Goal: Task Accomplishment & Management: Use online tool/utility

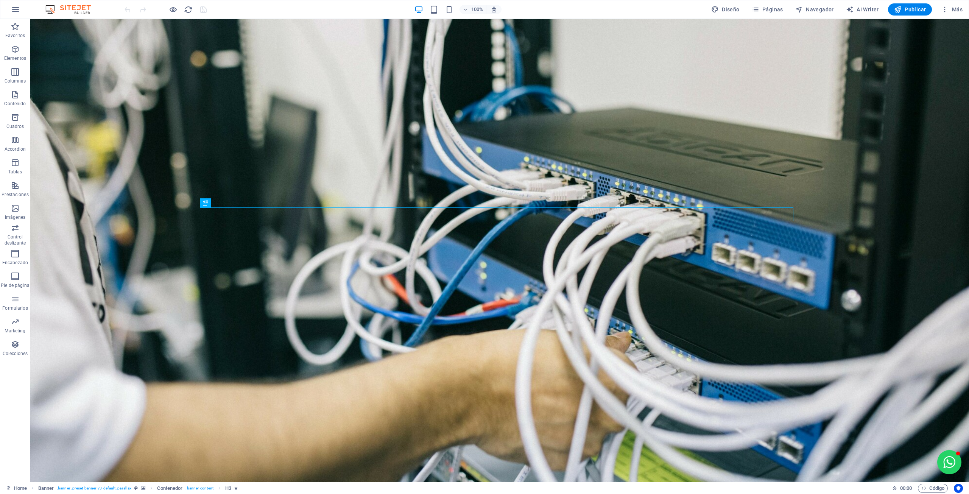
click at [17, 53] on icon "button" at bounding box center [15, 49] width 9 height 9
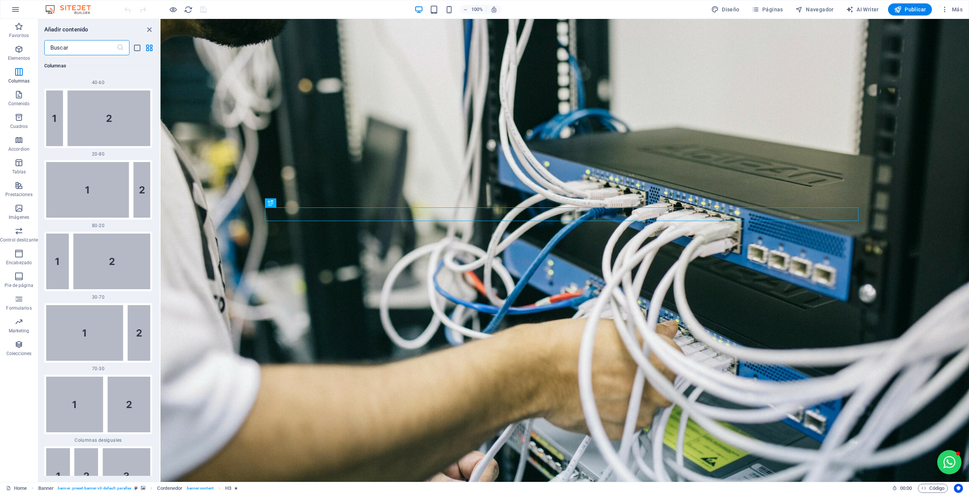
scroll to position [748, 0]
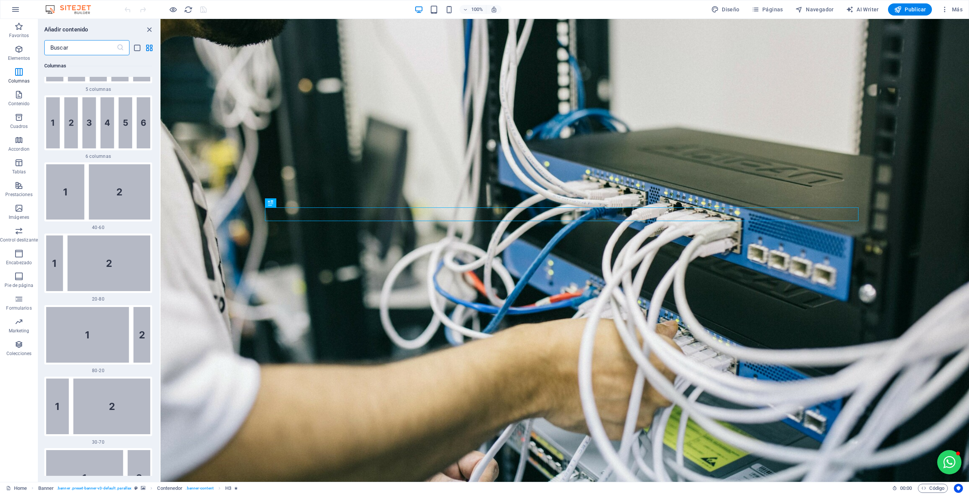
click at [23, 143] on icon "button" at bounding box center [18, 139] width 9 height 9
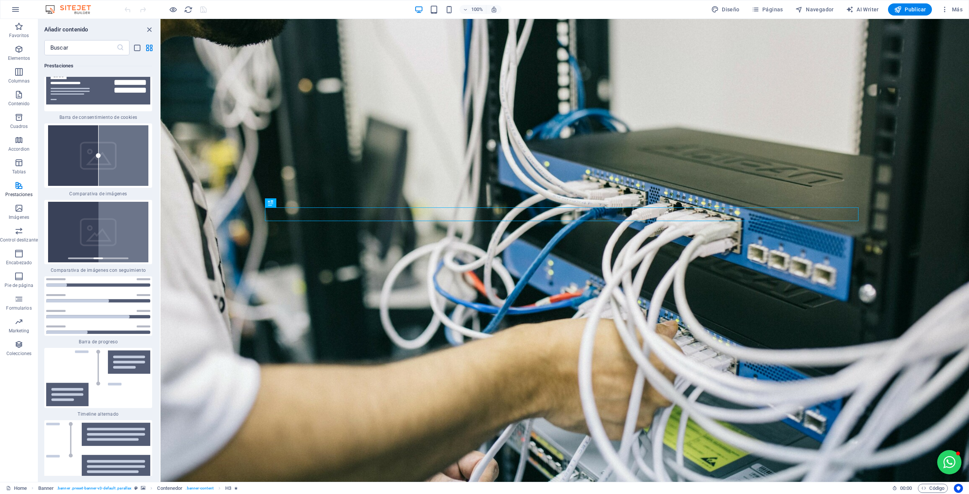
scroll to position [5944, 0]
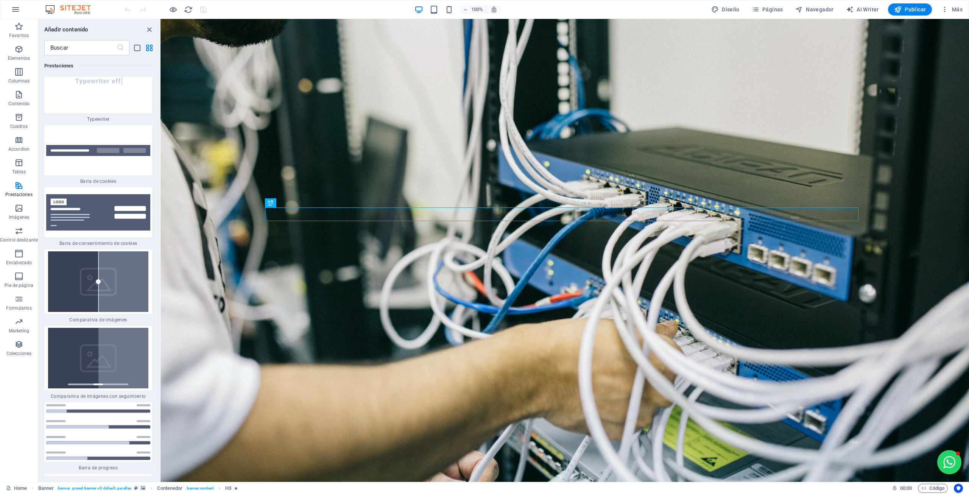
click at [67, 48] on input "text" at bounding box center [80, 47] width 72 height 15
paste input "carrusel"
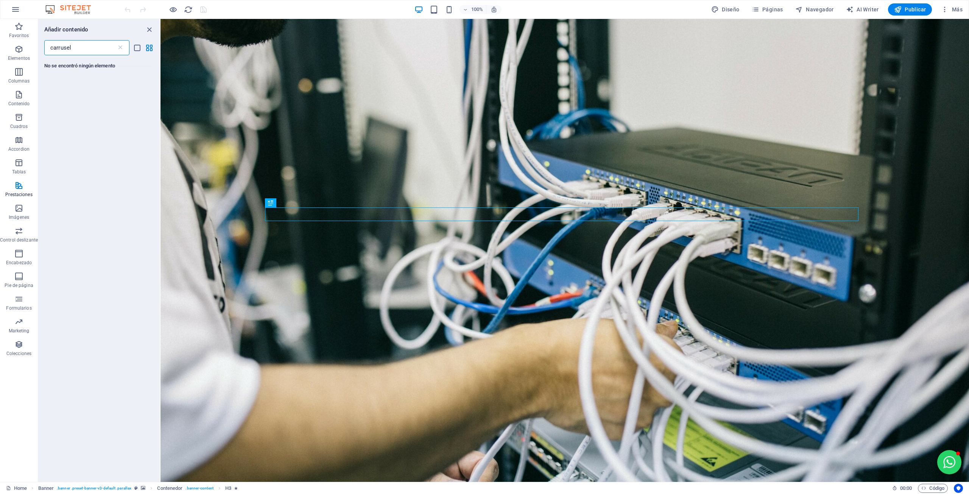
drag, startPoint x: 100, startPoint y: 48, endPoint x: 24, endPoint y: 54, distance: 76.3
click at [24, 54] on div "Favoritos Elementos Columnas Contenido Cuadros Accordion Tablas Prestaciones Im…" at bounding box center [80, 250] width 160 height 463
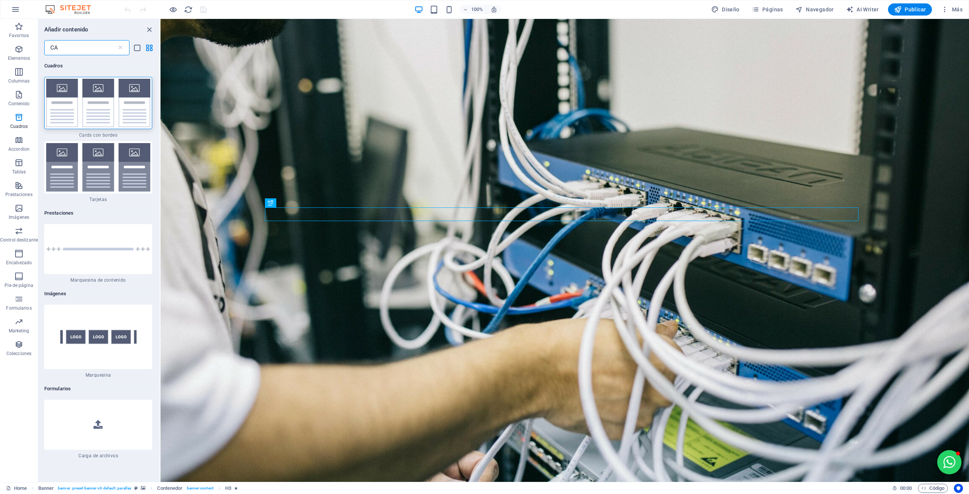
type input "C"
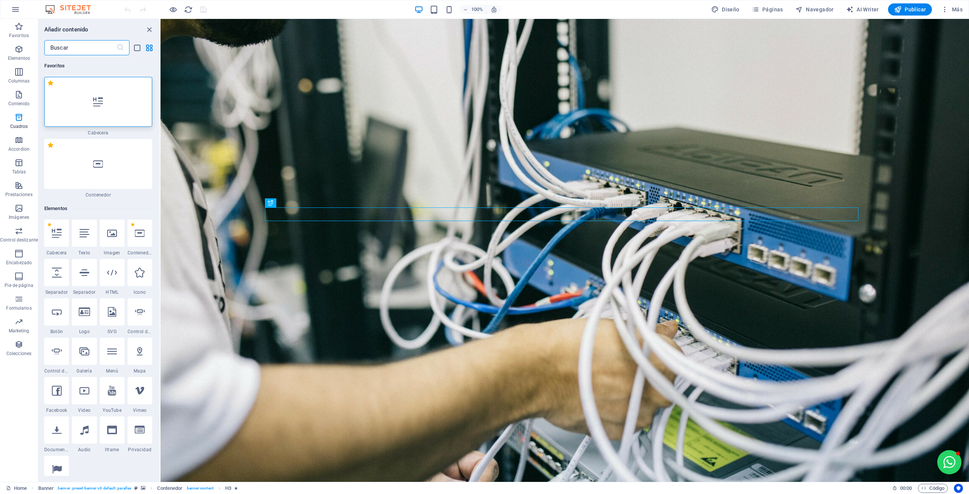
click at [57, 43] on input "text" at bounding box center [80, 47] width 72 height 15
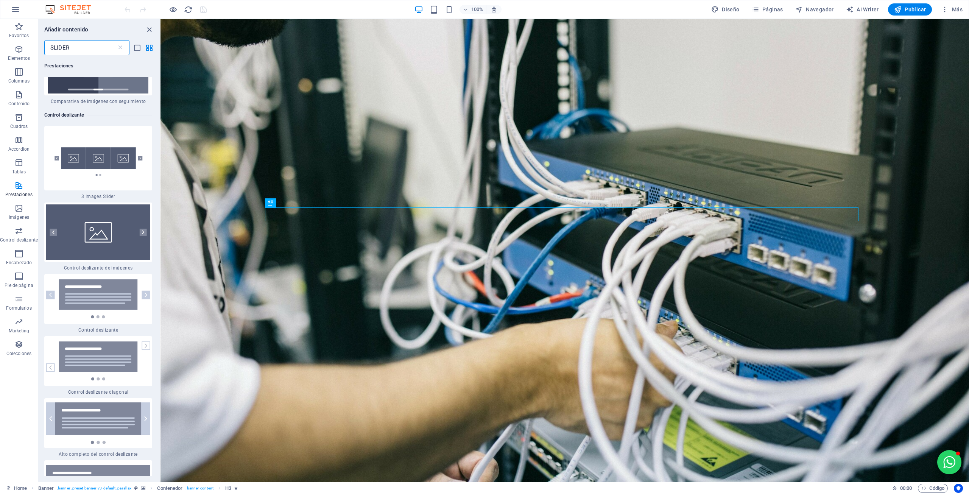
scroll to position [38, 0]
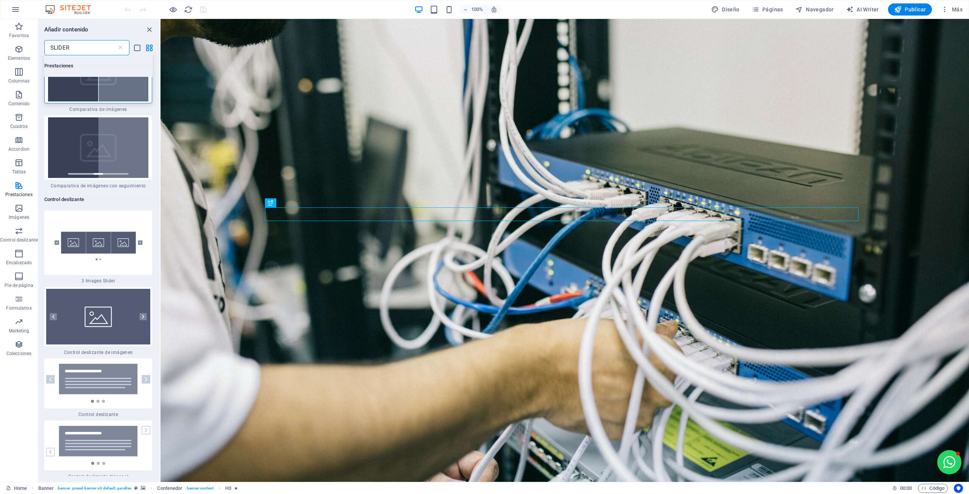
type input "SLIDER"
click at [113, 232] on img at bounding box center [98, 242] width 104 height 61
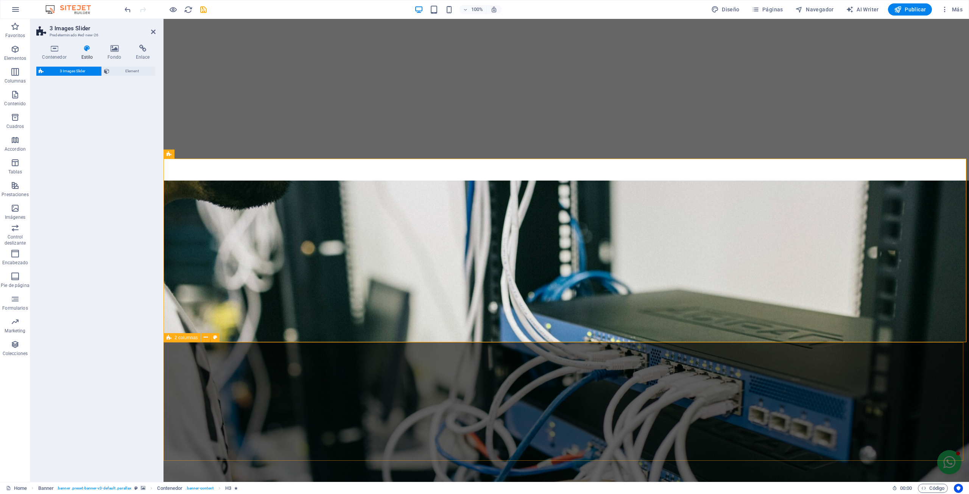
select select "rem"
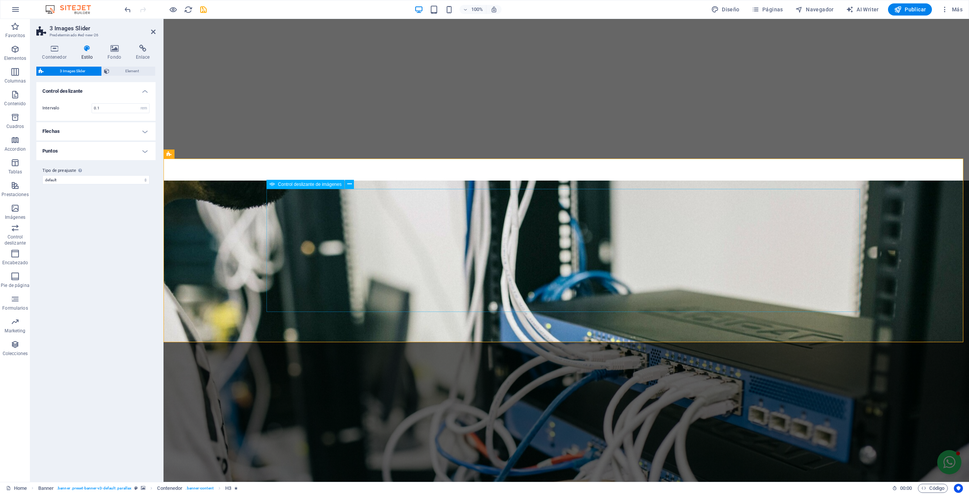
scroll to position [323, 0]
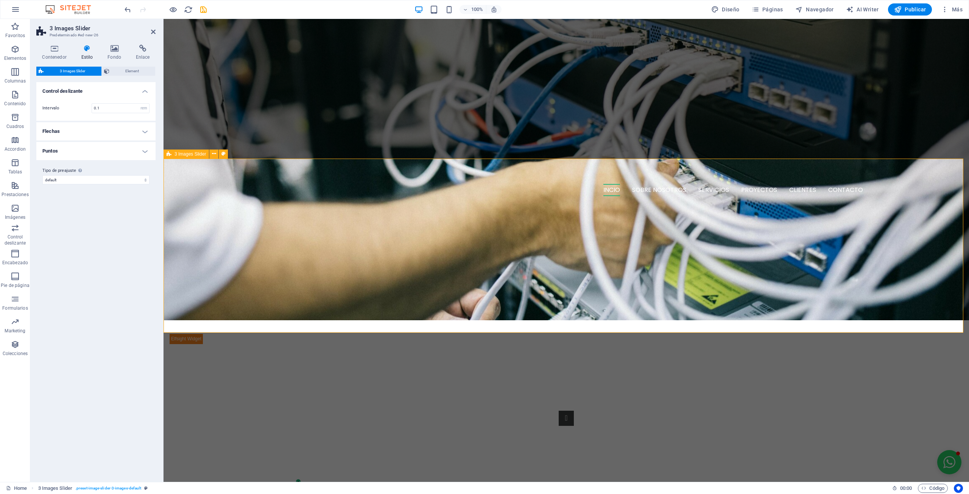
drag, startPoint x: 274, startPoint y: 251, endPoint x: 484, endPoint y: 179, distance: 222.4
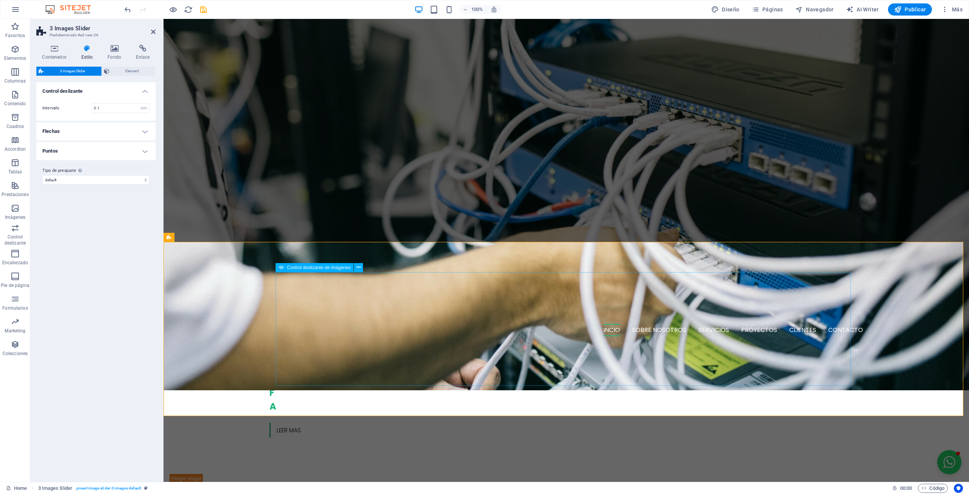
scroll to position [247, 0]
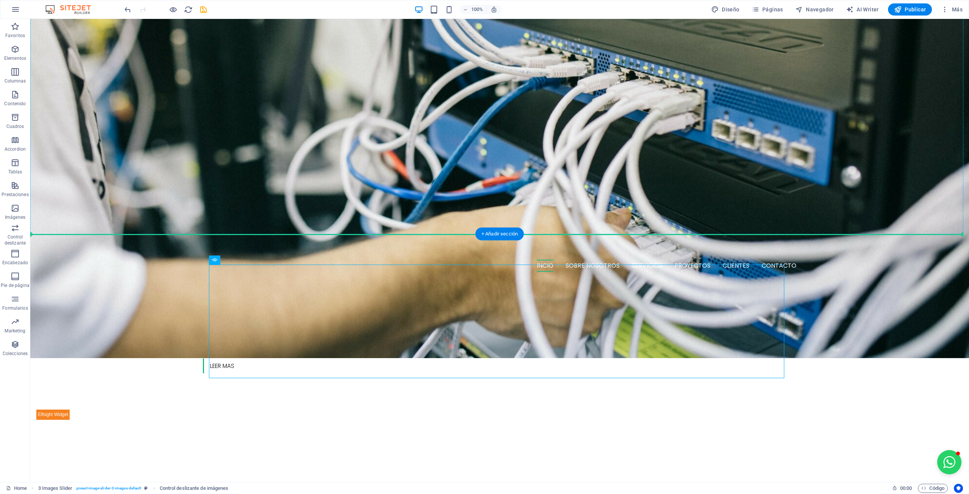
drag, startPoint x: 528, startPoint y: 275, endPoint x: 540, endPoint y: 166, distance: 110.0
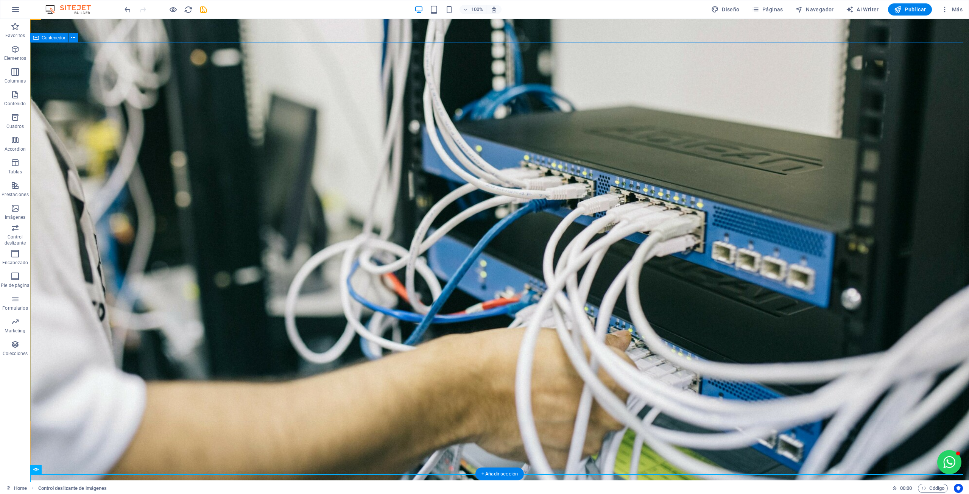
scroll to position [265, 0]
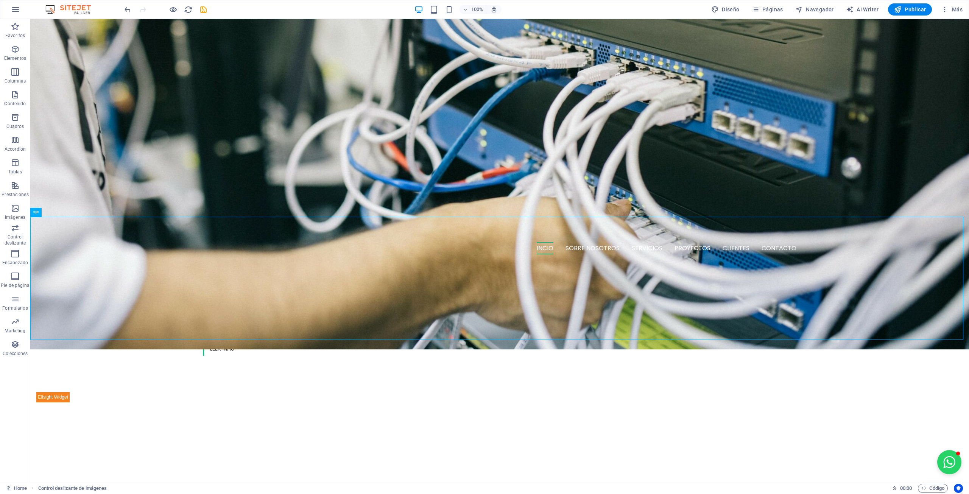
click at [168, 8] on div at bounding box center [165, 9] width 85 height 12
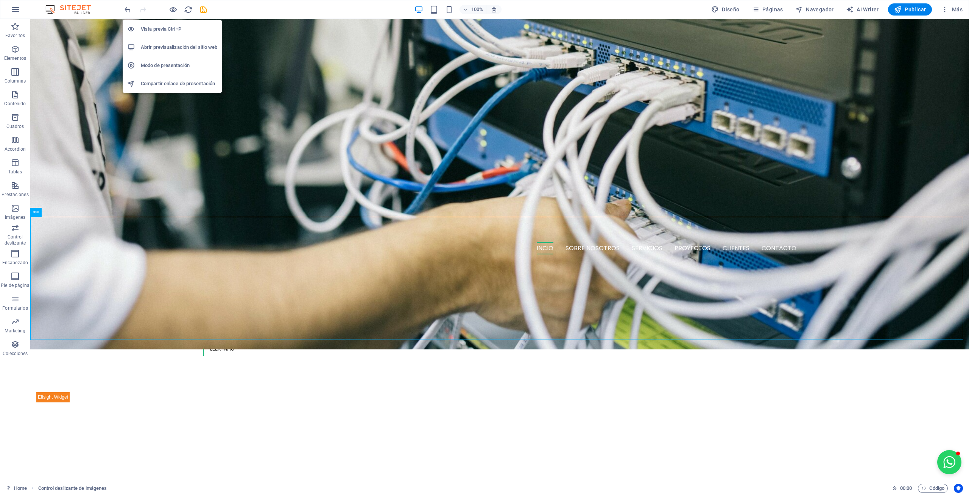
click at [173, 9] on icon "button" at bounding box center [173, 9] width 9 height 9
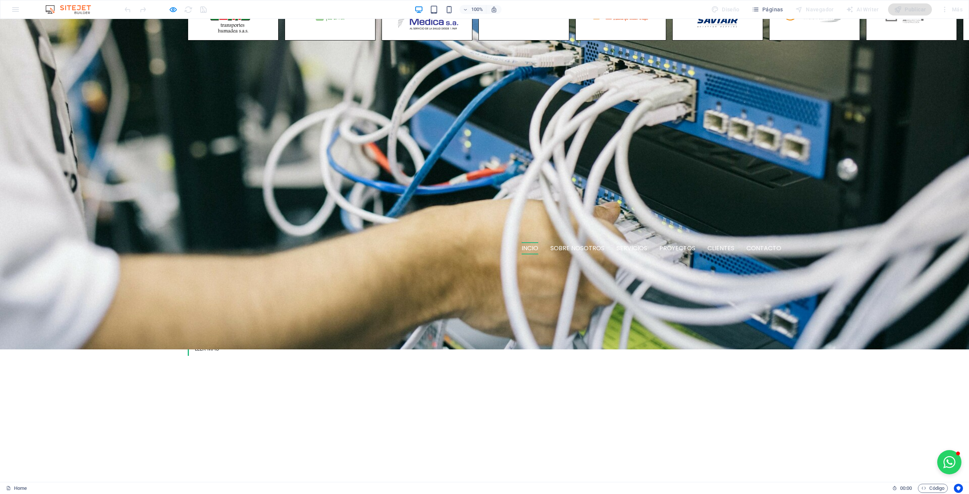
drag, startPoint x: 675, startPoint y: 284, endPoint x: 599, endPoint y: 236, distance: 90.2
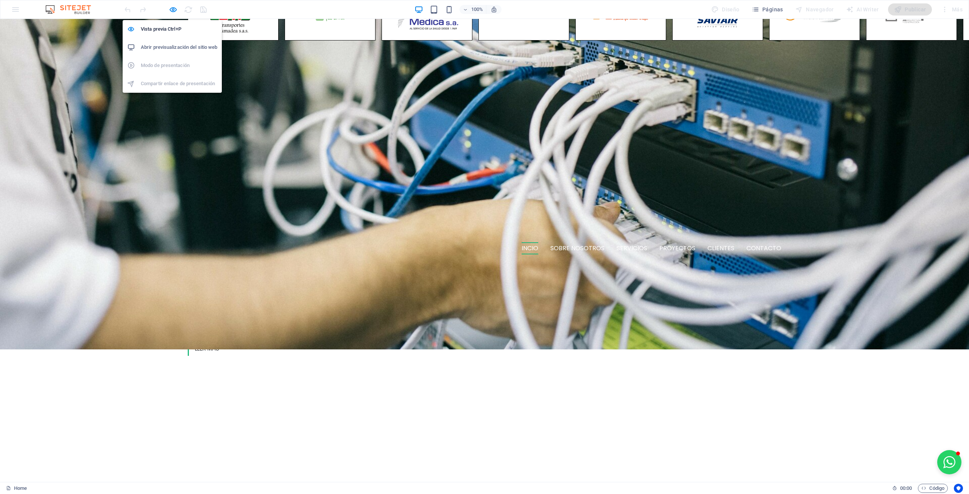
click at [172, 11] on icon "button" at bounding box center [173, 9] width 9 height 9
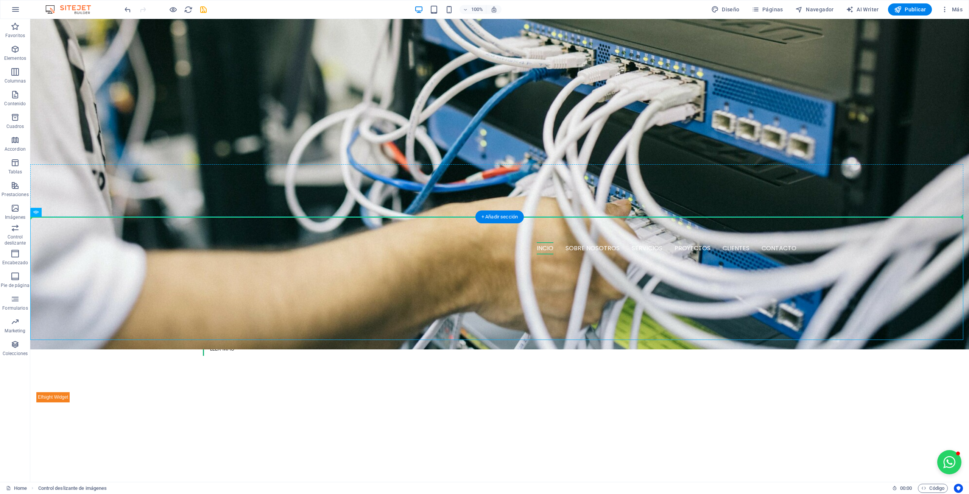
drag, startPoint x: 372, startPoint y: 267, endPoint x: 374, endPoint y: 175, distance: 91.6
drag, startPoint x: 126, startPoint y: 232, endPoint x: 98, endPoint y: 173, distance: 65.7
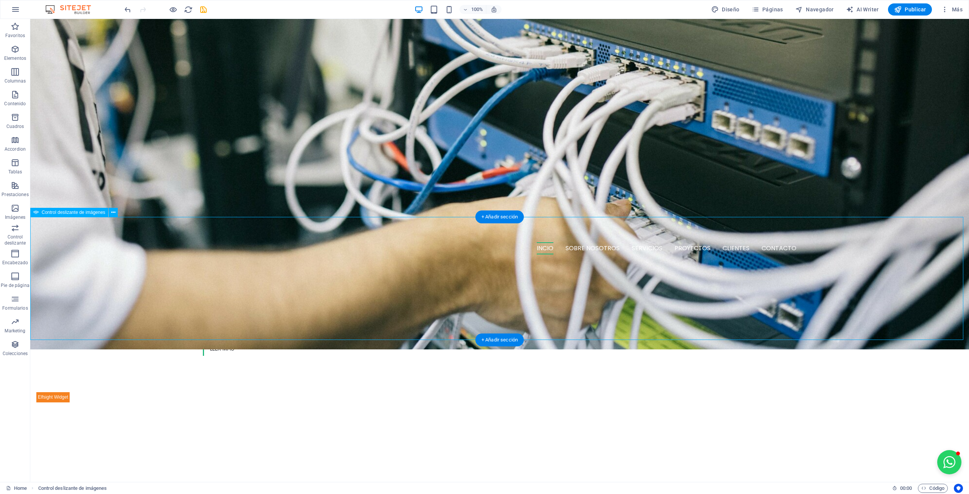
drag, startPoint x: 160, startPoint y: 298, endPoint x: 161, endPoint y: 221, distance: 76.8
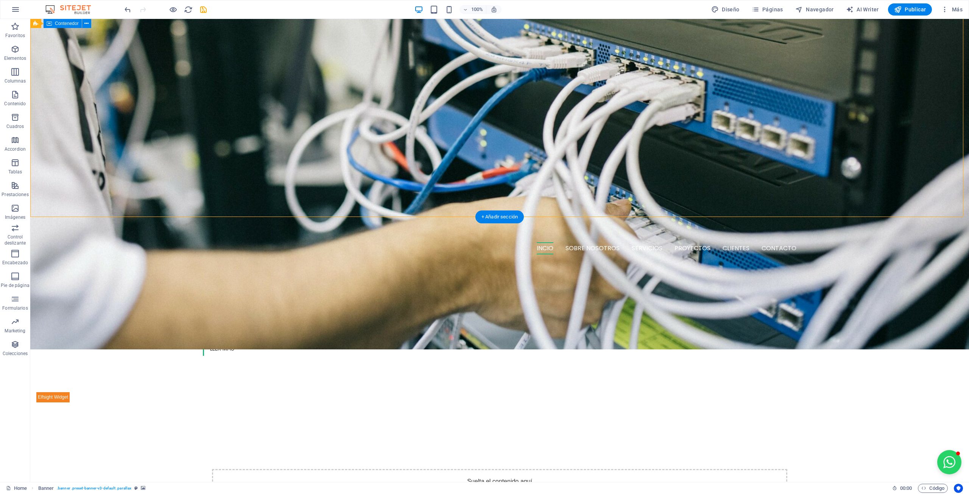
click at [290, 260] on div "o ptimización en CCTV, alarmas, cableado estructurado y soporte it. f ortalecie…" at bounding box center [499, 323] width 938 height 126
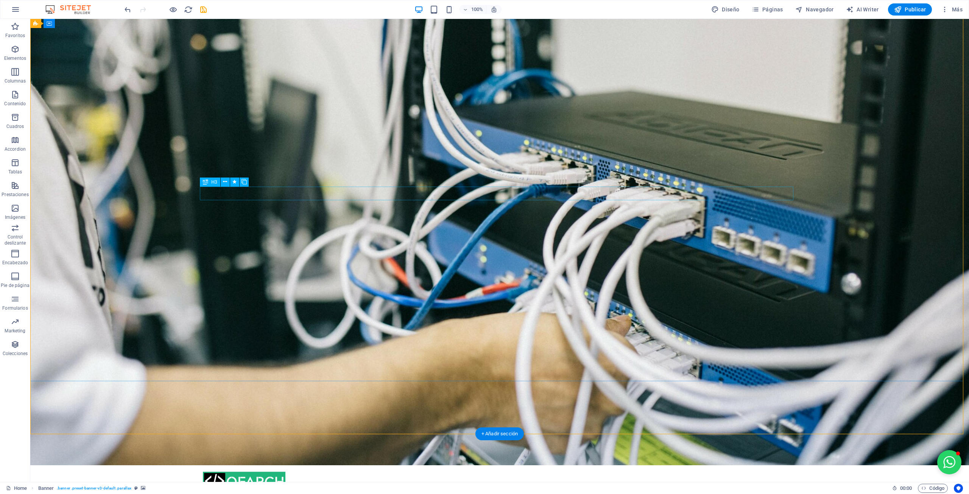
scroll to position [0, 0]
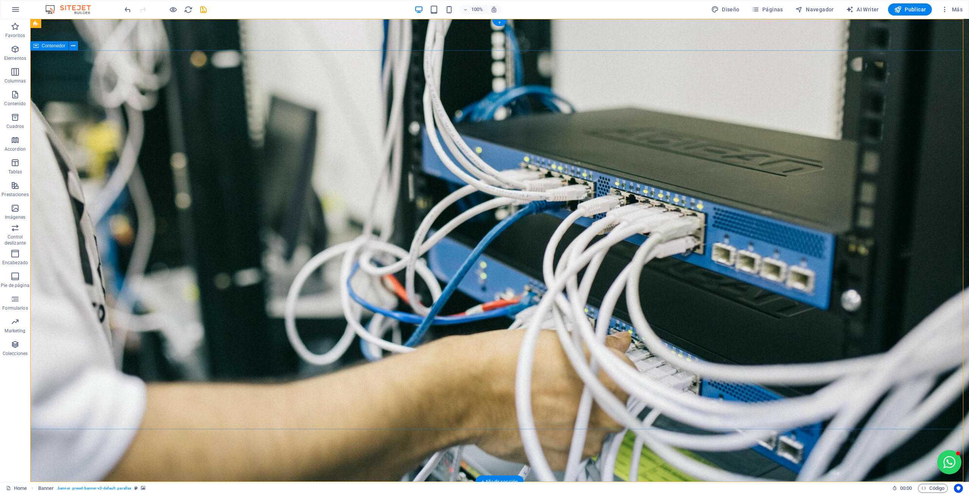
click at [89, 333] on figure at bounding box center [499, 250] width 938 height 463
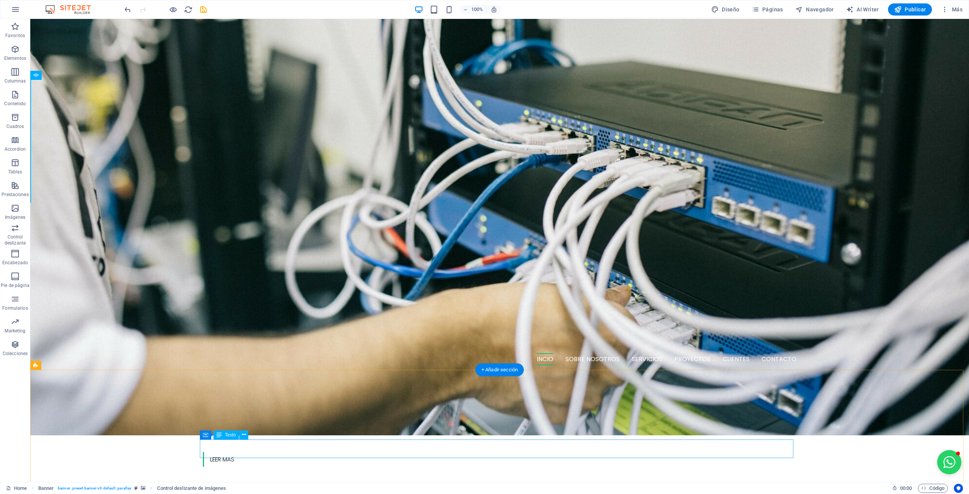
scroll to position [227, 0]
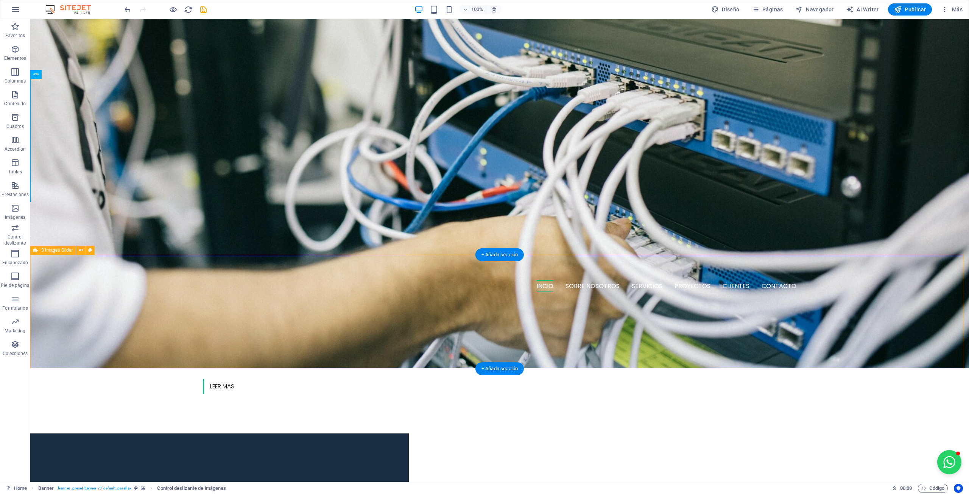
drag, startPoint x: 81, startPoint y: 250, endPoint x: 51, endPoint y: 236, distance: 32.8
click at [81, 250] on icon at bounding box center [81, 250] width 4 height 8
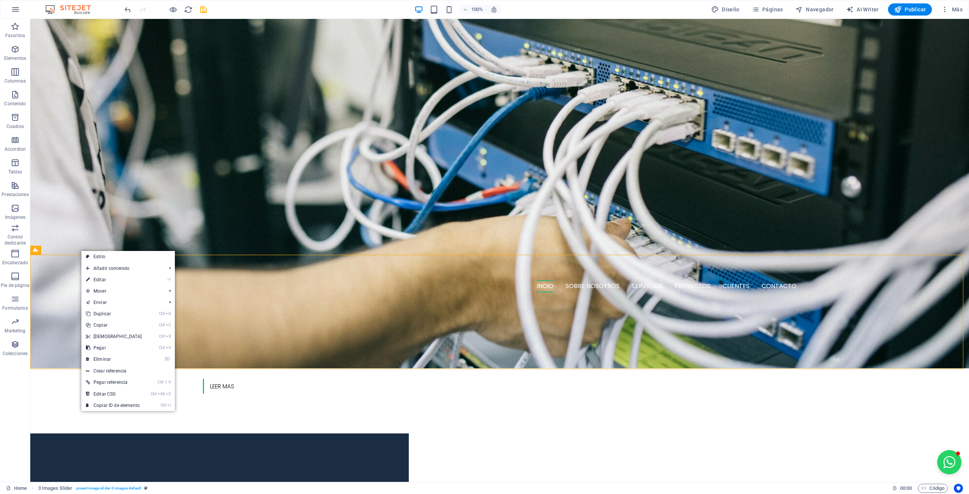
click at [109, 357] on link "⌦ Eliminar" at bounding box center [113, 358] width 65 height 11
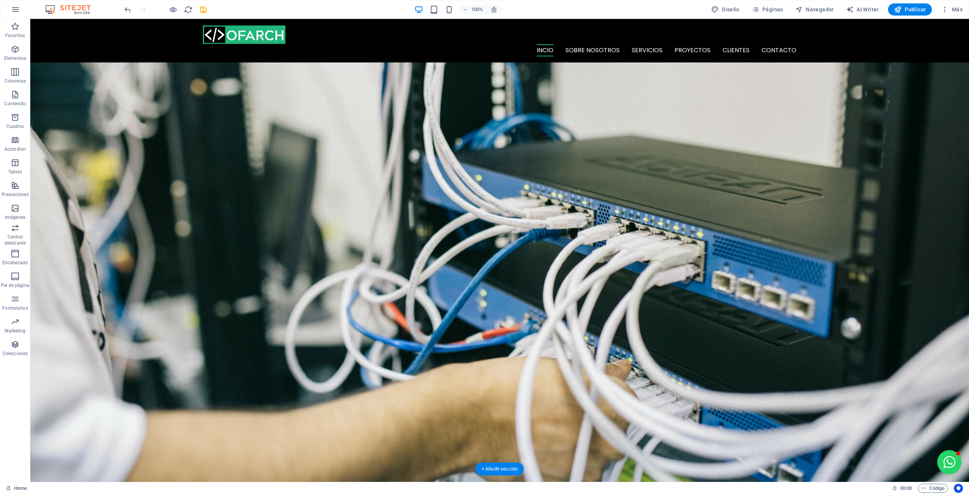
scroll to position [0, 0]
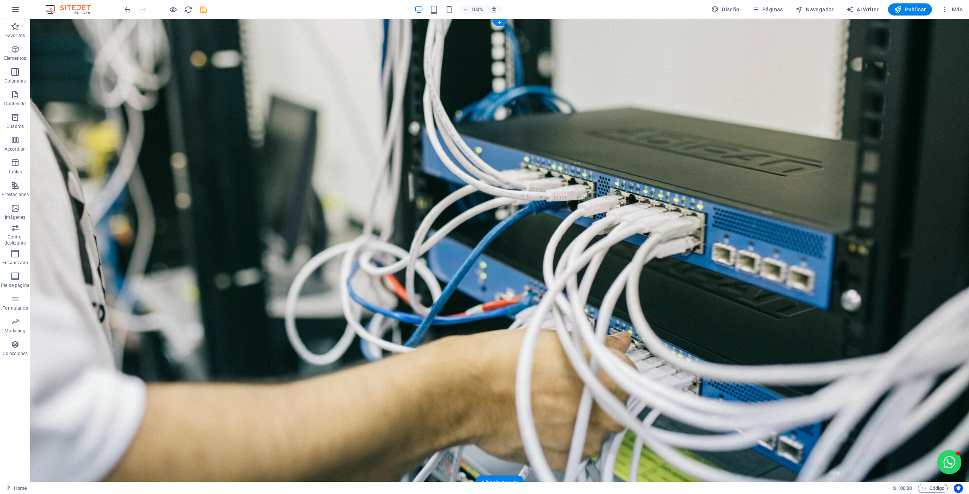
click at [540, 345] on figure at bounding box center [499, 250] width 938 height 463
click at [302, 326] on figure at bounding box center [499, 250] width 938 height 463
click at [166, 398] on figure at bounding box center [499, 250] width 938 height 463
click at [199, 329] on figure at bounding box center [499, 250] width 938 height 463
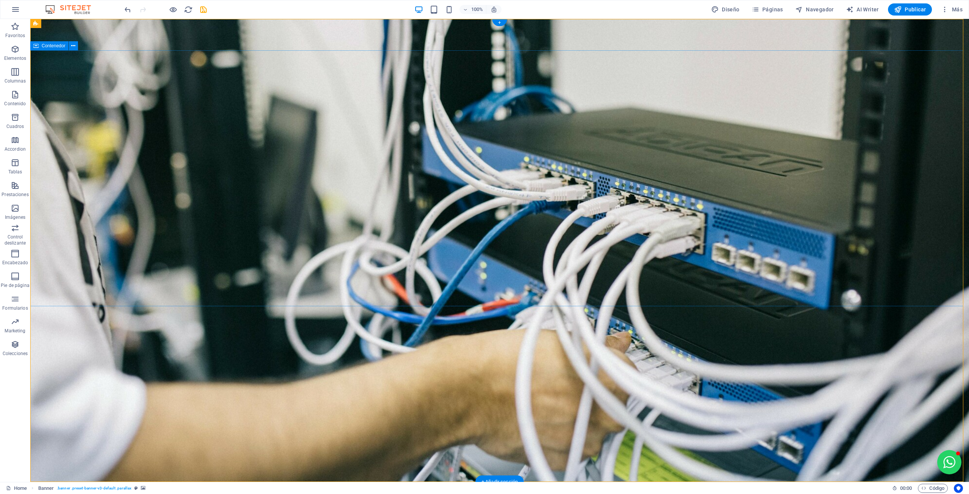
click at [75, 45] on icon at bounding box center [73, 46] width 4 height 8
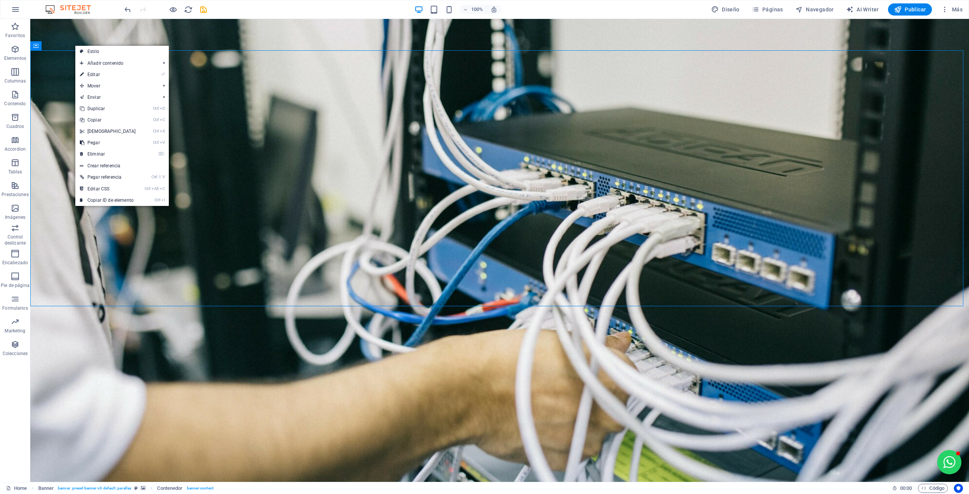
click at [89, 109] on link "Ctrl D Duplicar" at bounding box center [107, 108] width 65 height 11
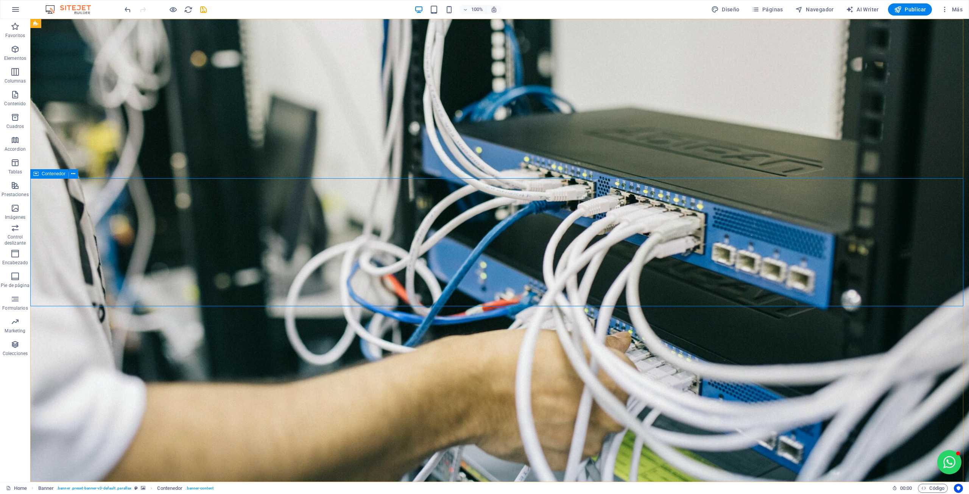
click at [74, 174] on icon at bounding box center [73, 174] width 4 height 8
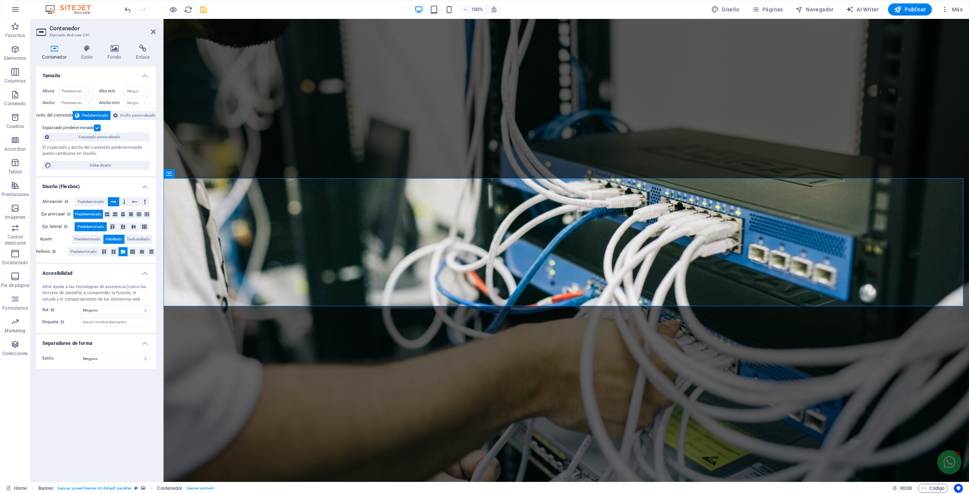
click at [14, 51] on icon "button" at bounding box center [15, 49] width 9 height 9
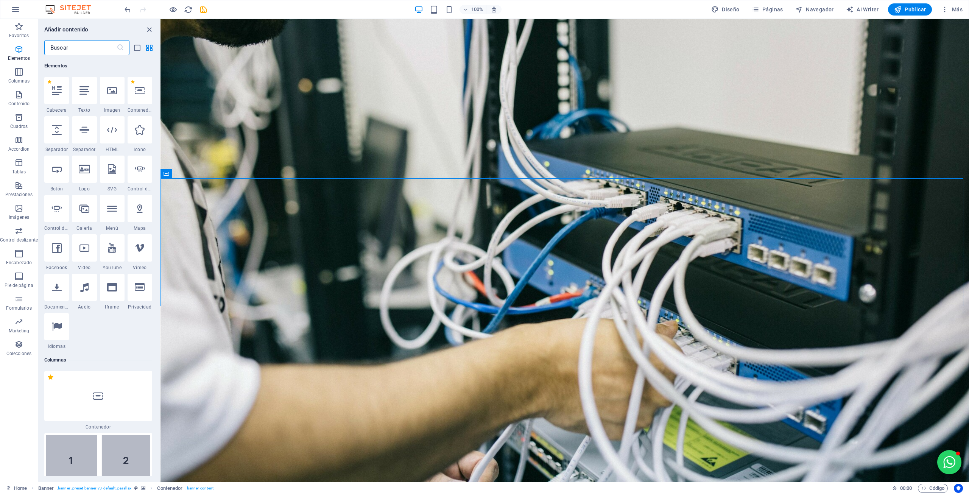
scroll to position [143, 0]
click at [78, 48] on input "text" at bounding box center [80, 47] width 72 height 15
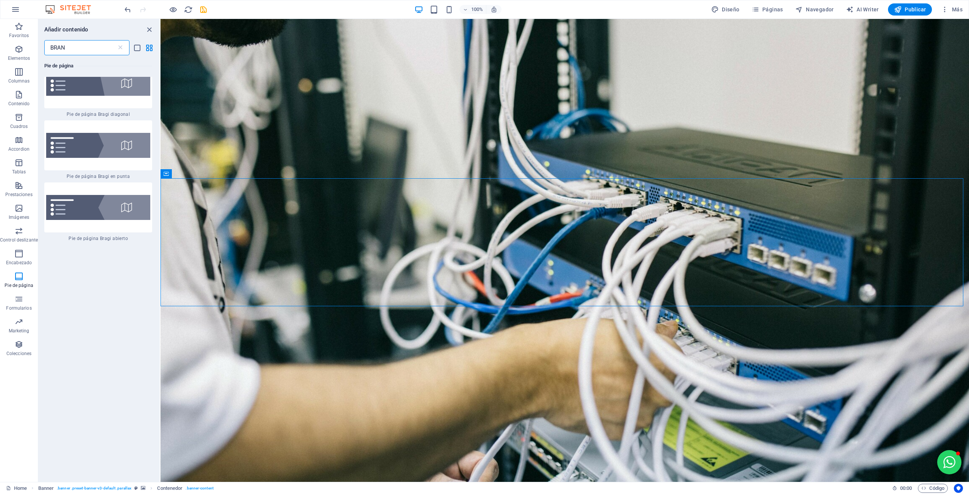
scroll to position [0, 0]
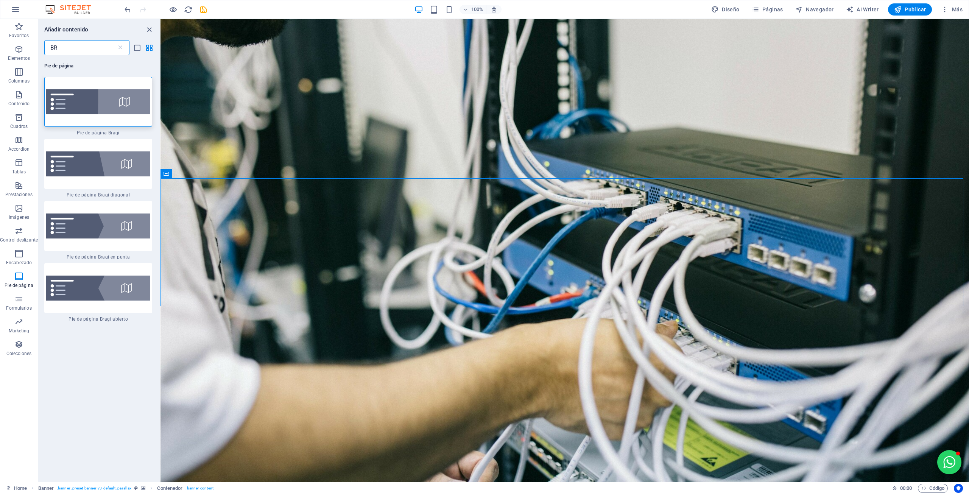
type input "B"
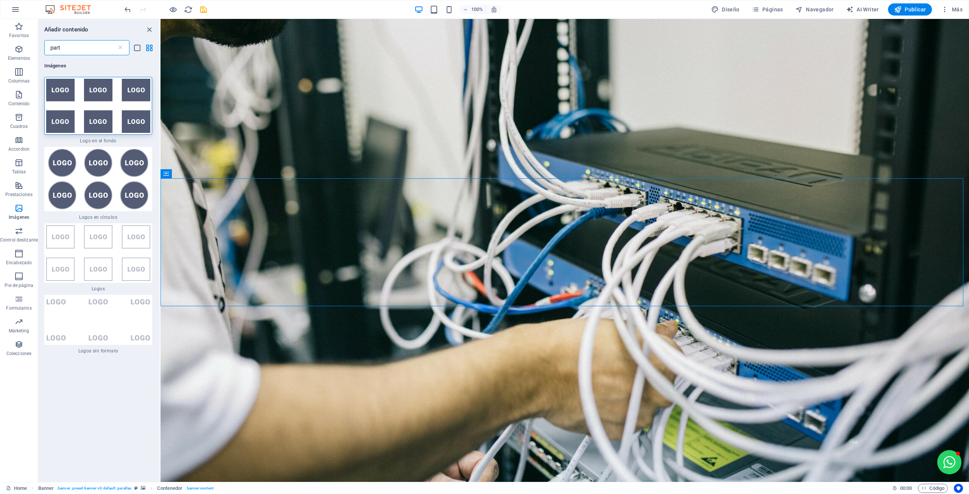
drag, startPoint x: 73, startPoint y: 53, endPoint x: -2, endPoint y: 56, distance: 75.7
click at [0, 56] on html "[DOMAIN_NAME] Home Favoritos Elementos Columnas Contenido Cuadros Accordion Tab…" at bounding box center [484, 247] width 969 height 494
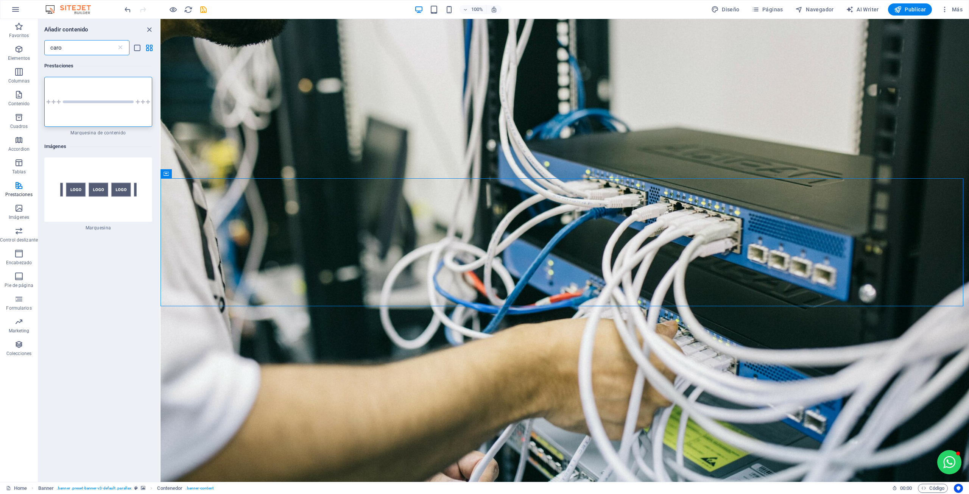
type input "caro"
click at [92, 188] on img at bounding box center [98, 189] width 104 height 61
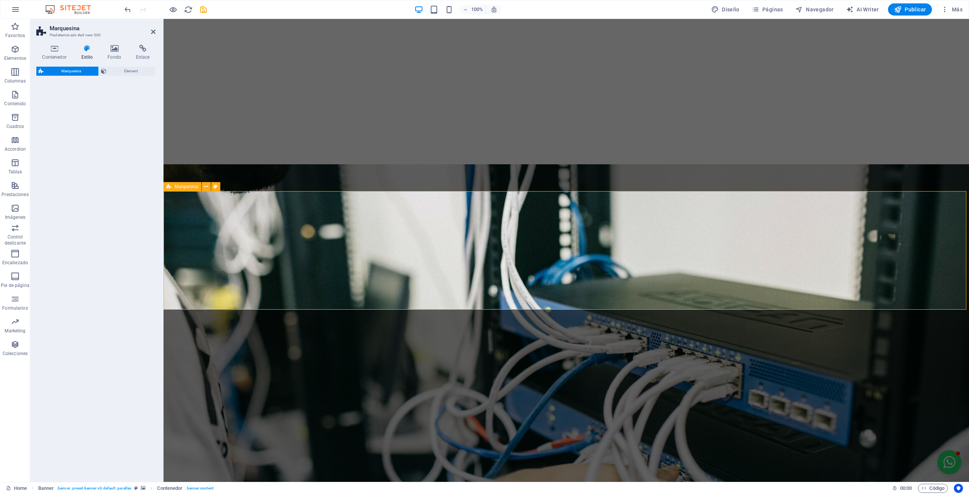
scroll to position [291, 0]
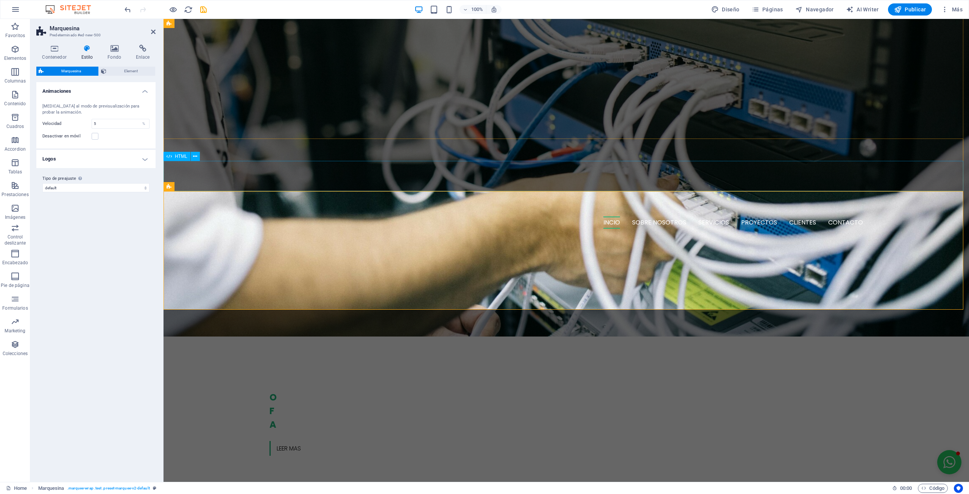
drag, startPoint x: 256, startPoint y: 207, endPoint x: 276, endPoint y: 182, distance: 32.3
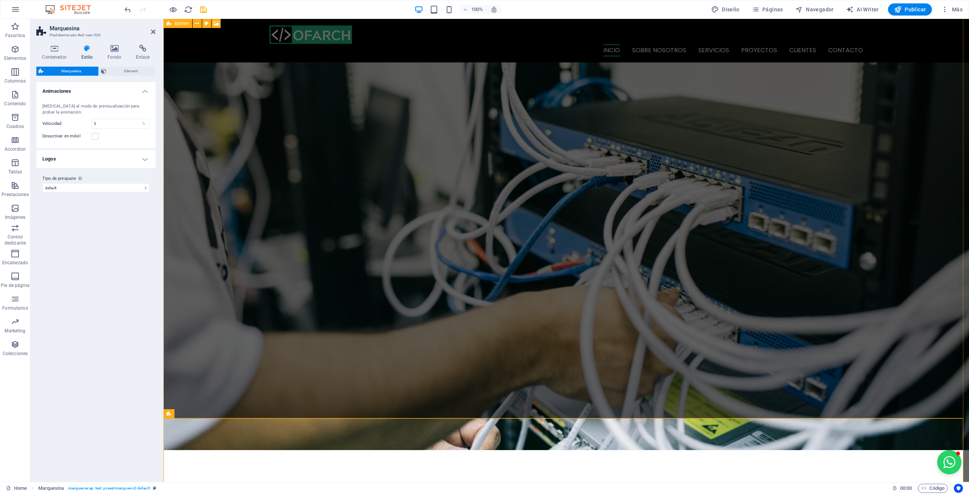
click at [379, 302] on figure at bounding box center [565, 218] width 805 height 463
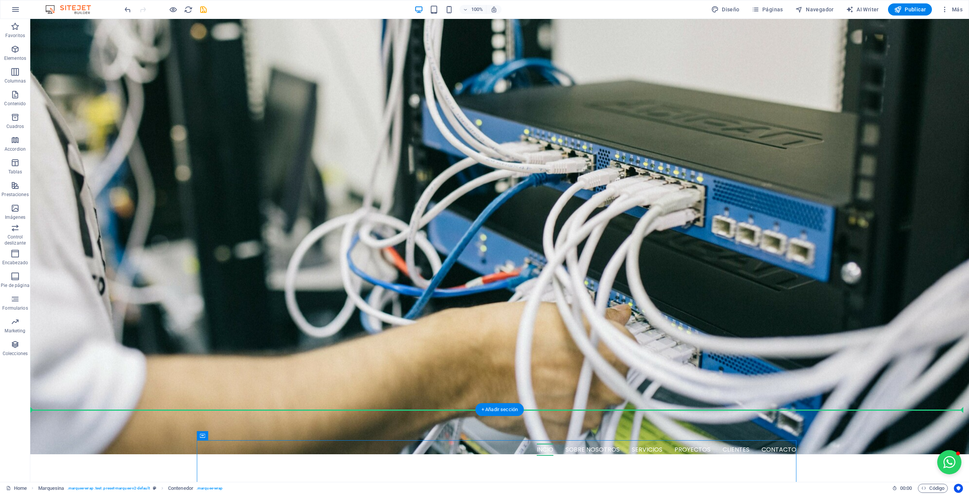
scroll to position [72, 0]
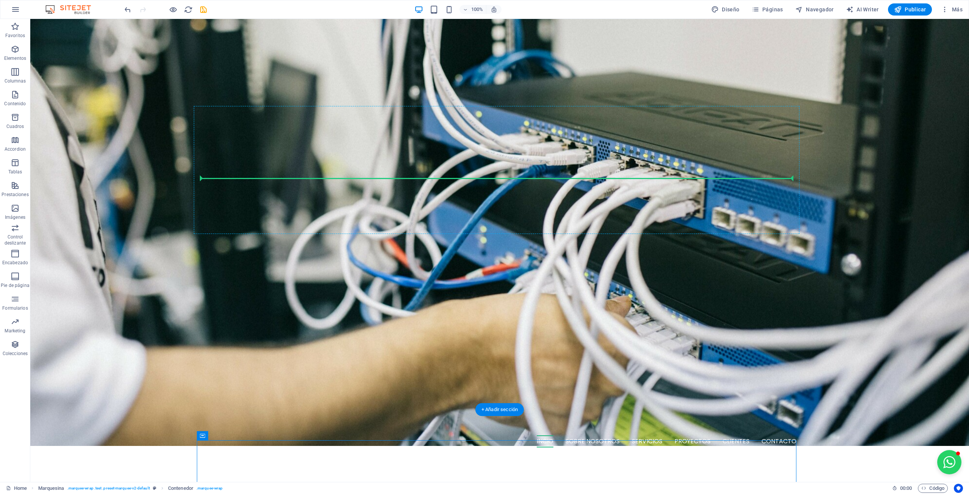
drag, startPoint x: 238, startPoint y: 465, endPoint x: 214, endPoint y: 174, distance: 291.6
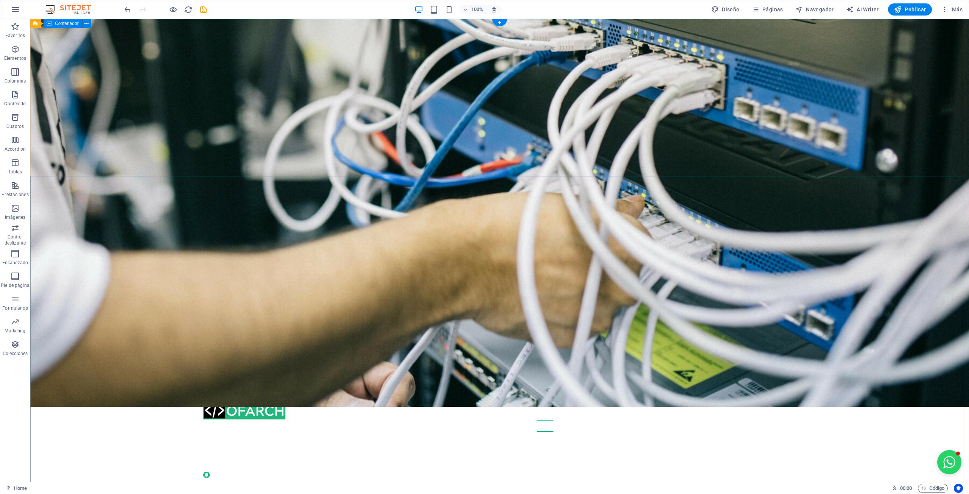
scroll to position [0, 0]
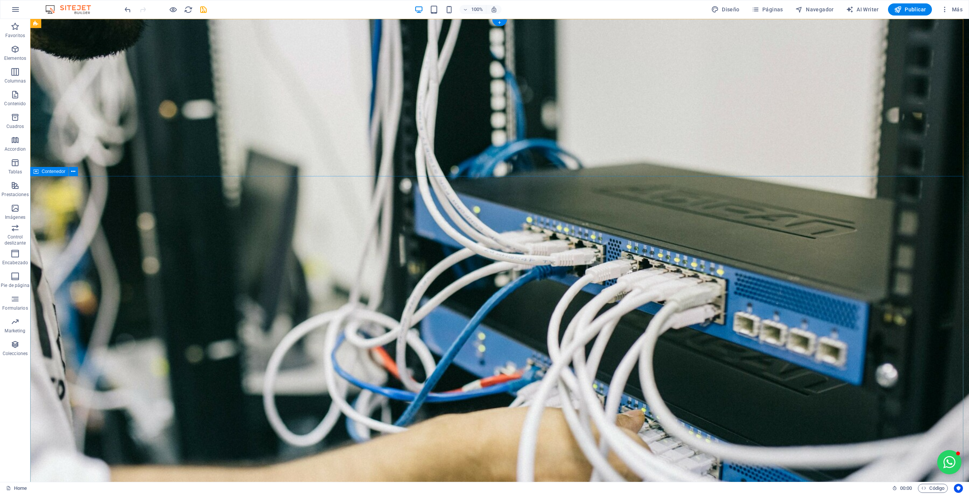
click at [222, 213] on button at bounding box center [225, 215] width 9 height 9
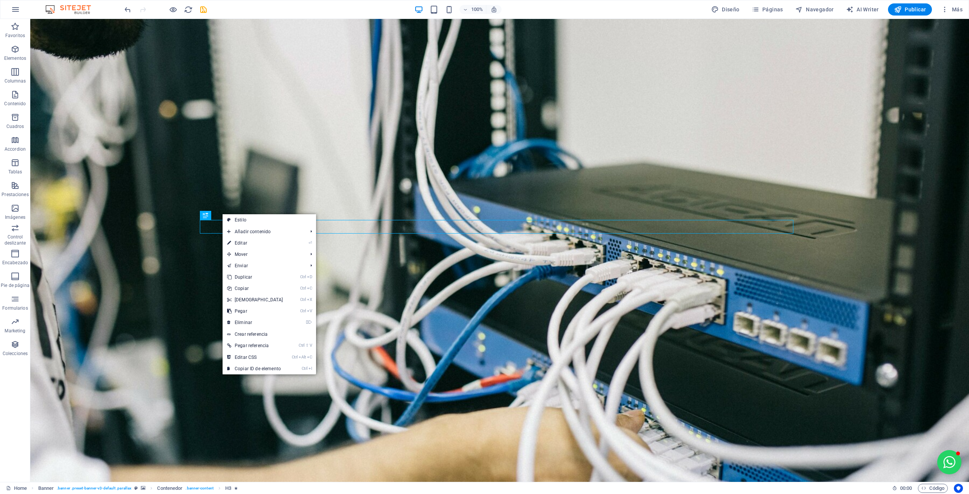
click at [233, 320] on link "⌦ Eliminar" at bounding box center [254, 322] width 65 height 11
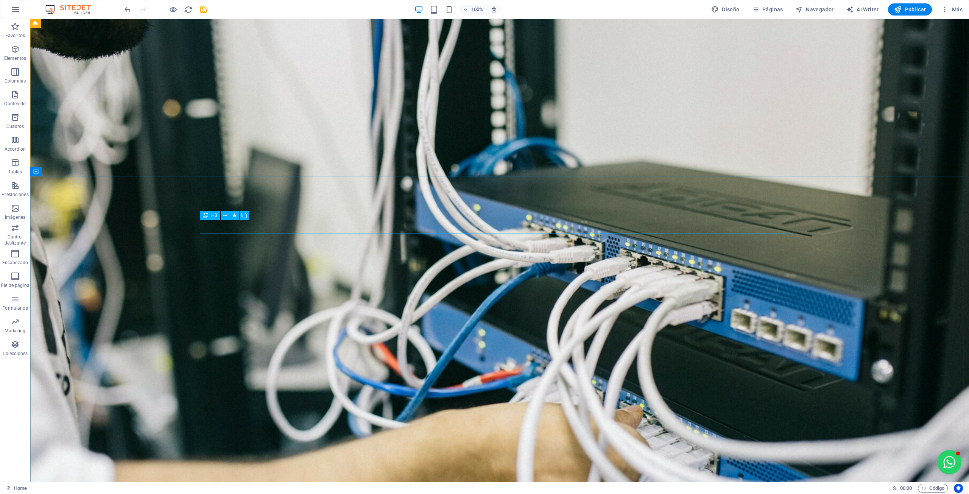
click at [226, 216] on icon at bounding box center [225, 216] width 4 height 8
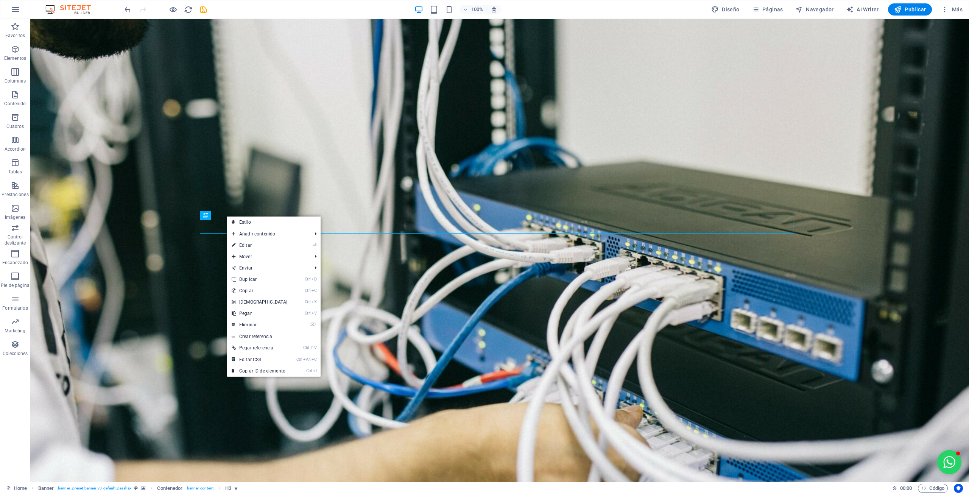
drag, startPoint x: 242, startPoint y: 325, endPoint x: 211, endPoint y: 299, distance: 40.3
click at [242, 325] on link "⌦ Eliminar" at bounding box center [259, 324] width 65 height 11
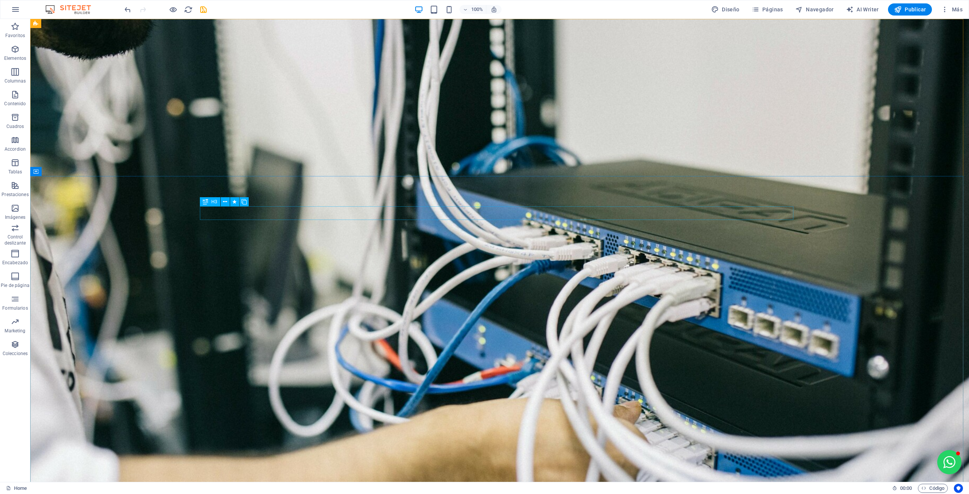
click at [226, 200] on icon at bounding box center [225, 202] width 4 height 8
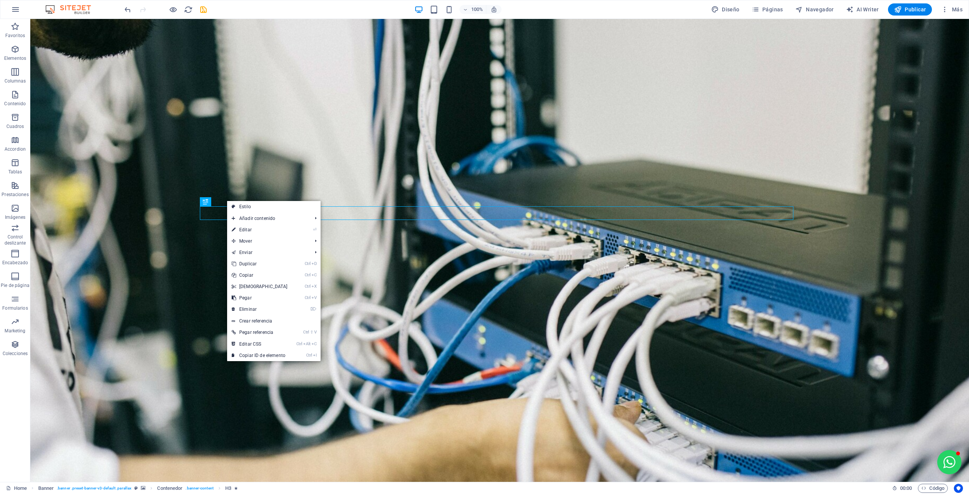
drag, startPoint x: 247, startPoint y: 311, endPoint x: 212, endPoint y: 256, distance: 64.9
click at [247, 311] on link "⌦ Eliminar" at bounding box center [259, 308] width 65 height 11
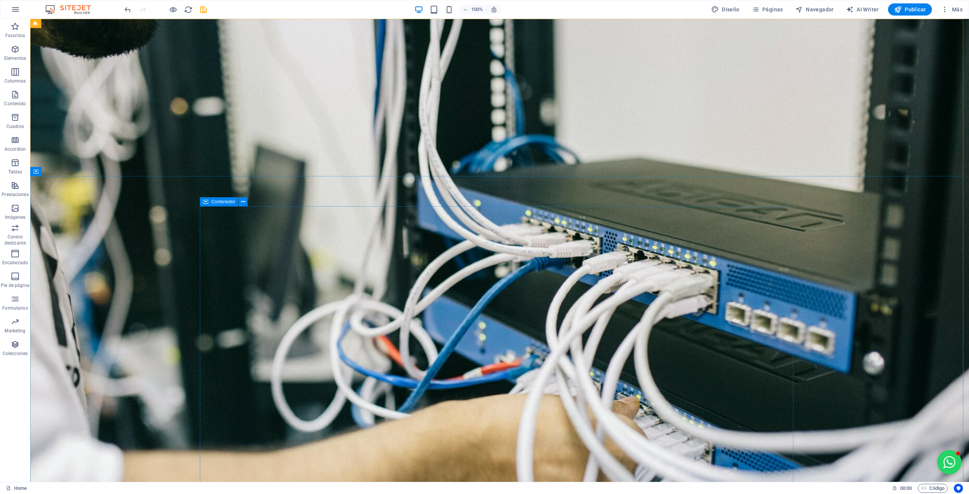
click at [240, 201] on button at bounding box center [242, 201] width 9 height 9
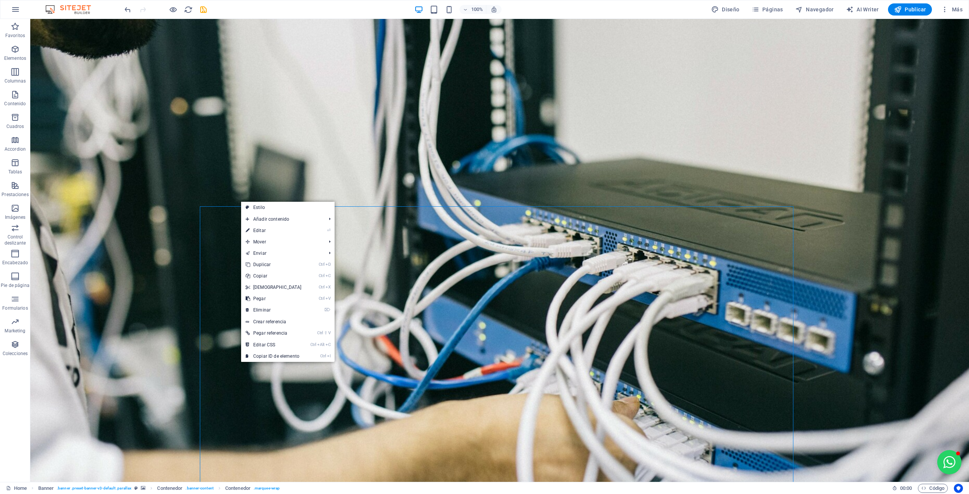
click at [253, 306] on link "⌦ Eliminar" at bounding box center [273, 309] width 65 height 11
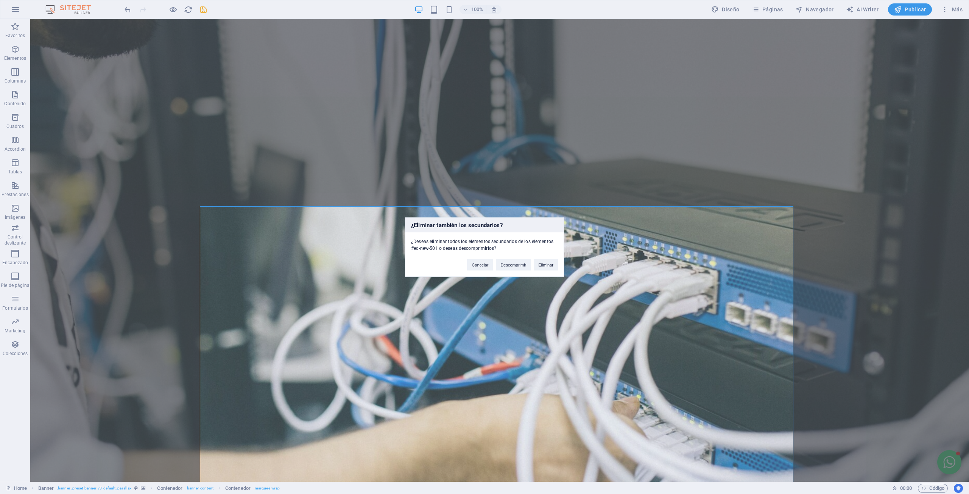
click at [547, 267] on button "Eliminar" at bounding box center [546, 264] width 24 height 11
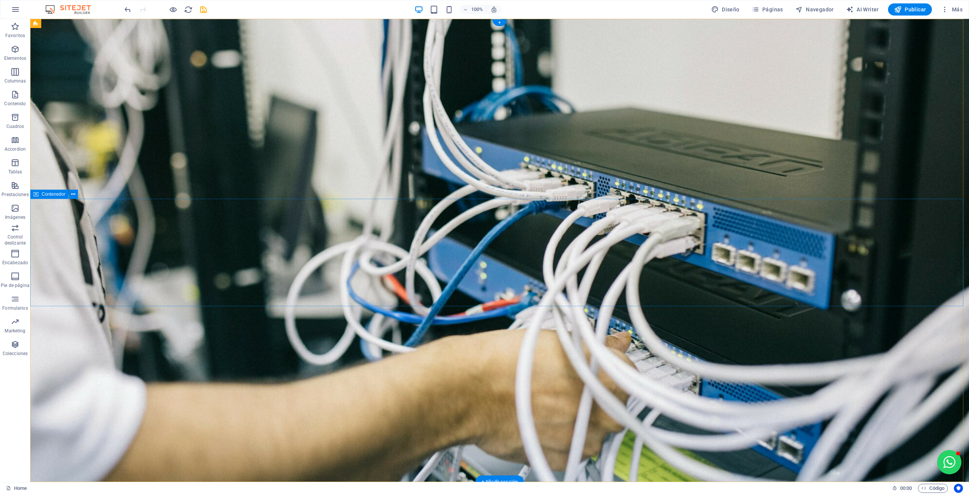
click at [229, 244] on icon at bounding box center [231, 245] width 4 height 8
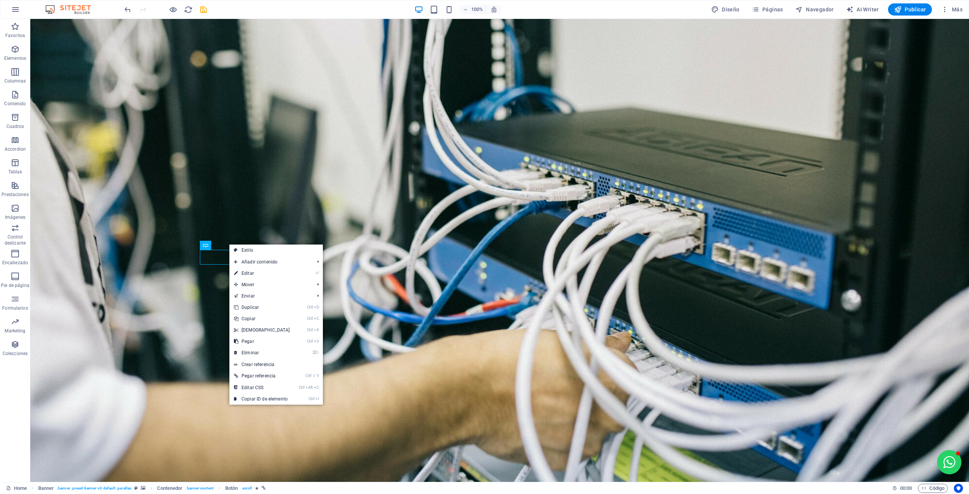
click at [245, 352] on link "⌦ Eliminar" at bounding box center [261, 352] width 65 height 11
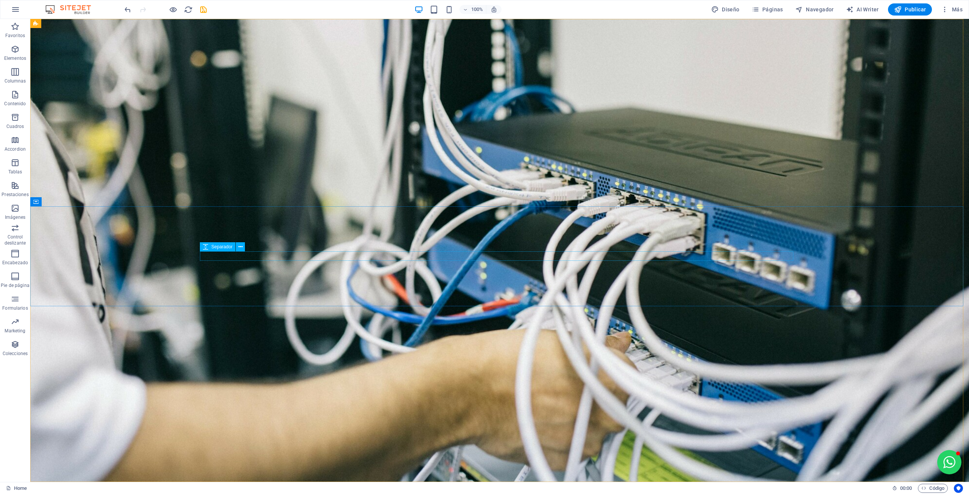
click at [241, 247] on icon at bounding box center [240, 247] width 4 height 8
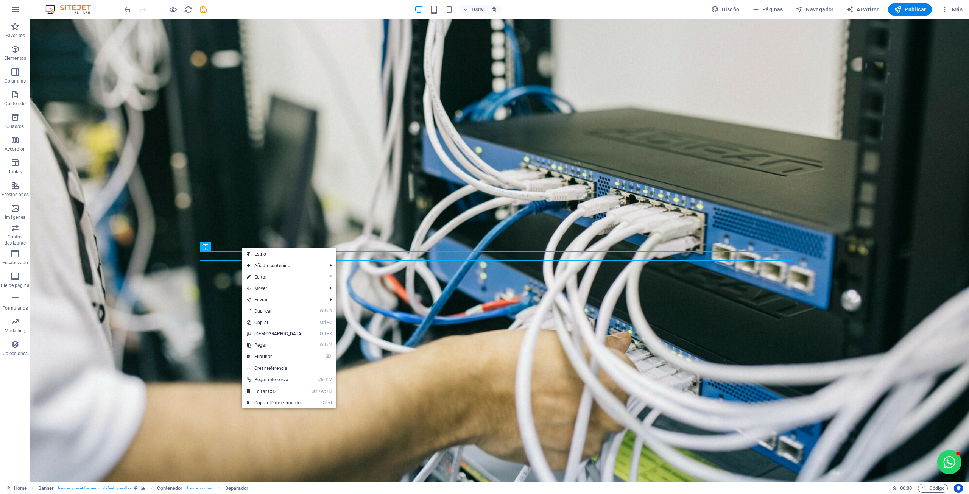
drag, startPoint x: 256, startPoint y: 355, endPoint x: 226, endPoint y: 334, distance: 36.7
click at [256, 355] on link "⌦ Eliminar" at bounding box center [274, 356] width 65 height 11
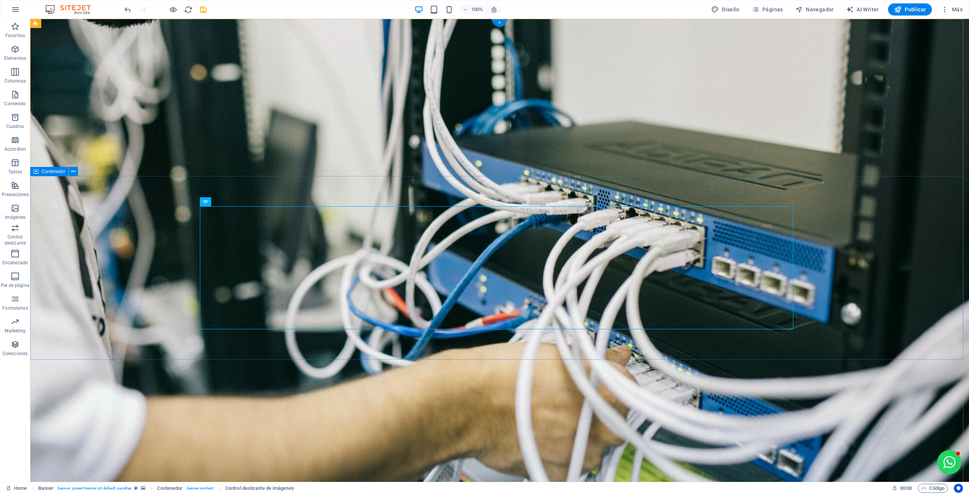
select select "px"
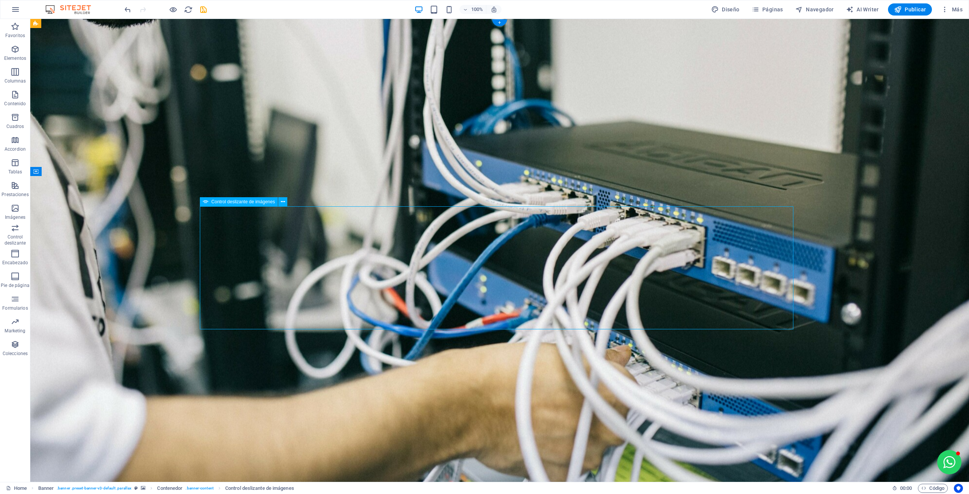
select select "ms"
select select "s"
select select "progressive"
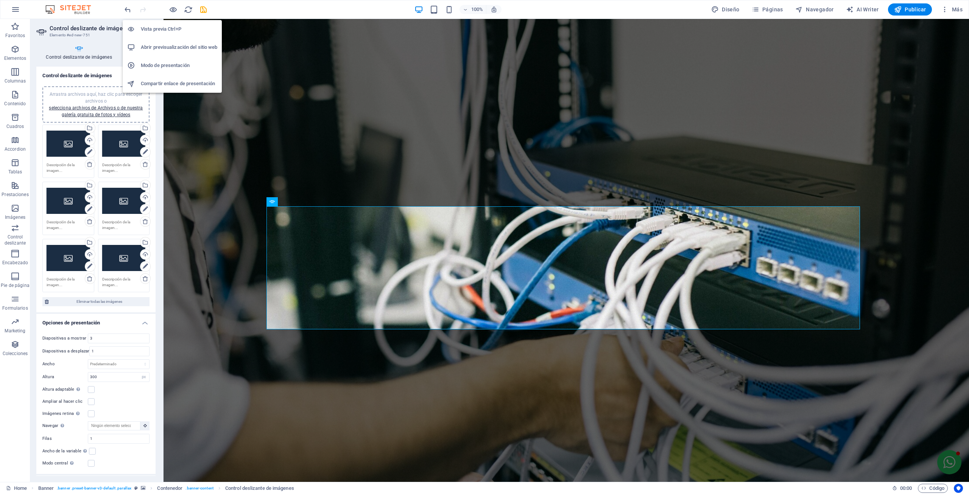
click at [170, 9] on icon "button" at bounding box center [173, 9] width 9 height 9
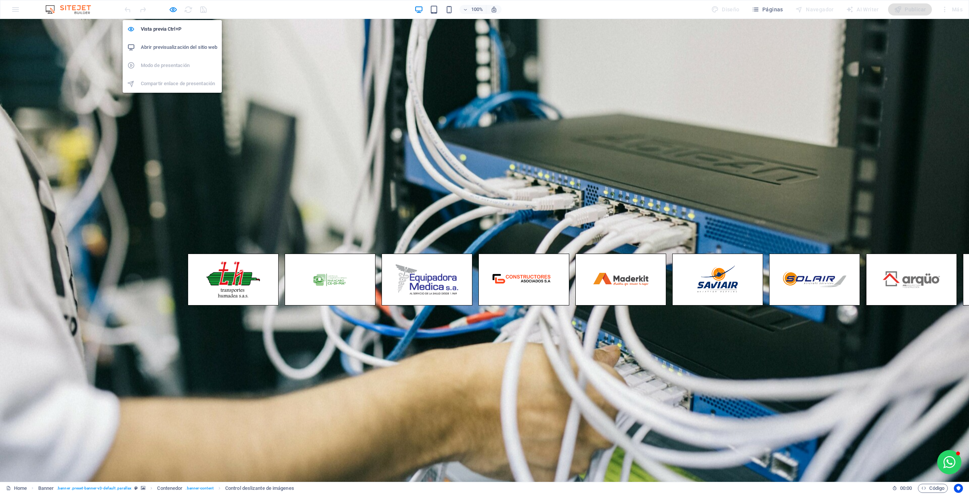
drag, startPoint x: 172, startPoint y: 7, endPoint x: 213, endPoint y: 305, distance: 301.0
click at [172, 7] on icon "button" at bounding box center [173, 9] width 9 height 9
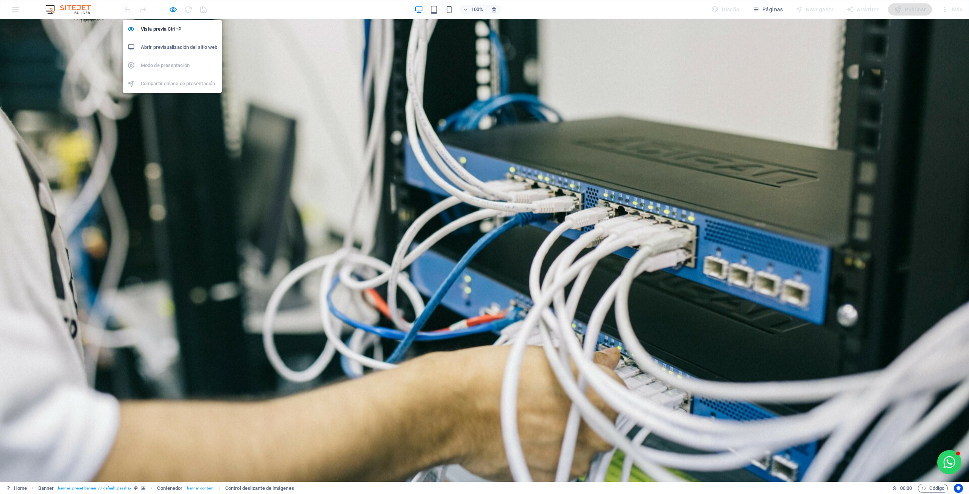
select select "px"
select select "ms"
select select "s"
select select "progressive"
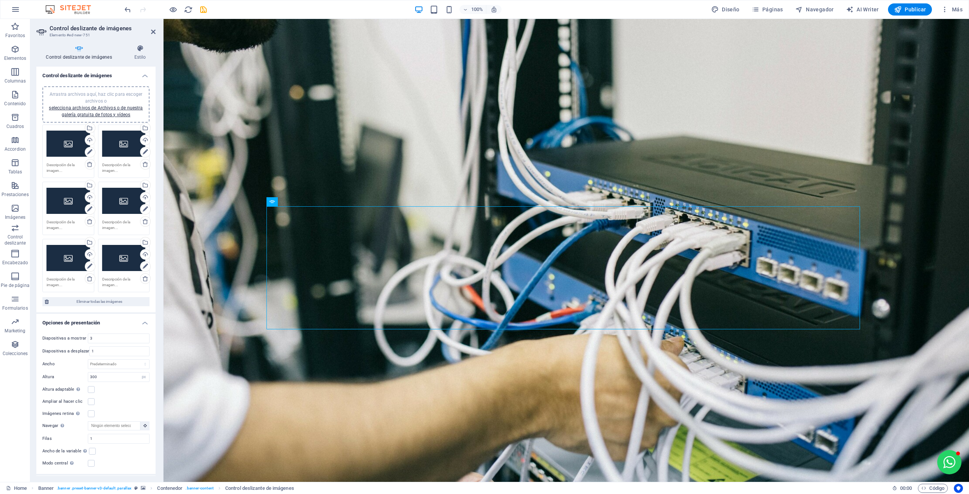
click at [84, 127] on div "Selecciona archivos del administrador de archivos, de la galería de fotos o car…" at bounding box center [58, 129] width 49 height 34
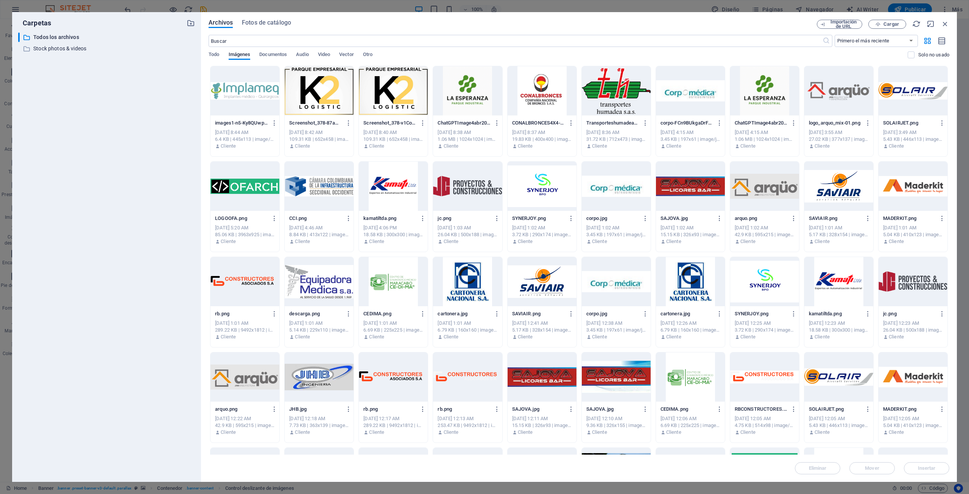
click at [873, 23] on span "Cargar" at bounding box center [886, 24] width 31 height 5
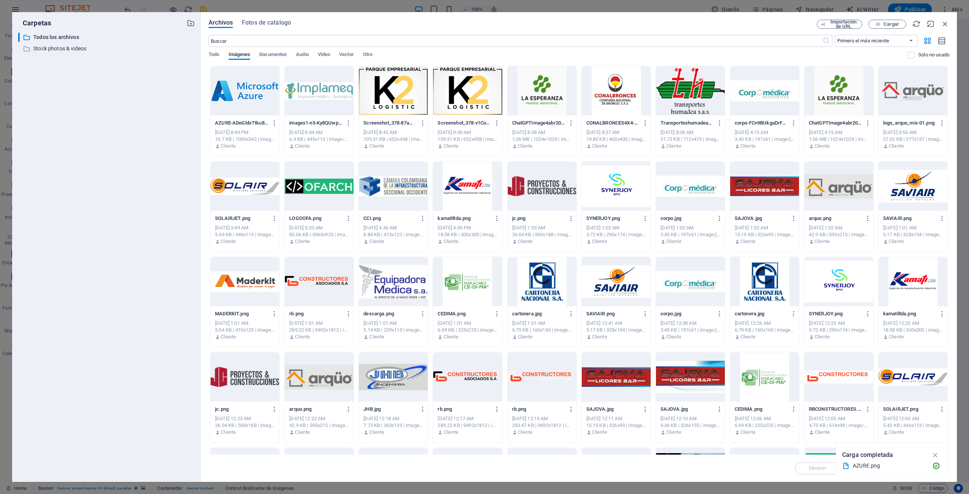
click at [257, 93] on div at bounding box center [244, 90] width 69 height 49
click at [249, 95] on div "1" at bounding box center [244, 90] width 69 height 49
drag, startPoint x: 249, startPoint y: 95, endPoint x: 86, endPoint y: 78, distance: 163.9
click at [249, 95] on div at bounding box center [244, 90] width 69 height 49
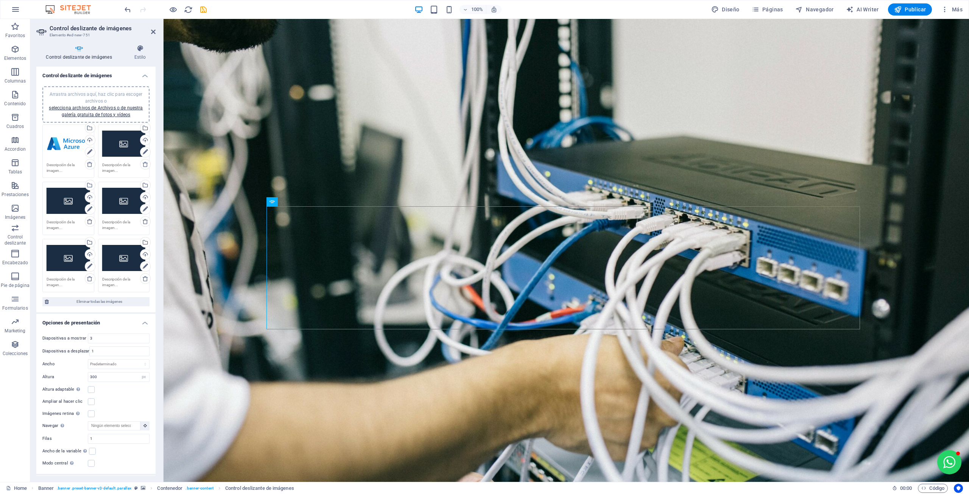
click at [144, 223] on icon at bounding box center [145, 221] width 6 height 6
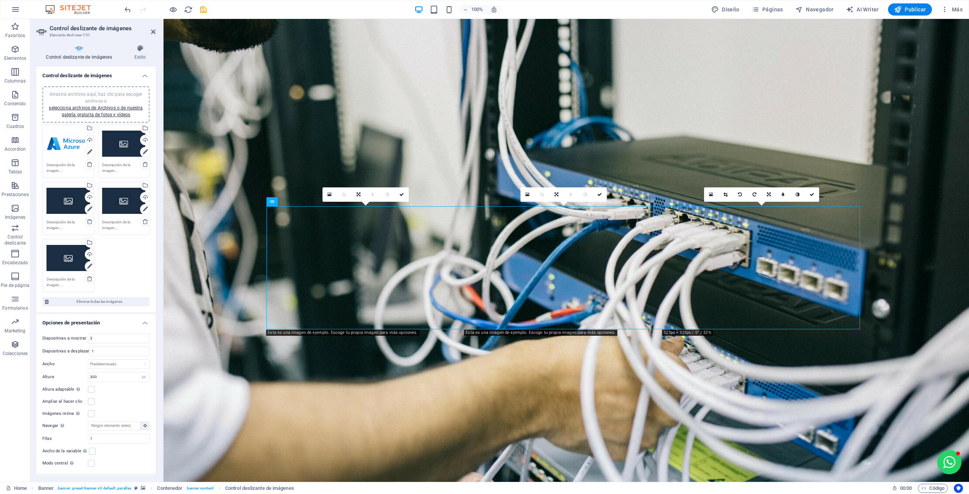
click at [89, 149] on icon at bounding box center [89, 152] width 5 height 9
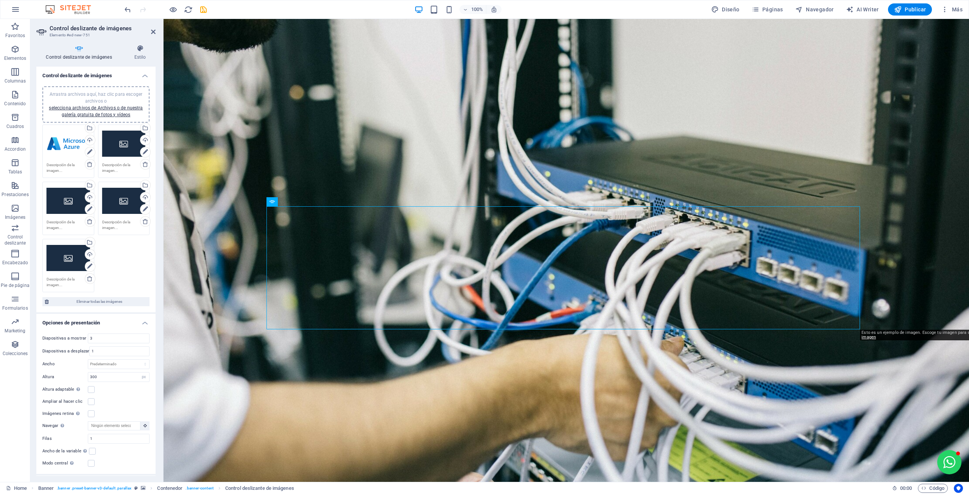
click at [87, 151] on icon at bounding box center [89, 152] width 5 height 9
click at [143, 140] on div "Cargar" at bounding box center [144, 140] width 11 height 11
click at [90, 151] on icon at bounding box center [89, 152] width 5 height 9
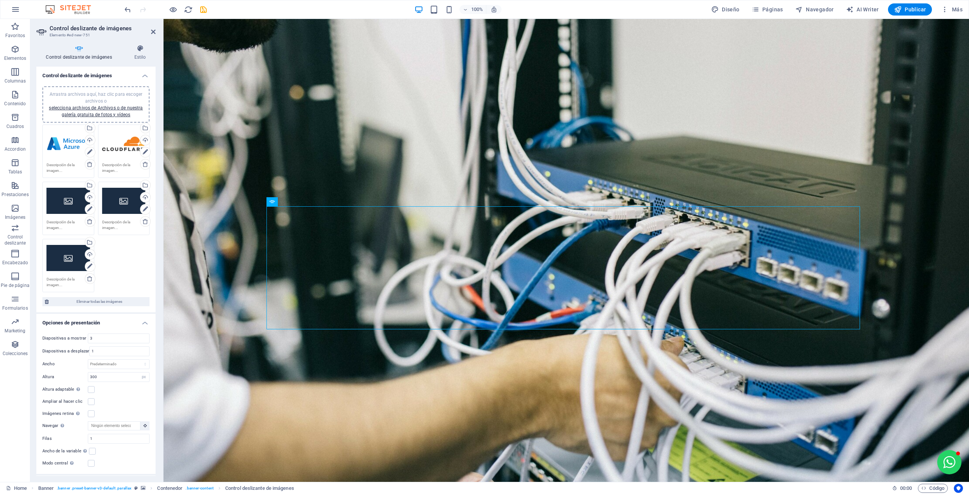
scroll to position [38, 0]
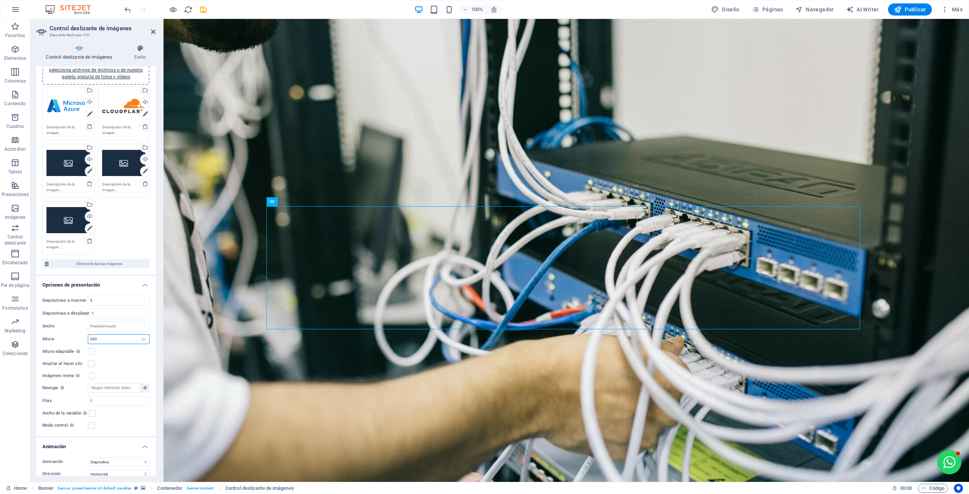
drag, startPoint x: 99, startPoint y: 339, endPoint x: 77, endPoint y: 327, distance: 25.4
click at [81, 339] on div "Altura 300 Predeterminado px rem em vw vh" at bounding box center [95, 339] width 107 height 10
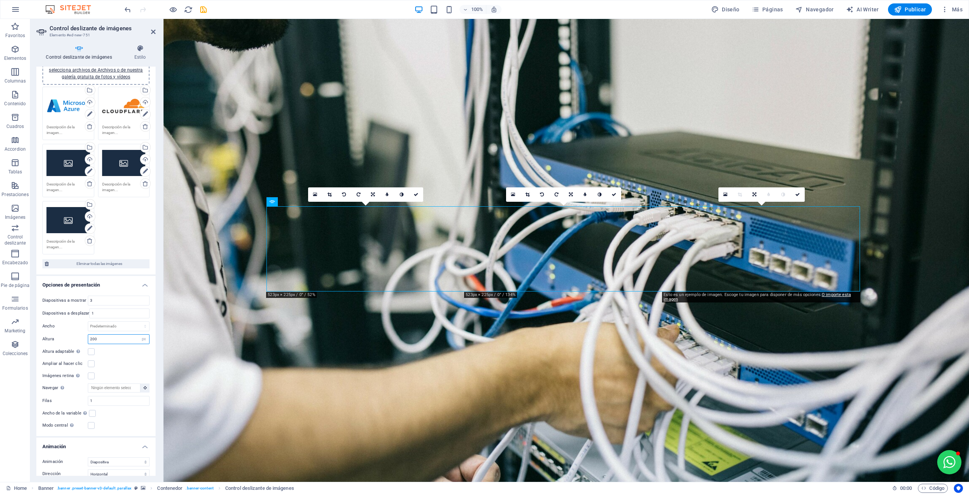
type input "200"
click at [72, 342] on div "Ajustar automáticamente el alto para controles deslizantes de diapositiva única" at bounding box center [100, 332] width 61 height 28
click at [0, 0] on input "Altura adaptable Ajustar automáticamente el alto para controles deslizantes de …" at bounding box center [0, 0] width 0 height 0
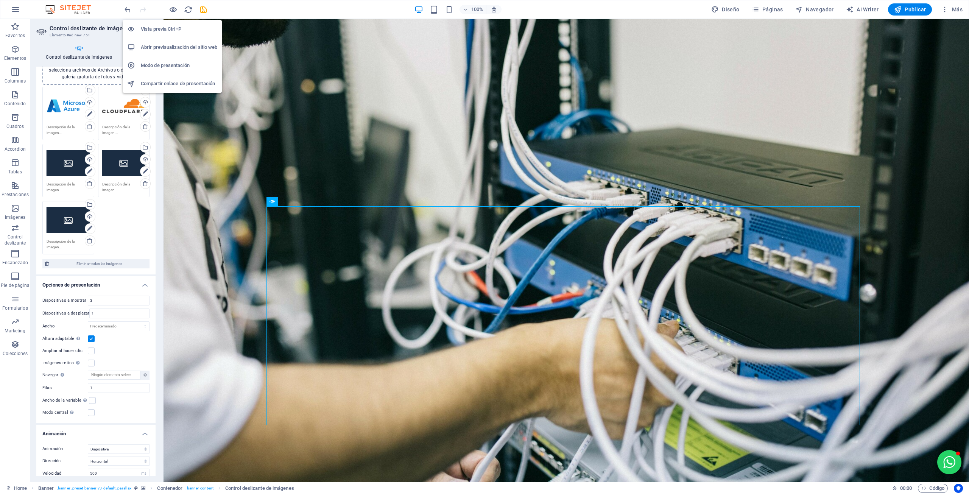
click at [174, 7] on icon "button" at bounding box center [173, 9] width 9 height 9
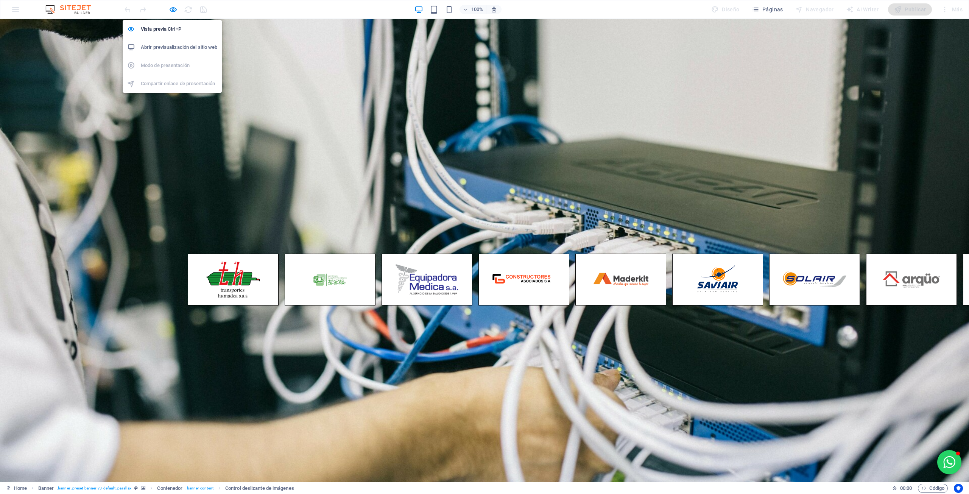
click at [174, 8] on icon "button" at bounding box center [173, 9] width 9 height 9
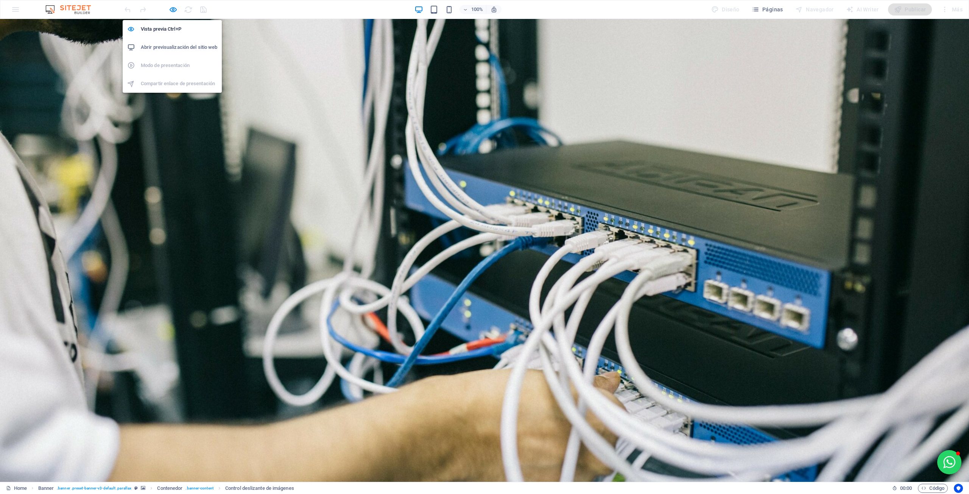
select select "ms"
select select "s"
select select "progressive"
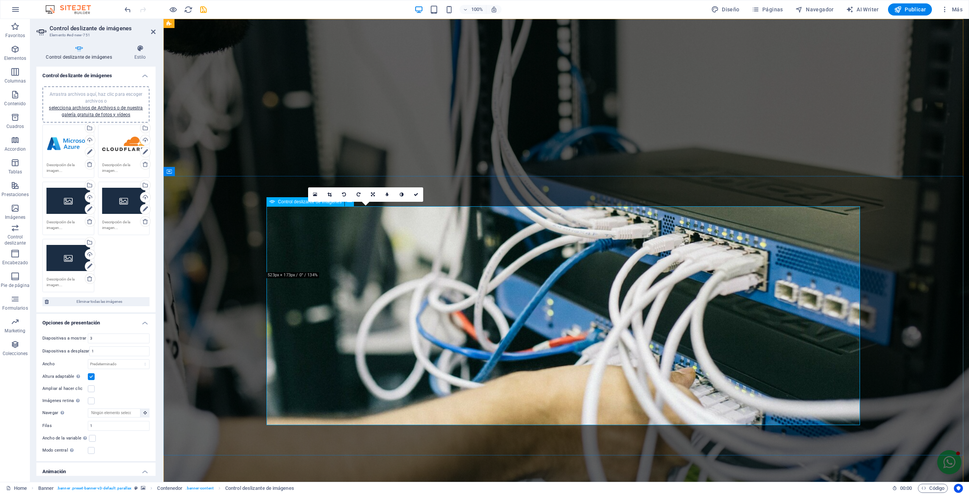
click at [284, 202] on span "Control deslizante de imágenes" at bounding box center [310, 201] width 64 height 5
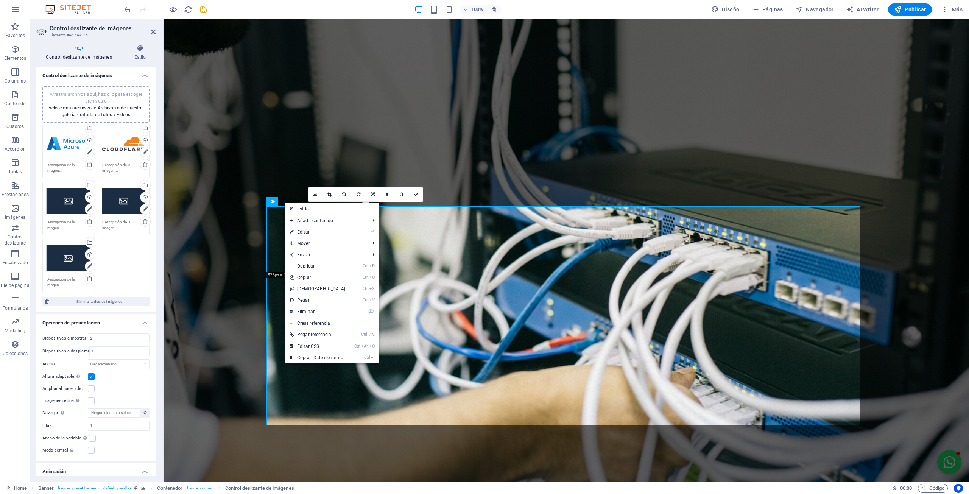
drag, startPoint x: 294, startPoint y: 309, endPoint x: 263, endPoint y: 291, distance: 35.5
click at [294, 309] on link "⌦ Eliminar" at bounding box center [317, 311] width 65 height 11
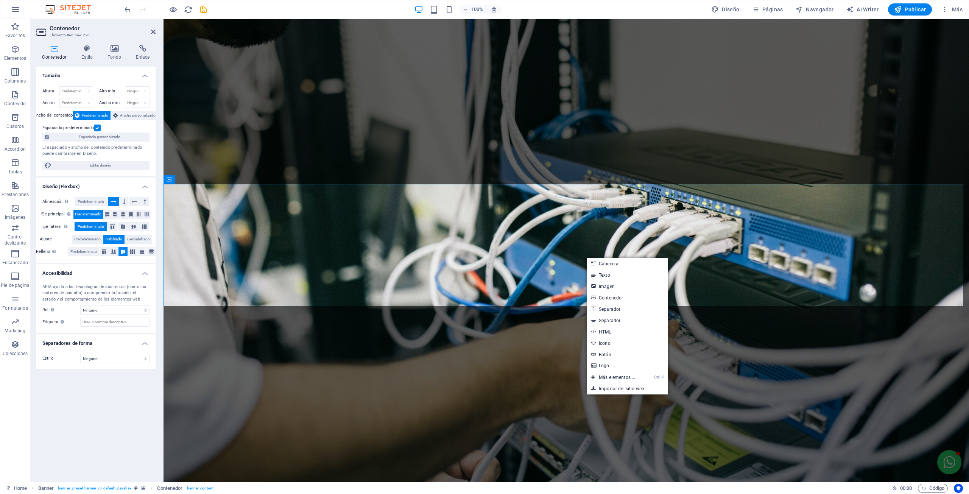
drag, startPoint x: 19, startPoint y: 51, endPoint x: 24, endPoint y: 51, distance: 4.9
click at [19, 51] on icon "button" at bounding box center [15, 49] width 9 height 9
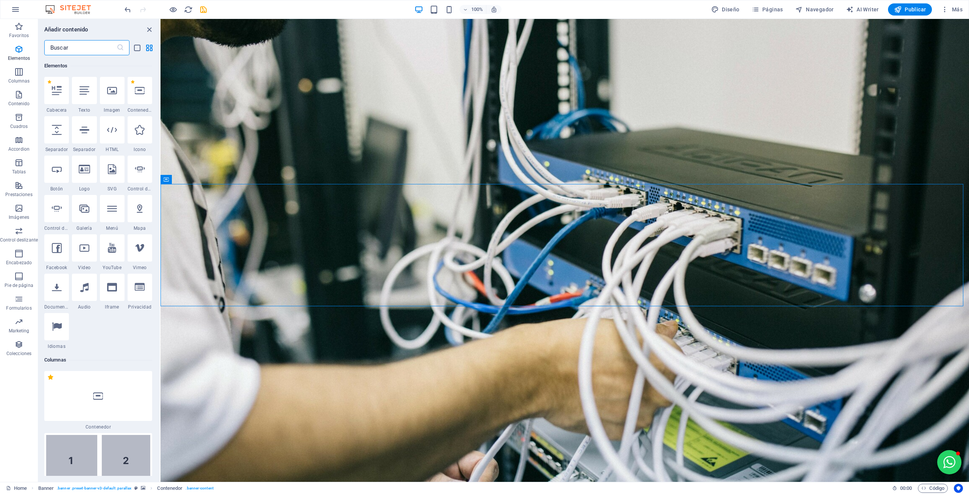
scroll to position [143, 0]
click at [77, 50] on input "text" at bounding box center [80, 47] width 72 height 15
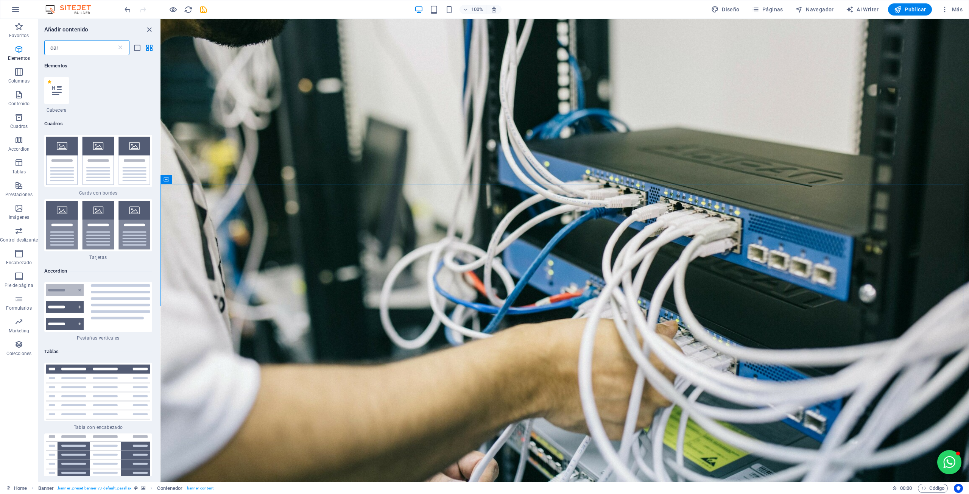
scroll to position [0, 0]
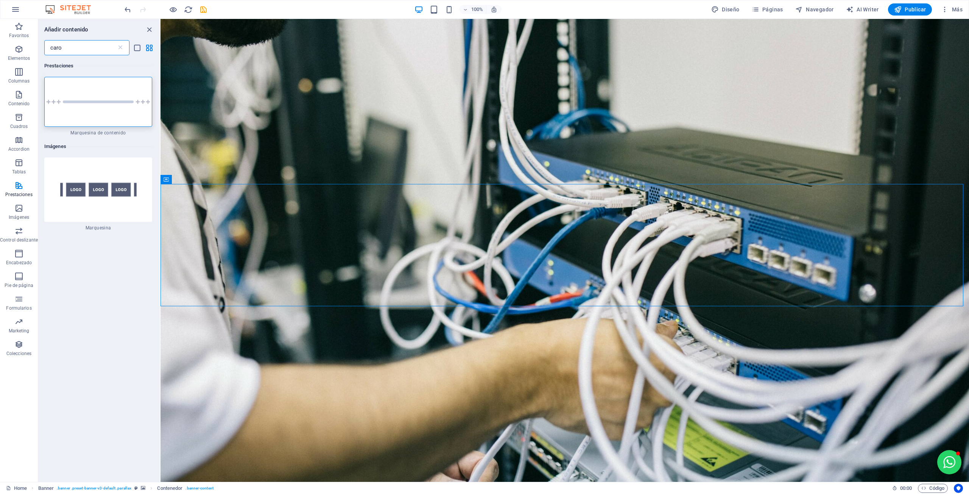
type input "caro"
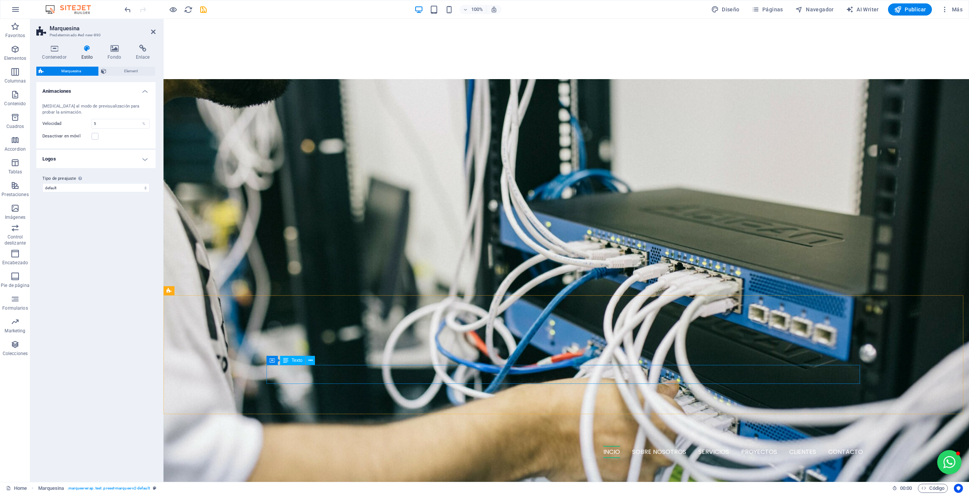
scroll to position [454, 0]
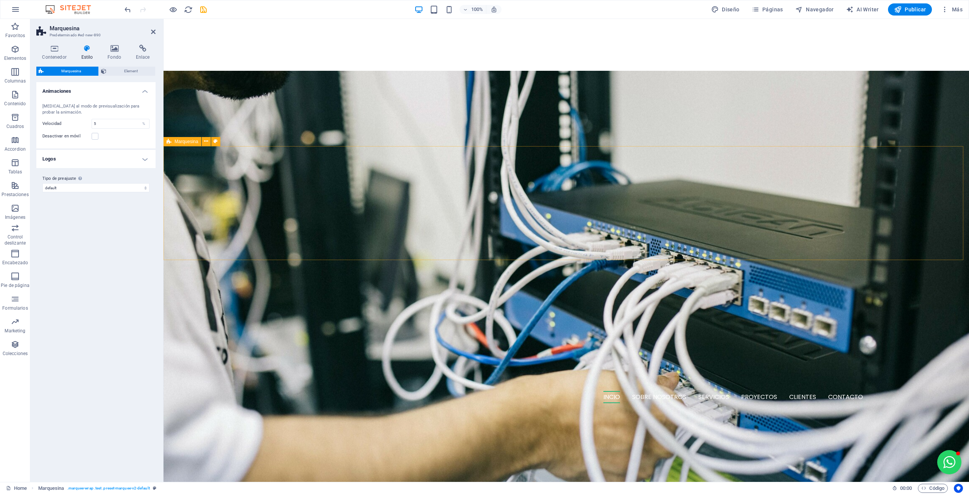
click at [204, 140] on icon at bounding box center [206, 141] width 4 height 8
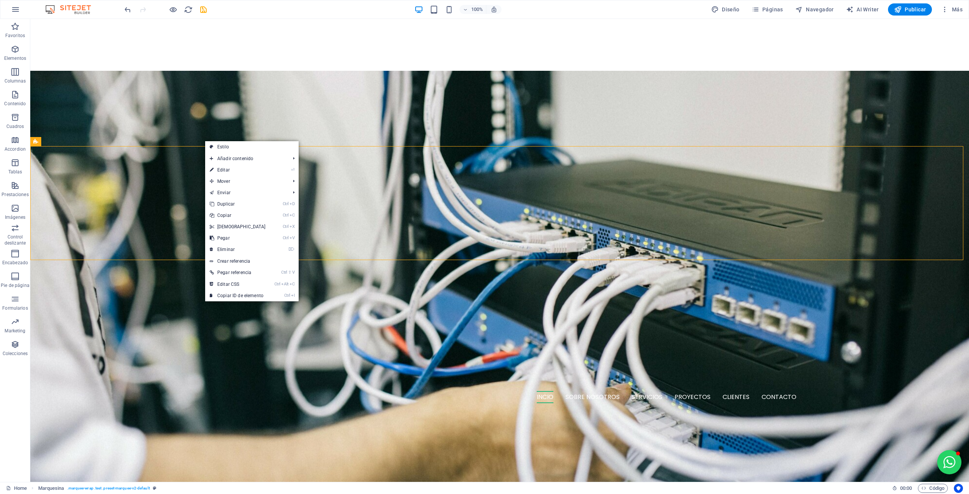
click at [233, 245] on link "⌦ Eliminar" at bounding box center [237, 249] width 65 height 11
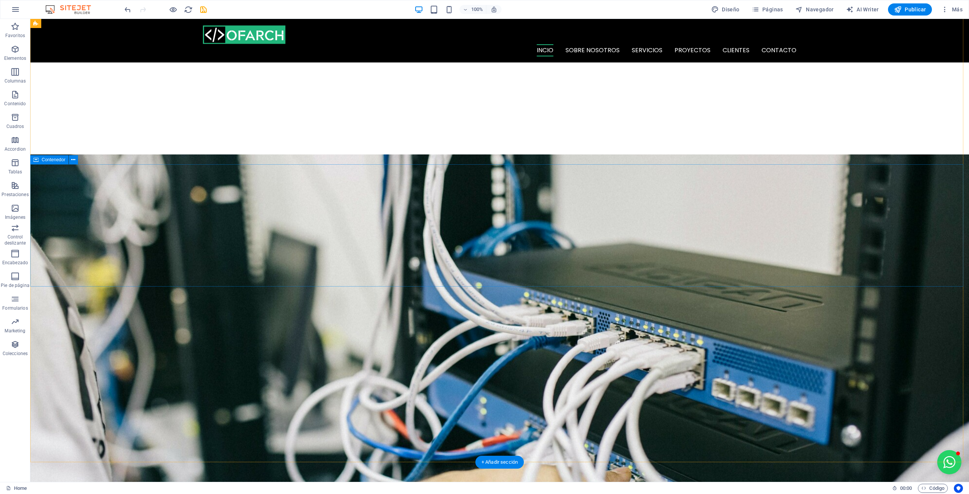
scroll to position [38, 0]
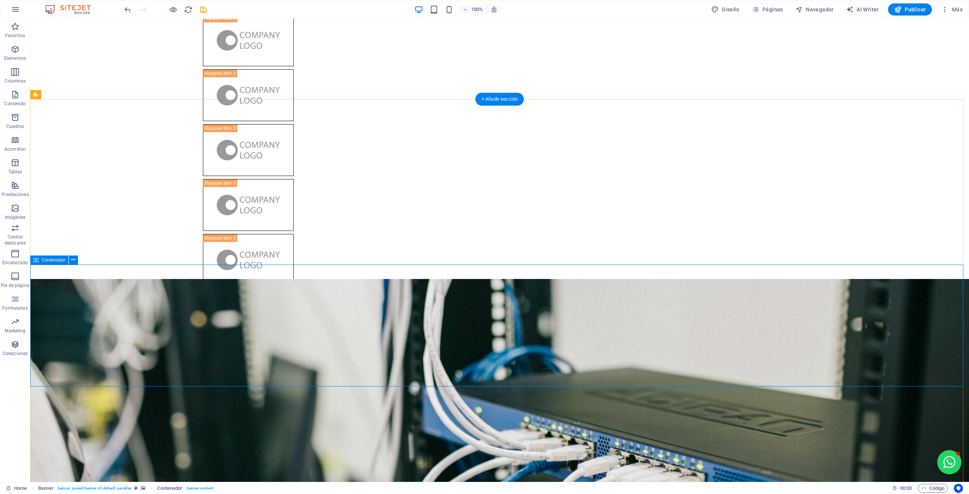
drag, startPoint x: 417, startPoint y: 315, endPoint x: 285, endPoint y: 315, distance: 132.8
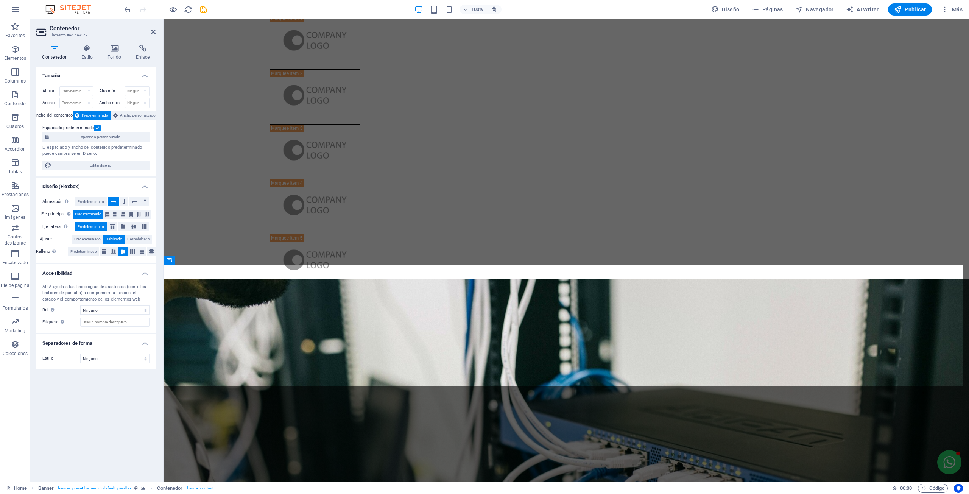
drag, startPoint x: 14, startPoint y: 50, endPoint x: 19, endPoint y: 50, distance: 5.0
click at [13, 51] on icon "button" at bounding box center [15, 49] width 9 height 9
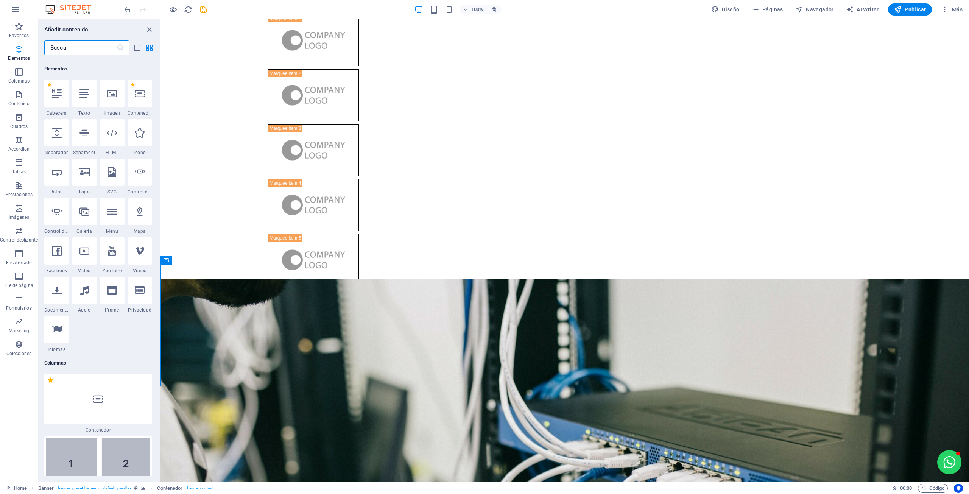
scroll to position [143, 0]
click at [68, 51] on input "text" at bounding box center [80, 47] width 72 height 15
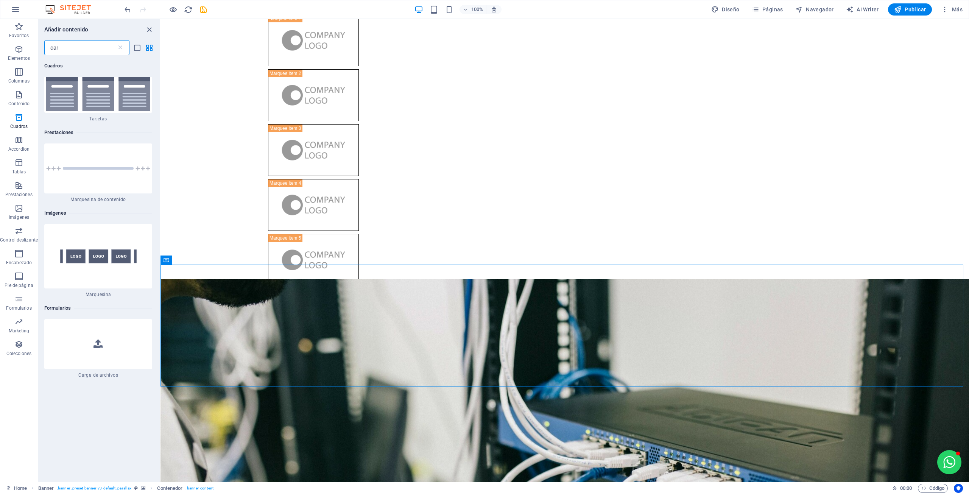
scroll to position [0, 0]
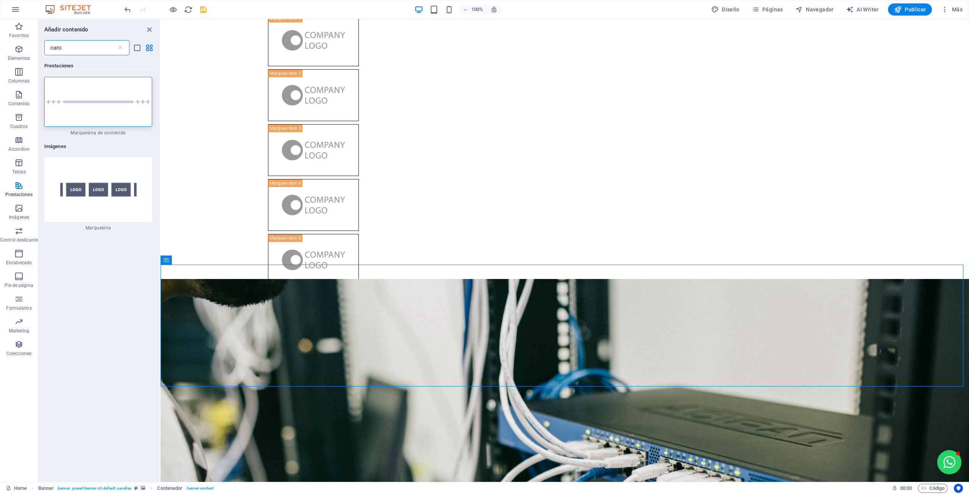
type input "caro"
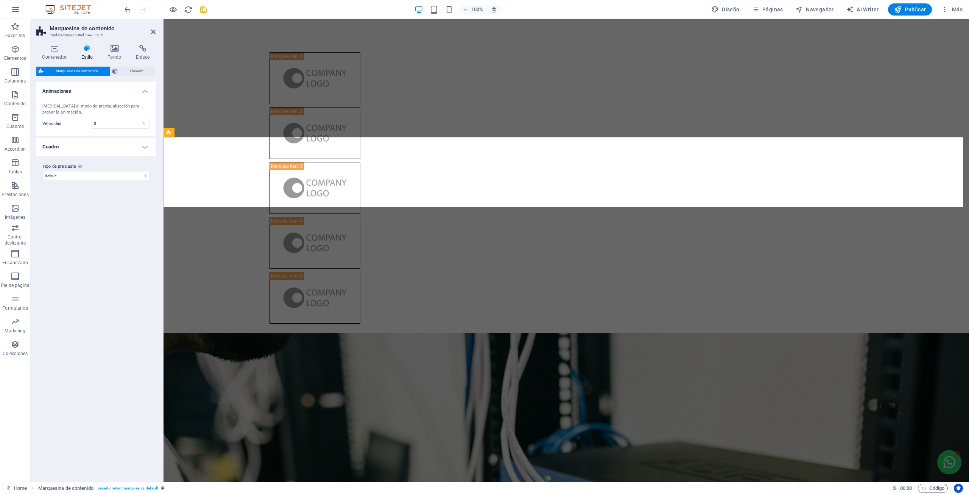
click at [130, 73] on span "Element" at bounding box center [136, 71] width 33 height 9
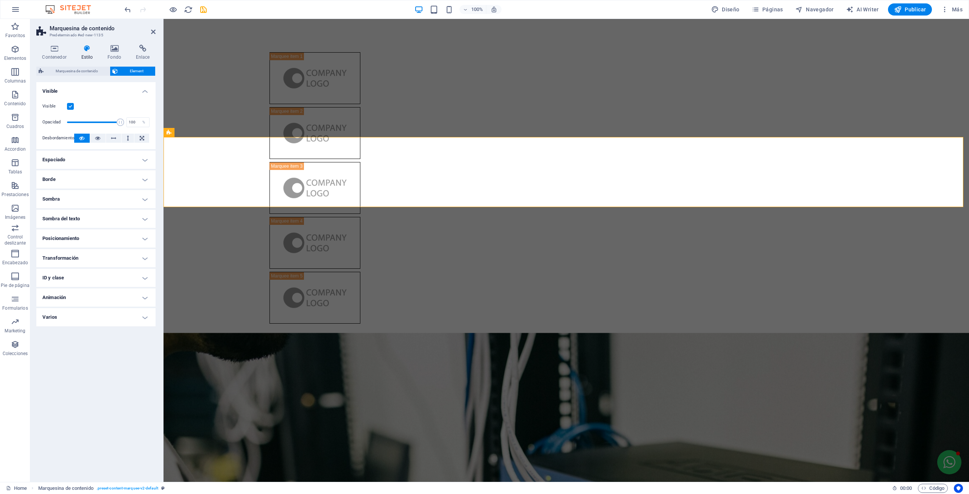
click at [83, 312] on h4 "Varios" at bounding box center [95, 317] width 119 height 18
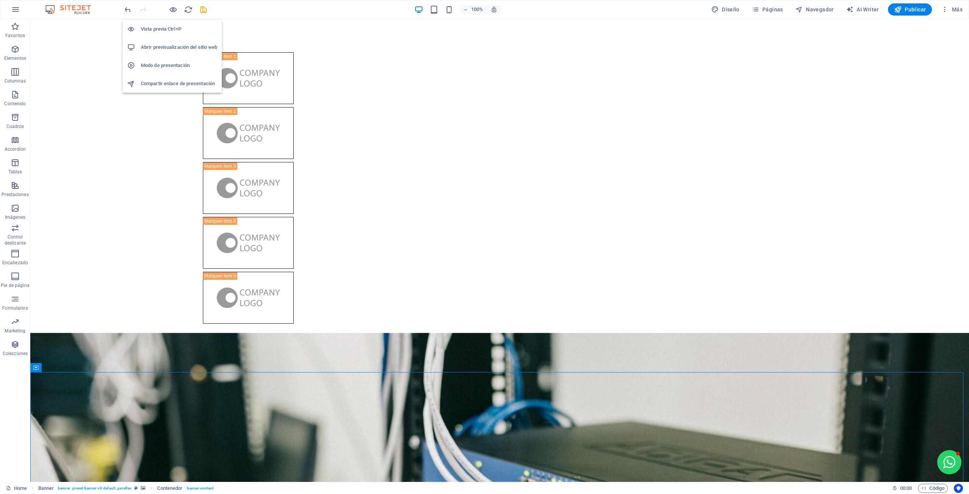
click at [173, 8] on icon "button" at bounding box center [173, 9] width 9 height 9
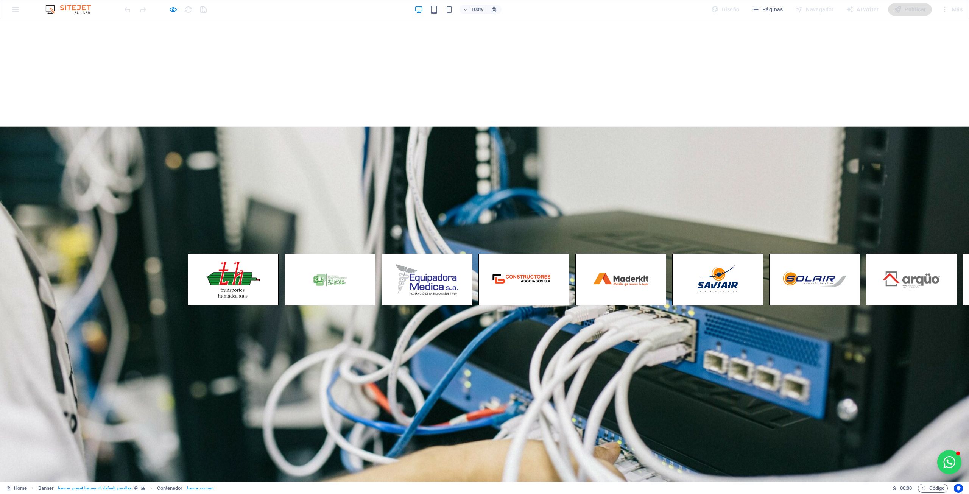
click at [432, 14] on div "100%" at bounding box center [457, 9] width 87 height 12
click at [172, 9] on icon "button" at bounding box center [173, 9] width 9 height 9
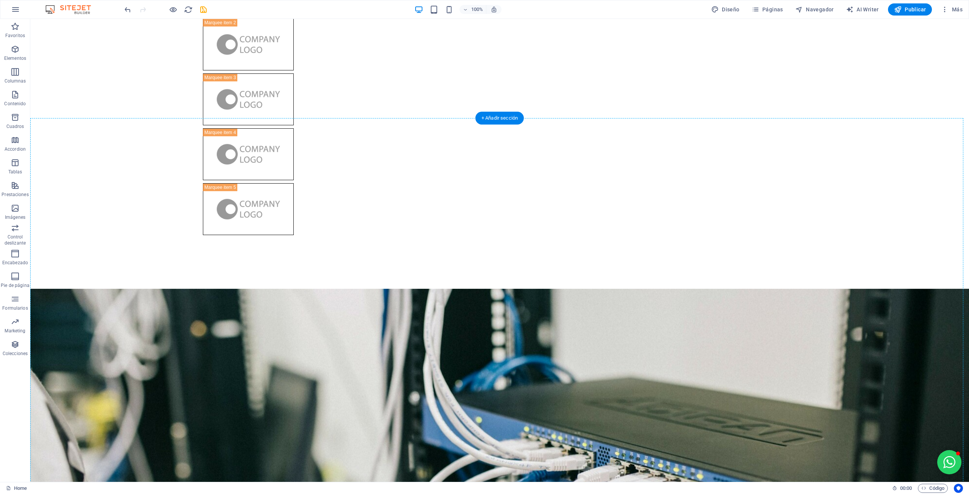
drag, startPoint x: 260, startPoint y: 64, endPoint x: 274, endPoint y: 402, distance: 338.9
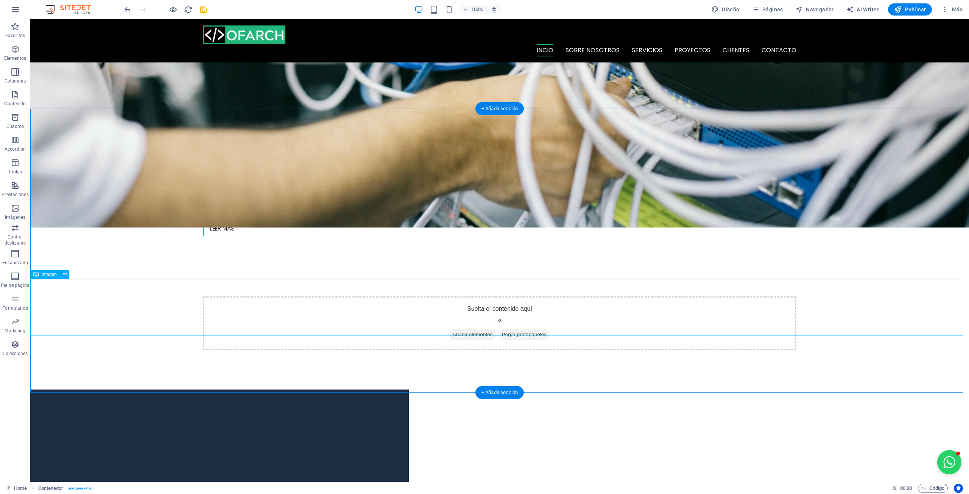
scroll to position [368, 0]
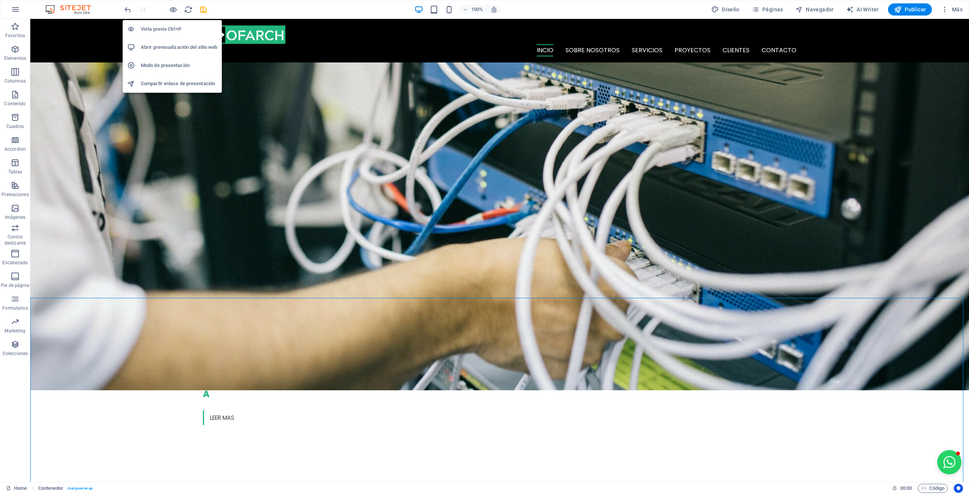
click at [171, 6] on icon "button" at bounding box center [173, 9] width 9 height 9
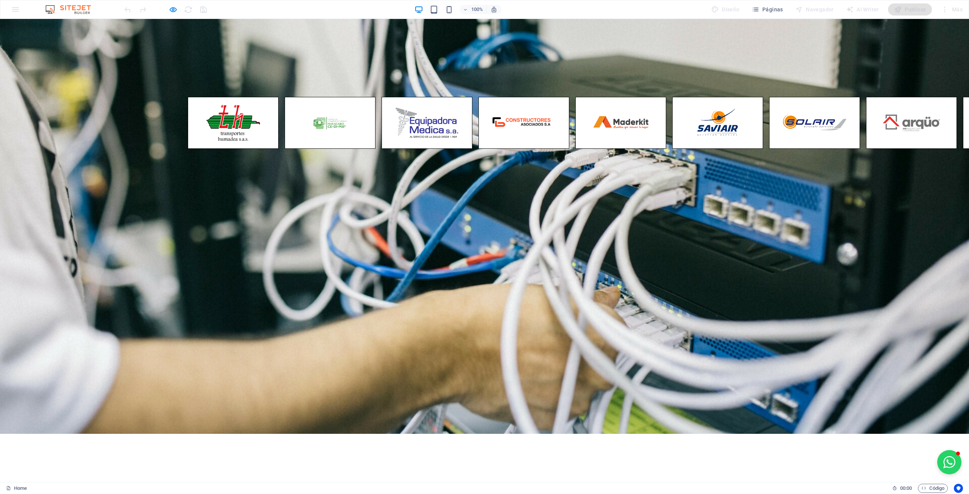
scroll to position [227, 0]
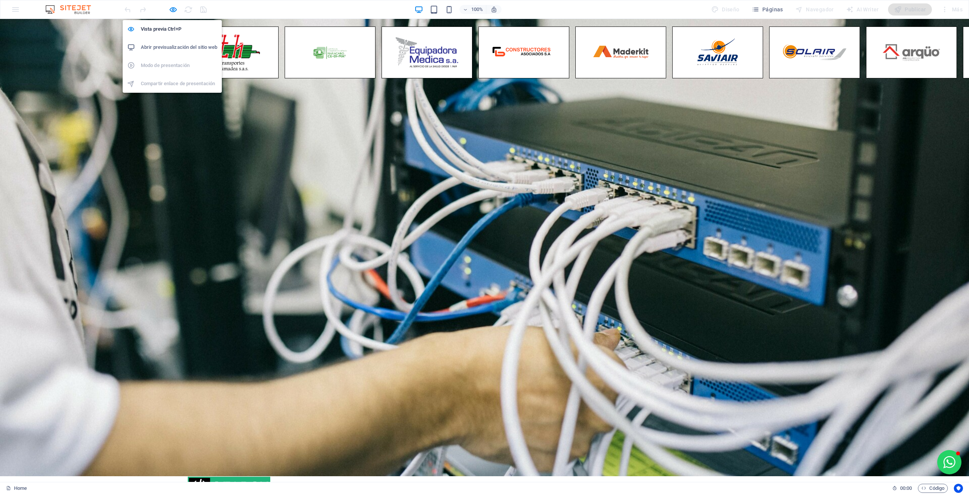
click at [170, 13] on icon "button" at bounding box center [173, 9] width 9 height 9
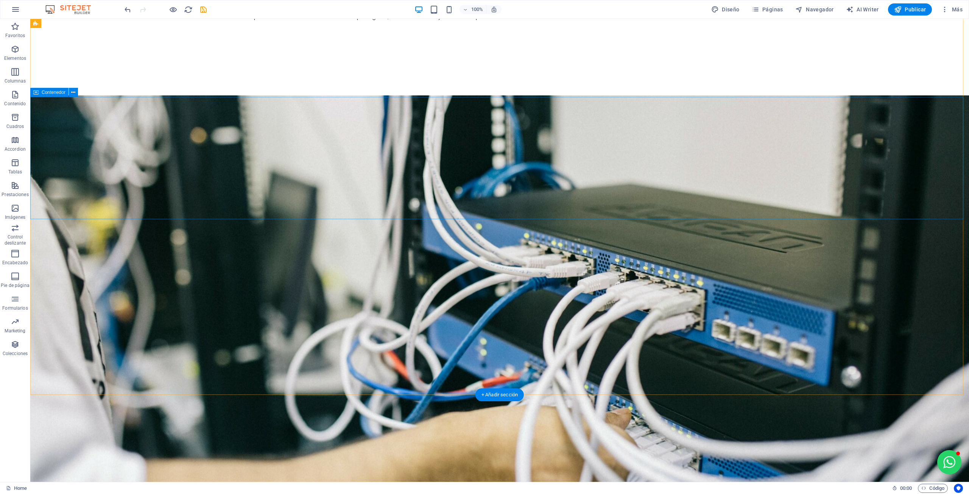
scroll to position [303, 0]
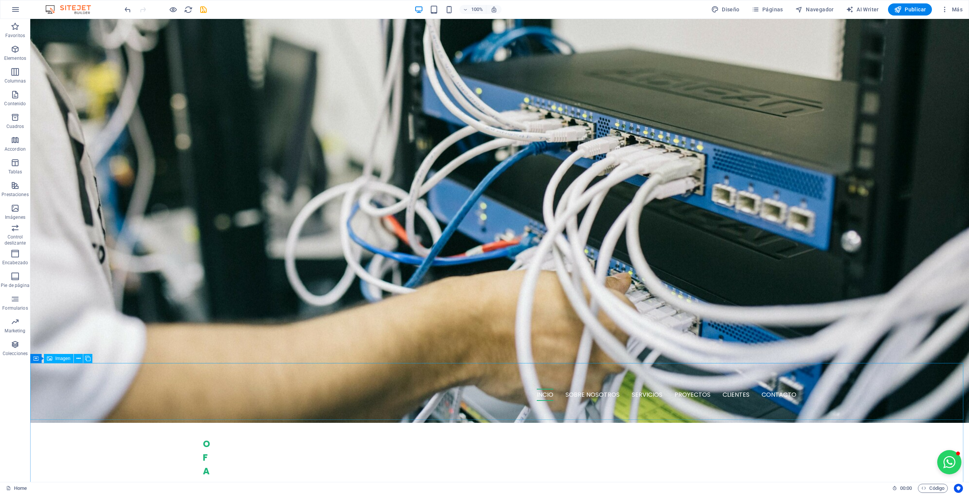
click at [77, 355] on icon at bounding box center [78, 359] width 4 height 8
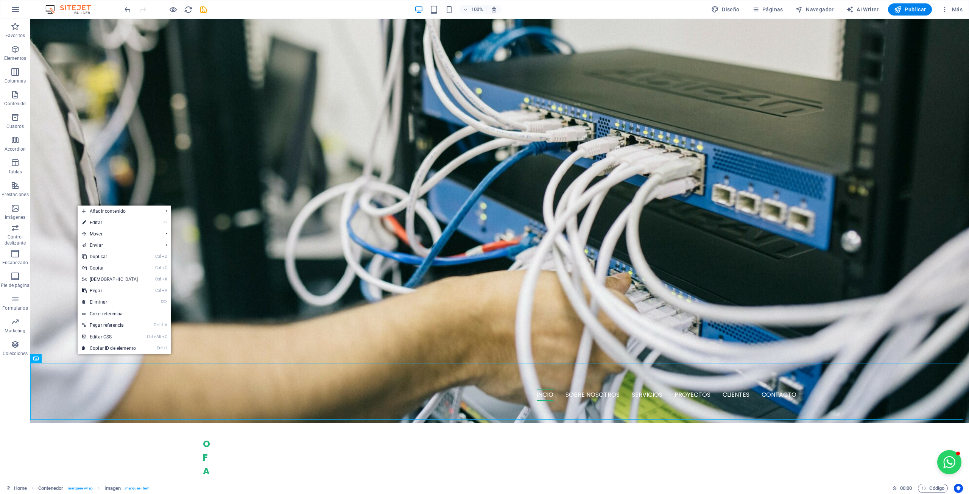
click at [106, 277] on link "Ctrl X Cortar" at bounding box center [110, 279] width 65 height 11
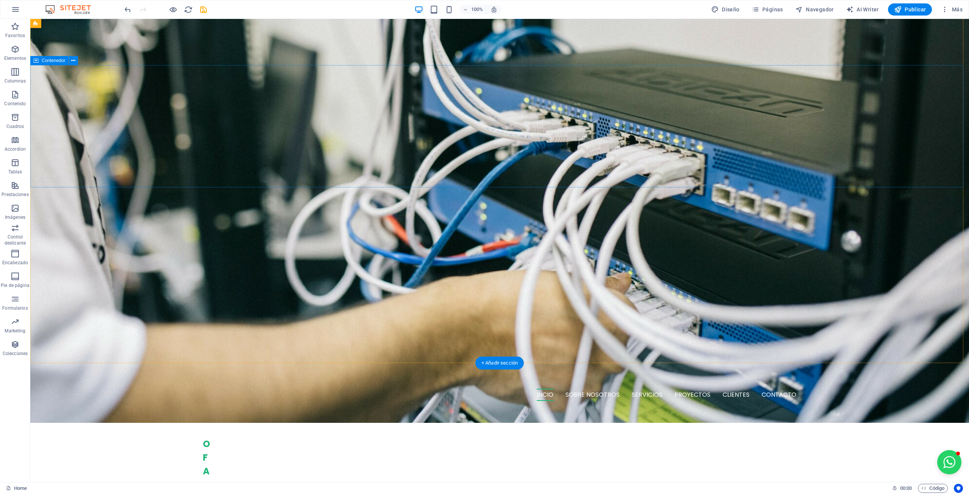
click at [280, 290] on figure at bounding box center [499, 191] width 938 height 463
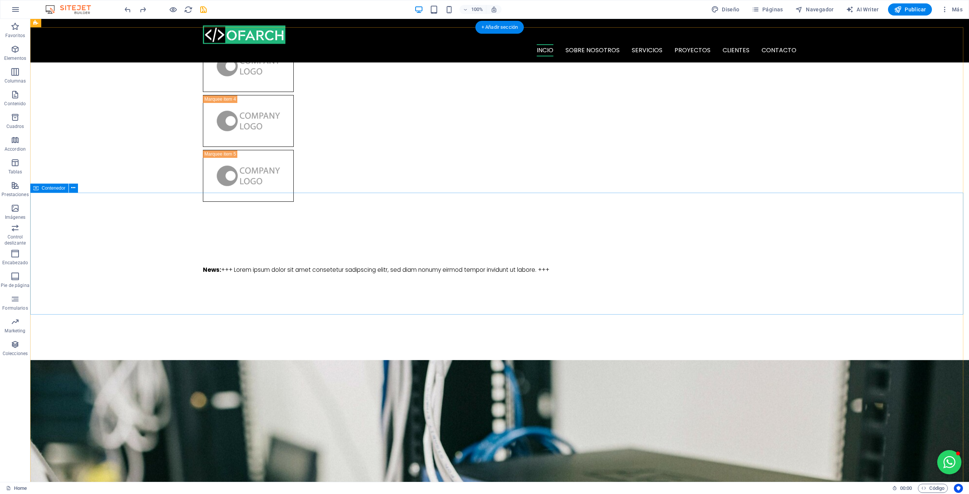
scroll to position [0, 0]
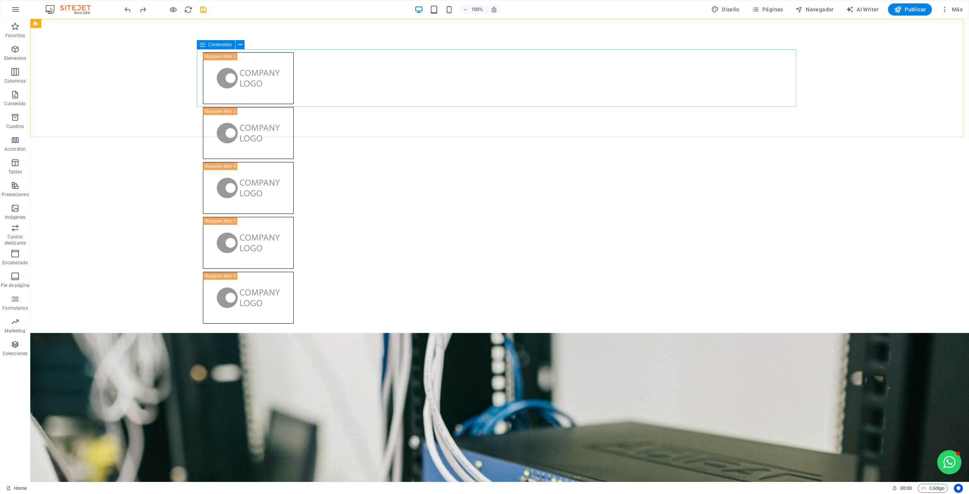
click at [241, 44] on icon at bounding box center [240, 45] width 4 height 8
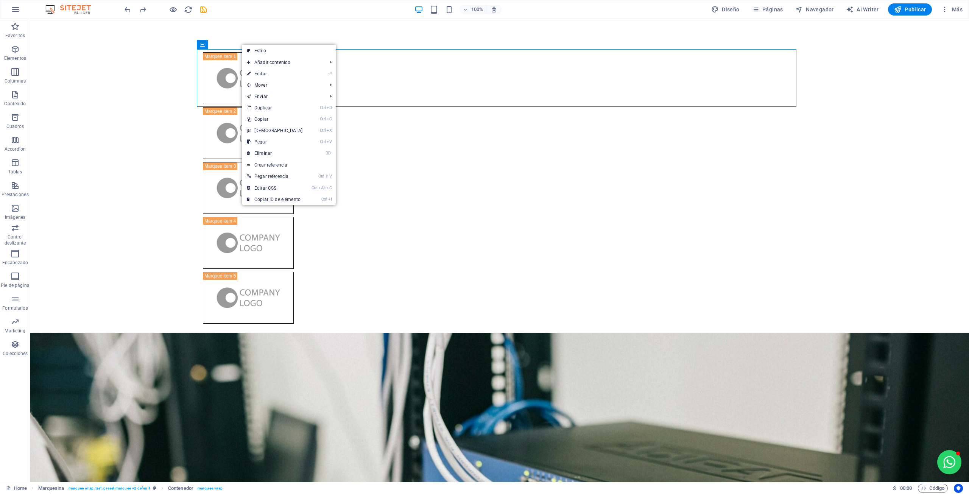
click at [265, 128] on link "Ctrl X Cortar" at bounding box center [274, 130] width 65 height 11
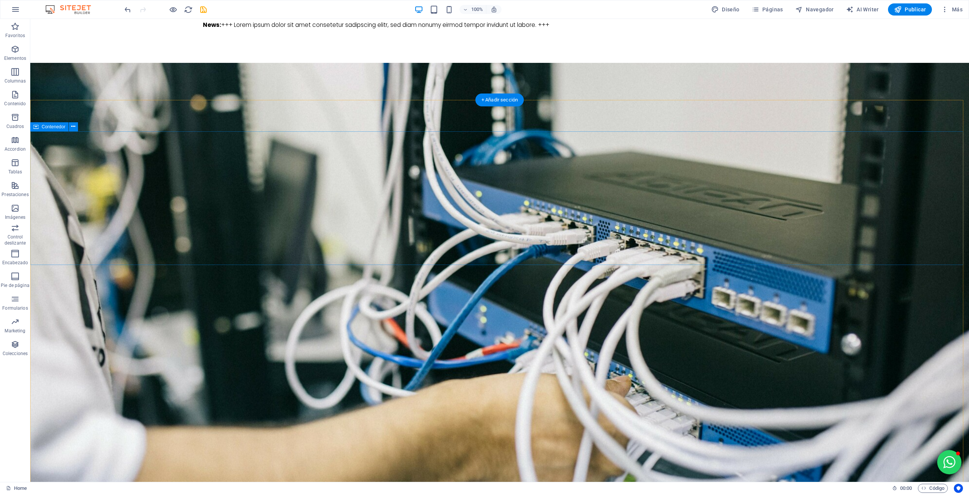
scroll to position [189, 0]
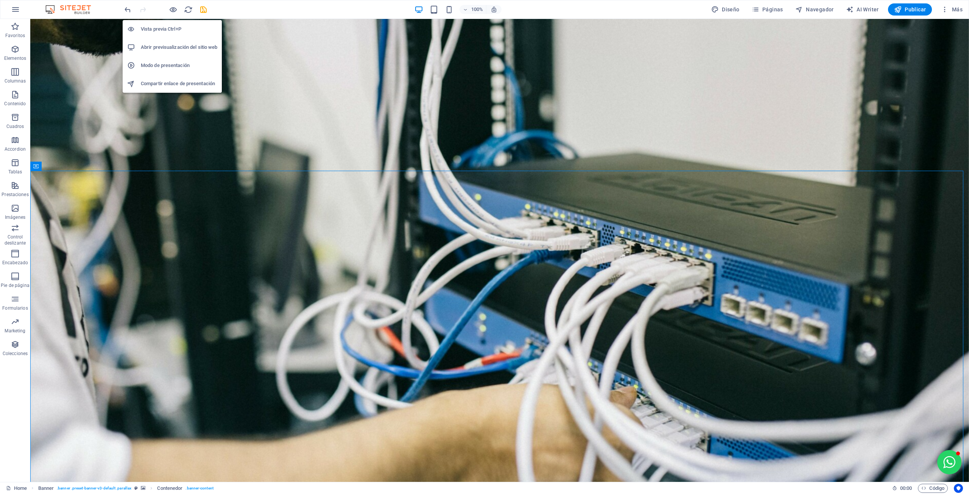
click at [173, 8] on icon "button" at bounding box center [173, 9] width 9 height 9
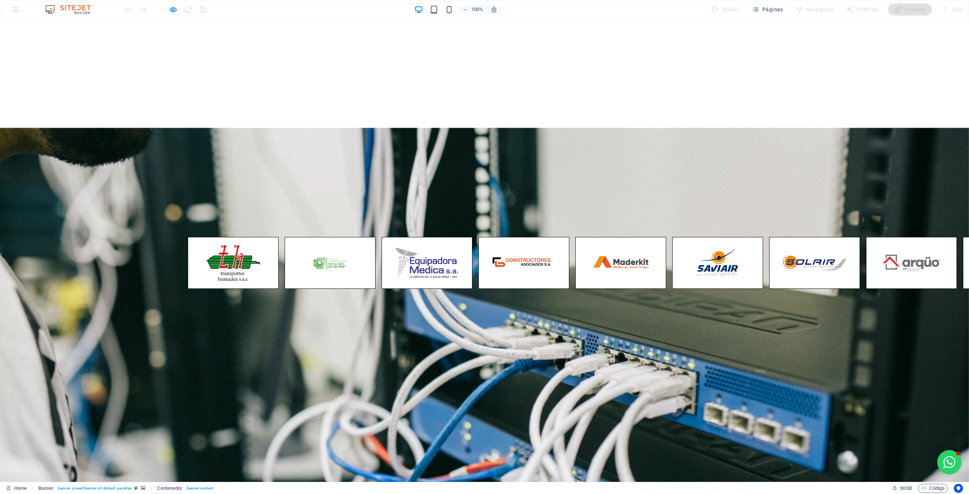
scroll to position [0, 0]
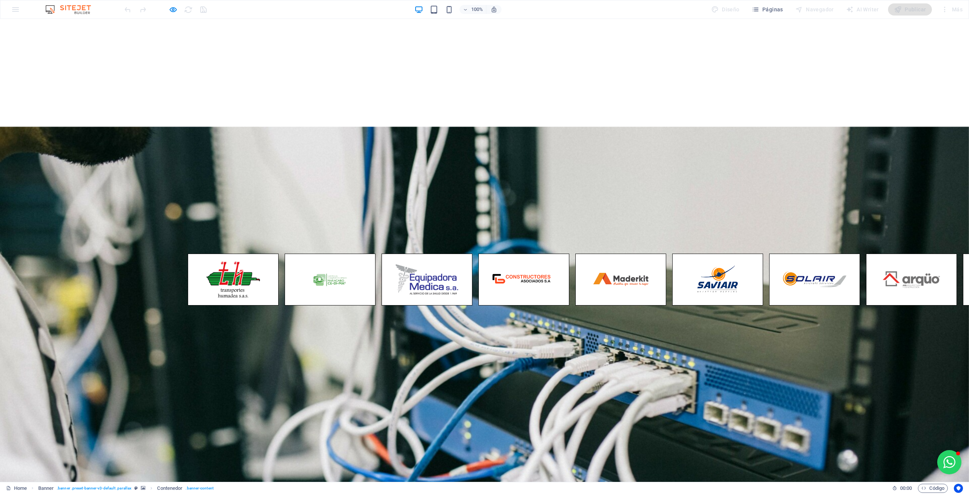
drag, startPoint x: 684, startPoint y: 198, endPoint x: 701, endPoint y: 202, distance: 17.4
click at [780, 202] on p "News: +++ Lorem ipsum dolor sit amet consetetur sadipscing elitr, sed diam nonu…" at bounding box center [780, 198] width 1 height 9
drag, startPoint x: 698, startPoint y: 205, endPoint x: 705, endPoint y: 194, distance: 12.2
click at [698, 204] on div "News: +++ Lorem ipsum dolor sit amet consetetur sadipscing elitr, sed diam nonu…" at bounding box center [484, 199] width 969 height 70
click at [172, 10] on icon "button" at bounding box center [173, 9] width 9 height 9
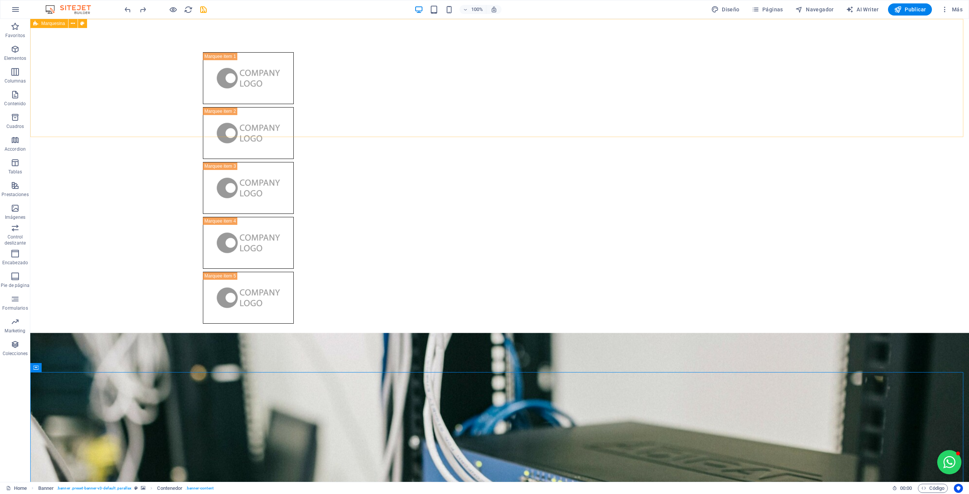
click at [71, 22] on icon at bounding box center [73, 24] width 4 height 8
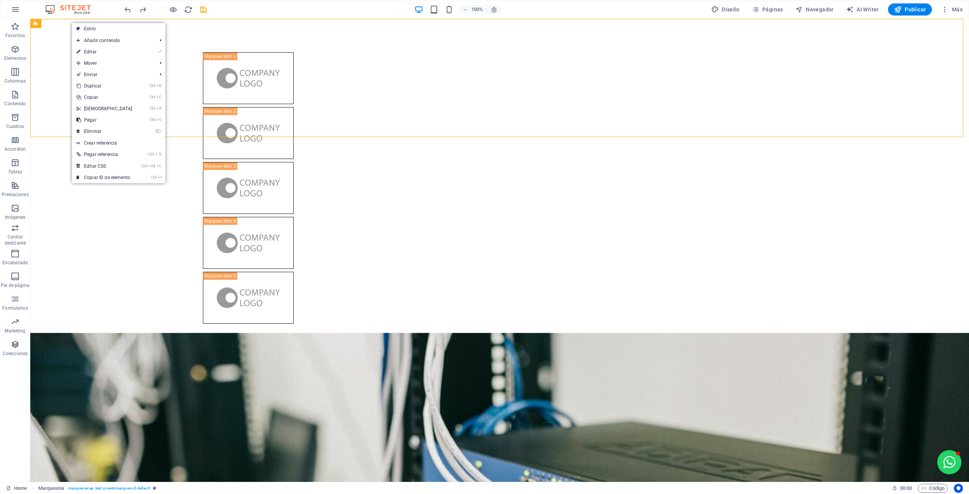
drag, startPoint x: 80, startPoint y: 110, endPoint x: 53, endPoint y: 93, distance: 32.6
click at [80, 110] on icon at bounding box center [78, 108] width 4 height 11
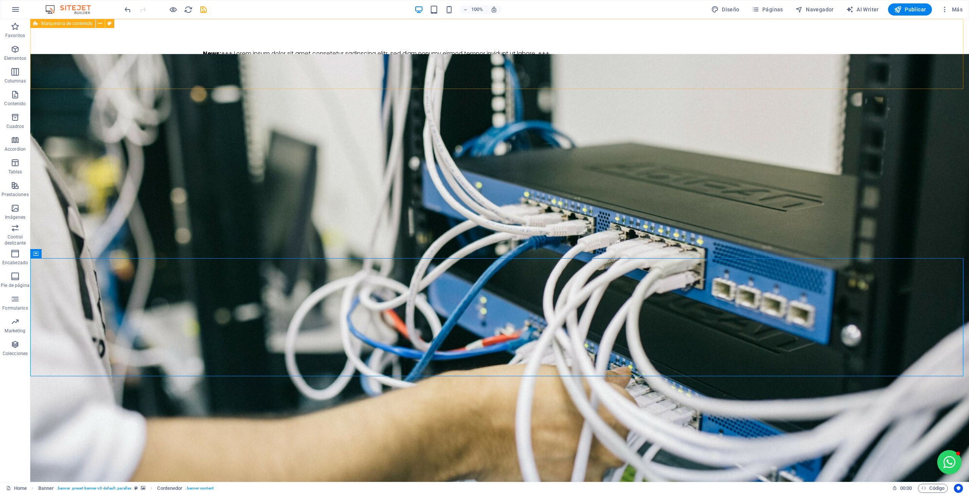
click at [99, 23] on icon at bounding box center [100, 24] width 4 height 8
click at [102, 22] on icon at bounding box center [100, 24] width 4 height 8
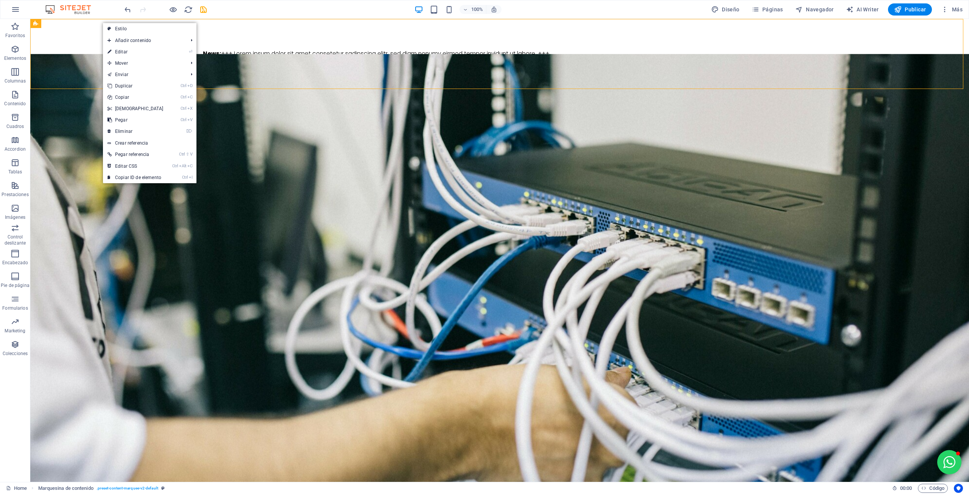
click at [128, 110] on link "Ctrl X Cortar" at bounding box center [135, 108] width 65 height 11
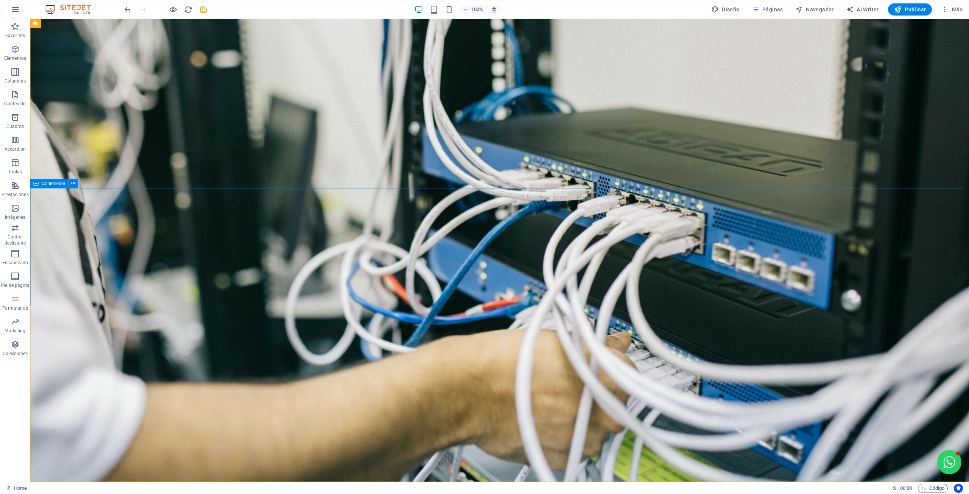
click at [75, 186] on button at bounding box center [73, 183] width 9 height 9
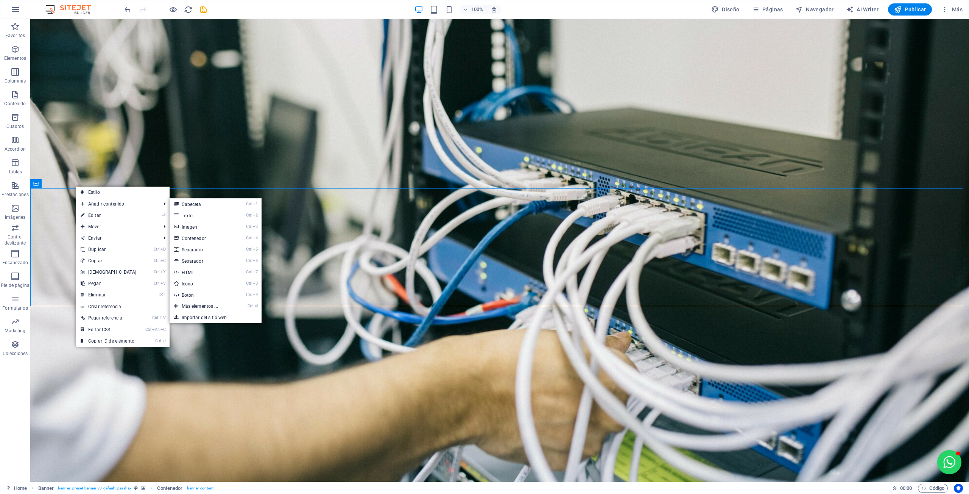
click at [83, 201] on icon at bounding box center [83, 203] width 4 height 11
click at [92, 203] on span "Añadir contenido" at bounding box center [117, 203] width 82 height 11
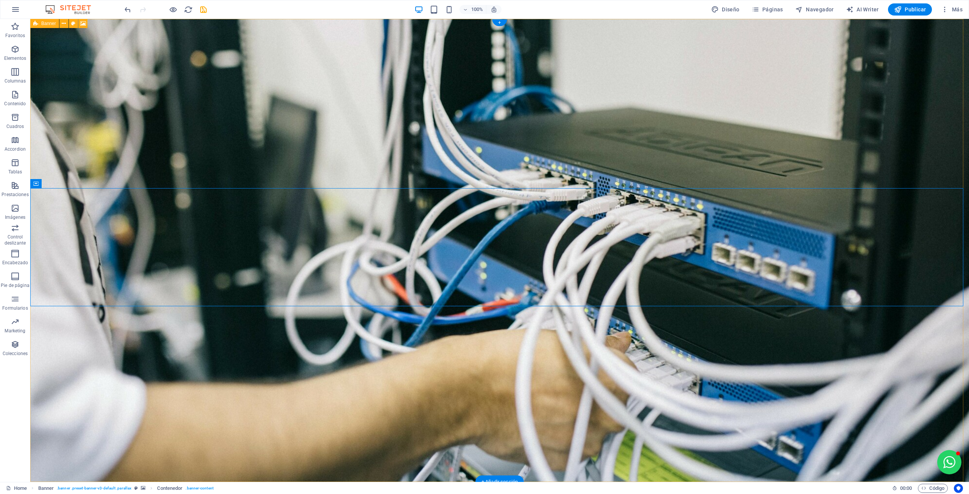
click at [218, 356] on figure at bounding box center [499, 250] width 938 height 463
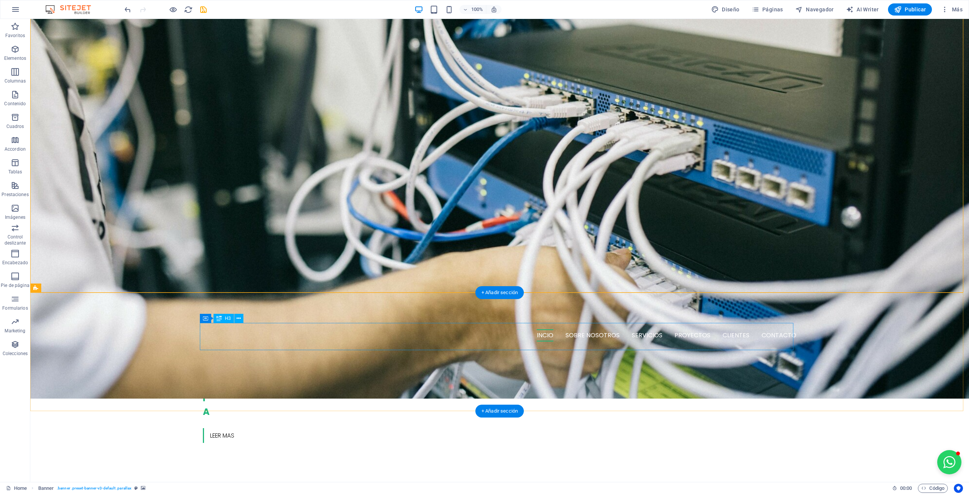
scroll to position [189, 0]
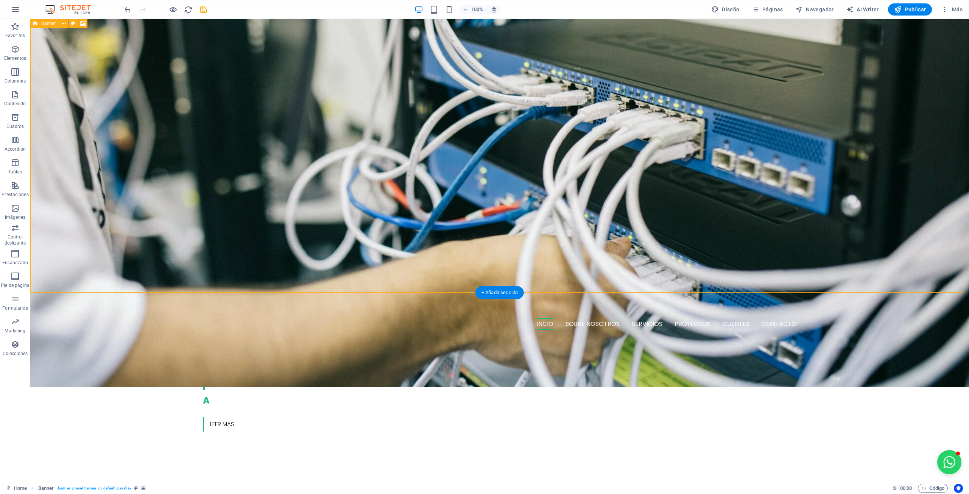
click at [500, 120] on figure at bounding box center [499, 155] width 938 height 463
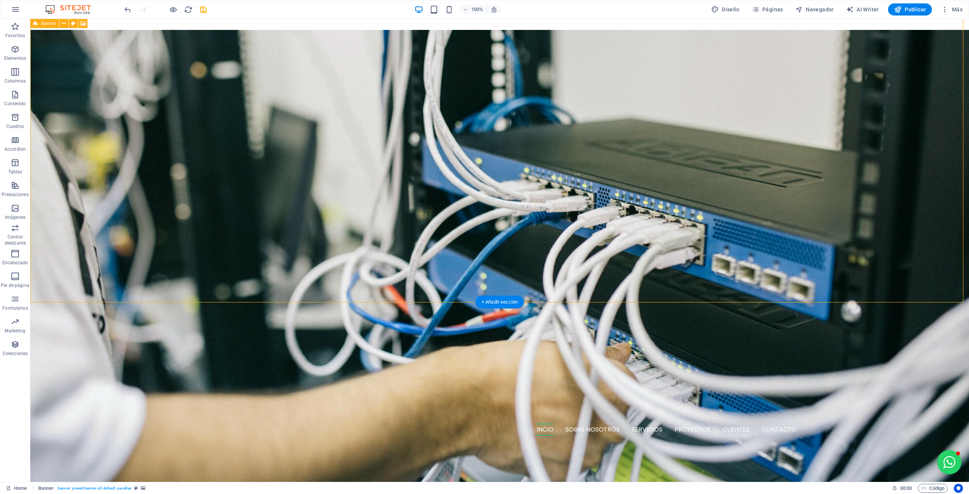
scroll to position [0, 0]
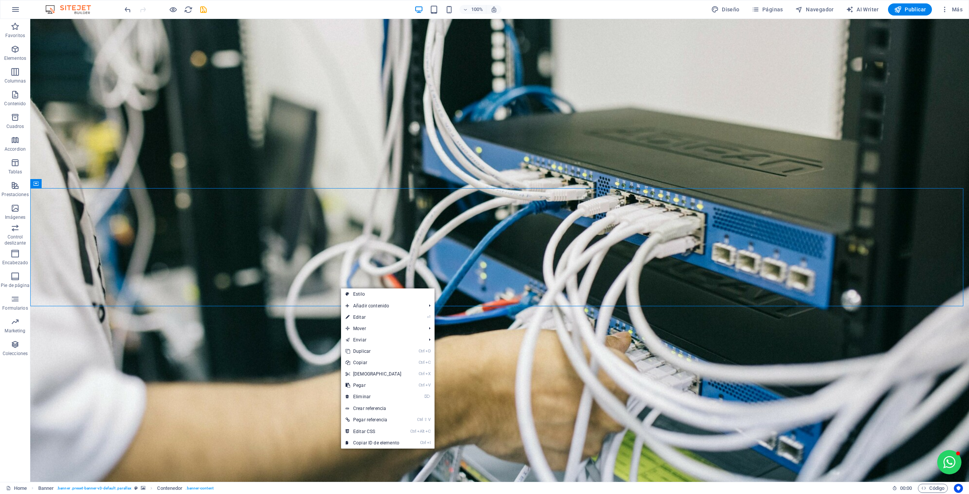
drag, startPoint x: 347, startPoint y: 381, endPoint x: 317, endPoint y: 361, distance: 36.2
click at [347, 381] on icon at bounding box center [347, 385] width 4 height 11
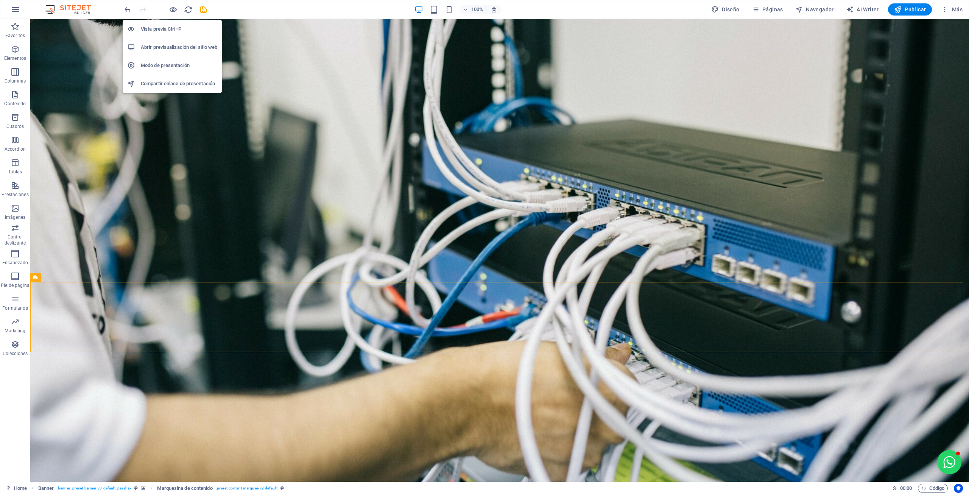
click at [174, 10] on icon "button" at bounding box center [173, 9] width 9 height 9
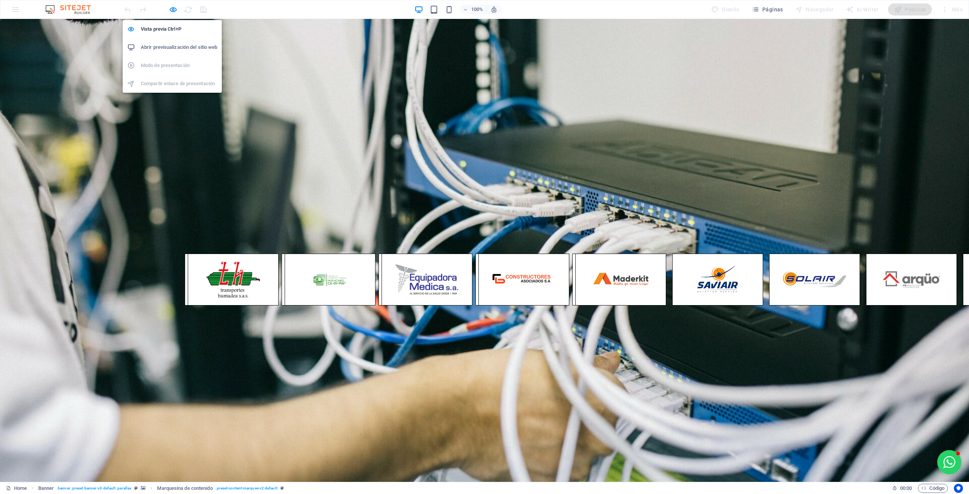
click at [172, 9] on icon "button" at bounding box center [173, 9] width 9 height 9
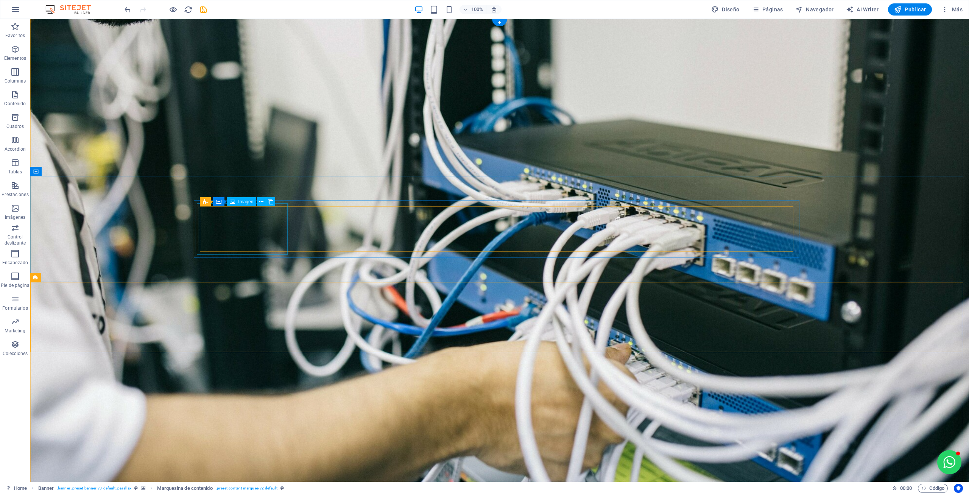
click at [242, 202] on span "Imagen" at bounding box center [245, 201] width 15 height 5
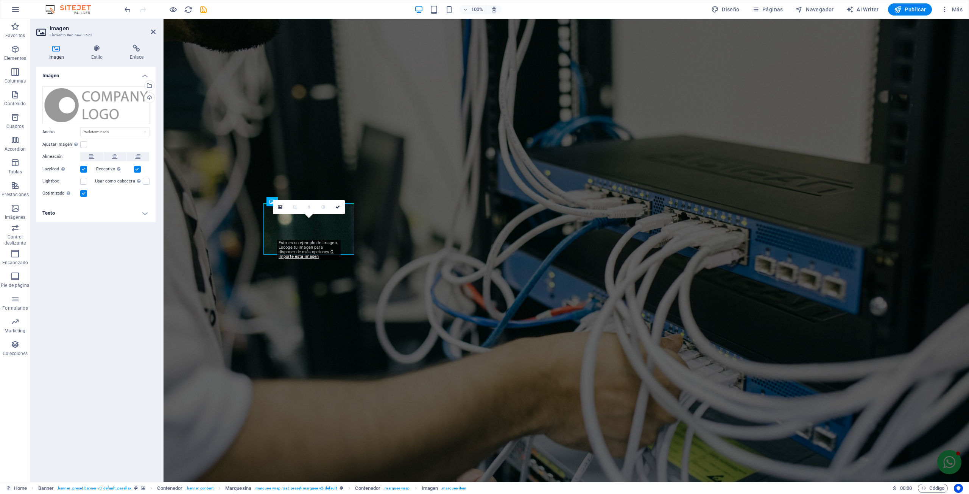
click at [151, 86] on div "Selecciona archivos del administrador de archivos, de la galería de fotos o car…" at bounding box center [148, 86] width 11 height 11
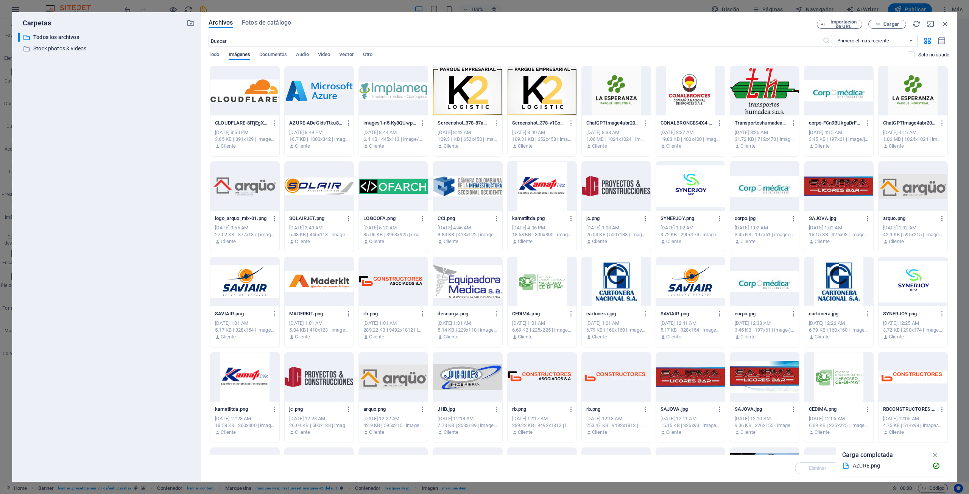
click at [317, 100] on div at bounding box center [319, 90] width 69 height 49
click at [317, 100] on div "1" at bounding box center [319, 90] width 69 height 49
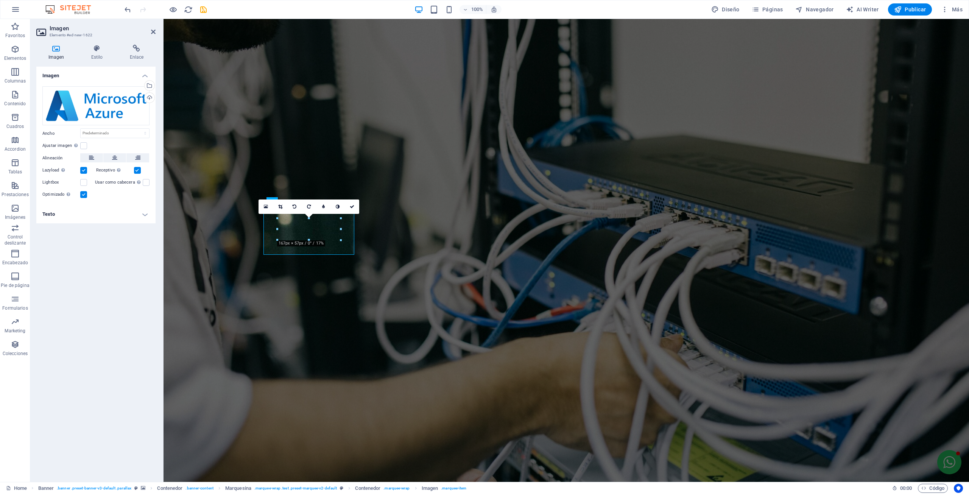
click at [99, 50] on icon at bounding box center [97, 49] width 36 height 8
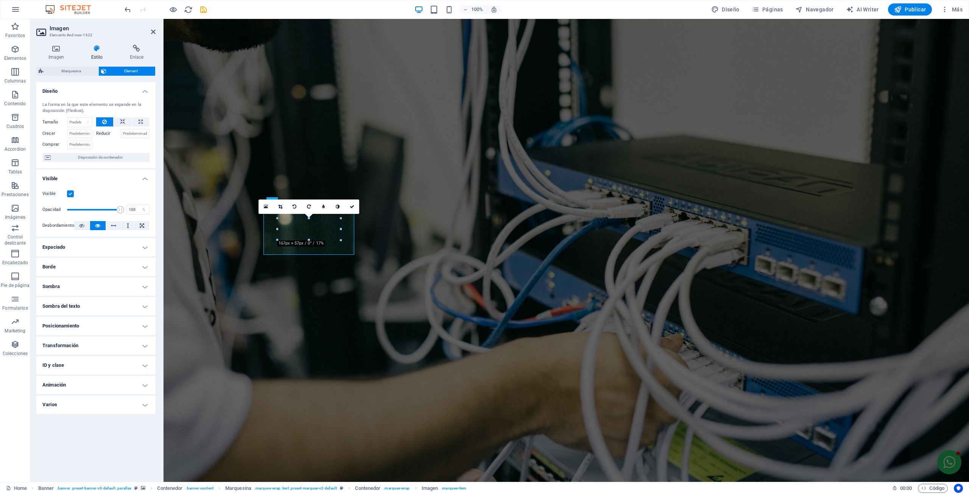
click at [128, 50] on icon at bounding box center [137, 49] width 38 height 8
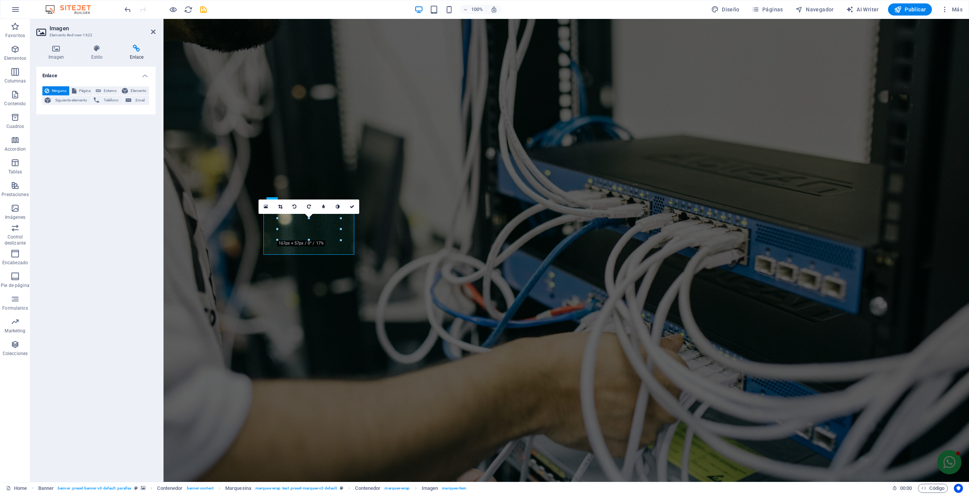
click at [91, 56] on h4 "Estilo" at bounding box center [98, 53] width 39 height 16
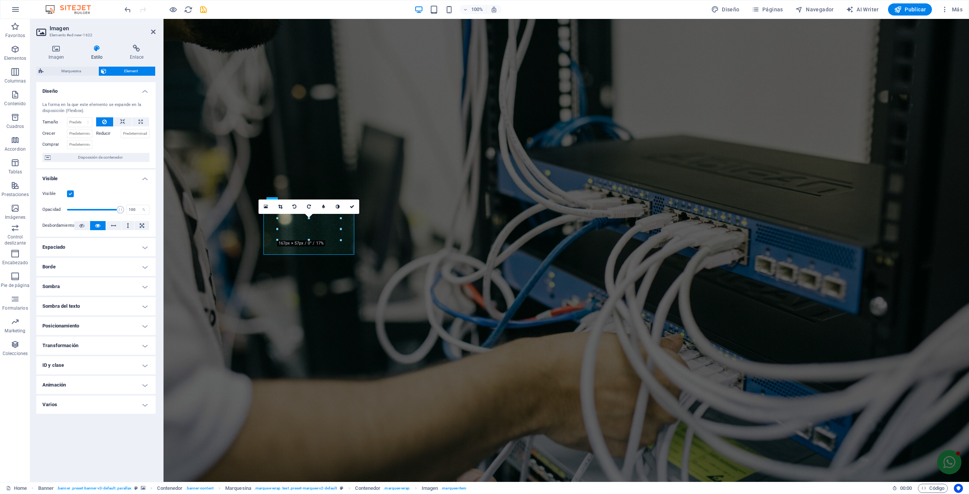
click at [84, 383] on h4 "Animación" at bounding box center [95, 385] width 119 height 18
click at [79, 429] on h4 "Varios" at bounding box center [95, 429] width 119 height 18
click at [53, 48] on icon at bounding box center [56, 49] width 40 height 8
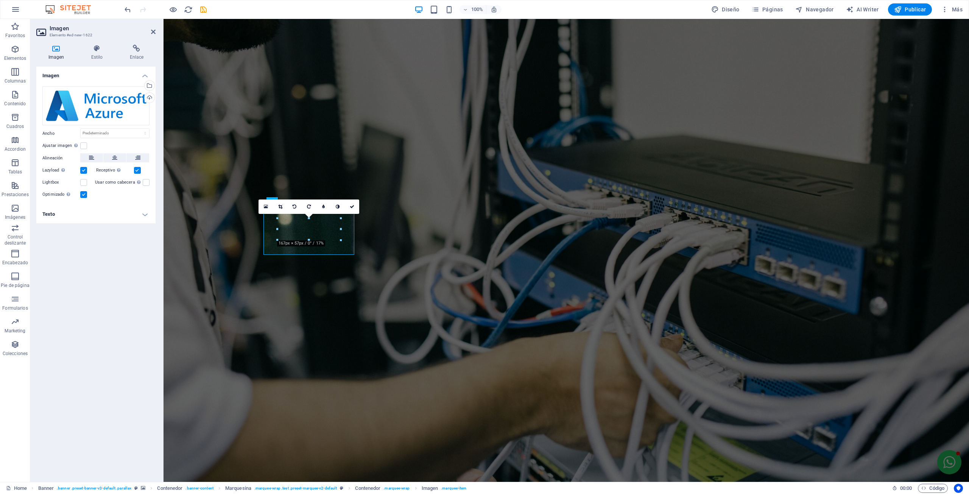
click at [83, 146] on label at bounding box center [83, 145] width 7 height 7
click at [0, 0] on input "Ajustar imagen Ajustar imagen automáticamente a un ancho y alto fijo" at bounding box center [0, 0] width 0 height 0
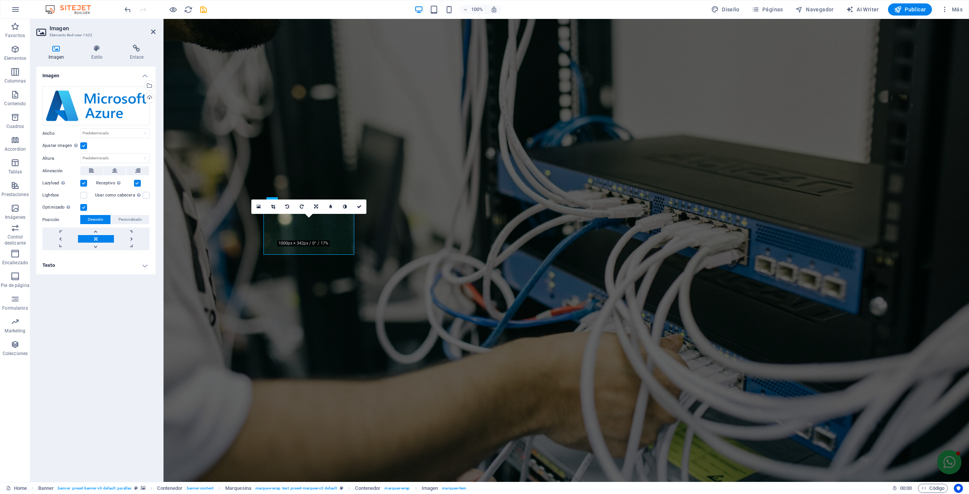
click at [83, 184] on label at bounding box center [83, 183] width 7 height 7
click at [0, 0] on input "Lazyload La carga de imágenes tras la carga de la página mejora la velocidad de…" at bounding box center [0, 0] width 0 height 0
click at [83, 184] on label at bounding box center [83, 183] width 7 height 7
click at [0, 0] on input "Lazyload La carga de imágenes tras la carga de la página mejora la velocidad de…" at bounding box center [0, 0] width 0 height 0
click at [83, 184] on label at bounding box center [83, 183] width 7 height 7
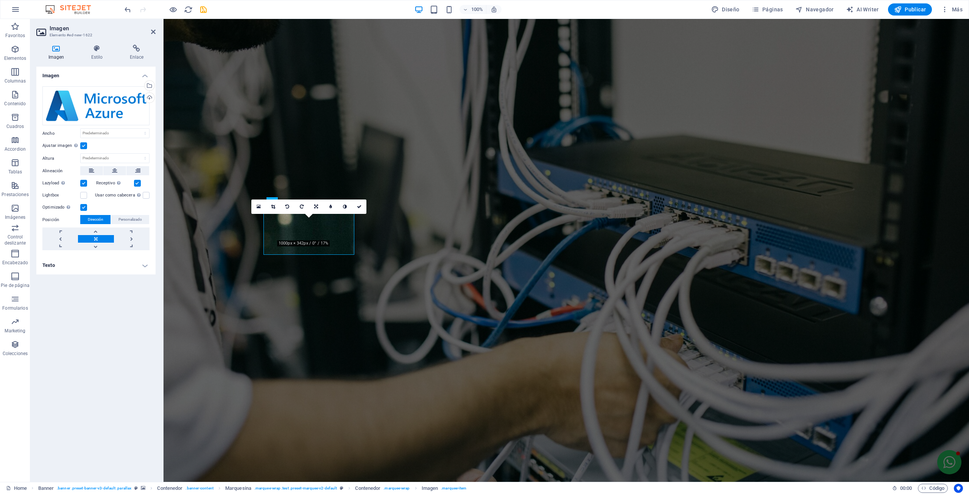
click at [0, 0] on input "Lazyload La carga de imágenes tras la carga de la página mejora la velocidad de…" at bounding box center [0, 0] width 0 height 0
click at [83, 184] on label at bounding box center [83, 183] width 7 height 7
click at [0, 0] on input "Lazyload La carga de imágenes tras la carga de la página mejora la velocidad de…" at bounding box center [0, 0] width 0 height 0
click at [81, 198] on label at bounding box center [83, 195] width 7 height 7
click at [0, 0] on input "Lightbox" at bounding box center [0, 0] width 0 height 0
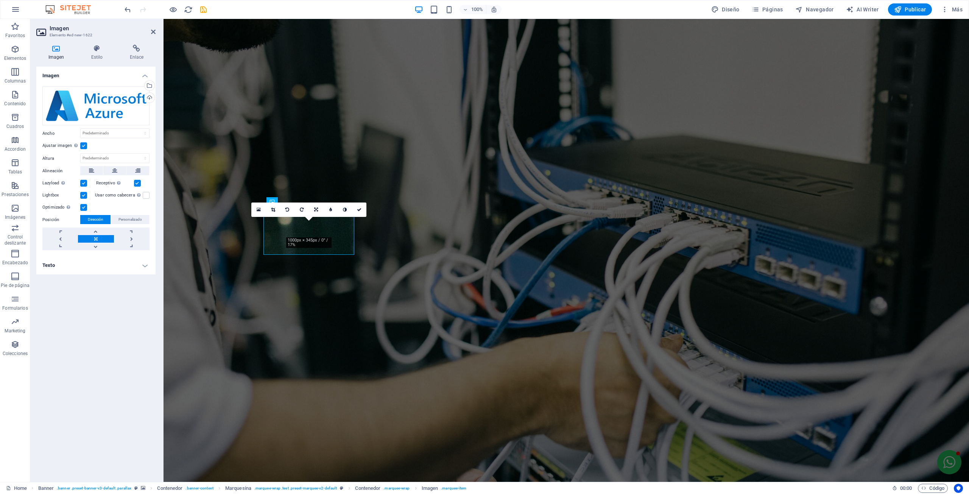
click at [81, 198] on label at bounding box center [83, 195] width 7 height 7
click at [0, 0] on input "Lightbox" at bounding box center [0, 0] width 0 height 0
click at [81, 198] on label at bounding box center [83, 195] width 7 height 7
click at [0, 0] on input "Lightbox" at bounding box center [0, 0] width 0 height 0
click at [81, 198] on label at bounding box center [83, 195] width 7 height 7
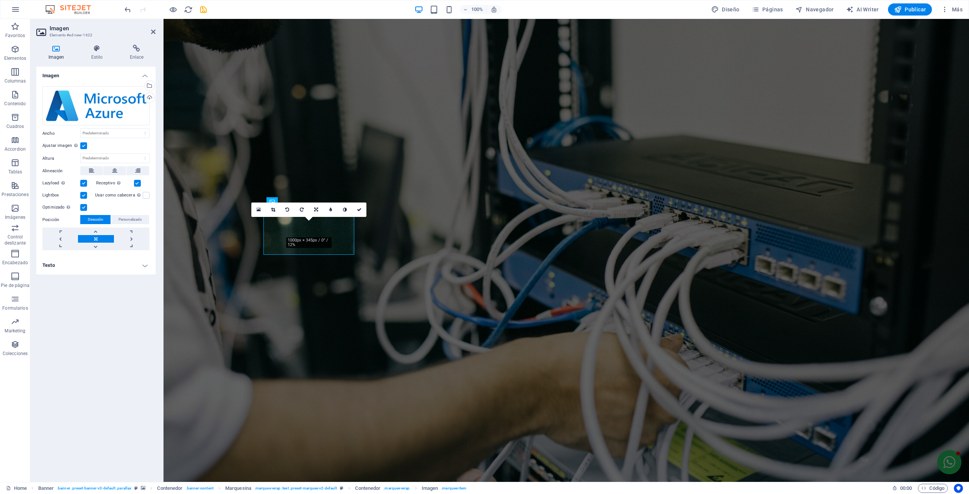
click at [0, 0] on input "Lightbox" at bounding box center [0, 0] width 0 height 0
click at [81, 198] on label at bounding box center [83, 195] width 7 height 7
click at [0, 0] on input "Lightbox" at bounding box center [0, 0] width 0 height 0
click at [81, 198] on label at bounding box center [83, 195] width 7 height 7
click at [0, 0] on input "Lightbox" at bounding box center [0, 0] width 0 height 0
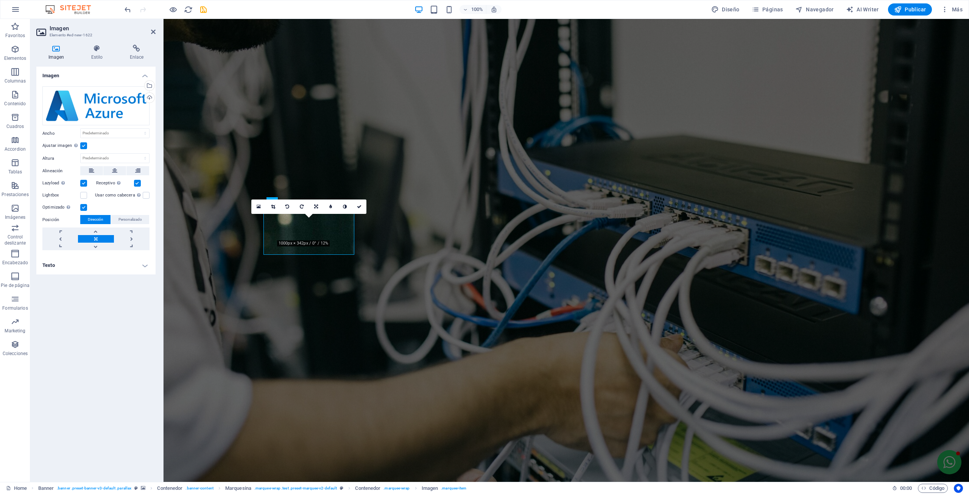
click at [86, 208] on label at bounding box center [83, 207] width 7 height 7
click at [0, 0] on input "Optimizado Las imágenes se comprimen para así mejorar la velocidad de las págin…" at bounding box center [0, 0] width 0 height 0
click at [86, 208] on label at bounding box center [83, 207] width 7 height 7
click at [0, 0] on input "Optimizado Las imágenes se comprimen para así mejorar la velocidad de las págin…" at bounding box center [0, 0] width 0 height 0
click at [86, 208] on label at bounding box center [83, 207] width 7 height 7
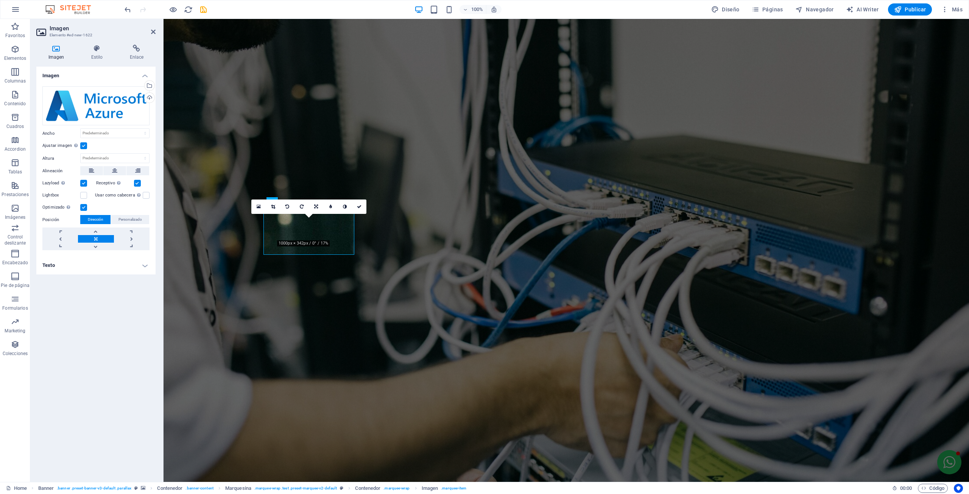
click at [0, 0] on input "Optimizado Las imágenes se comprimen para así mejorar la velocidad de las págin…" at bounding box center [0, 0] width 0 height 0
click at [86, 208] on label at bounding box center [83, 207] width 7 height 7
click at [0, 0] on input "Optimizado Las imágenes se comprimen para así mejorar la velocidad de las págin…" at bounding box center [0, 0] width 0 height 0
click at [86, 208] on label at bounding box center [83, 207] width 7 height 7
click at [0, 0] on input "Optimizado Las imágenes se comprimen para así mejorar la velocidad de las págin…" at bounding box center [0, 0] width 0 height 0
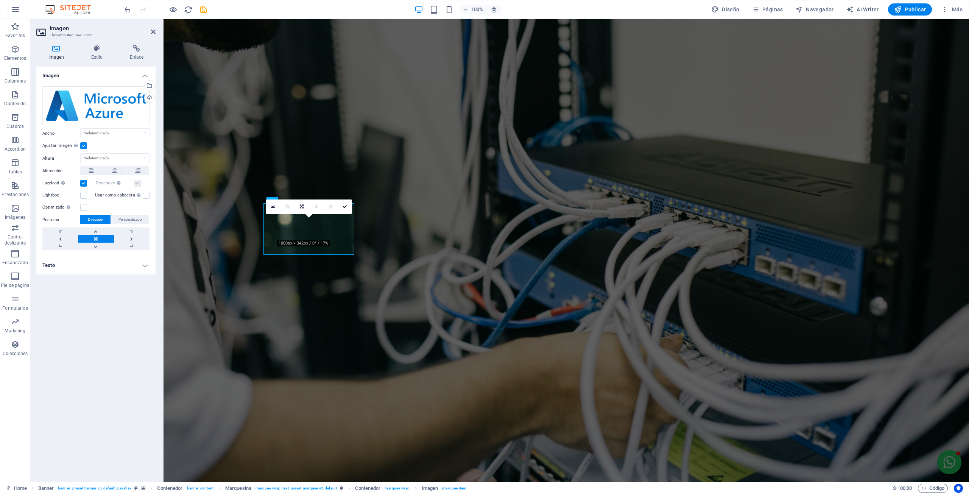
click at [86, 208] on label at bounding box center [83, 207] width 7 height 7
click at [0, 0] on input "Optimizado Las imágenes se comprimen para así mejorar la velocidad de las págin…" at bounding box center [0, 0] width 0 height 0
click at [86, 208] on label at bounding box center [83, 207] width 7 height 7
click at [0, 0] on input "Optimizado Las imágenes se comprimen para así mejorar la velocidad de las págin…" at bounding box center [0, 0] width 0 height 0
click at [86, 208] on label at bounding box center [83, 207] width 7 height 7
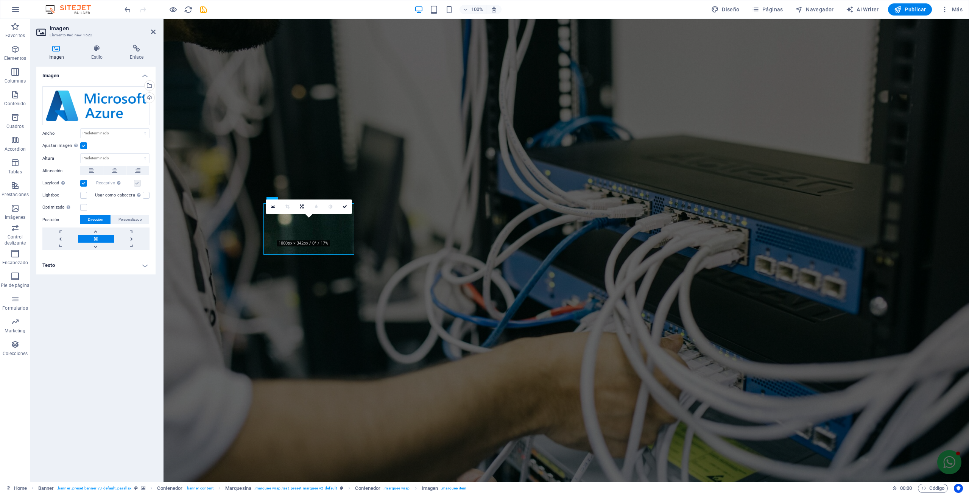
click at [0, 0] on input "Optimizado Las imágenes se comprimen para así mejorar la velocidad de las págin…" at bounding box center [0, 0] width 0 height 0
click at [100, 131] on select "Predeterminado automático px rem % em vh vw" at bounding box center [115, 133] width 68 height 9
click at [133, 220] on span "Personalizado" at bounding box center [129, 219] width 23 height 9
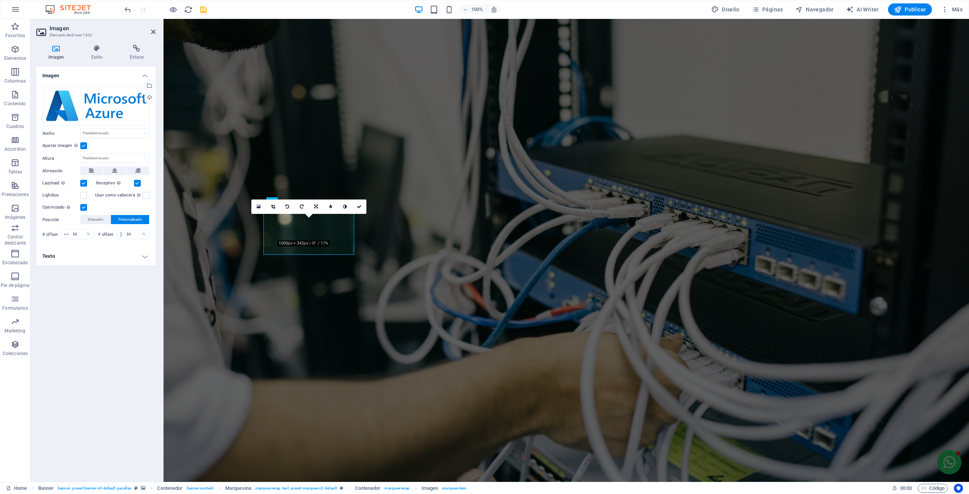
click at [359, 209] on link at bounding box center [359, 206] width 14 height 14
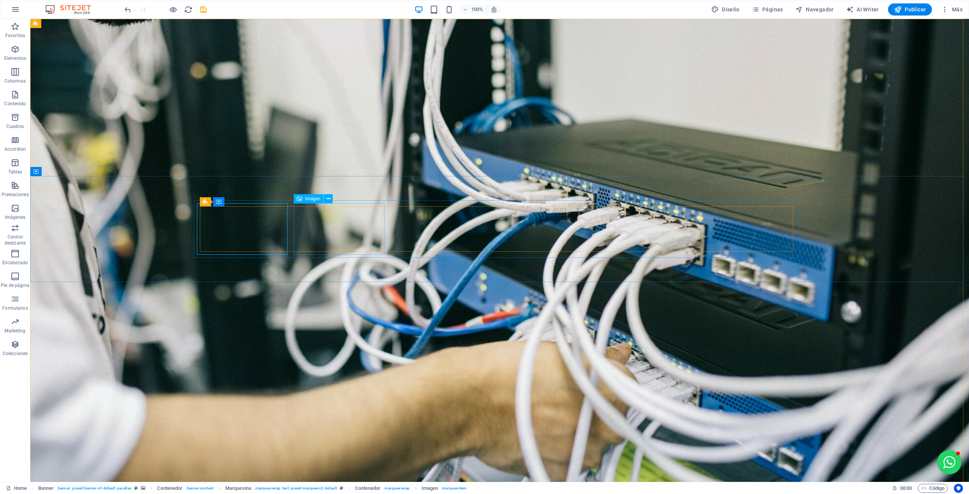
click at [331, 198] on button at bounding box center [328, 198] width 9 height 9
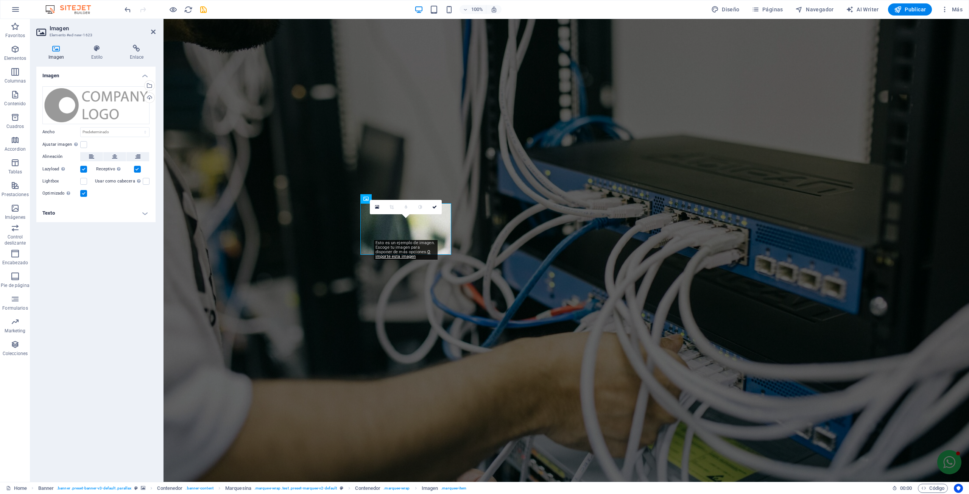
click at [148, 96] on div "Cargar" at bounding box center [148, 98] width 11 height 11
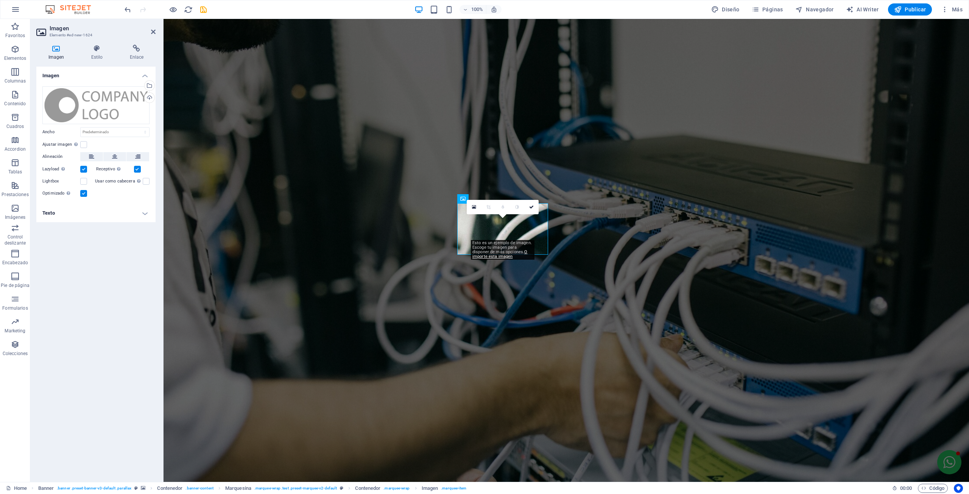
click at [148, 96] on div "Cargar" at bounding box center [148, 98] width 11 height 11
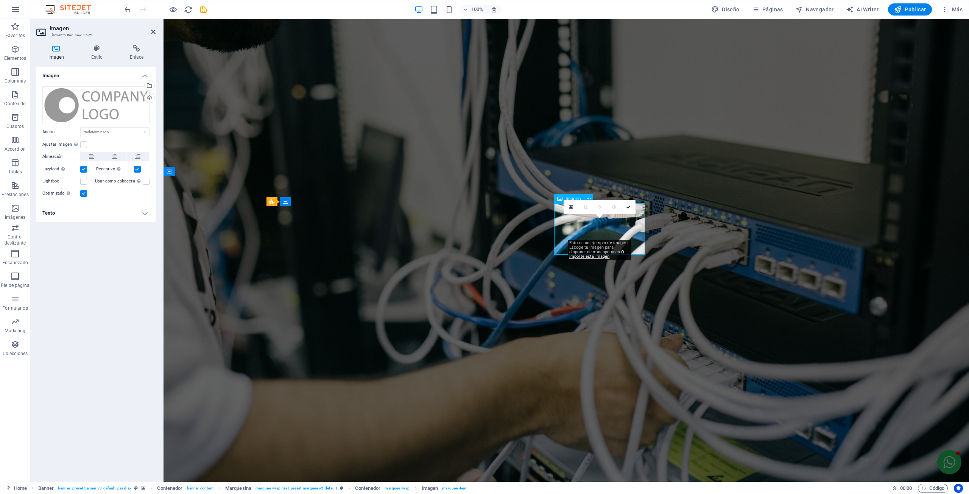
click at [149, 98] on div "Cargar" at bounding box center [148, 98] width 11 height 11
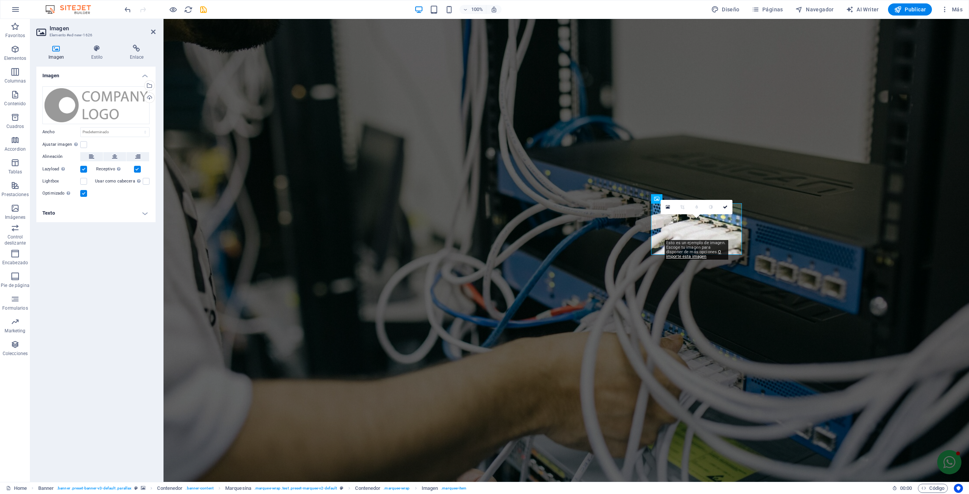
click at [148, 95] on div "Cargar" at bounding box center [148, 98] width 11 height 11
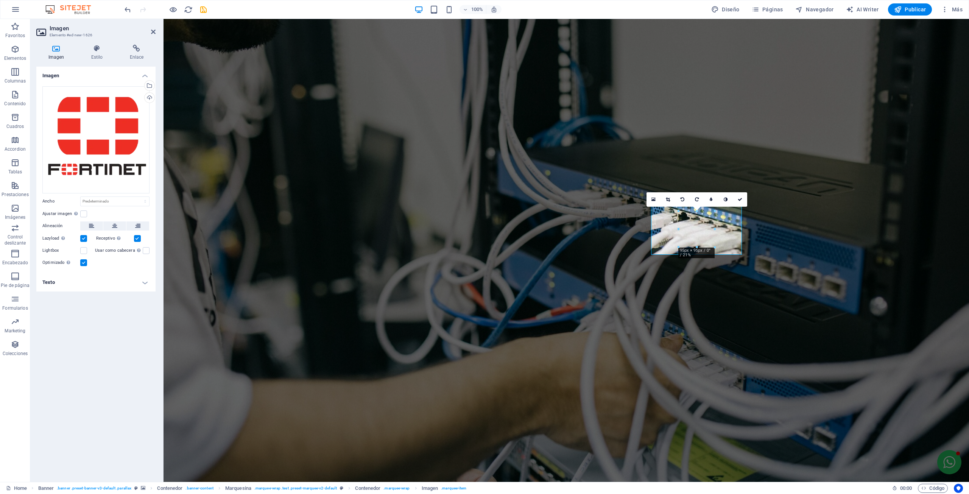
click at [98, 384] on div "Imagen Arrastra archivos aquí, haz clic para escoger archivos o selecciona arch…" at bounding box center [95, 271] width 119 height 409
click at [74, 367] on div "Imagen Arrastra archivos aquí, haz clic para escoger archivos o selecciona arch…" at bounding box center [95, 271] width 119 height 409
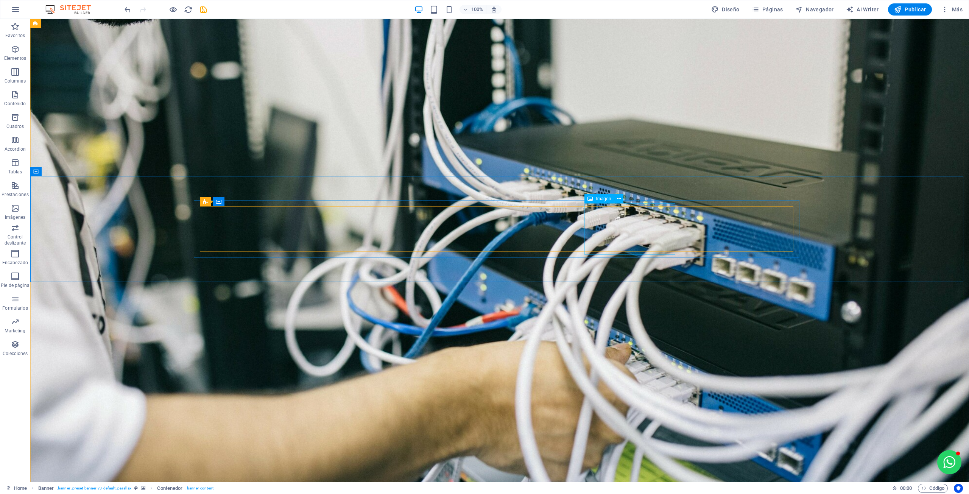
click at [619, 199] on icon at bounding box center [619, 199] width 4 height 8
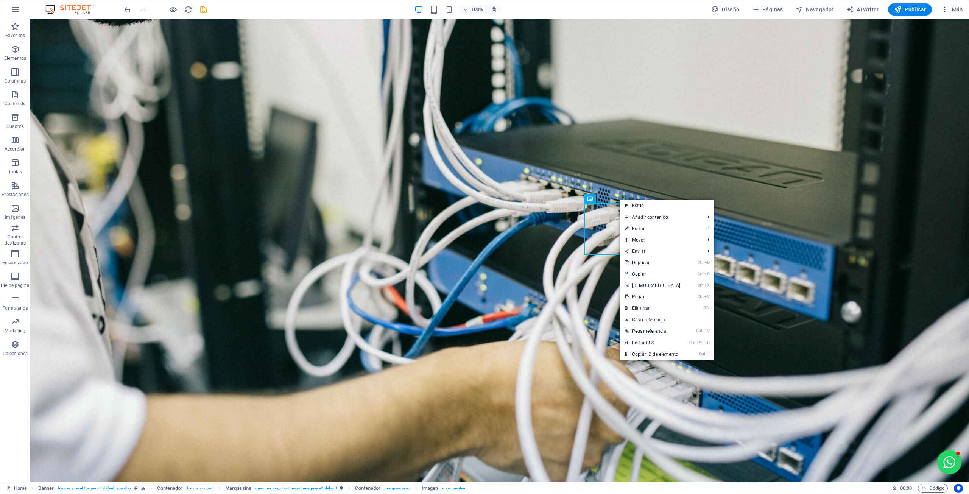
click at [633, 262] on link "Ctrl D Duplicar" at bounding box center [652, 262] width 65 height 11
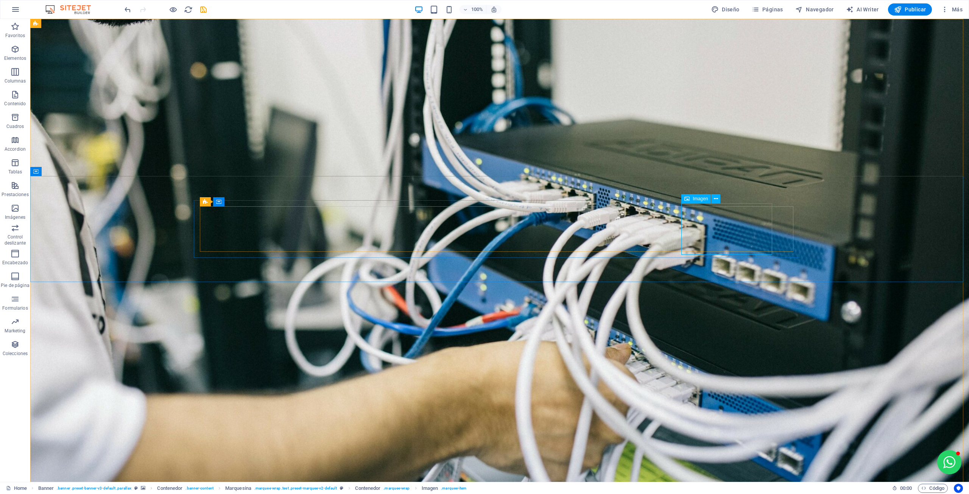
click at [716, 199] on icon at bounding box center [716, 199] width 4 height 8
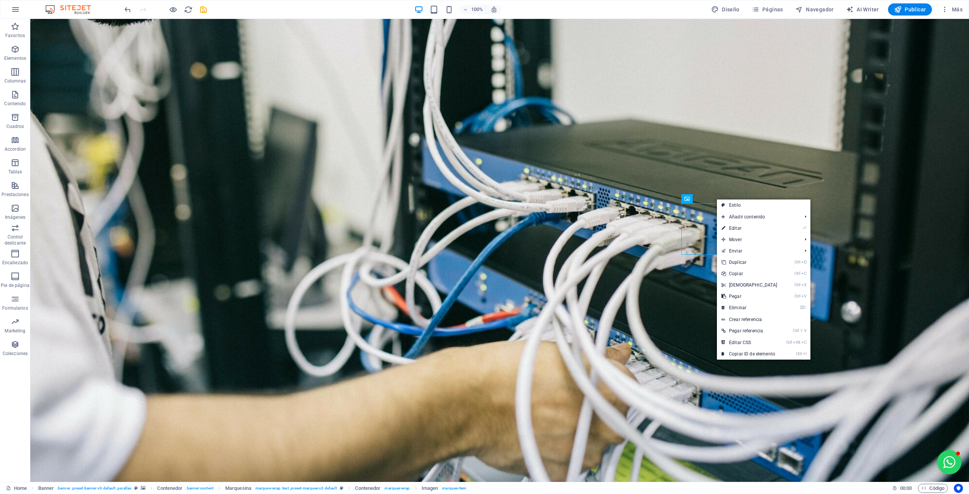
click at [739, 263] on link "Ctrl D Duplicar" at bounding box center [749, 262] width 65 height 11
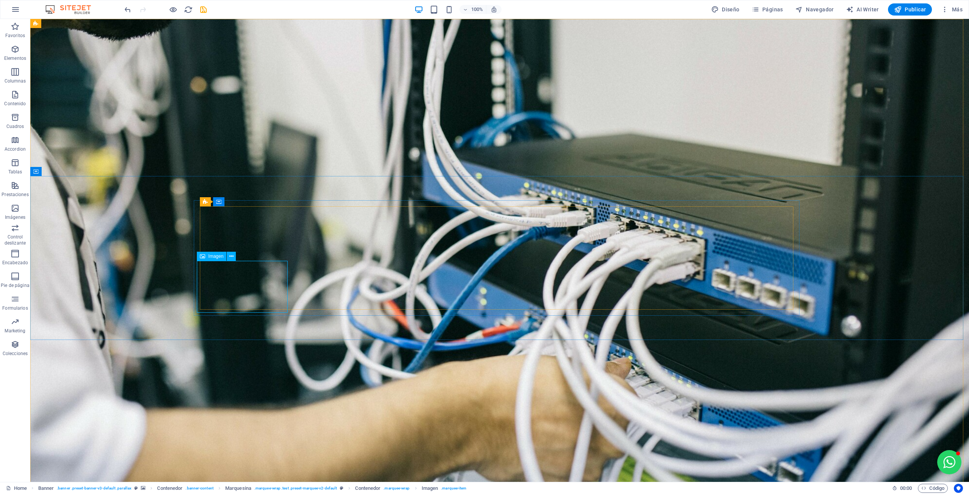
click at [232, 257] on icon at bounding box center [231, 256] width 4 height 8
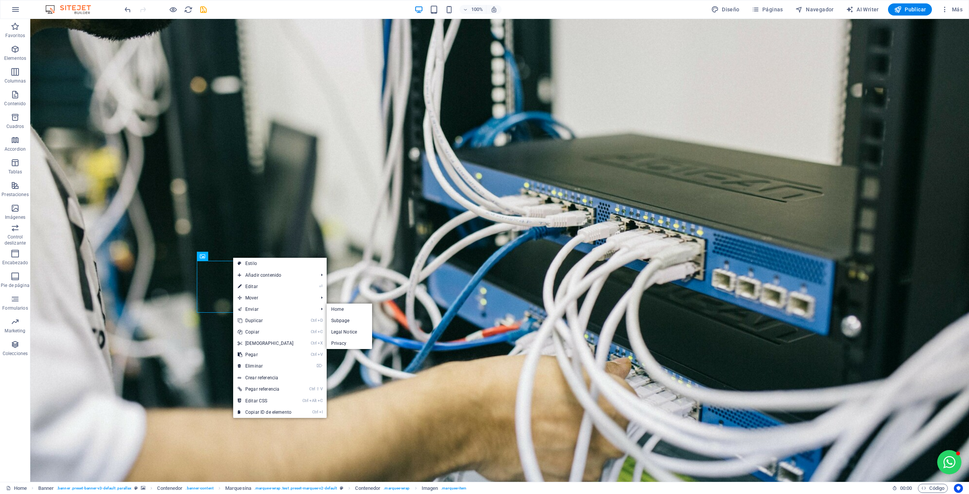
click at [239, 318] on icon at bounding box center [240, 320] width 4 height 11
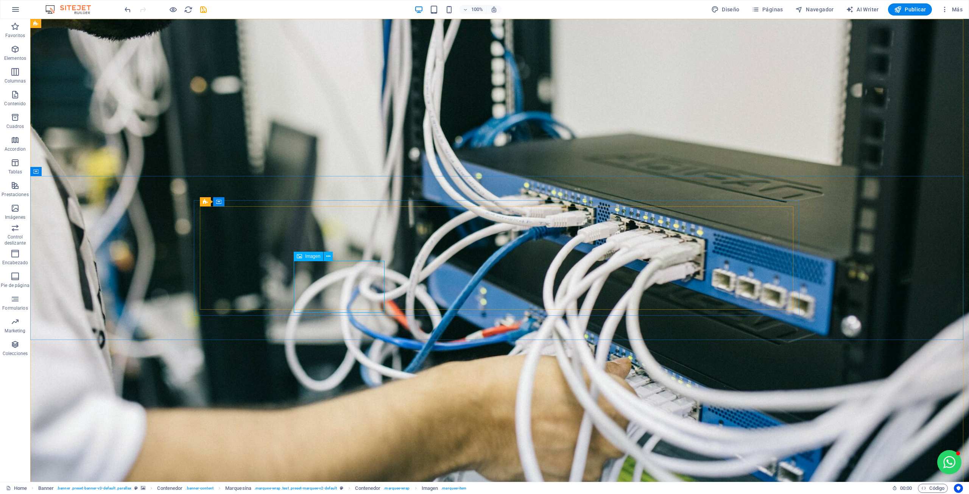
click at [328, 257] on icon at bounding box center [328, 256] width 4 height 8
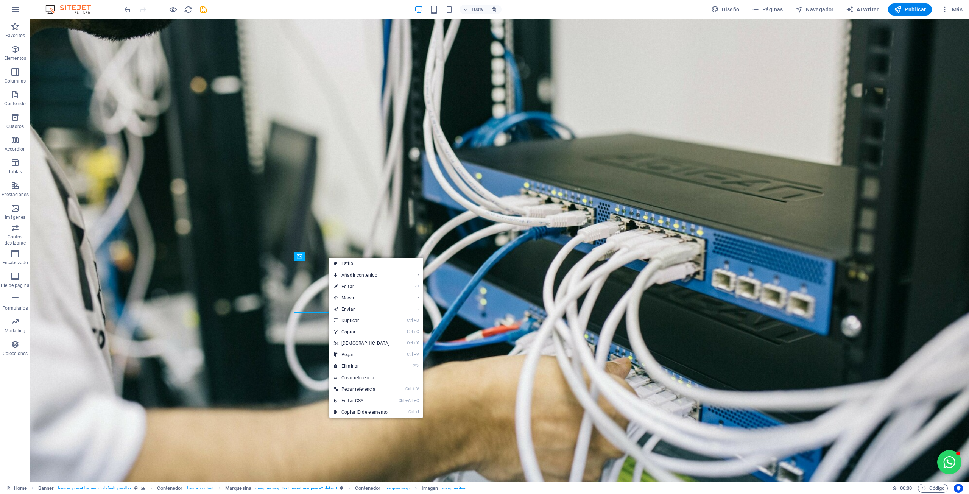
drag, startPoint x: 338, startPoint y: 322, endPoint x: 315, endPoint y: 302, distance: 29.8
click at [338, 322] on icon at bounding box center [336, 320] width 4 height 11
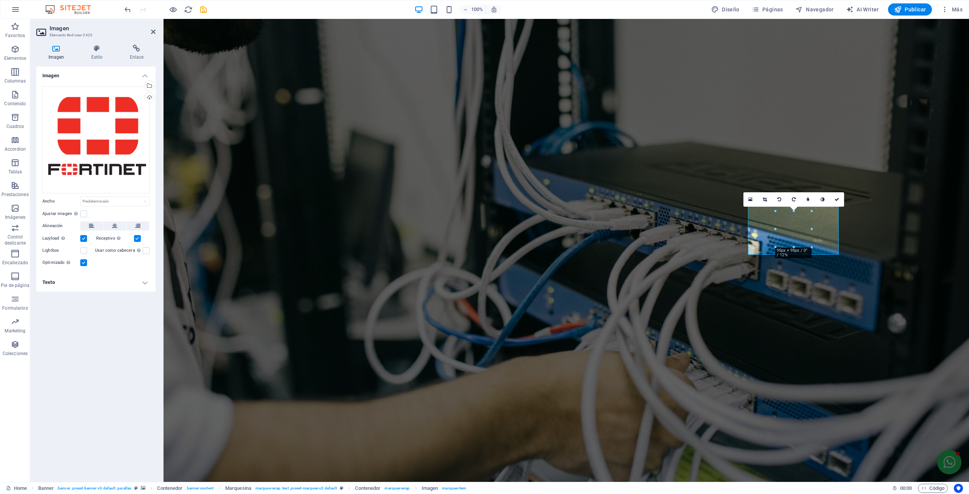
click at [148, 93] on div "Cargar" at bounding box center [148, 98] width 11 height 11
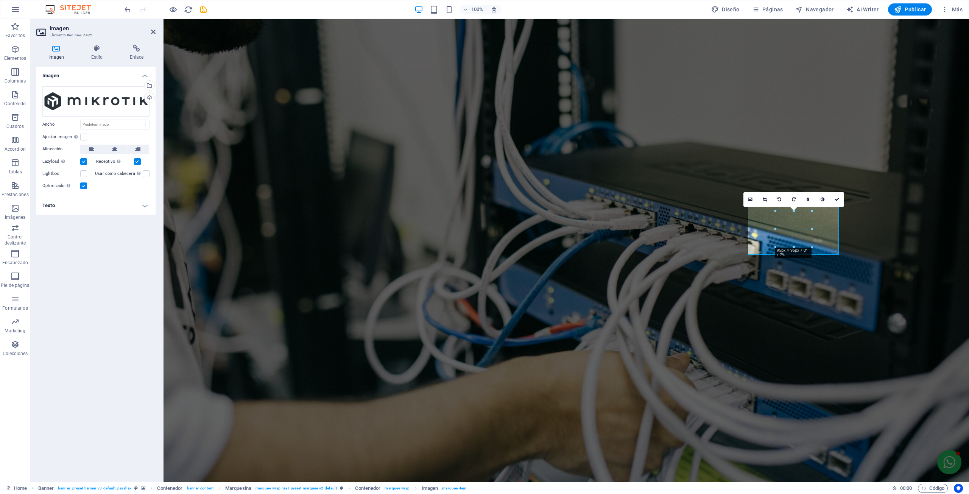
click at [154, 95] on div "Cargar" at bounding box center [148, 98] width 11 height 11
click at [838, 209] on link at bounding box center [836, 212] width 14 height 14
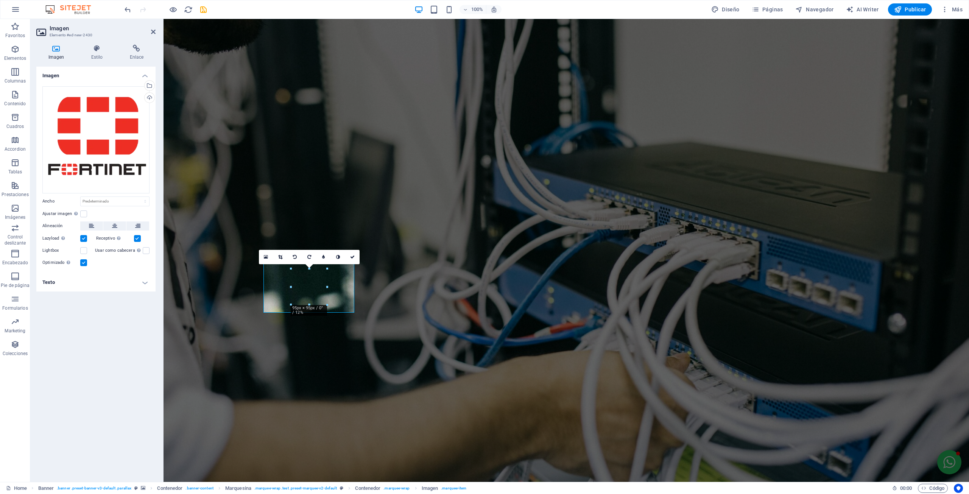
click at [151, 93] on div "Cargar" at bounding box center [148, 98] width 11 height 11
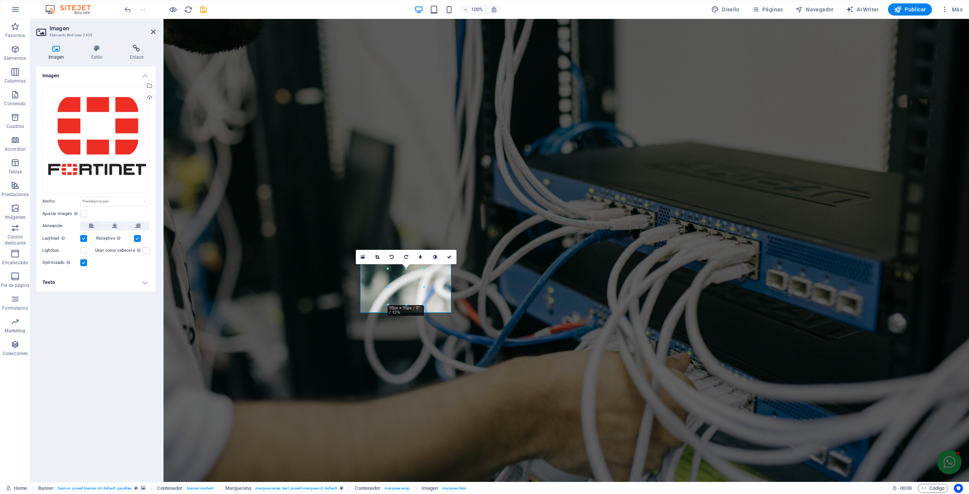
click at [148, 98] on div "Cargar" at bounding box center [148, 98] width 11 height 11
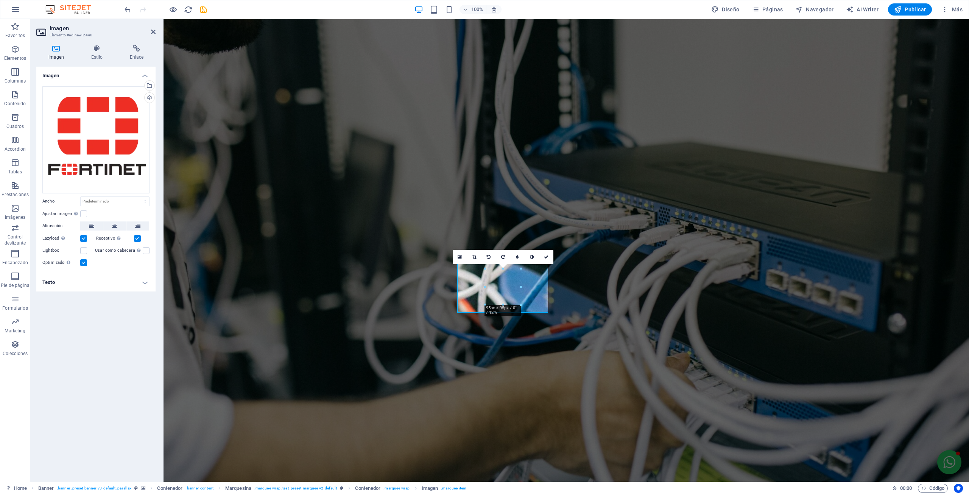
click at [152, 97] on div "Cargar" at bounding box center [148, 98] width 11 height 11
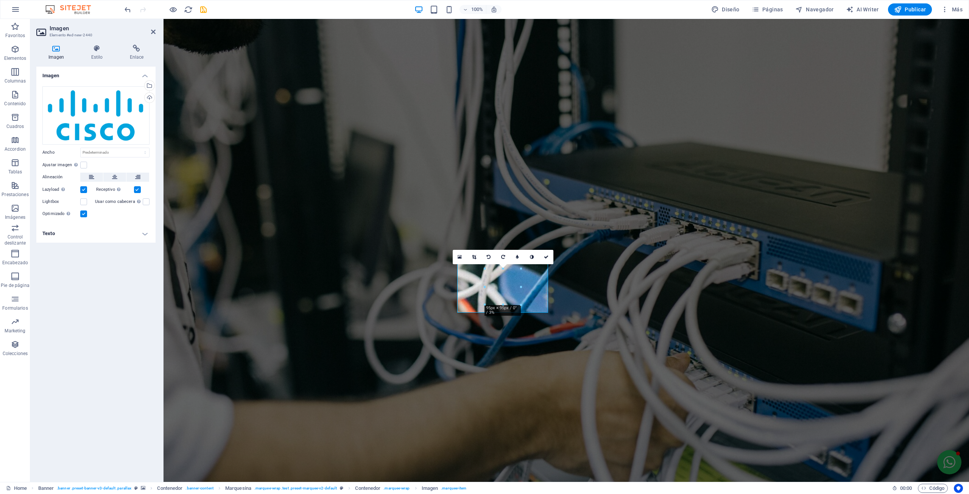
click at [124, 357] on div "Imagen Arrastra archivos aquí, haz clic para escoger archivos o selecciona arch…" at bounding box center [95, 271] width 119 height 409
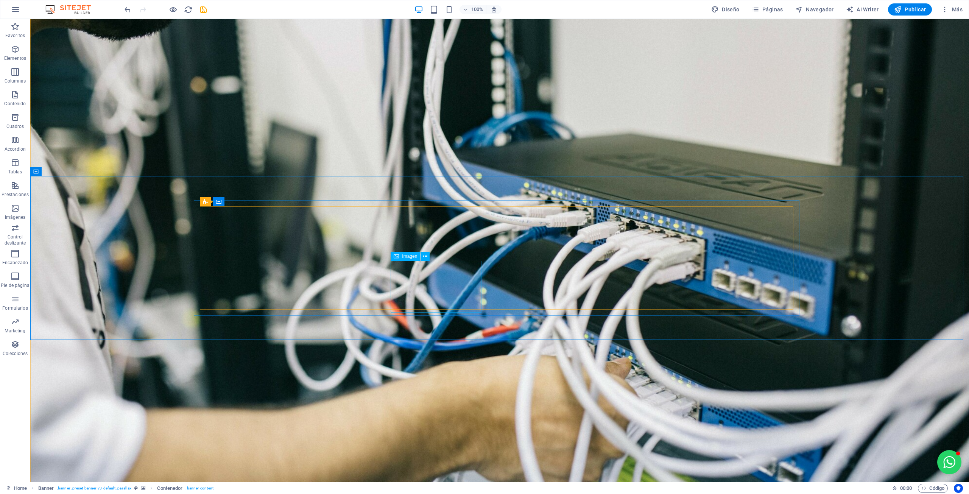
click at [429, 252] on button at bounding box center [424, 256] width 9 height 9
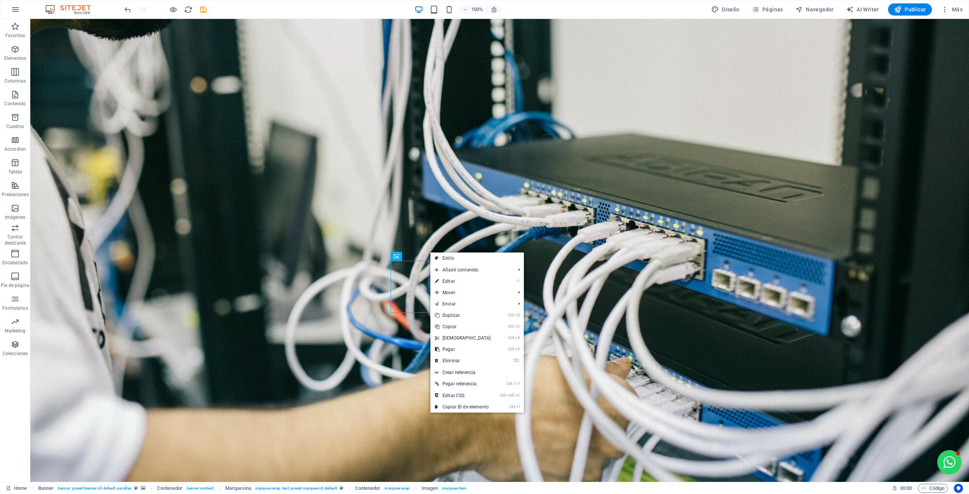
click at [437, 312] on icon at bounding box center [437, 315] width 4 height 11
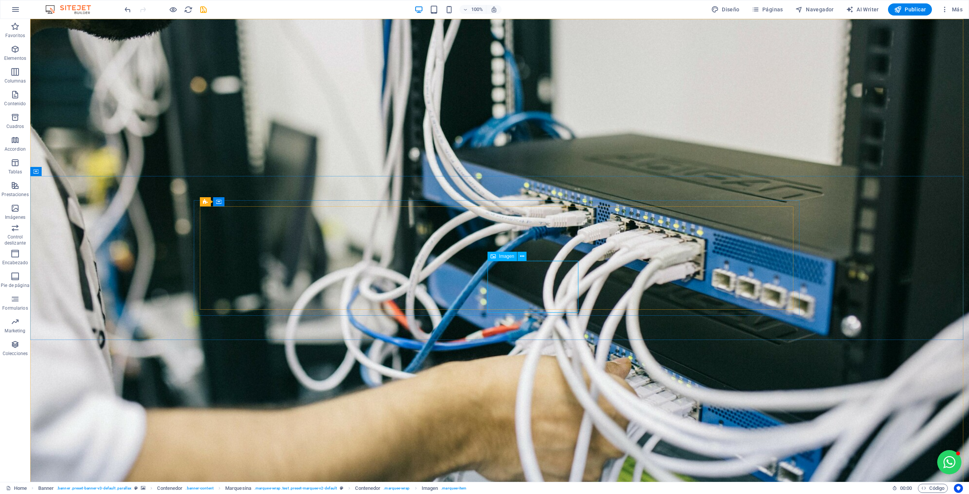
click at [522, 255] on icon at bounding box center [522, 256] width 4 height 8
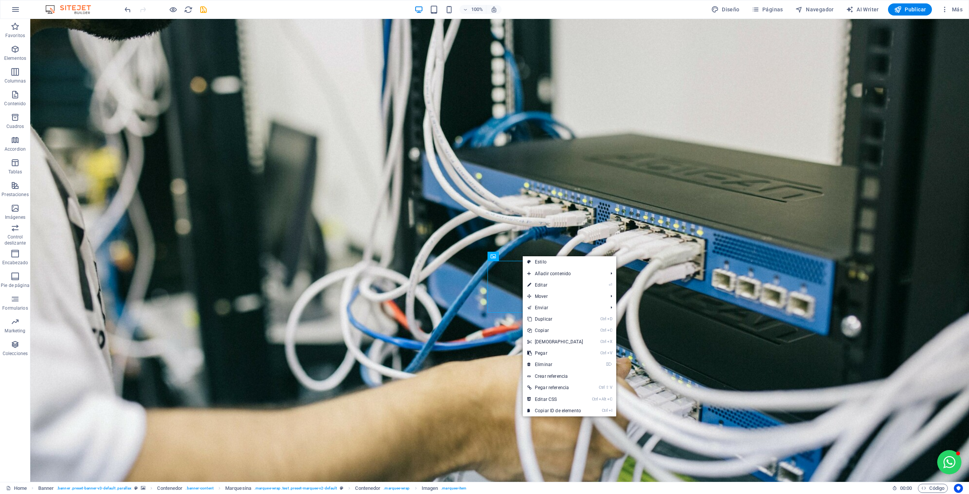
click at [539, 320] on link "Ctrl D Duplicar" at bounding box center [555, 318] width 65 height 11
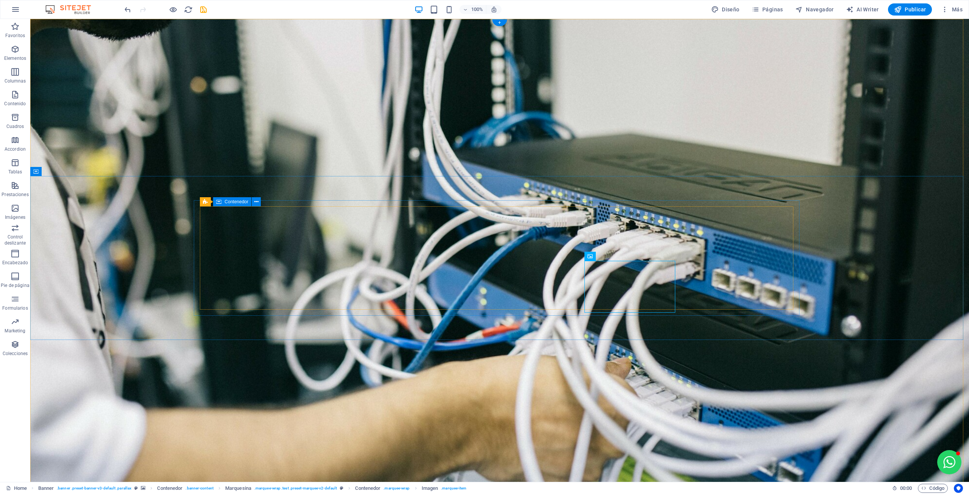
click at [619, 257] on icon at bounding box center [619, 256] width 4 height 8
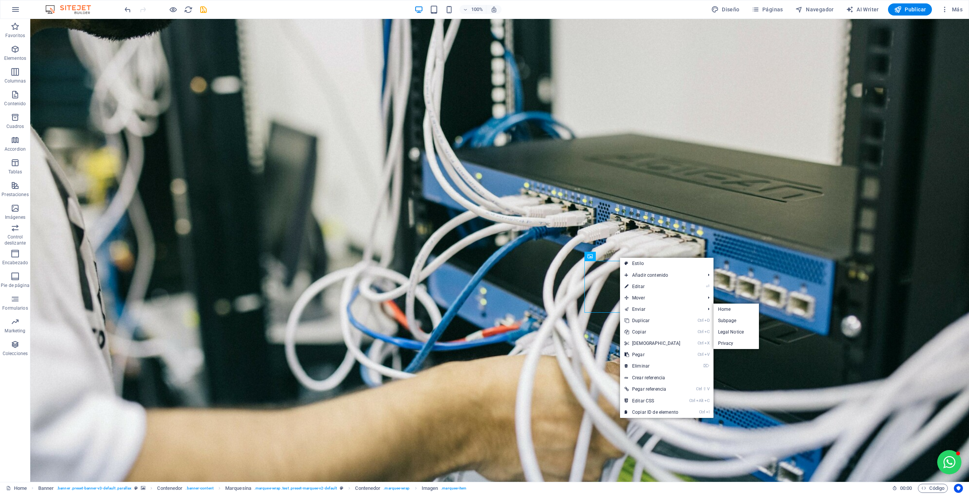
click at [633, 316] on link "Ctrl D Duplicar" at bounding box center [652, 320] width 65 height 11
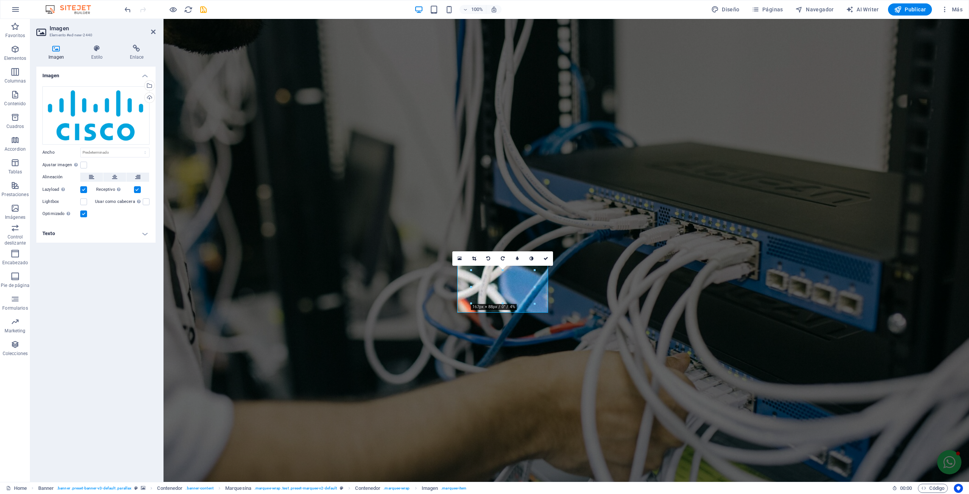
click at [151, 96] on div "Cargar" at bounding box center [148, 98] width 11 height 11
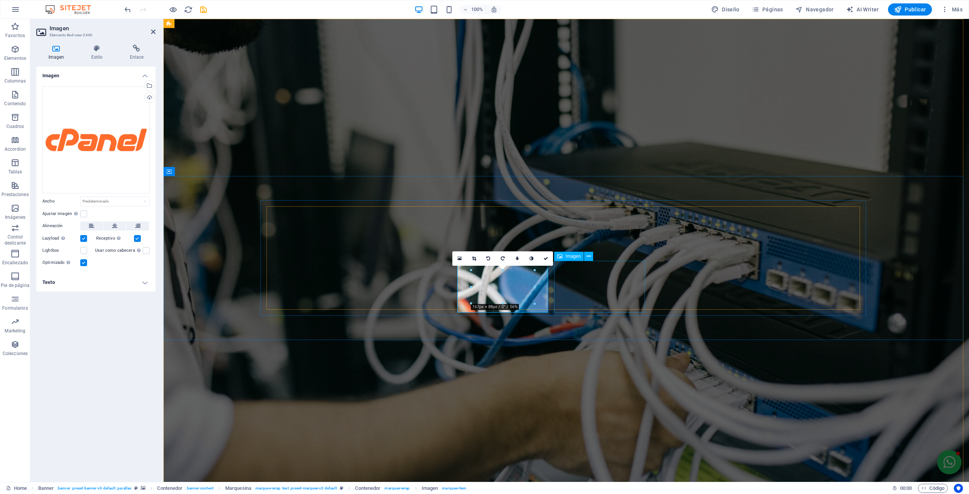
drag, startPoint x: 589, startPoint y: 280, endPoint x: 722, endPoint y: 277, distance: 132.8
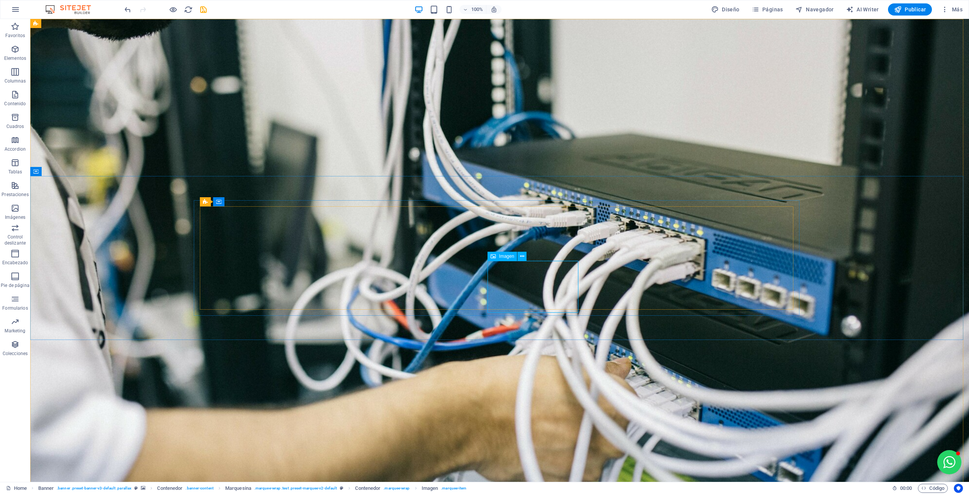
click at [522, 256] on icon at bounding box center [522, 256] width 4 height 8
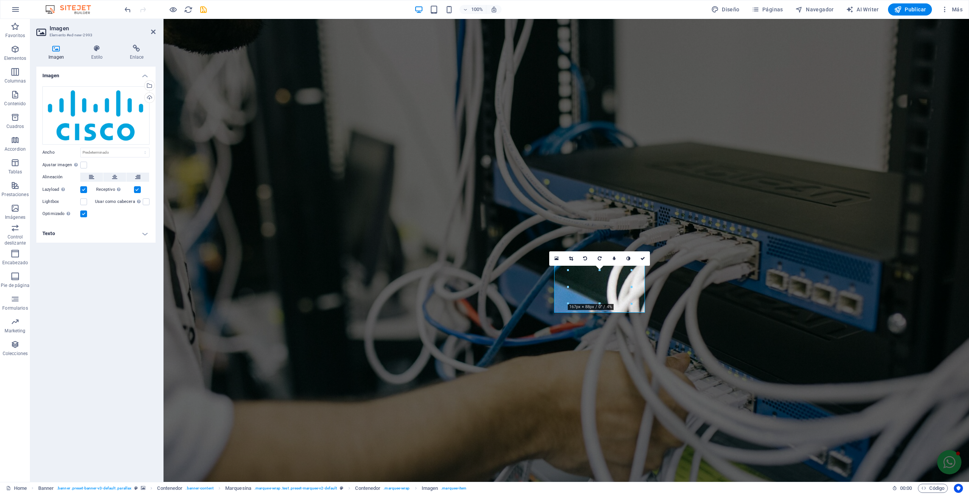
click at [152, 96] on div "Cargar" at bounding box center [148, 98] width 11 height 11
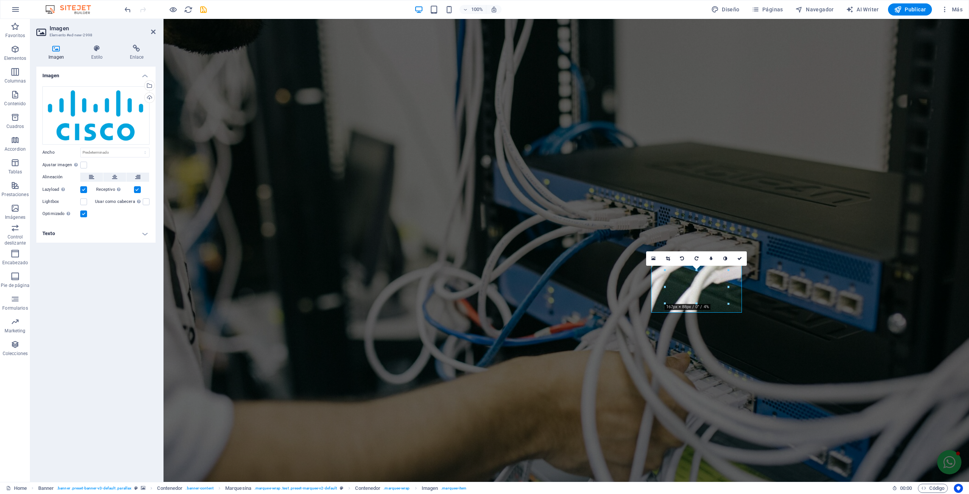
click at [148, 95] on div "Cargar" at bounding box center [148, 98] width 11 height 11
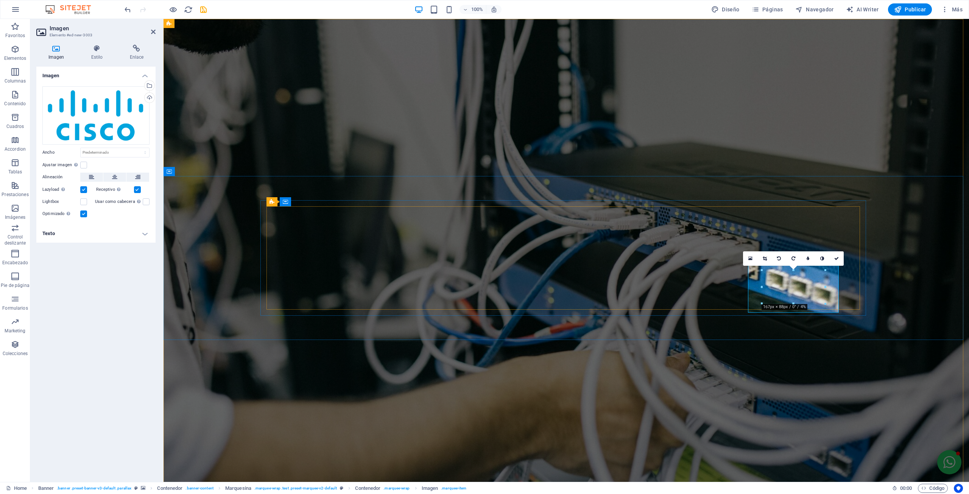
click at [149, 97] on div "Cargar" at bounding box center [148, 98] width 11 height 11
click at [835, 256] on icon at bounding box center [836, 258] width 5 height 5
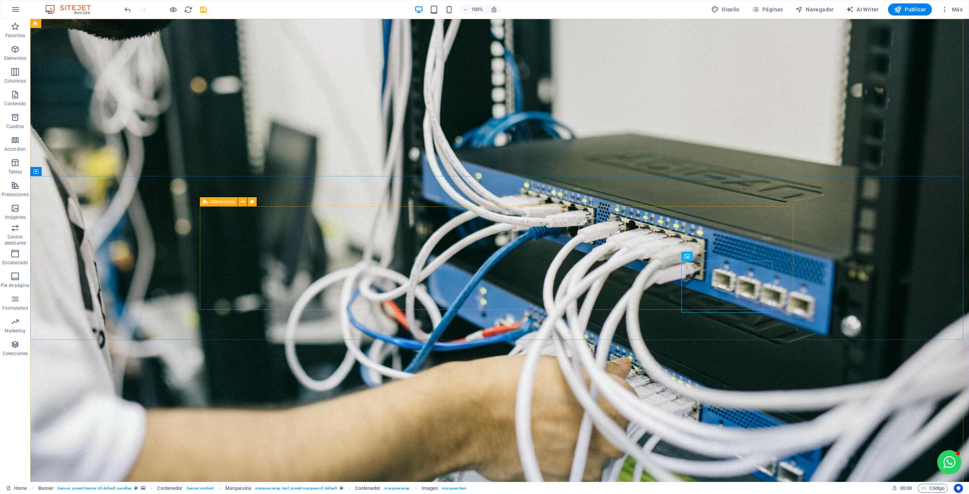
click at [243, 203] on icon at bounding box center [243, 202] width 4 height 8
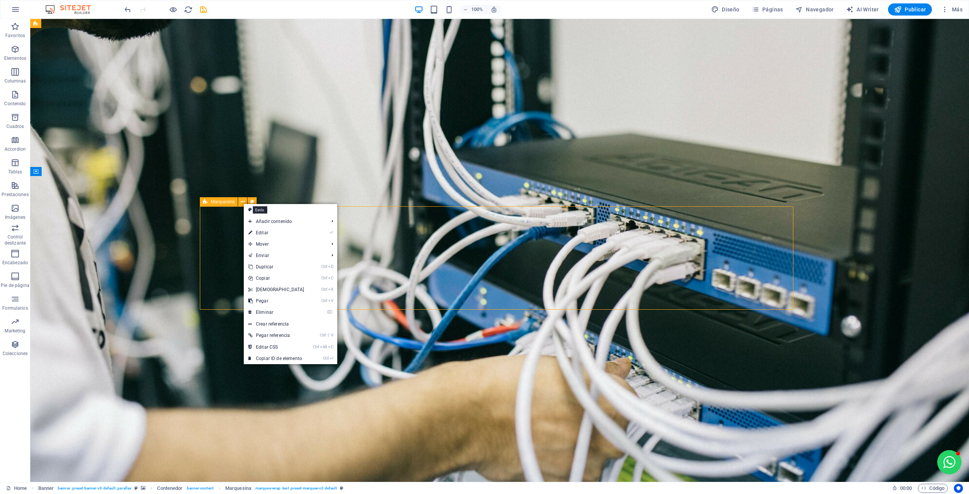
drag, startPoint x: 254, startPoint y: 199, endPoint x: 89, endPoint y: 180, distance: 165.7
click at [254, 199] on button at bounding box center [251, 201] width 9 height 9
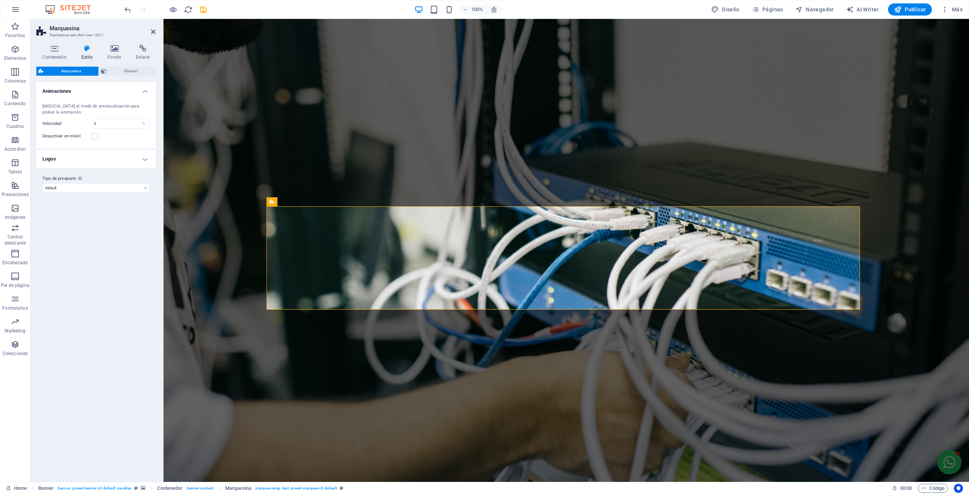
click at [109, 155] on h4 "Logos" at bounding box center [95, 159] width 119 height 18
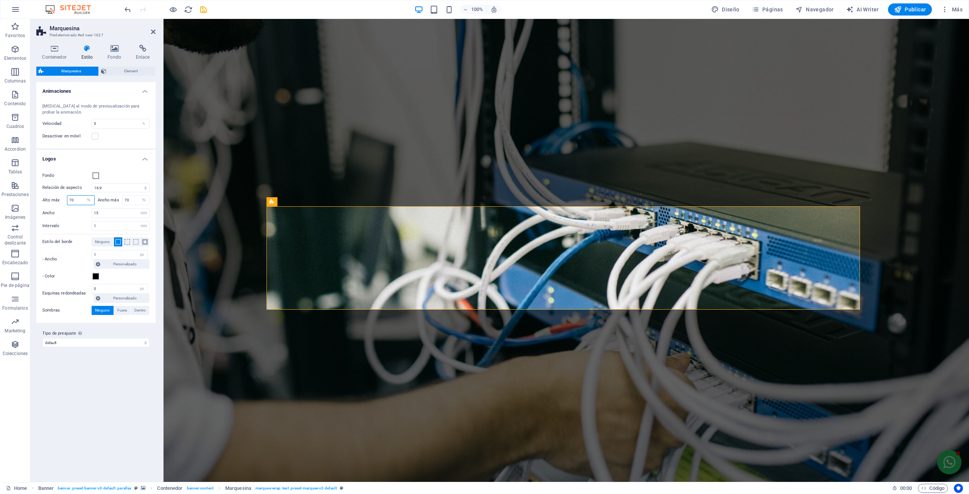
drag, startPoint x: 75, startPoint y: 202, endPoint x: 62, endPoint y: 201, distance: 12.9
click at [62, 201] on div "Alto máx 70 px rem % vh vw" at bounding box center [68, 200] width 52 height 10
type input "30"
drag, startPoint x: 118, startPoint y: 201, endPoint x: 105, endPoint y: 202, distance: 13.6
click at [105, 202] on div "Ancho máx 70 px rem % vh vw" at bounding box center [124, 200] width 52 height 10
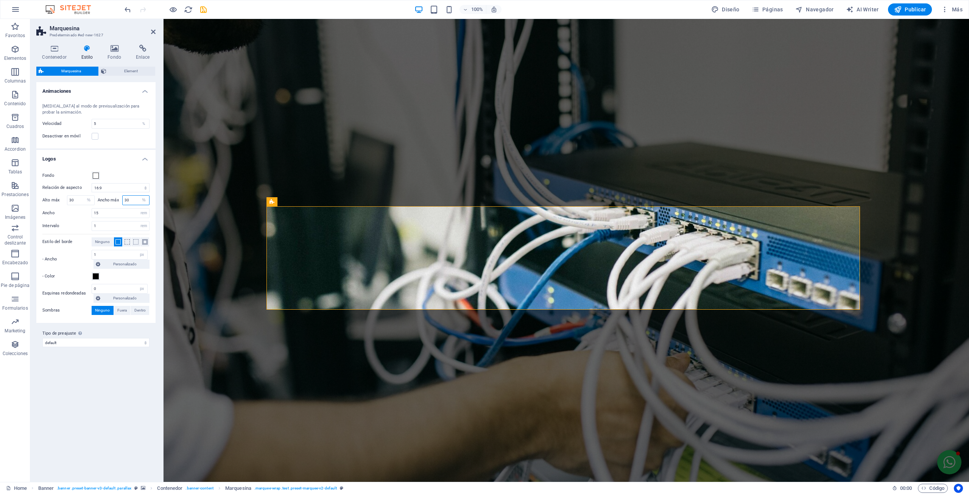
type input "30"
click at [67, 212] on label "Ancho" at bounding box center [66, 213] width 49 height 4
click at [68, 221] on div "Intervalo 1 px rem % vh vw" at bounding box center [95, 226] width 107 height 10
drag, startPoint x: 45, startPoint y: 202, endPoint x: 36, endPoint y: 201, distance: 9.1
click at [39, 202] on div "Fondo Relación de aspecto 1:2 1:1 2:1 4:3 16:9 16:10 Alto máx 30 px rem % vh vw…" at bounding box center [96, 242] width 122 height 159
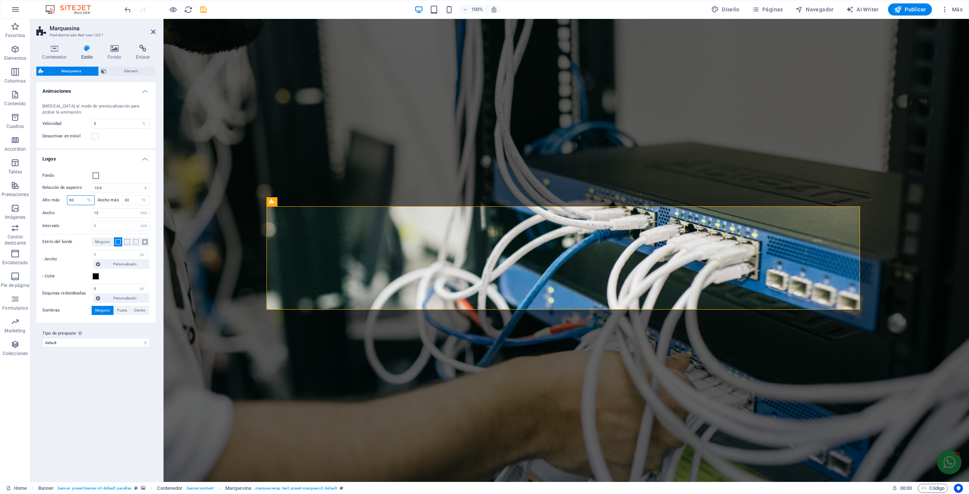
type input "60"
drag, startPoint x: 127, startPoint y: 199, endPoint x: 114, endPoint y: 199, distance: 13.6
click at [114, 199] on div "Ancho máx 30 px rem % vh vw" at bounding box center [124, 200] width 52 height 10
type input "300"
click at [99, 175] on button "Fondo" at bounding box center [96, 175] width 8 height 8
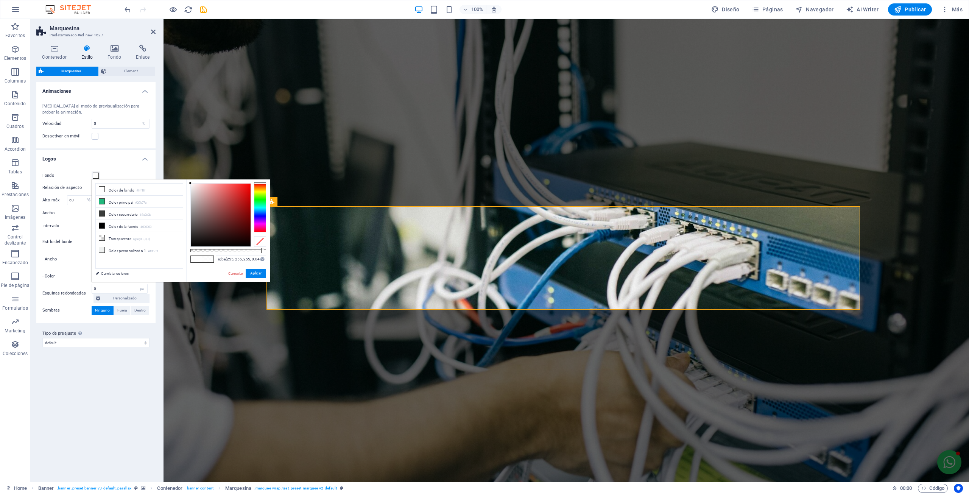
type input "rgba(255, 255, 255, 0)"
drag, startPoint x: 263, startPoint y: 248, endPoint x: 233, endPoint y: 269, distance: 36.3
click at [182, 248] on div "less Color de fondo #ffffff Color principal #20b77c Color secundario #3a3c3b Co…" at bounding box center [181, 230] width 178 height 103
click at [253, 272] on button "Aplicar" at bounding box center [256, 273] width 20 height 9
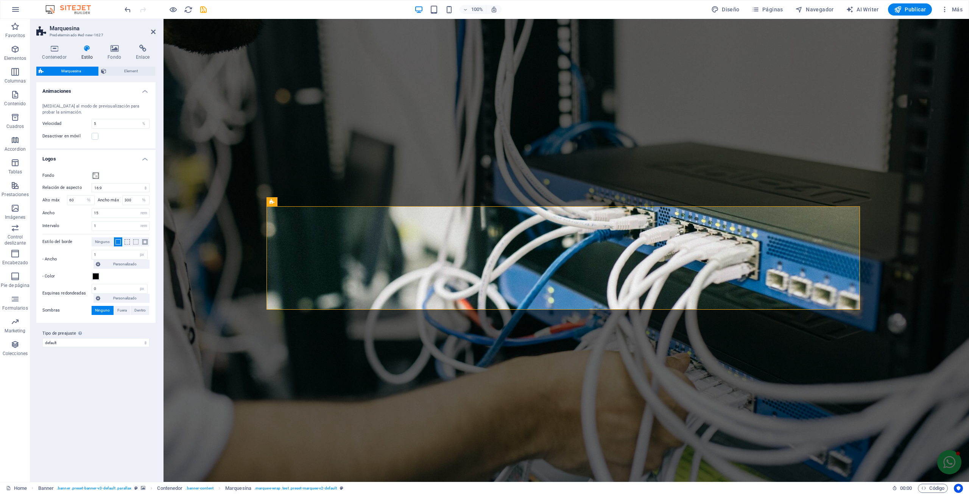
click at [100, 240] on span "Ninguno" at bounding box center [102, 241] width 15 height 9
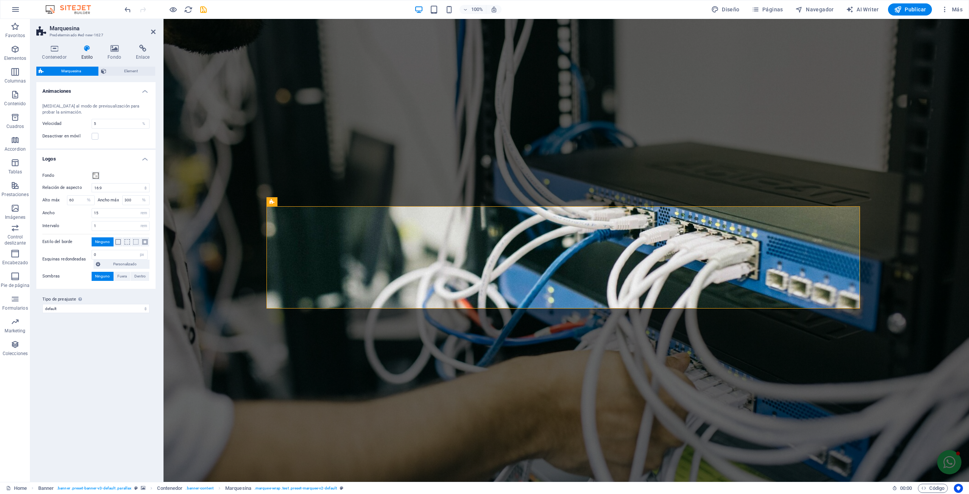
click at [151, 32] on icon at bounding box center [153, 32] width 5 height 6
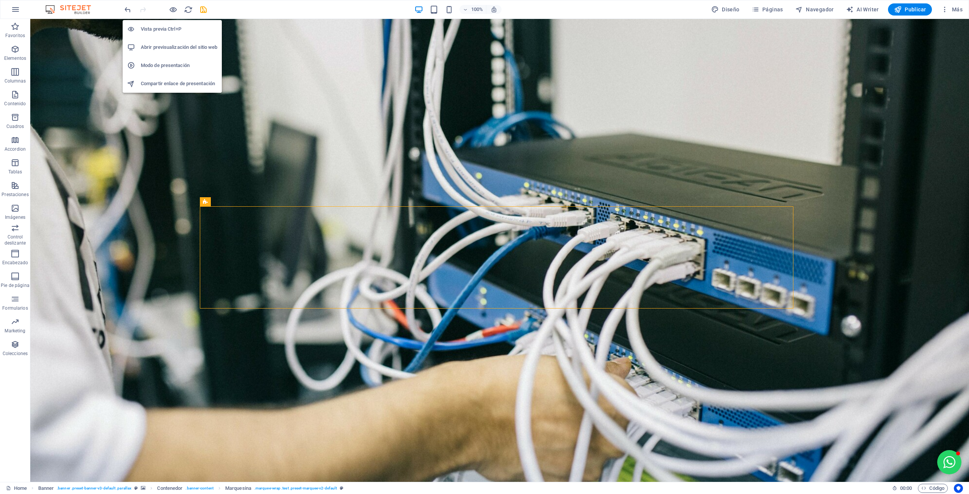
click at [173, 6] on icon "button" at bounding box center [173, 9] width 9 height 9
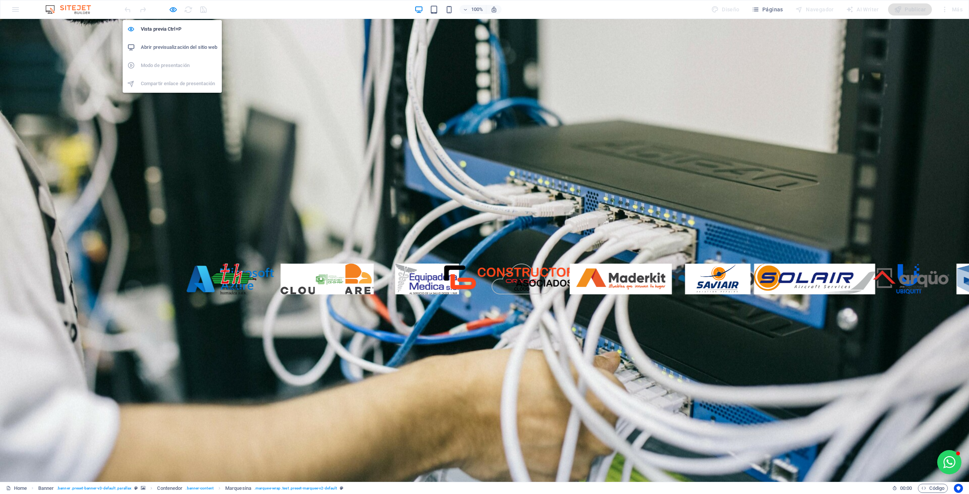
click at [172, 6] on icon "button" at bounding box center [173, 9] width 9 height 9
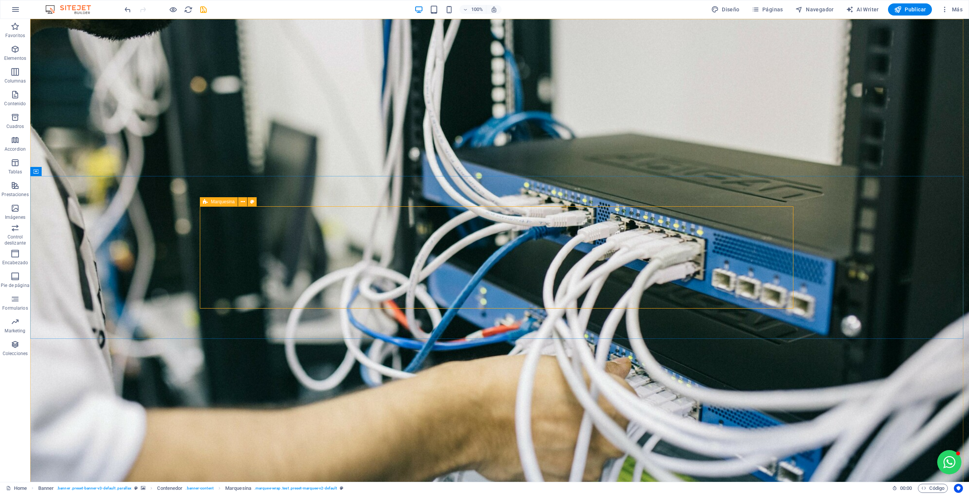
click at [243, 201] on icon at bounding box center [243, 202] width 4 height 8
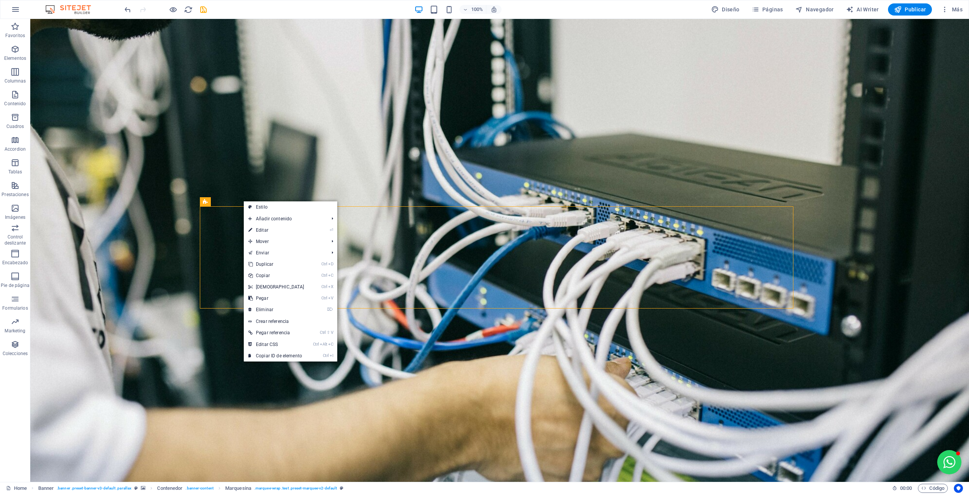
drag, startPoint x: 254, startPoint y: 207, endPoint x: 98, endPoint y: 205, distance: 156.3
click at [254, 207] on link "Estilo" at bounding box center [290, 206] width 93 height 11
select select "16/9"
select select "%"
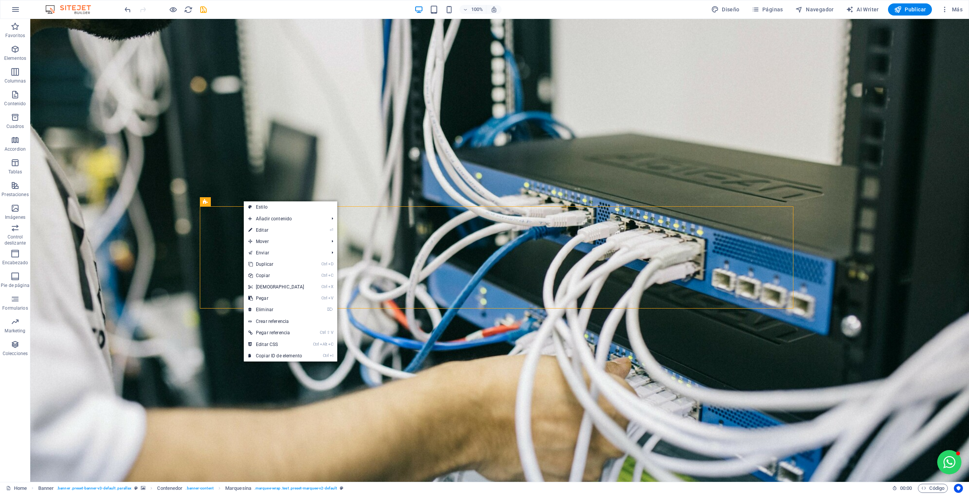
select select "rem"
select select "px"
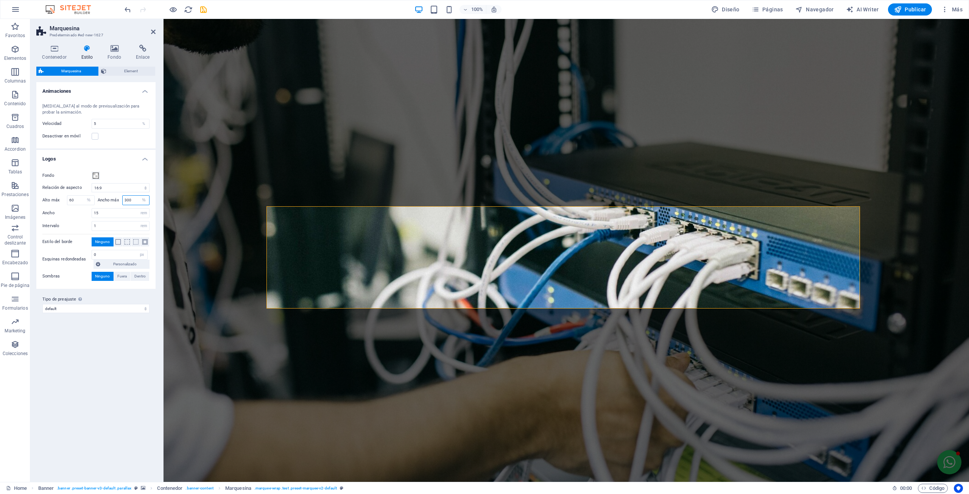
drag, startPoint x: 135, startPoint y: 199, endPoint x: 116, endPoint y: 201, distance: 19.4
click at [116, 201] on div "Ancho máx 300 px rem % vh vw" at bounding box center [124, 200] width 52 height 10
type input "60"
click at [58, 205] on div "Fondo Relación de aspecto 1:2 1:1 2:1 4:3 16:9 16:10 Alto máx 60 px rem % vh vw…" at bounding box center [96, 225] width 122 height 125
click at [117, 277] on span "Fuera" at bounding box center [121, 276] width 9 height 9
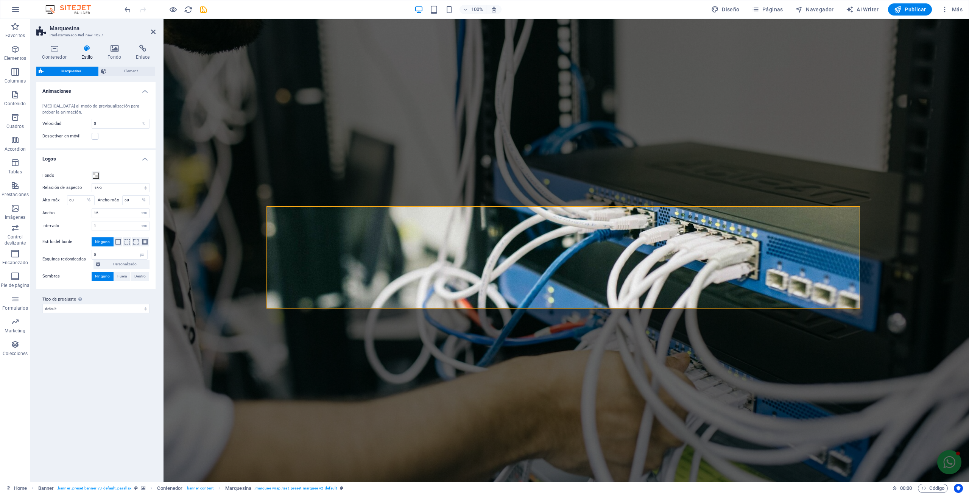
type input "2"
type input "4"
click at [71, 286] on span at bounding box center [71, 289] width 6 height 6
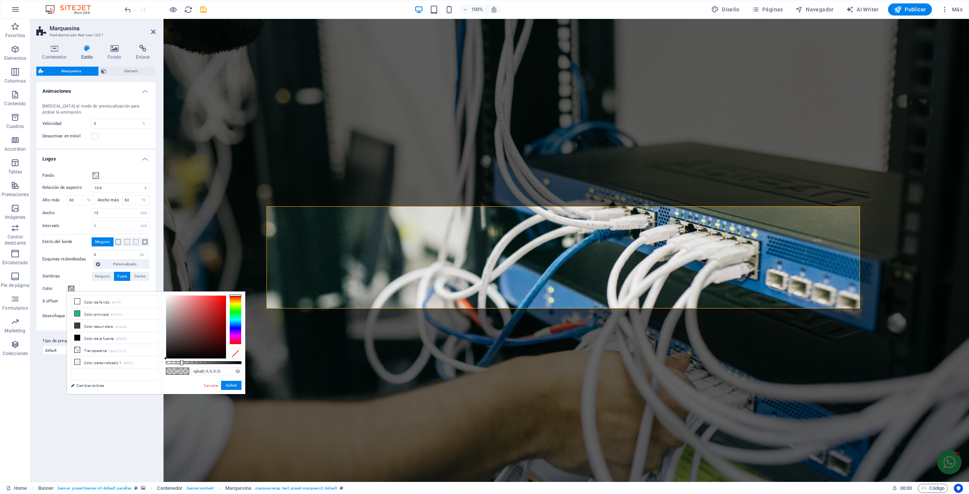
click at [99, 303] on li "Color de fondo #ffffff" at bounding box center [114, 302] width 87 height 12
type input "#ffffff"
drag, startPoint x: 232, startPoint y: 384, endPoint x: 68, endPoint y: 366, distance: 164.6
click at [232, 384] on button "Aplicar" at bounding box center [231, 385] width 20 height 9
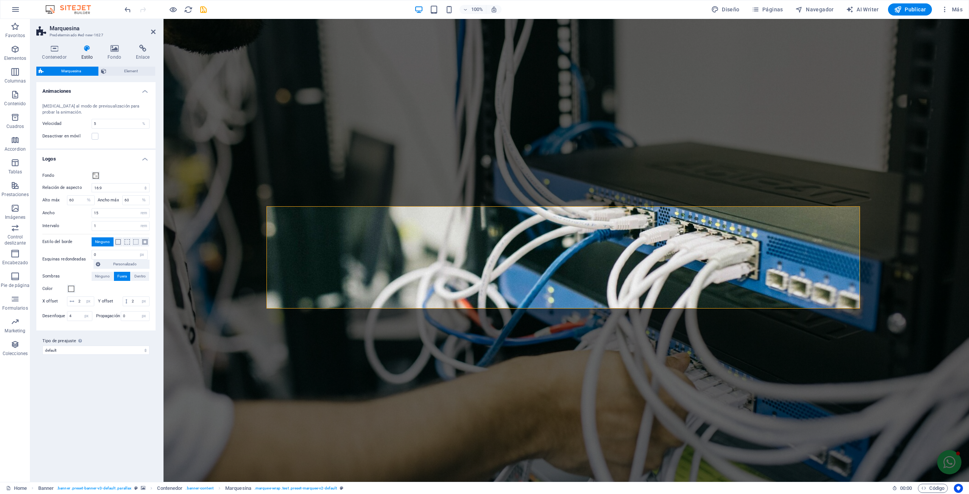
click at [151, 33] on header "Marquesina Predeterminado #ed-new-1627" at bounding box center [95, 29] width 119 height 20
drag, startPoint x: 153, startPoint y: 32, endPoint x: 130, endPoint y: 3, distance: 36.9
click at [153, 32] on icon at bounding box center [153, 32] width 5 height 6
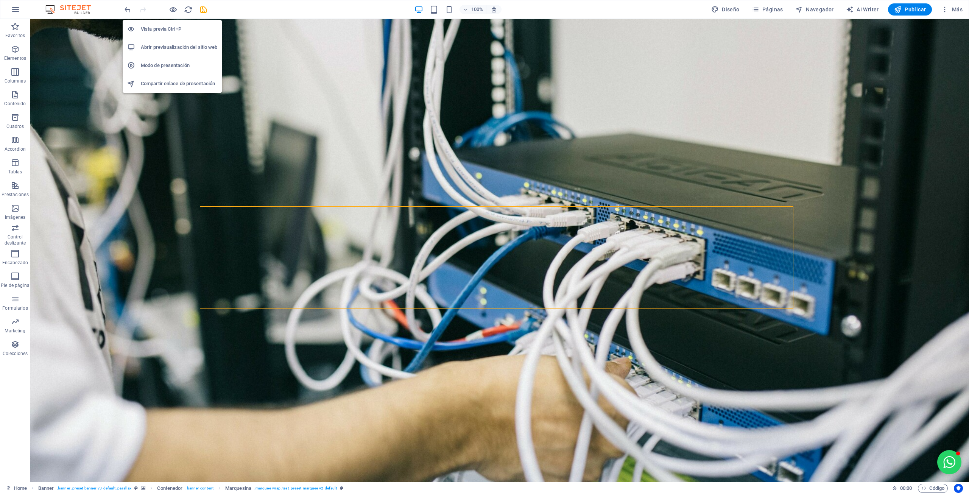
click at [169, 10] on icon "button" at bounding box center [173, 9] width 9 height 9
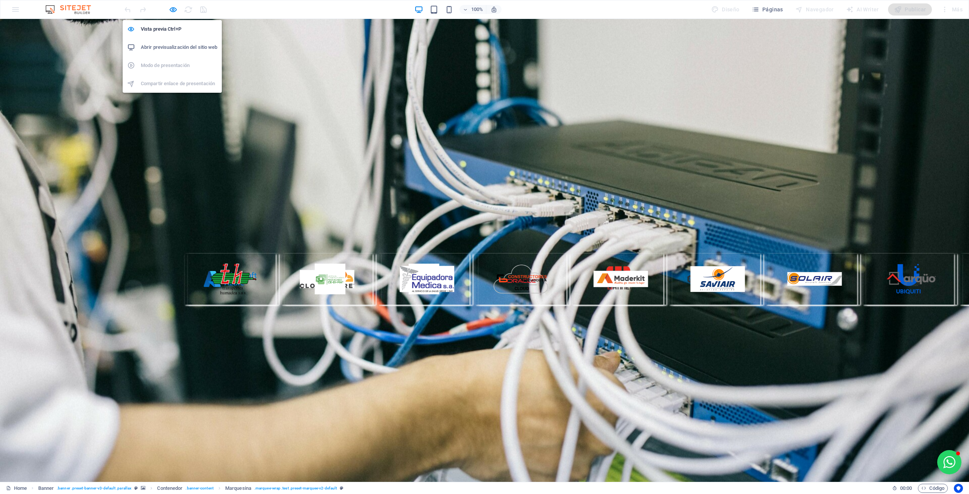
click at [173, 9] on icon "button" at bounding box center [173, 9] width 9 height 9
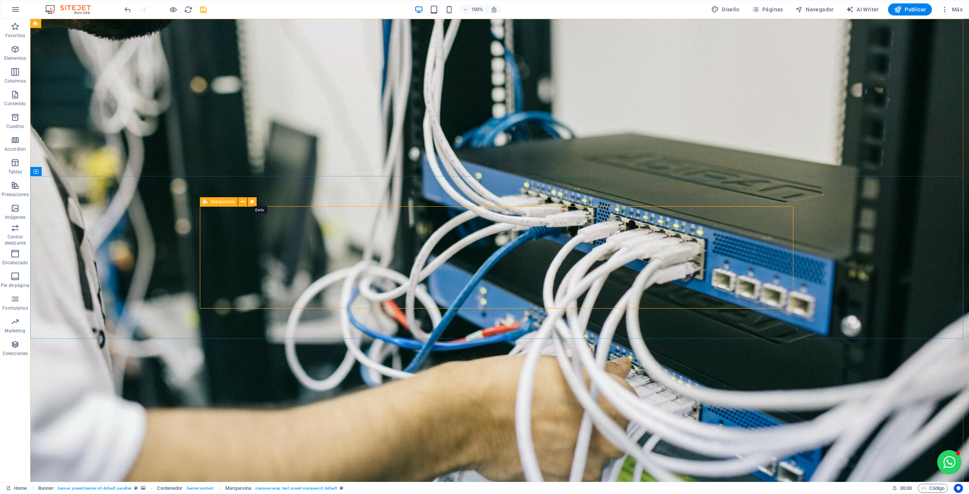
click at [253, 202] on icon at bounding box center [252, 202] width 4 height 8
select select "16/9"
select select "%"
select select "rem"
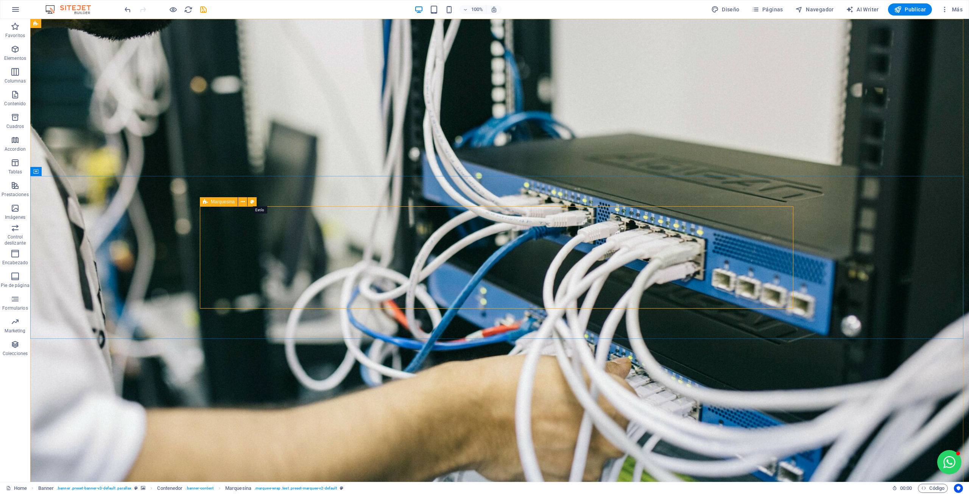
select select "rem"
select select "px"
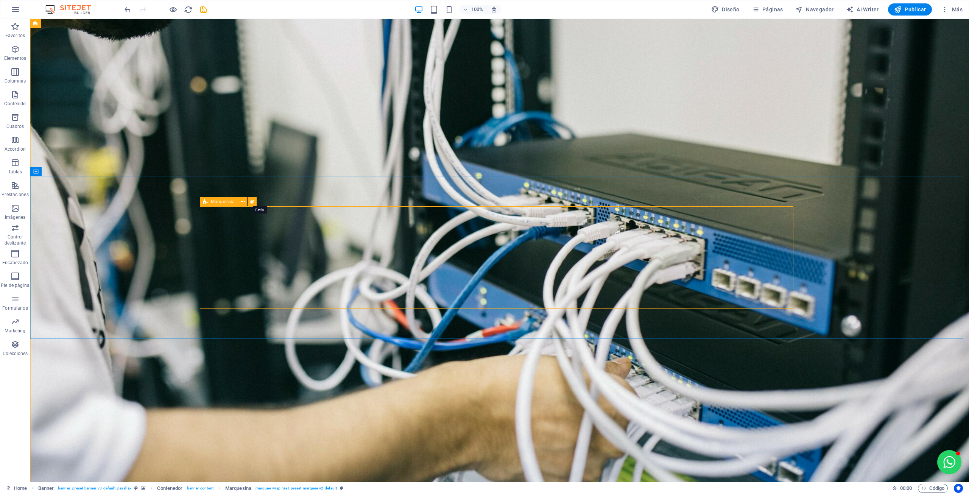
select select "px"
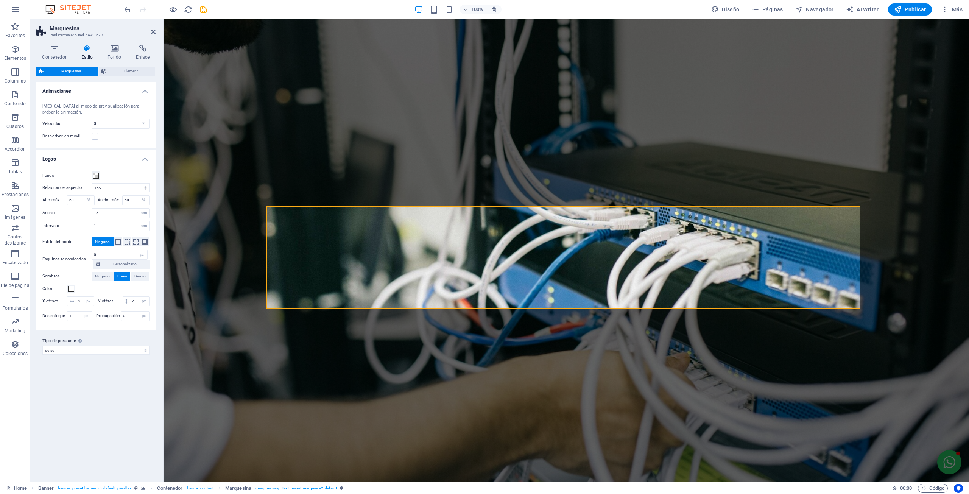
click at [107, 276] on span "Ninguno" at bounding box center [102, 276] width 15 height 9
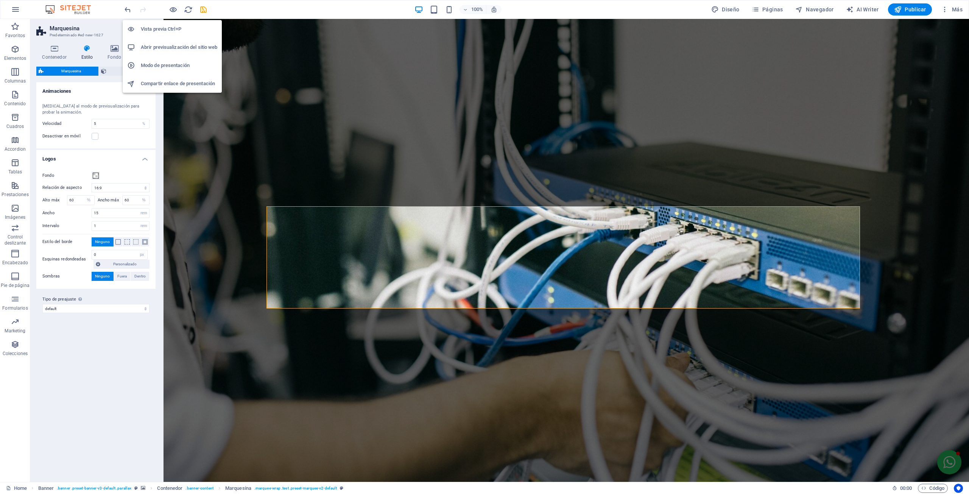
click at [171, 9] on icon "button" at bounding box center [173, 9] width 9 height 9
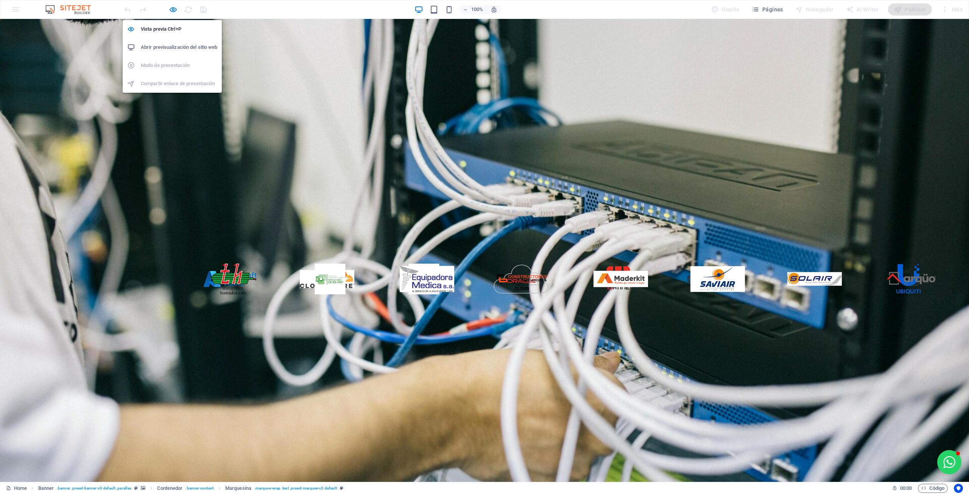
click at [174, 7] on icon "button" at bounding box center [173, 9] width 9 height 9
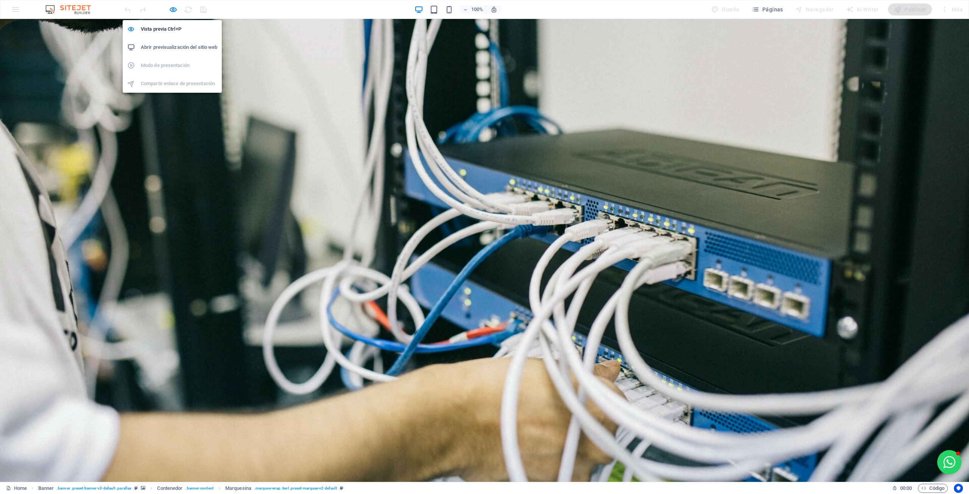
select select "16/9"
select select "%"
select select "rem"
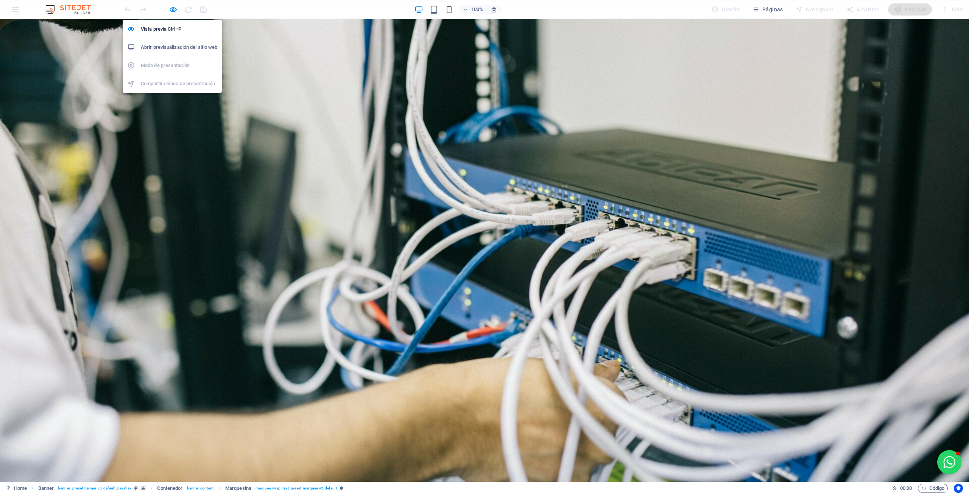
select select "px"
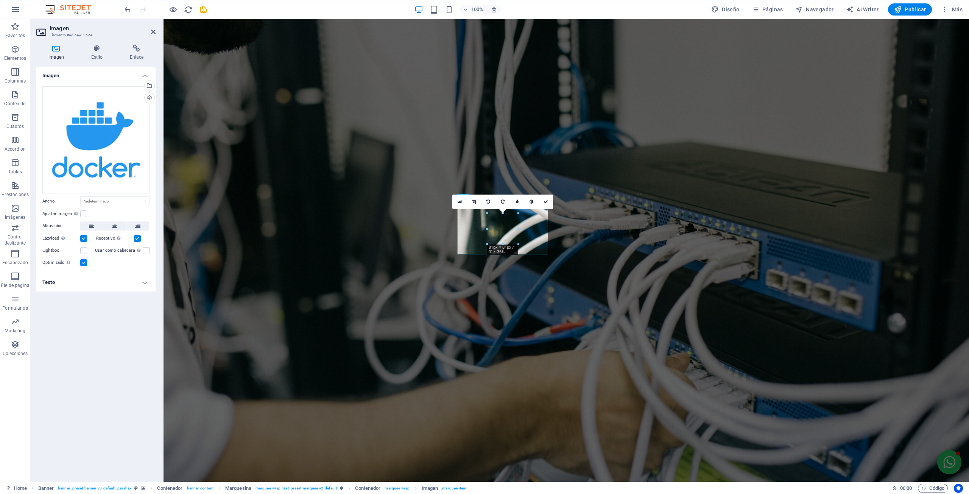
click at [149, 97] on div "Cargar" at bounding box center [148, 98] width 11 height 11
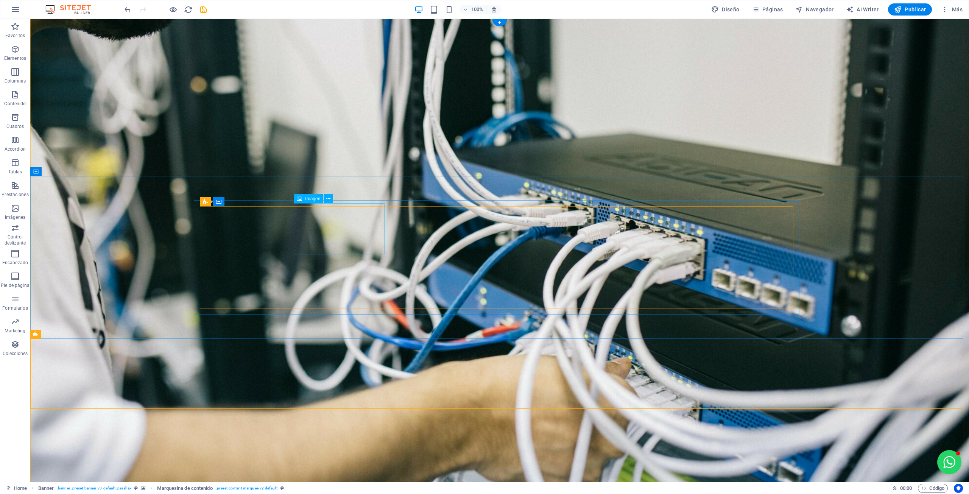
click at [288, 457] on figure at bounding box center [242, 482] width 91 height 51
click at [286, 457] on figure at bounding box center [241, 482] width 91 height 51
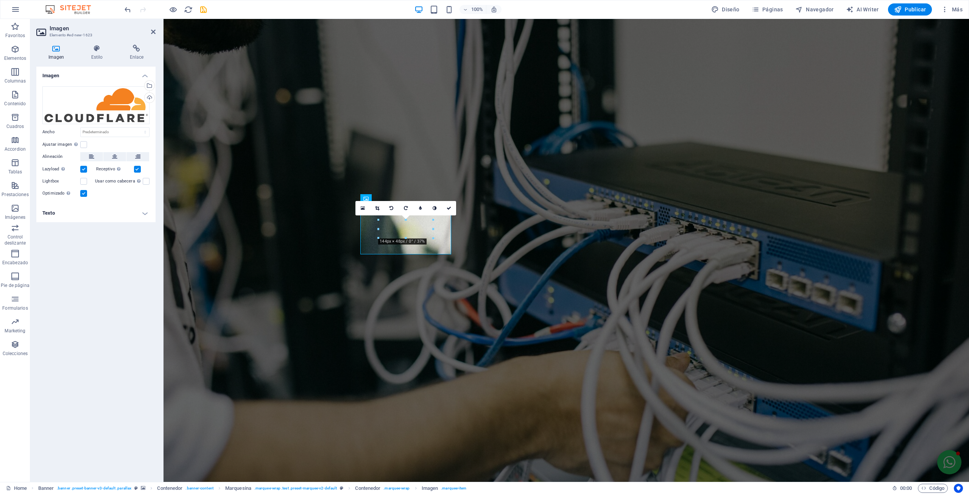
click at [361, 207] on icon at bounding box center [363, 207] width 4 height 5
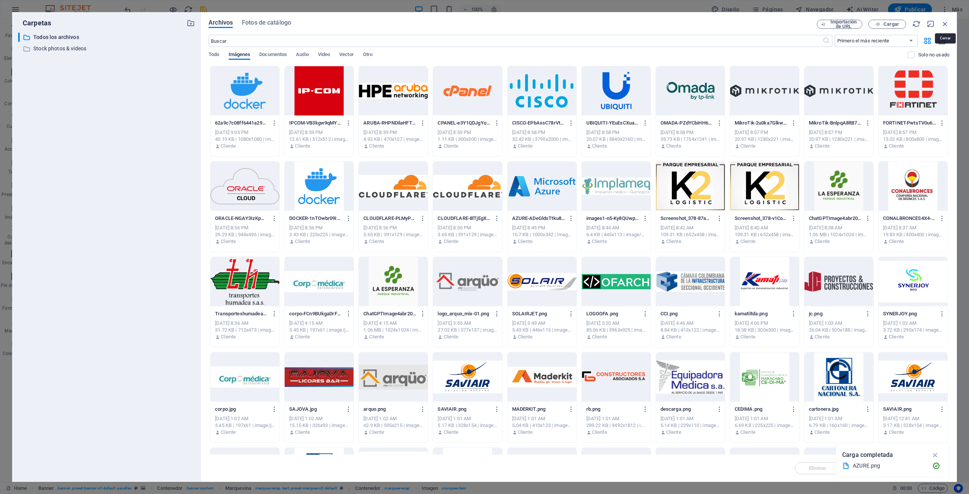
drag, startPoint x: 947, startPoint y: 22, endPoint x: 241, endPoint y: 145, distance: 717.3
click at [947, 22] on icon "button" at bounding box center [945, 24] width 8 height 8
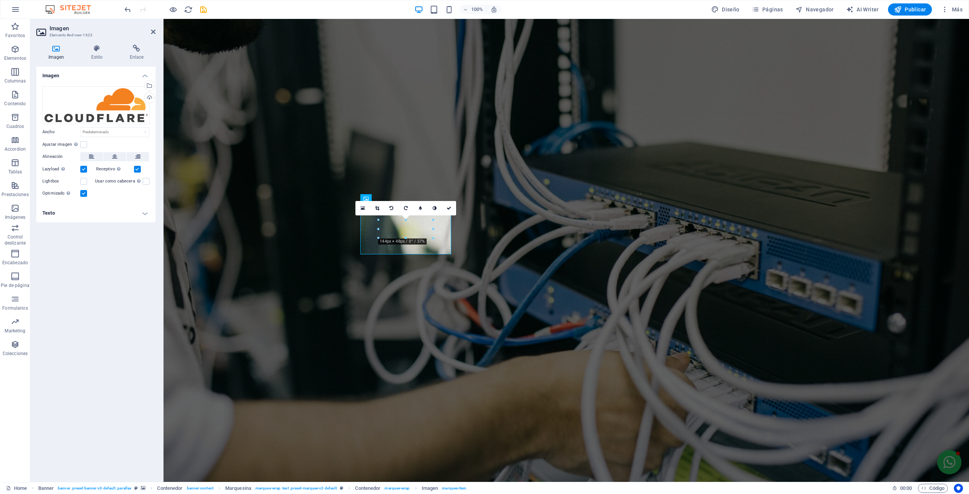
click at [149, 94] on div "Cargar" at bounding box center [148, 98] width 11 height 11
click at [148, 96] on div "Cargar" at bounding box center [148, 98] width 11 height 11
click at [148, 97] on div "Cargar" at bounding box center [148, 98] width 11 height 11
click at [448, 205] on icon at bounding box center [448, 207] width 5 height 5
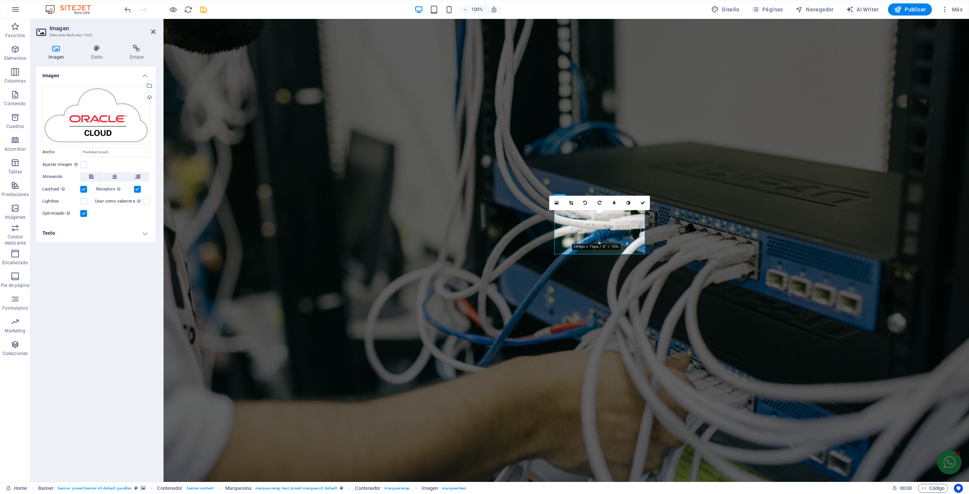
click at [149, 95] on div "Cargar" at bounding box center [148, 98] width 11 height 11
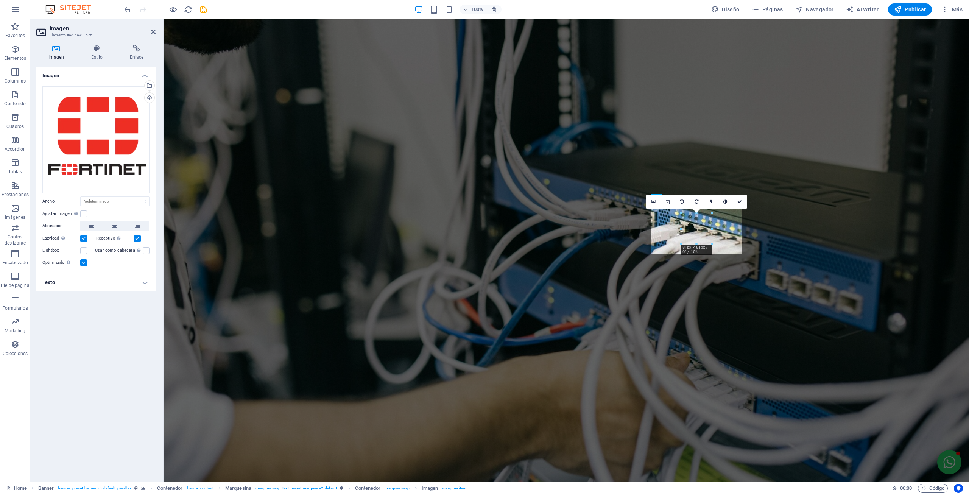
click at [151, 98] on div "Cargar" at bounding box center [148, 98] width 11 height 11
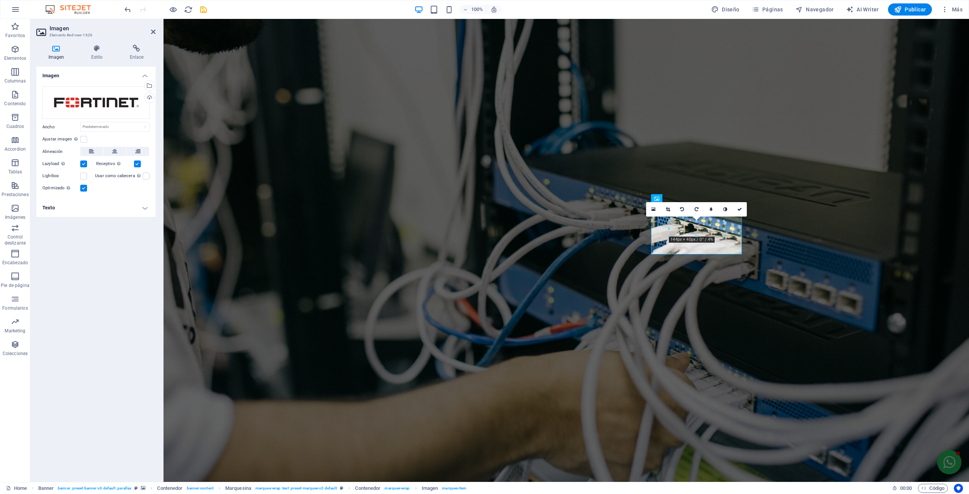
click at [145, 96] on div "Cargar" at bounding box center [148, 98] width 11 height 11
click at [738, 213] on icon at bounding box center [739, 213] width 5 height 5
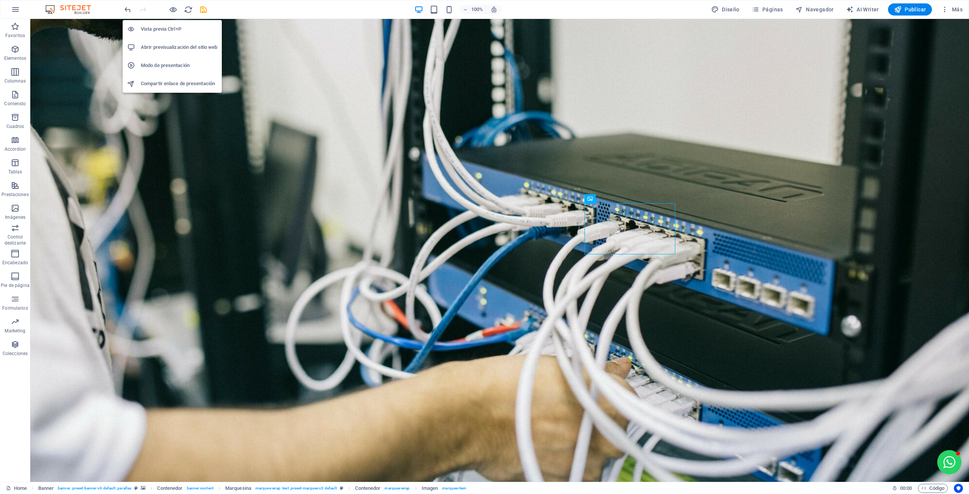
click at [173, 7] on icon "button" at bounding box center [173, 9] width 9 height 9
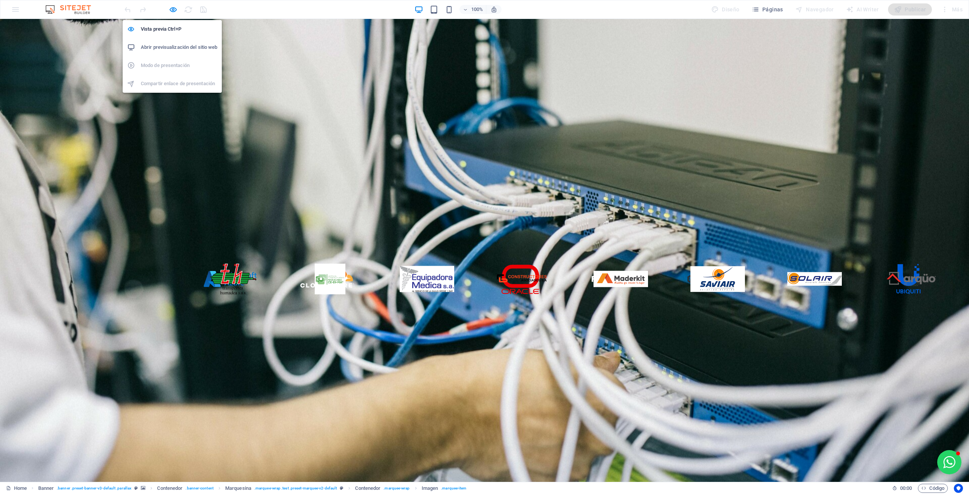
click at [174, 5] on icon "button" at bounding box center [173, 9] width 9 height 9
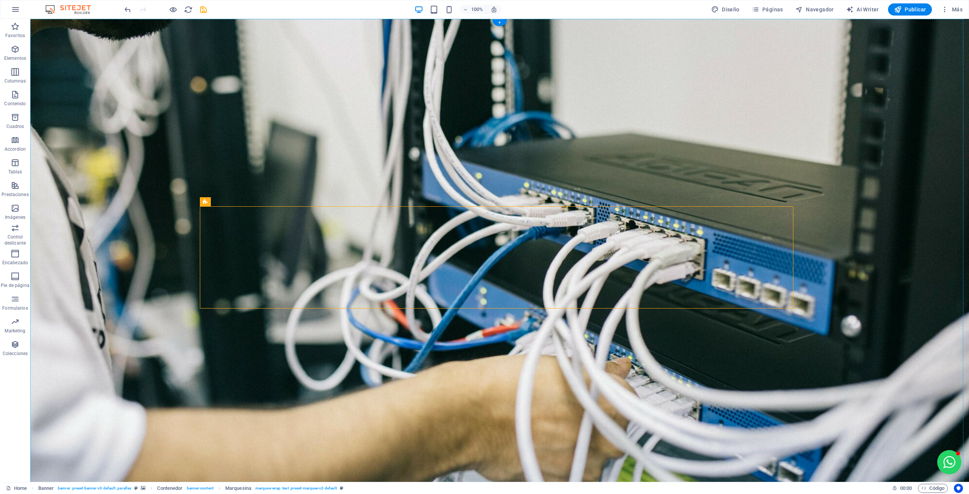
drag, startPoint x: 232, startPoint y: 218, endPoint x: 202, endPoint y: 386, distance: 170.6
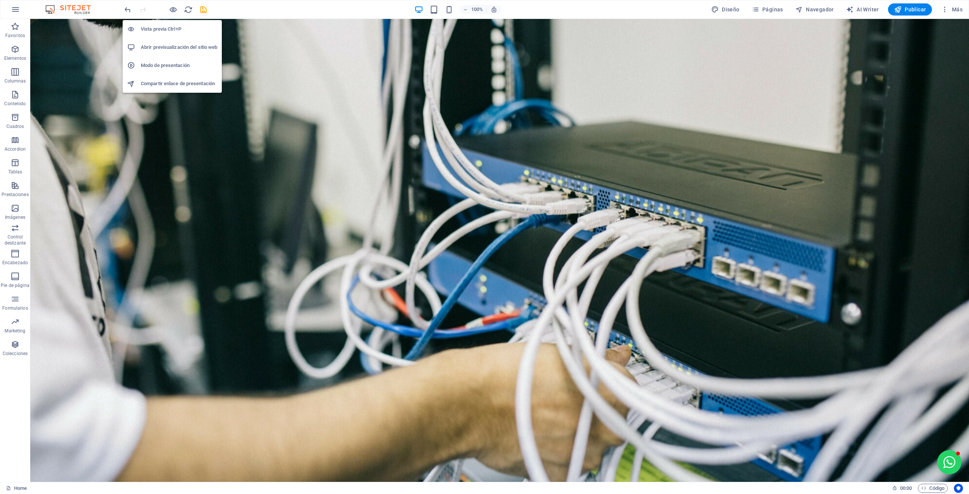
click at [170, 10] on icon "button" at bounding box center [173, 9] width 9 height 9
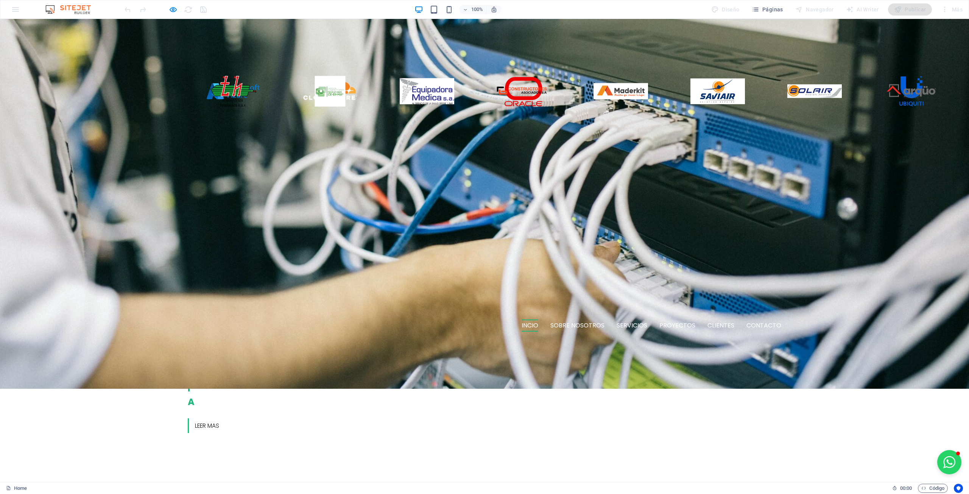
scroll to position [189, 0]
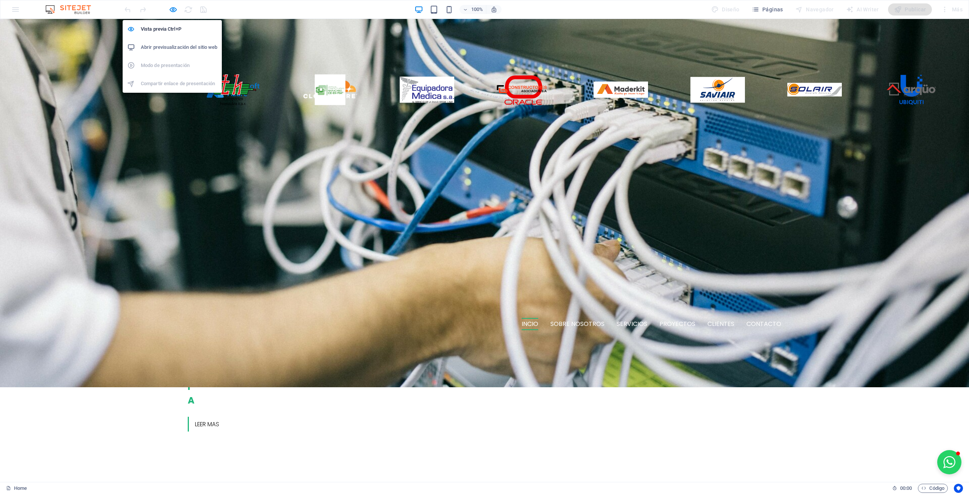
click at [173, 9] on icon "button" at bounding box center [173, 9] width 9 height 9
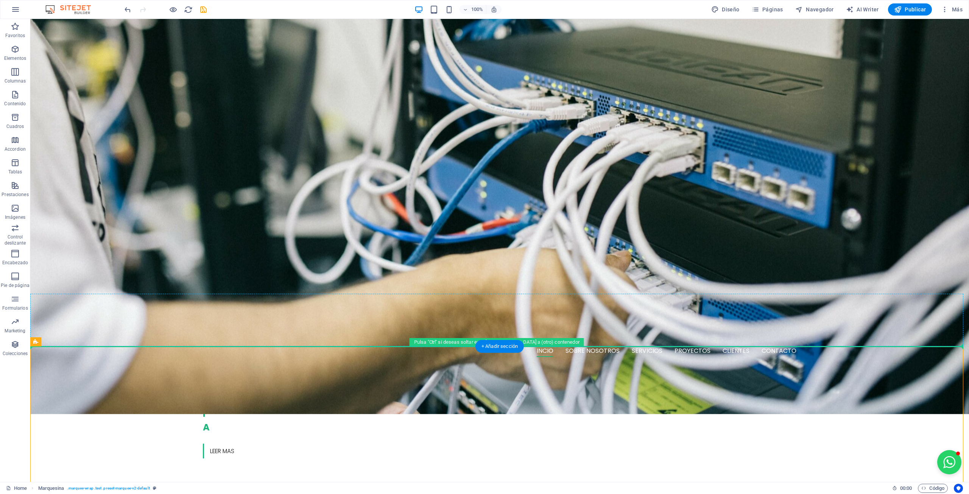
drag, startPoint x: 79, startPoint y: 360, endPoint x: 81, endPoint y: 305, distance: 54.5
drag, startPoint x: 66, startPoint y: 364, endPoint x: 44, endPoint y: 308, distance: 61.0
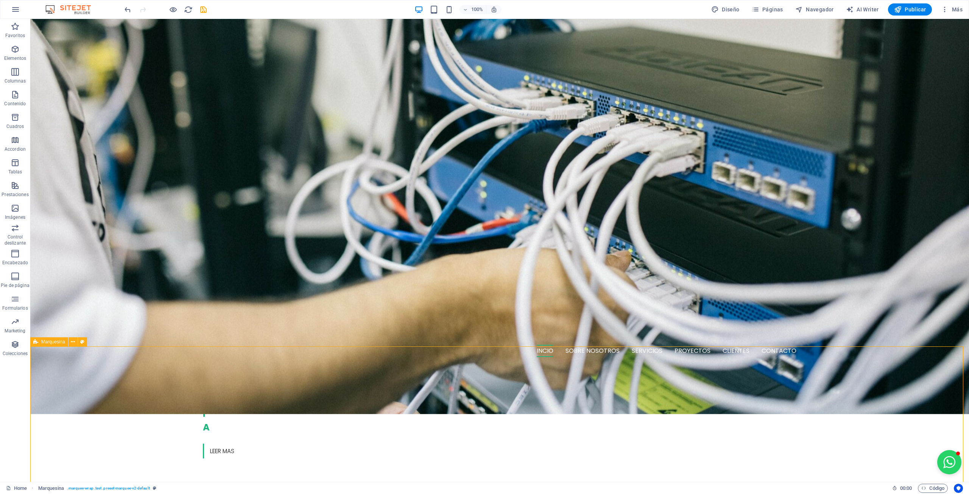
click at [73, 342] on icon at bounding box center [73, 342] width 4 height 8
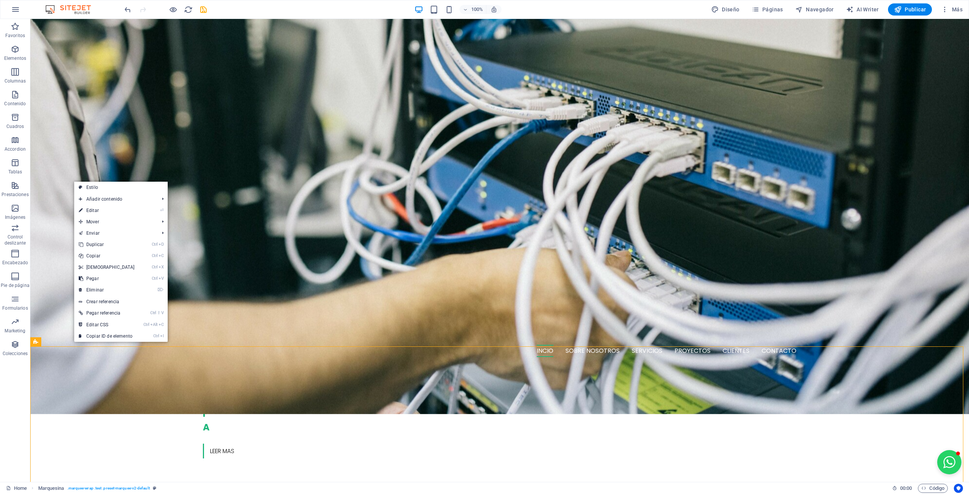
click at [93, 268] on link "Ctrl X Cortar" at bounding box center [106, 266] width 65 height 11
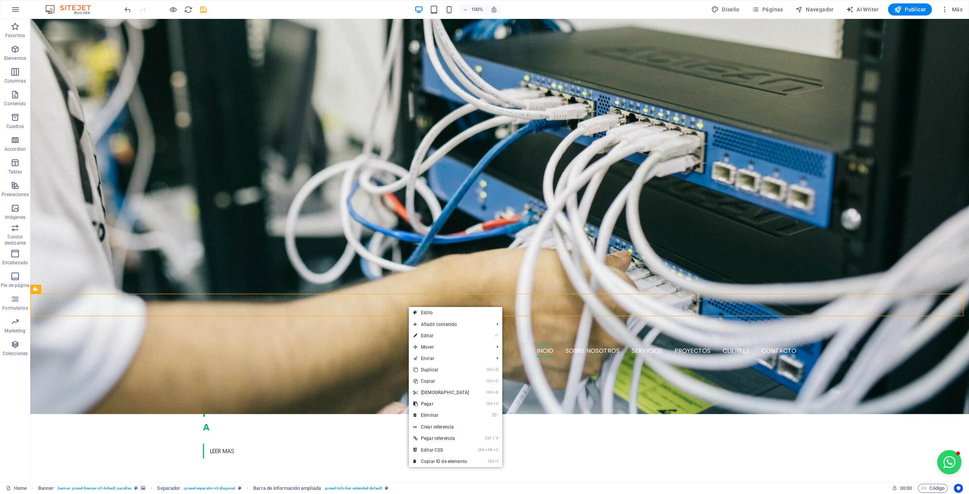
click at [420, 403] on link "Ctrl V Pegar" at bounding box center [441, 403] width 65 height 11
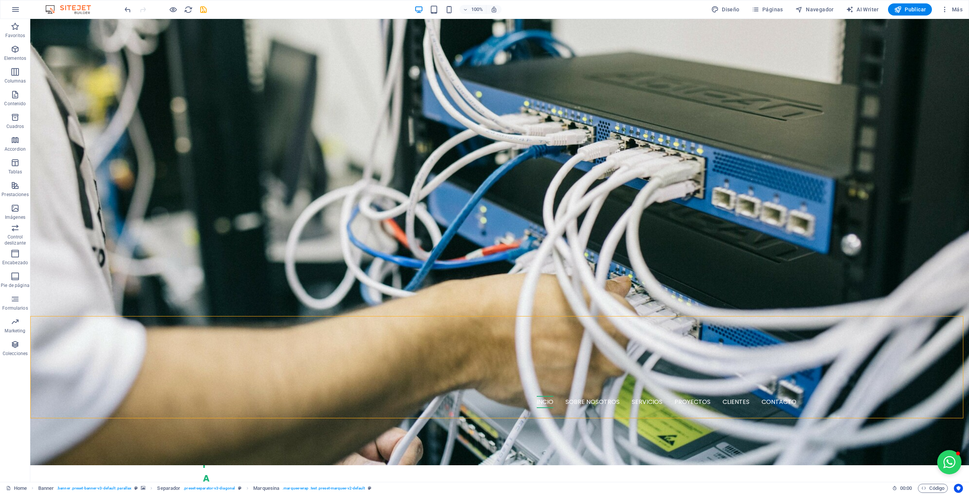
click at [174, 13] on icon "button" at bounding box center [173, 9] width 9 height 9
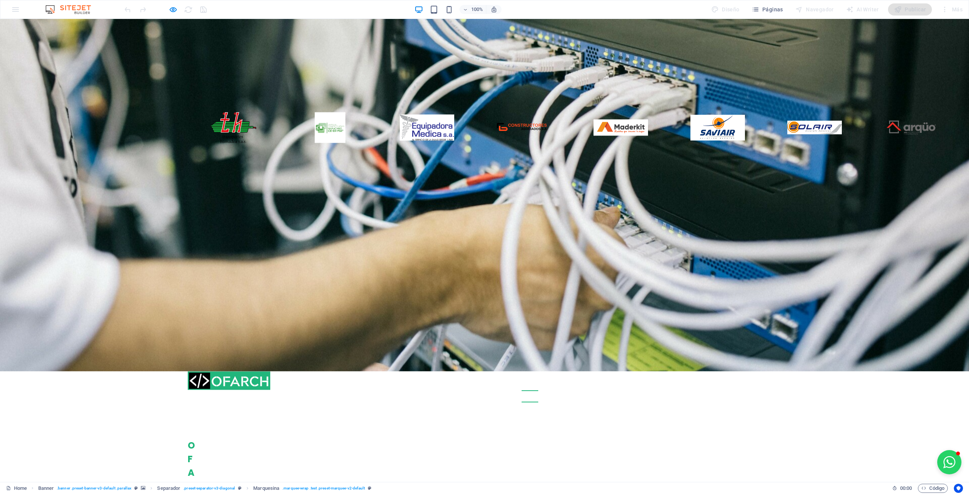
scroll to position [0, 0]
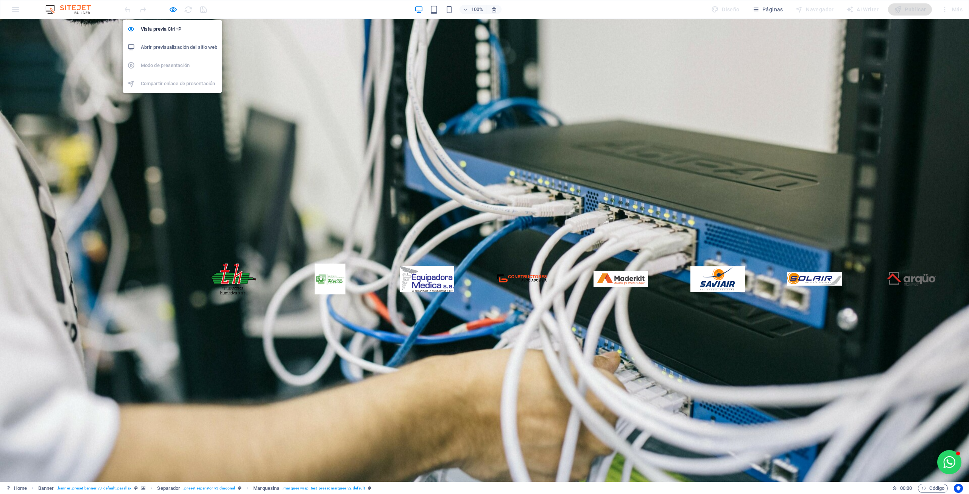
click at [175, 9] on icon "button" at bounding box center [173, 9] width 9 height 9
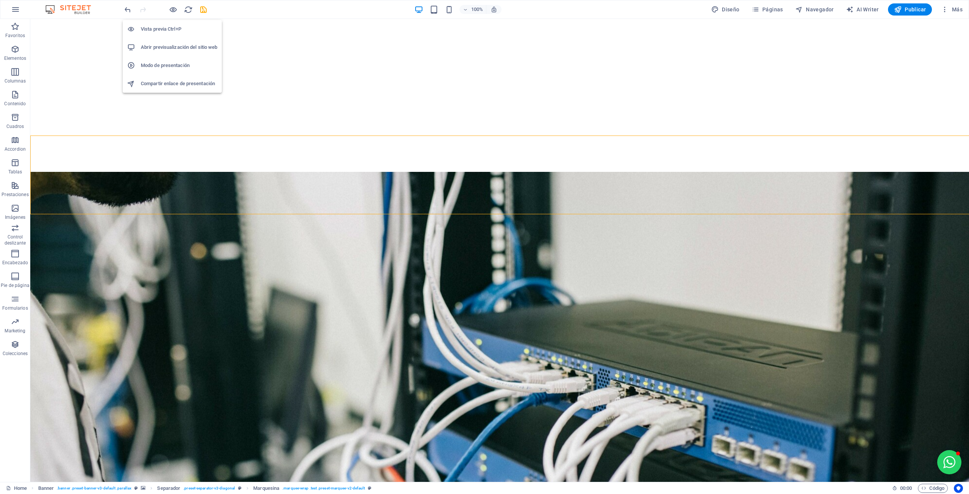
scroll to position [306, 0]
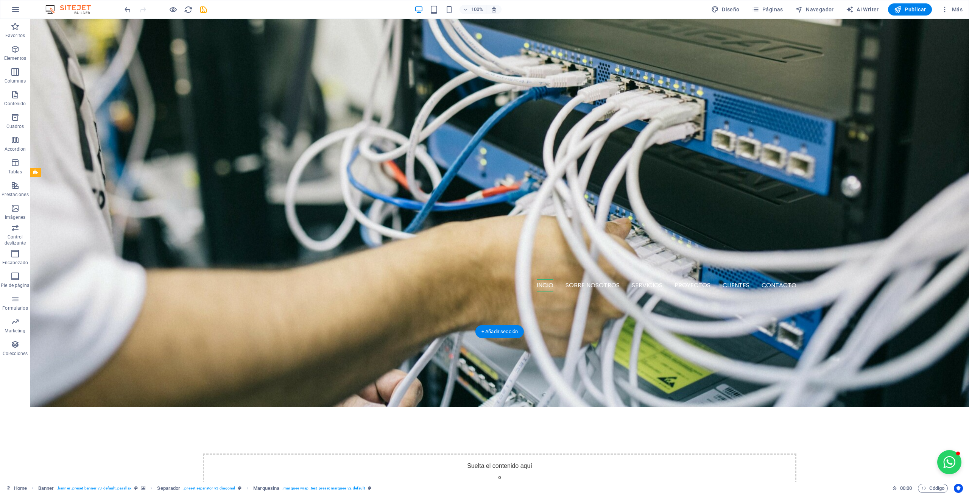
drag, startPoint x: 75, startPoint y: 211, endPoint x: 50, endPoint y: 180, distance: 39.8
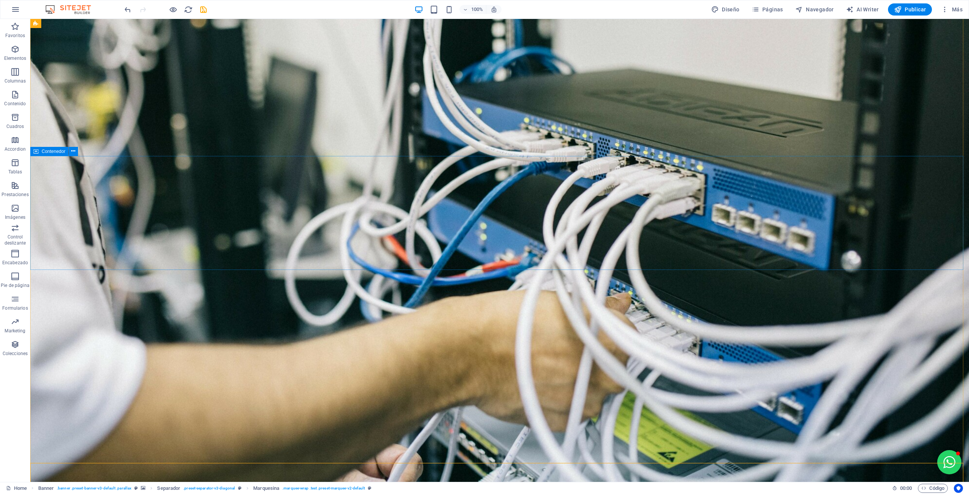
scroll to position [0, 0]
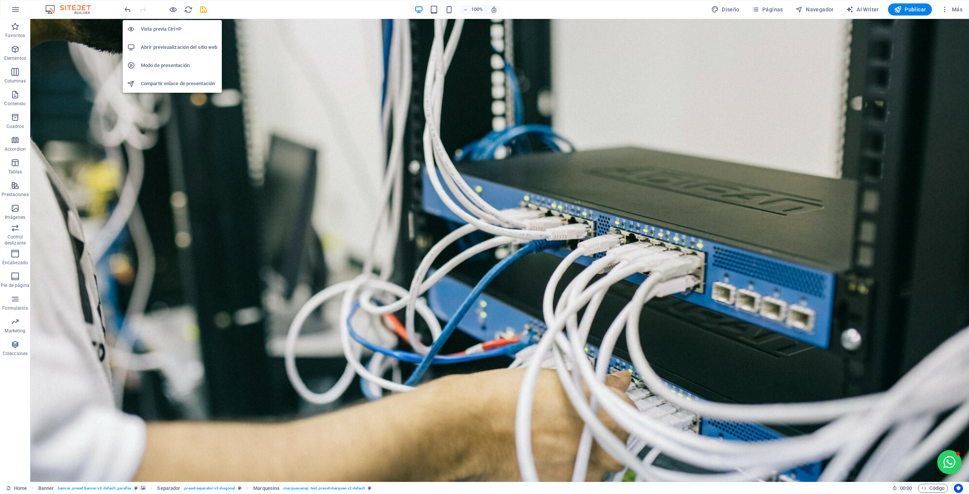
click at [171, 9] on icon "button" at bounding box center [173, 9] width 9 height 9
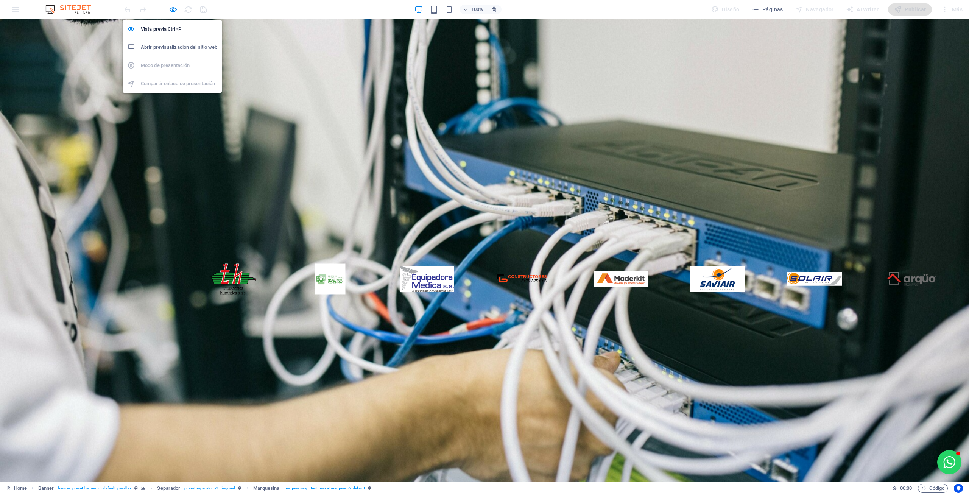
click at [174, 9] on icon "button" at bounding box center [173, 9] width 9 height 9
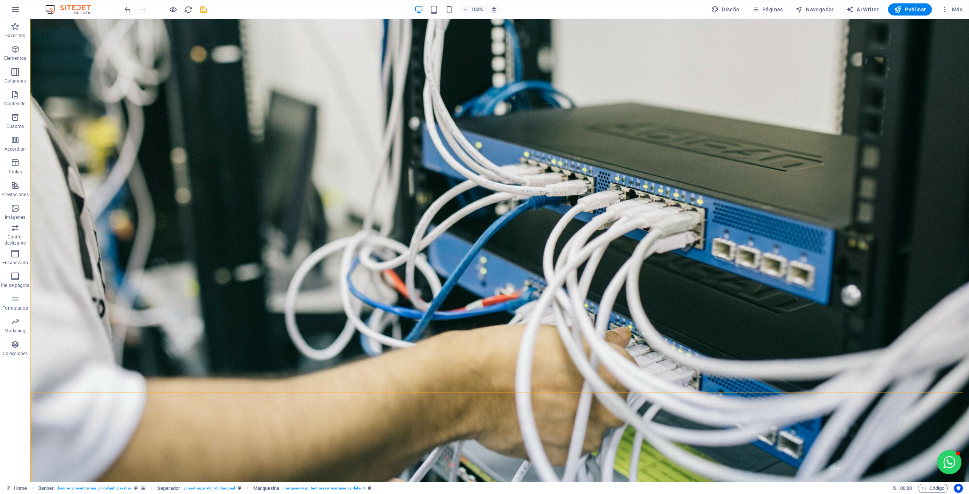
scroll to position [114, 0]
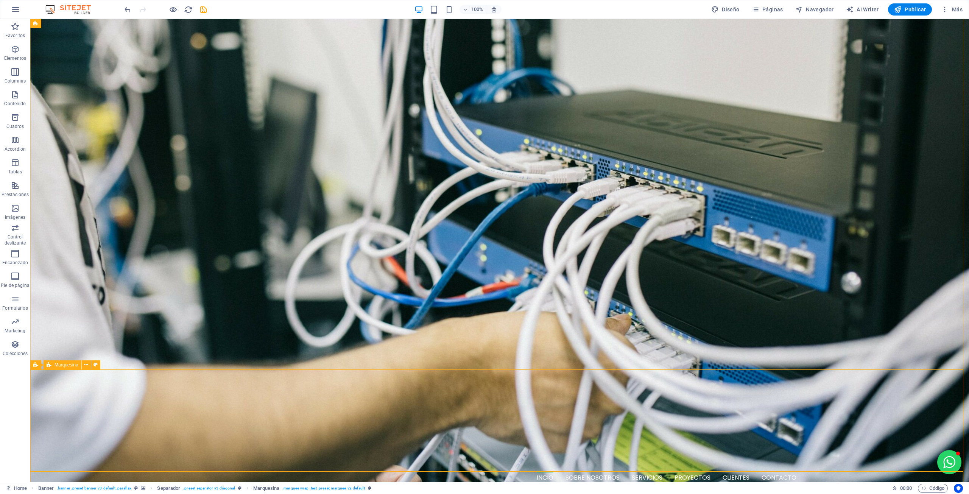
drag, startPoint x: 89, startPoint y: 383, endPoint x: 63, endPoint y: 341, distance: 50.0
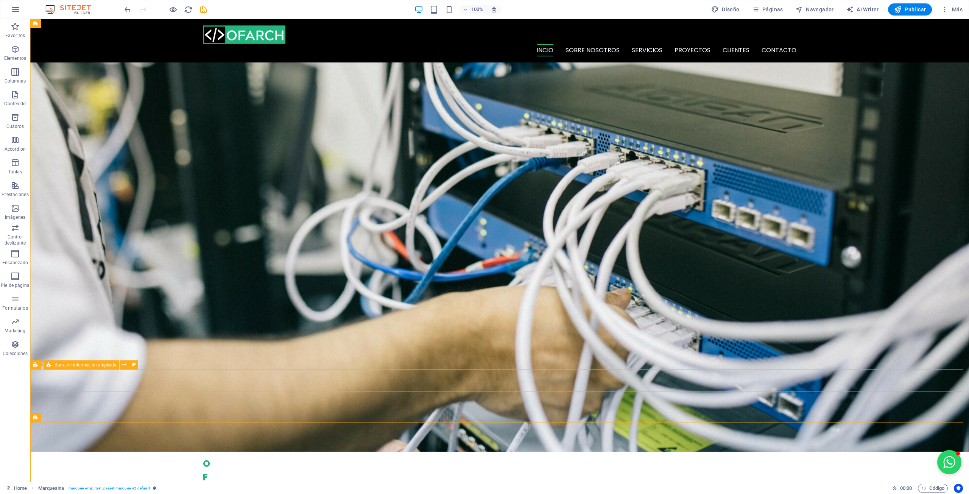
click at [124, 363] on icon at bounding box center [124, 365] width 4 height 8
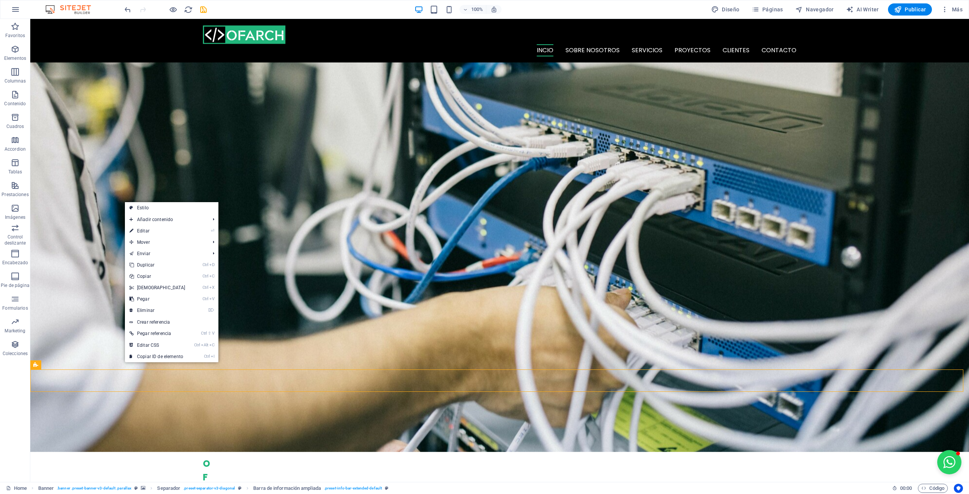
click at [143, 266] on link "Ctrl D Duplicar" at bounding box center [157, 264] width 65 height 11
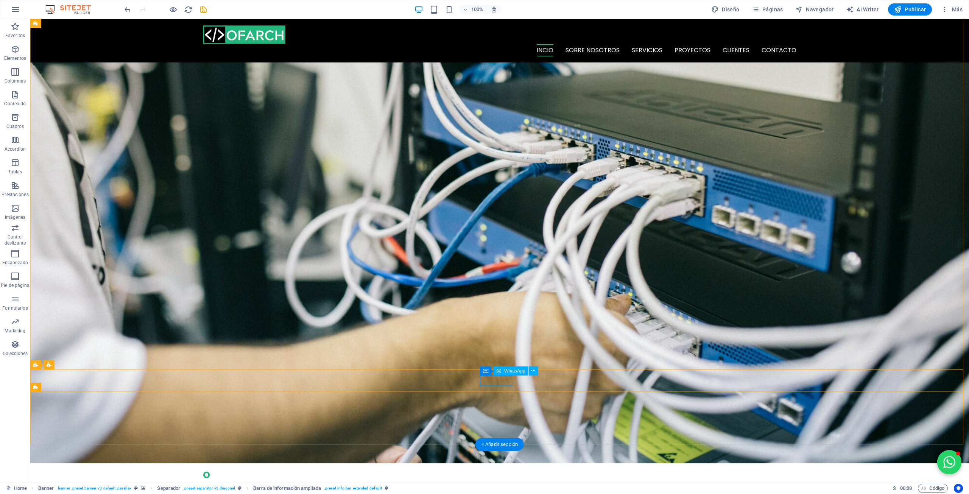
click at [521, 368] on icon at bounding box center [523, 371] width 4 height 8
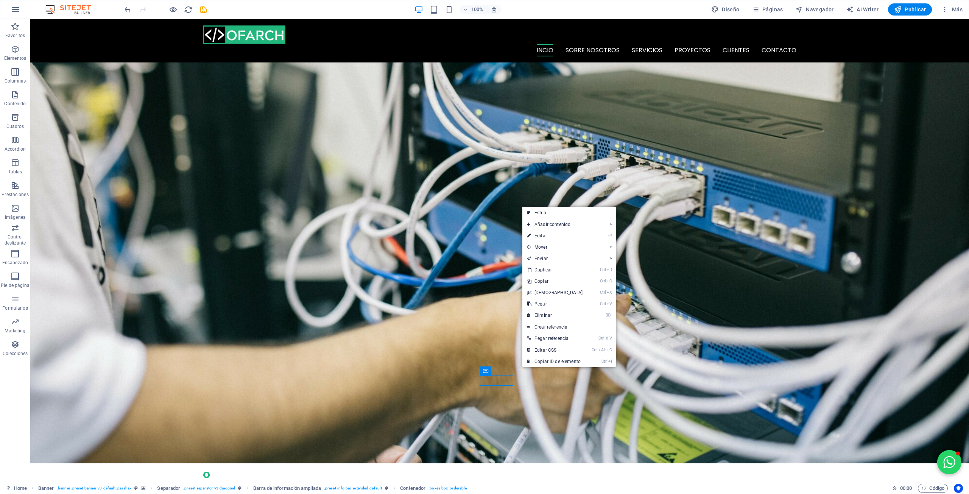
click at [543, 313] on link "⌦ Eliminar" at bounding box center [554, 315] width 65 height 11
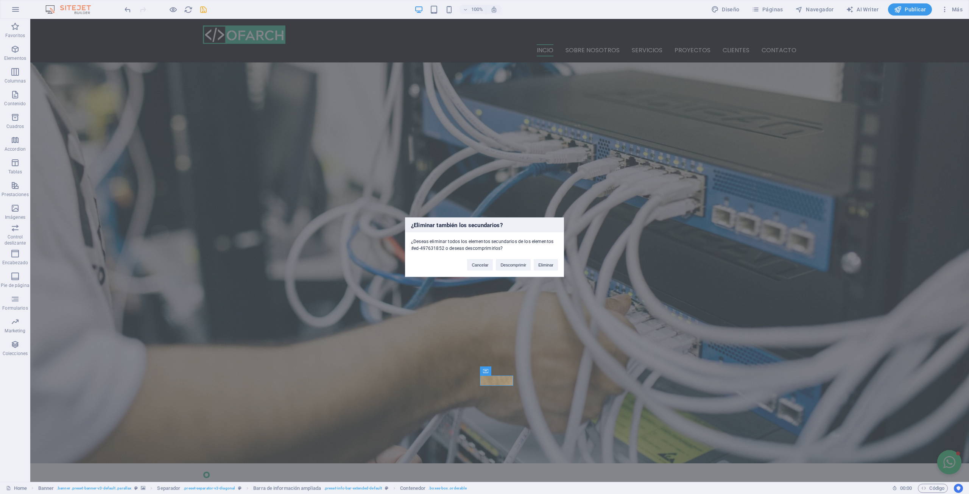
click at [540, 267] on button "Eliminar" at bounding box center [546, 264] width 24 height 11
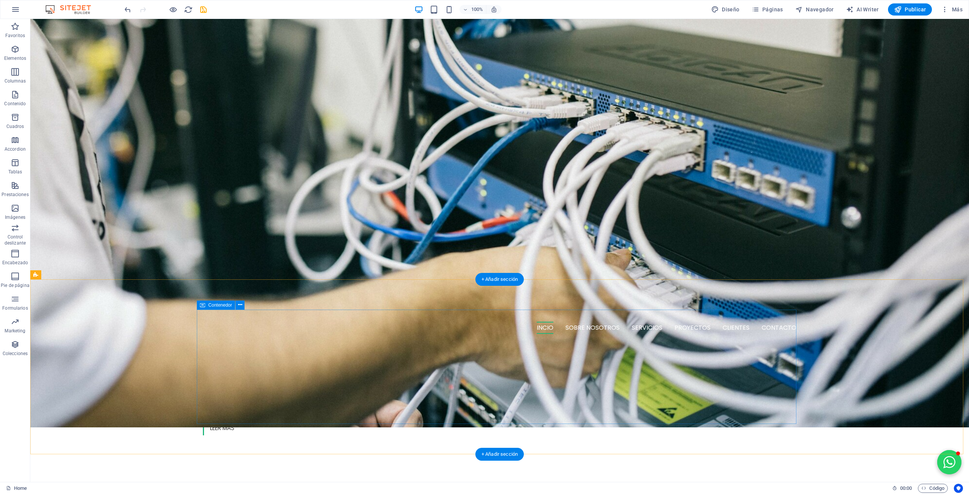
scroll to position [341, 0]
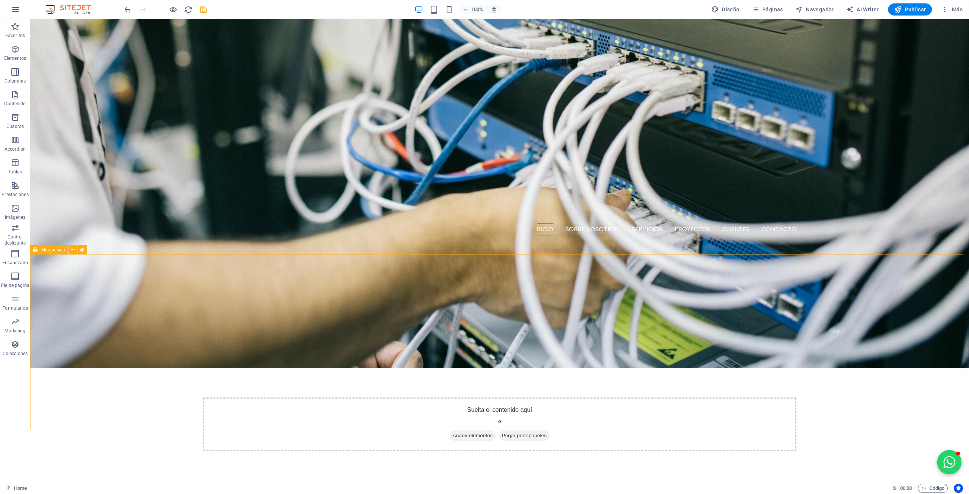
click at [75, 248] on icon at bounding box center [73, 250] width 4 height 8
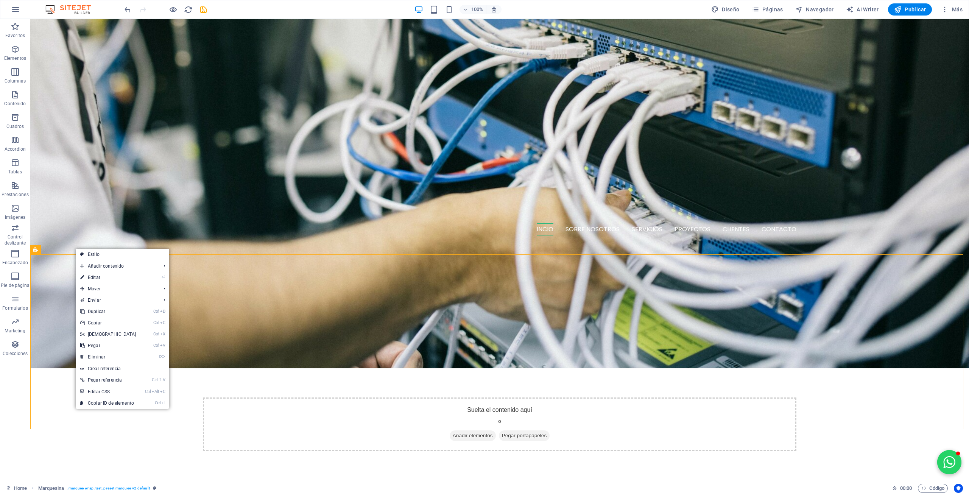
click at [104, 335] on link "Ctrl X Cortar" at bounding box center [108, 333] width 65 height 11
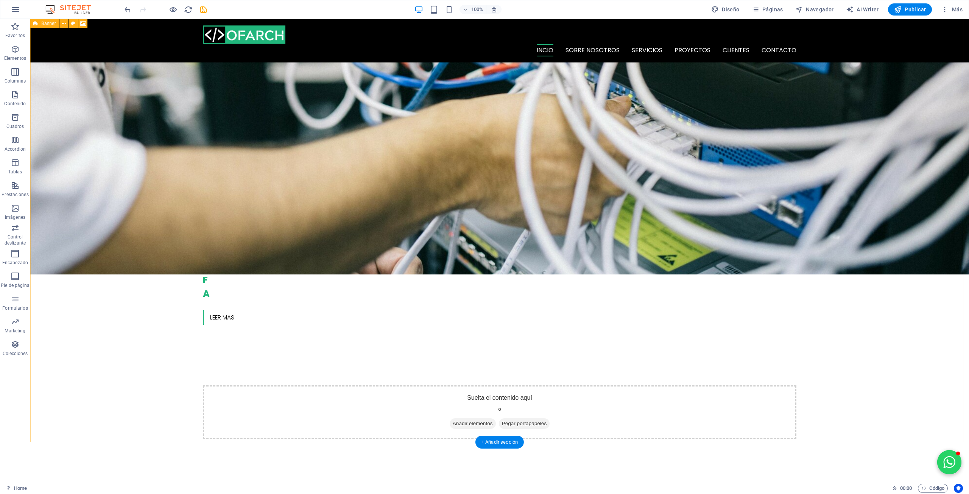
scroll to position [151, 0]
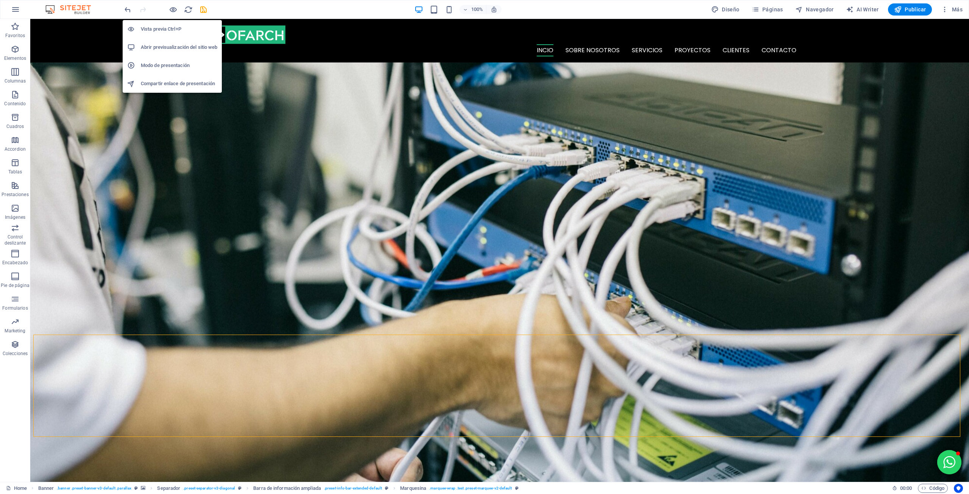
click at [171, 9] on icon "button" at bounding box center [173, 9] width 9 height 9
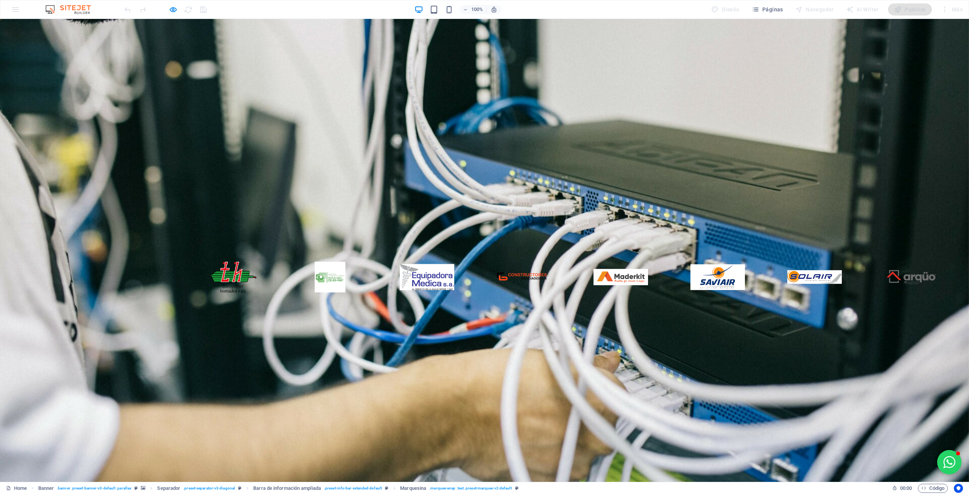
scroll to position [0, 0]
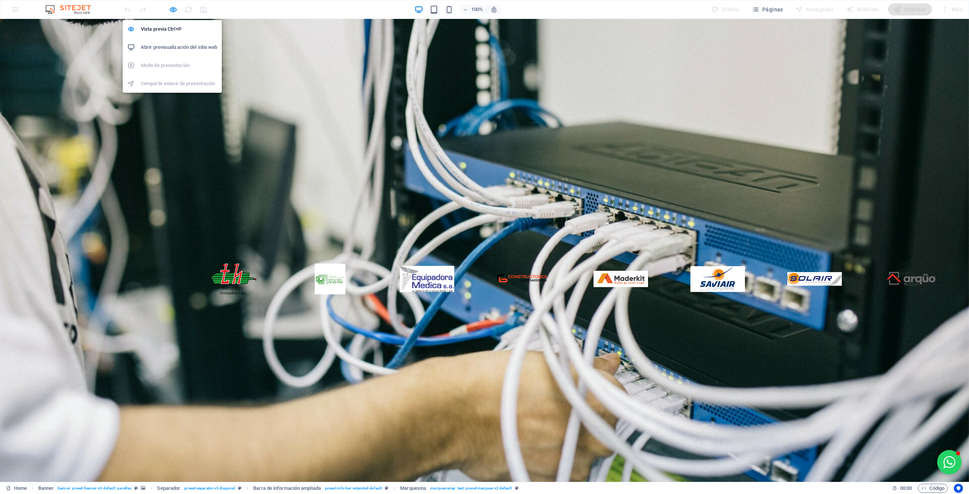
click at [174, 7] on icon "button" at bounding box center [173, 9] width 9 height 9
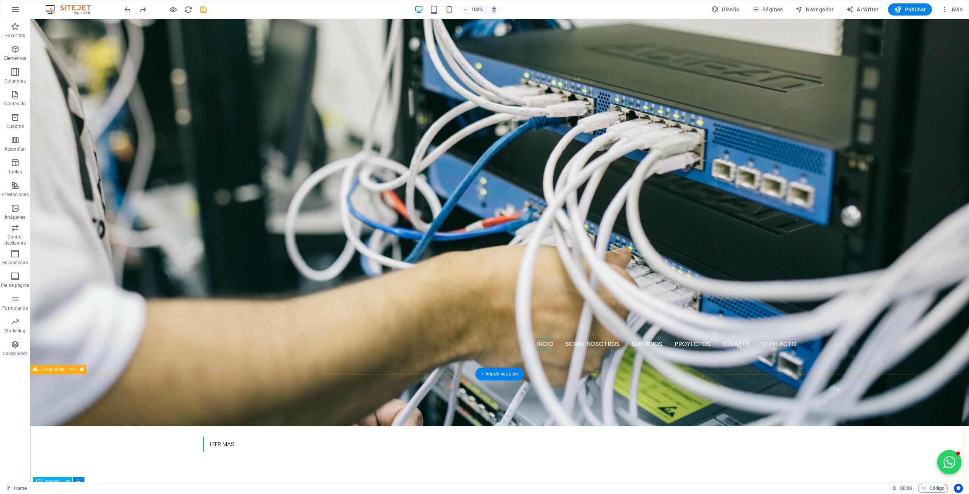
scroll to position [227, 0]
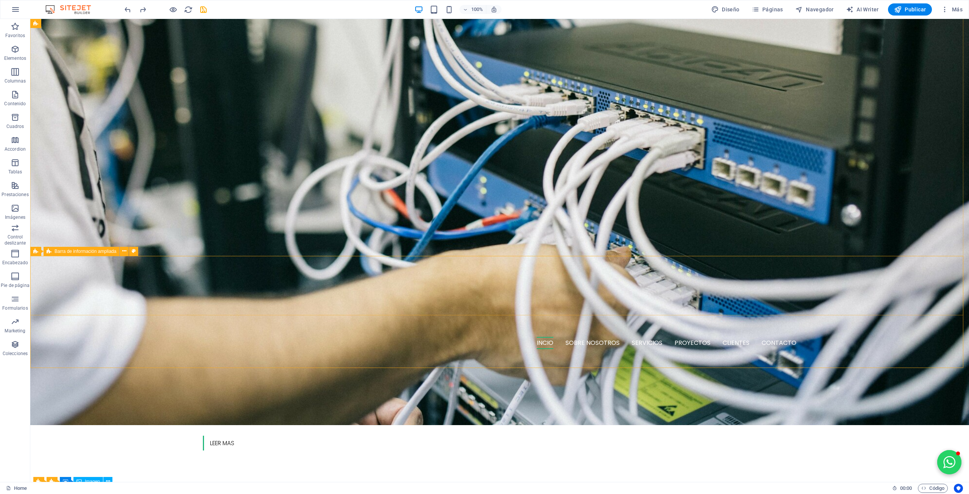
click at [125, 251] on icon at bounding box center [124, 251] width 4 height 8
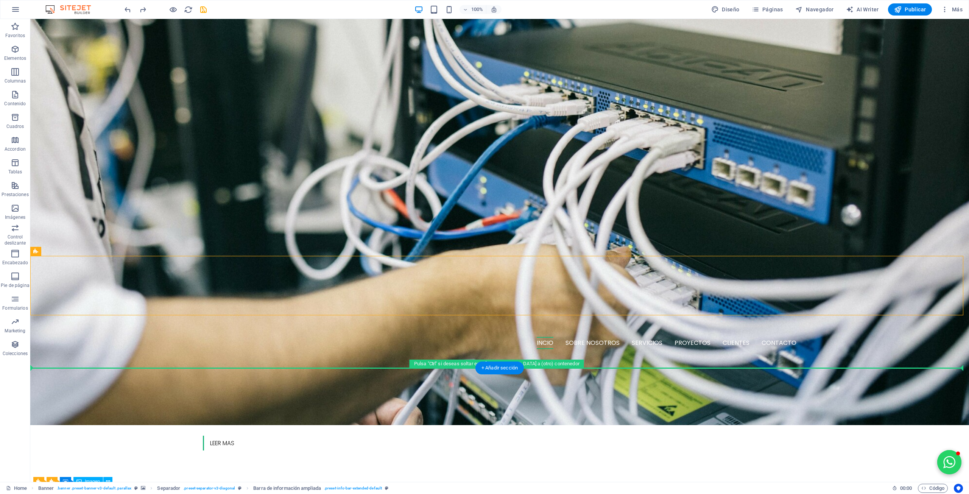
drag, startPoint x: 372, startPoint y: 275, endPoint x: 390, endPoint y: 215, distance: 63.4
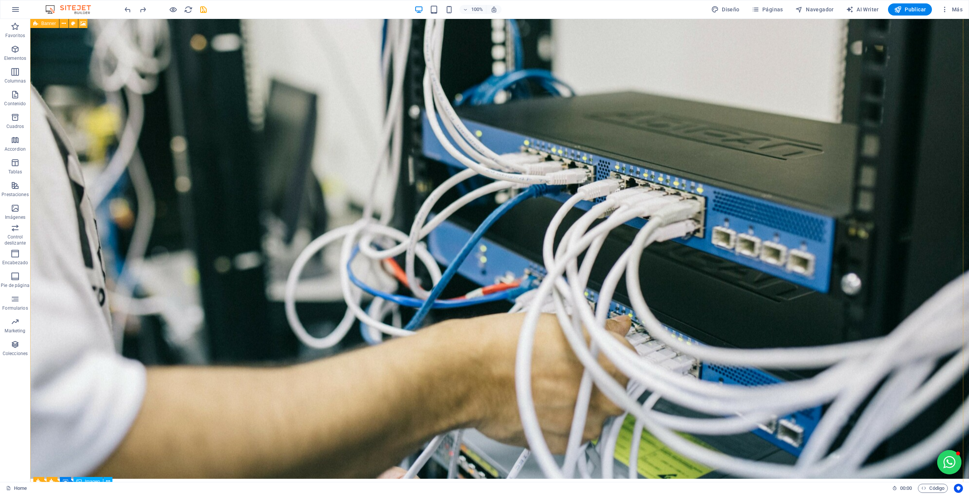
scroll to position [262, 0]
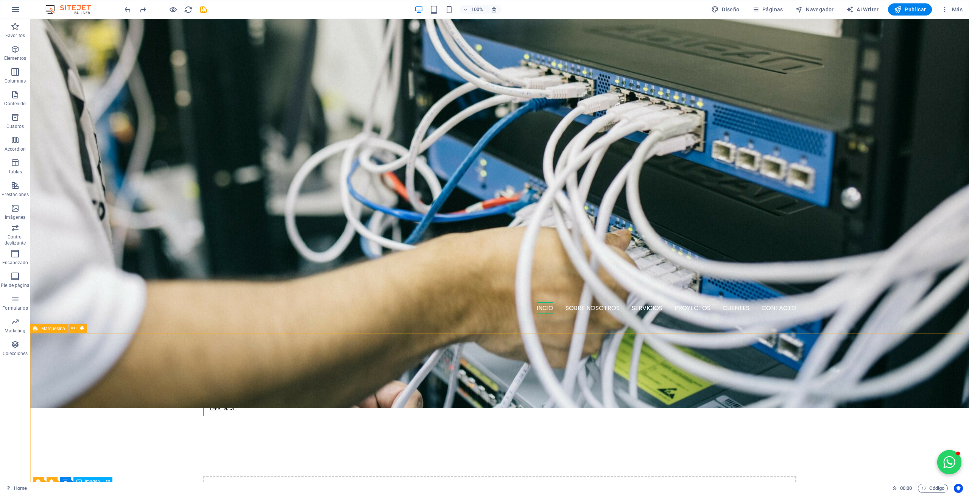
click at [76, 328] on button at bounding box center [72, 328] width 9 height 9
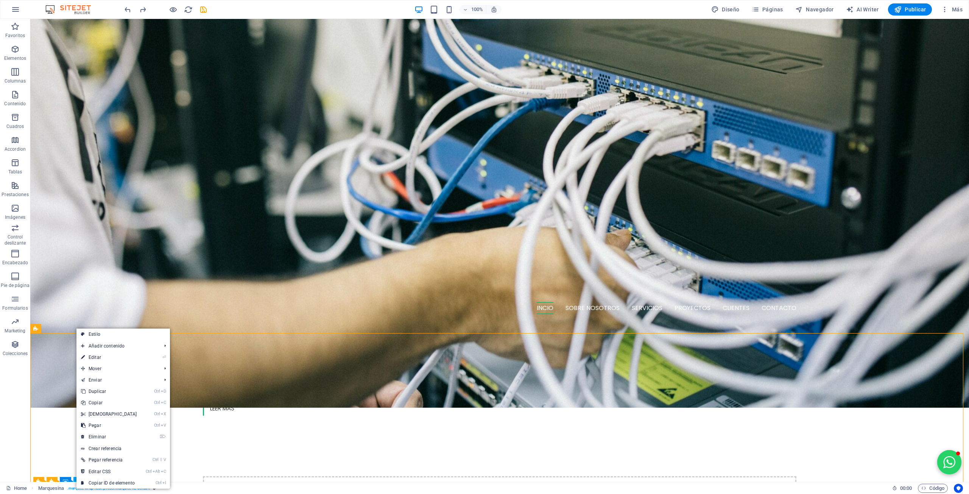
click at [110, 415] on link "Ctrl X Cortar" at bounding box center [108, 413] width 65 height 11
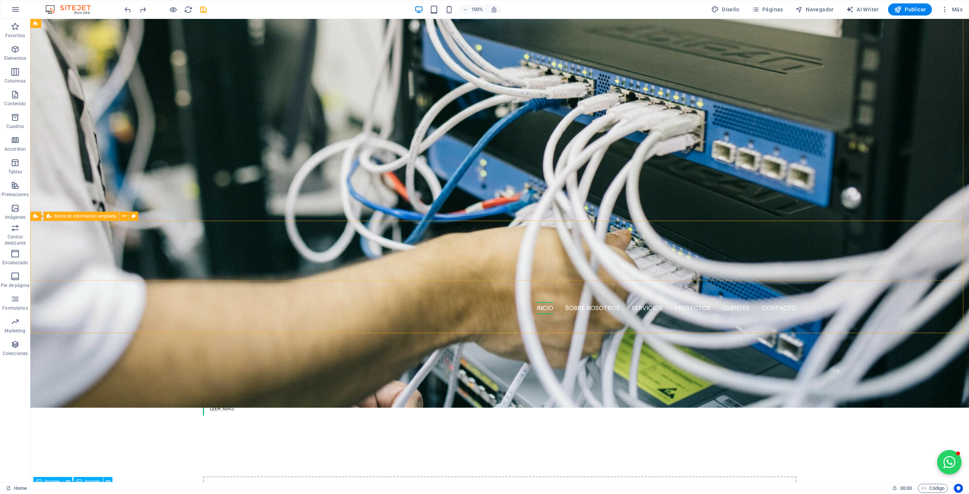
click at [125, 215] on icon at bounding box center [124, 216] width 4 height 8
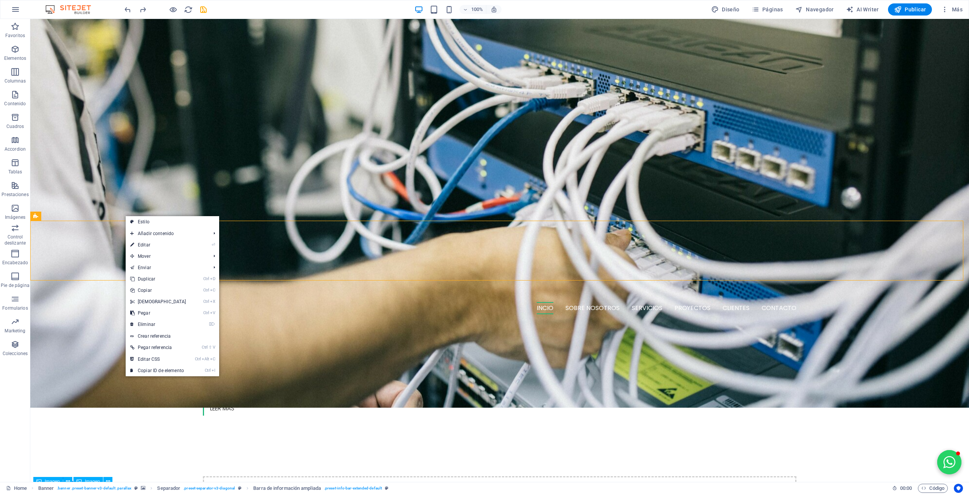
click at [138, 240] on link "⏎ Editar" at bounding box center [158, 244] width 65 height 11
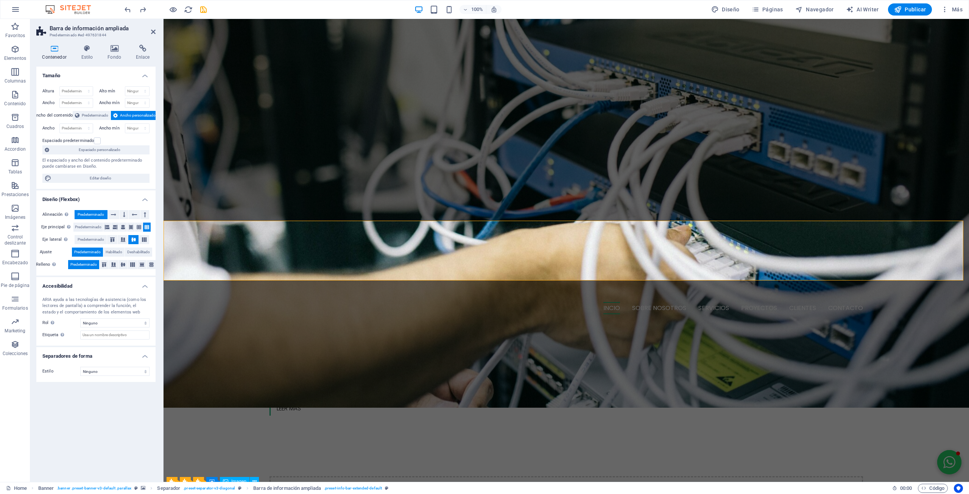
click at [86, 116] on span "Predeterminado" at bounding box center [95, 115] width 26 height 9
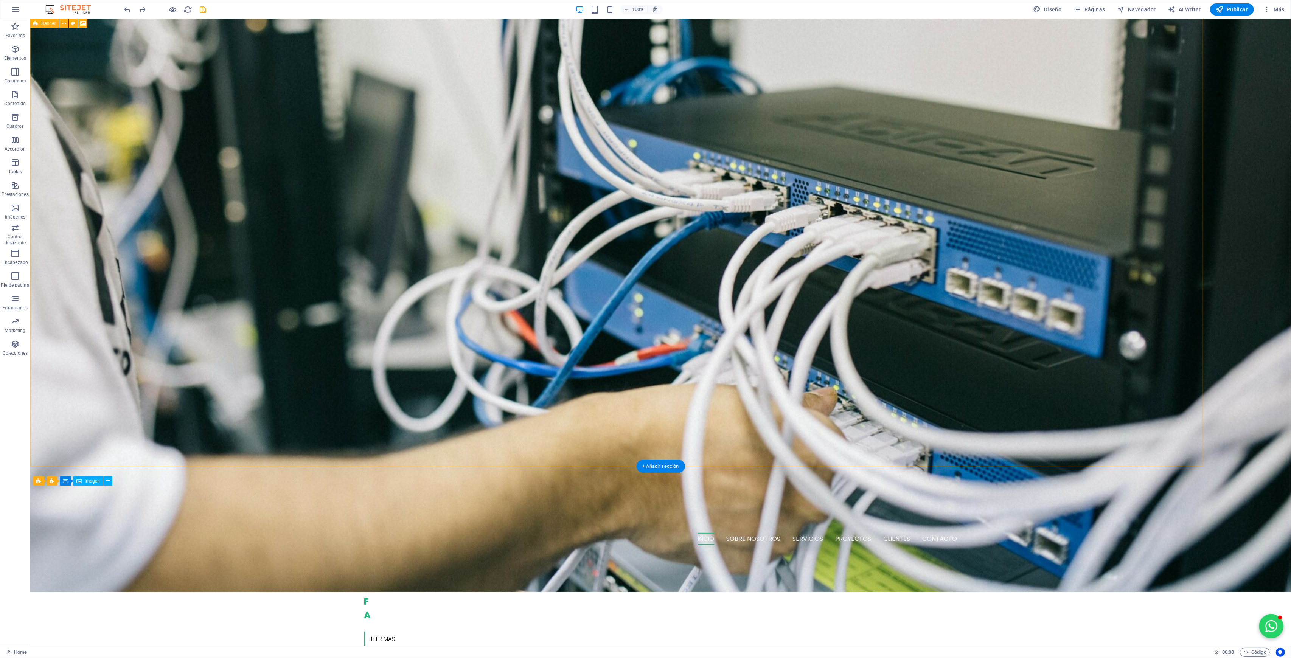
scroll to position [363, 0]
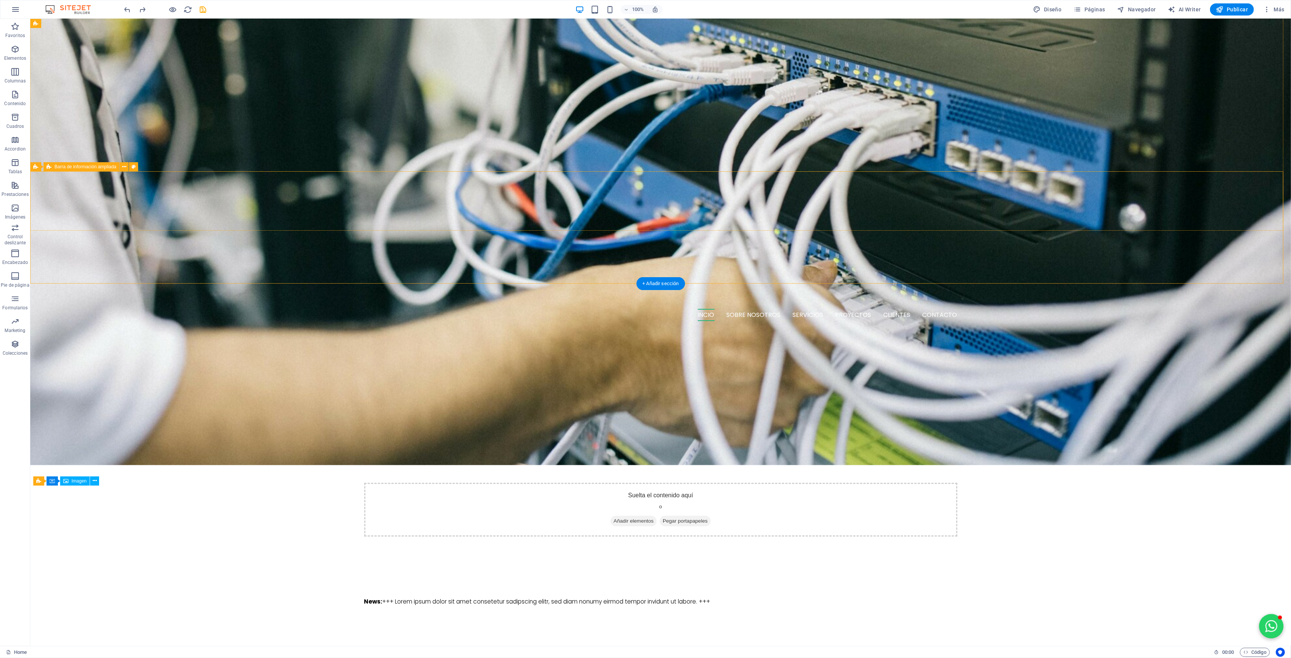
click at [126, 165] on icon at bounding box center [124, 167] width 4 height 8
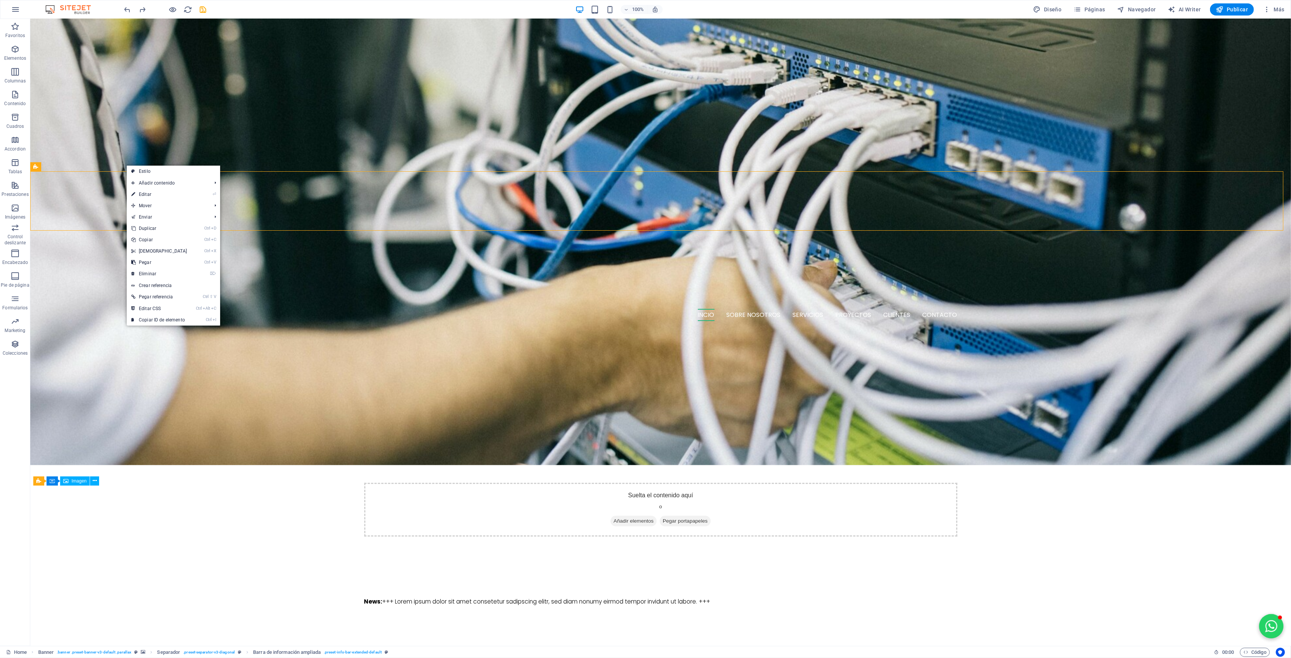
click at [158, 193] on link "⏎ Editar" at bounding box center [159, 194] width 65 height 11
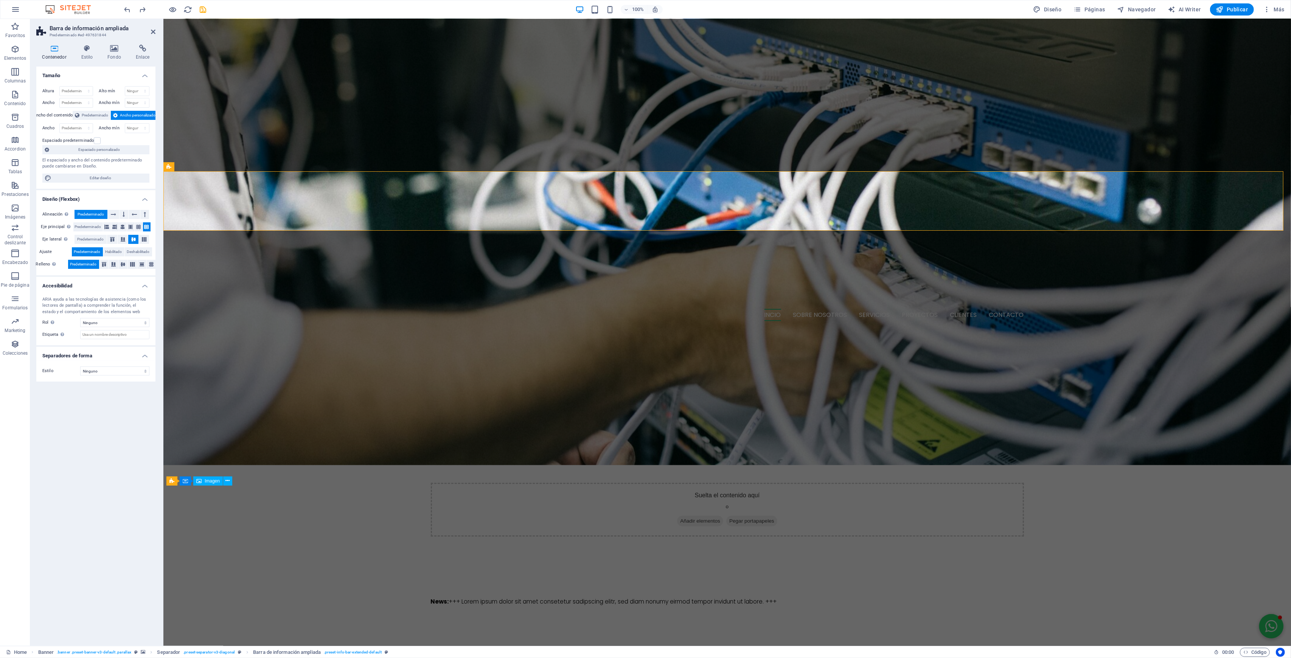
click at [95, 116] on span "Predeterminado" at bounding box center [95, 115] width 26 height 9
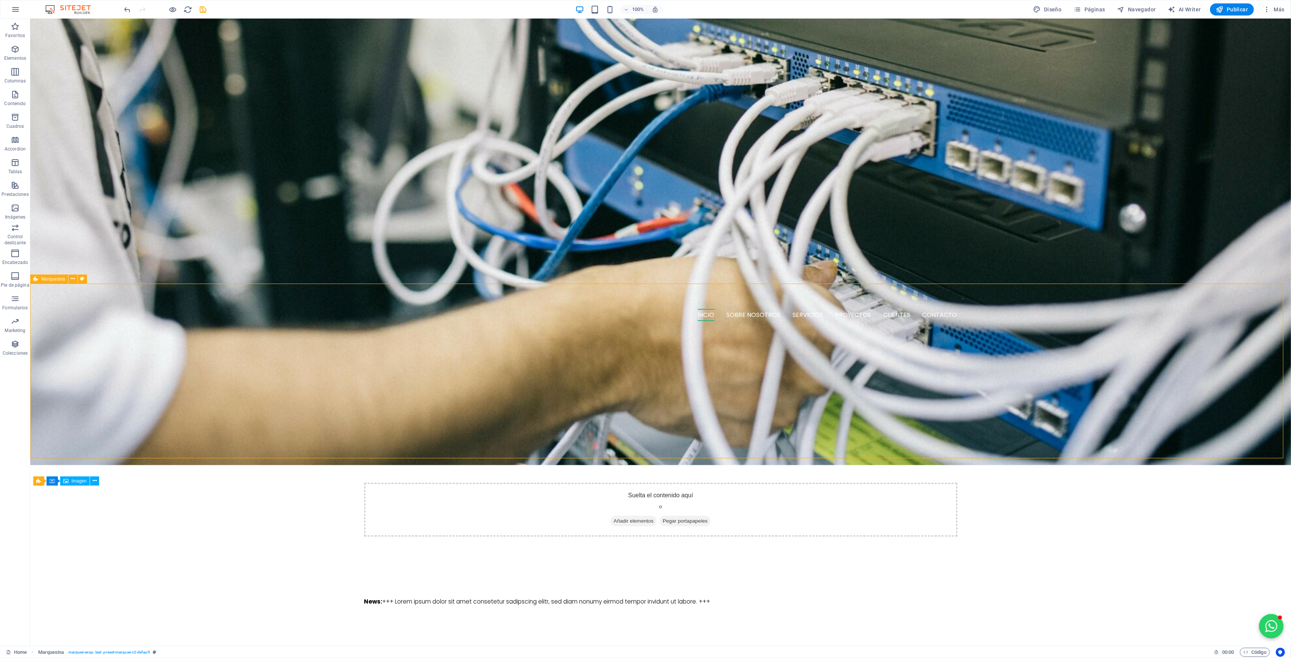
click at [73, 280] on icon at bounding box center [73, 279] width 4 height 8
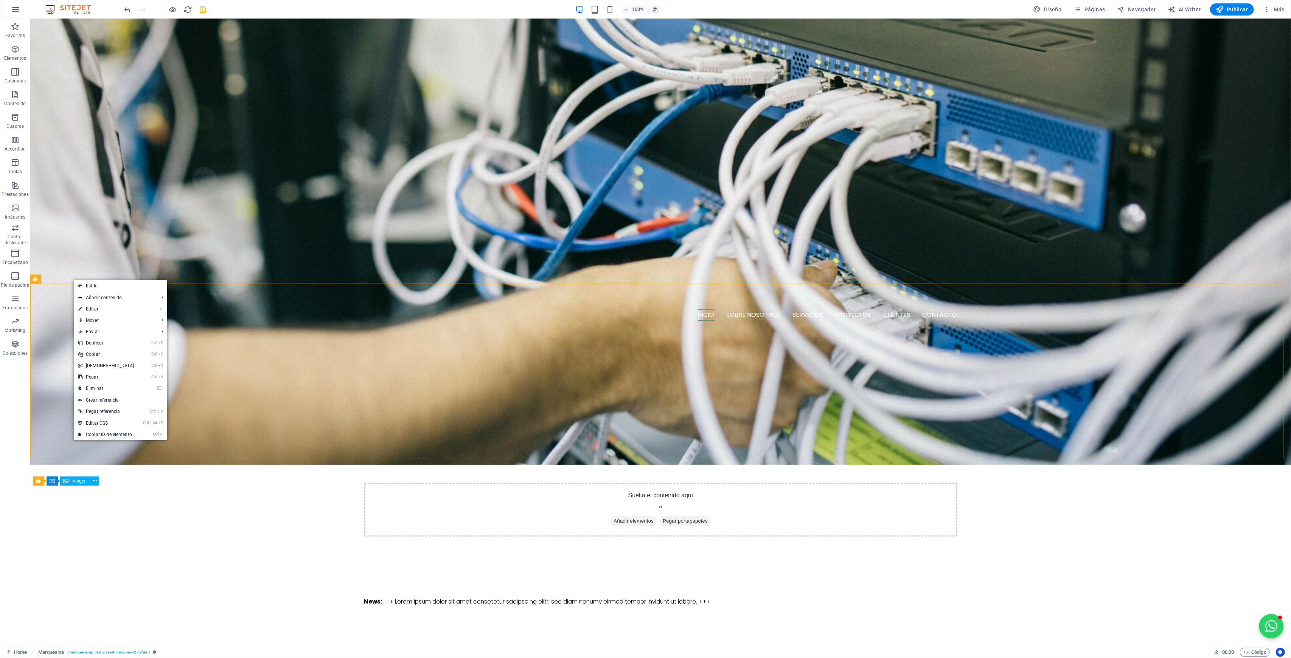
drag, startPoint x: 111, startPoint y: 364, endPoint x: 81, endPoint y: 344, distance: 36.1
click at [111, 364] on link "Ctrl X Cortar" at bounding box center [106, 365] width 65 height 11
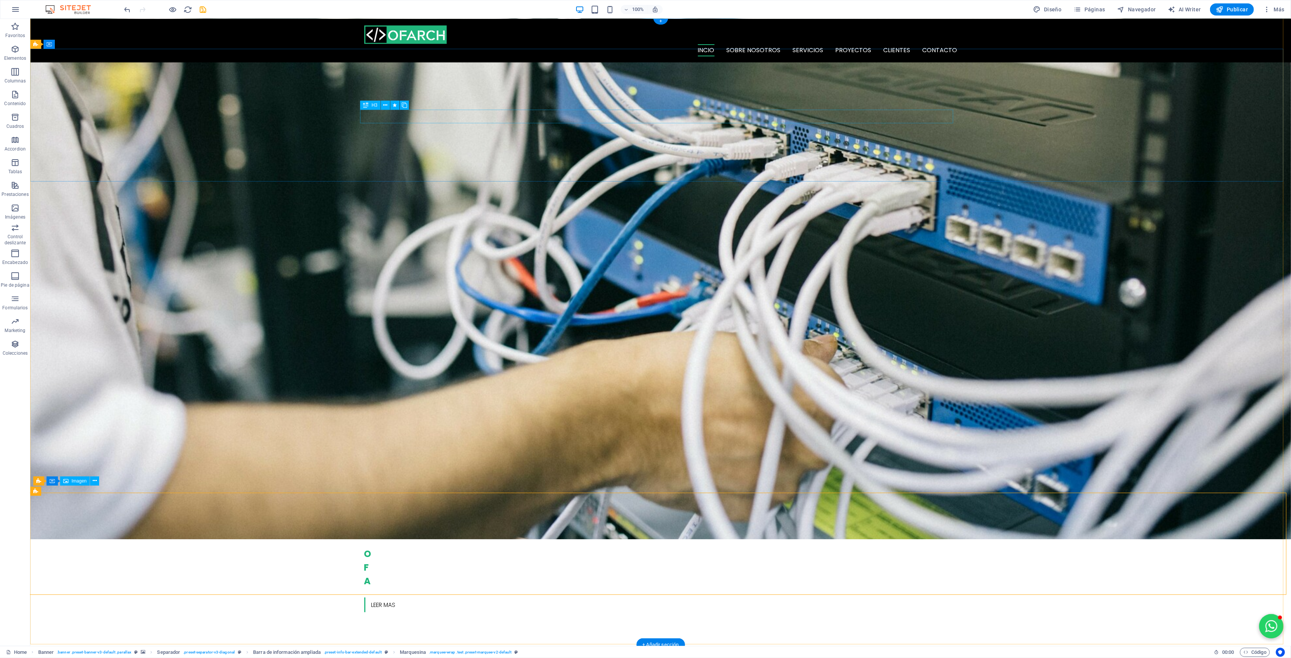
scroll to position [0, 0]
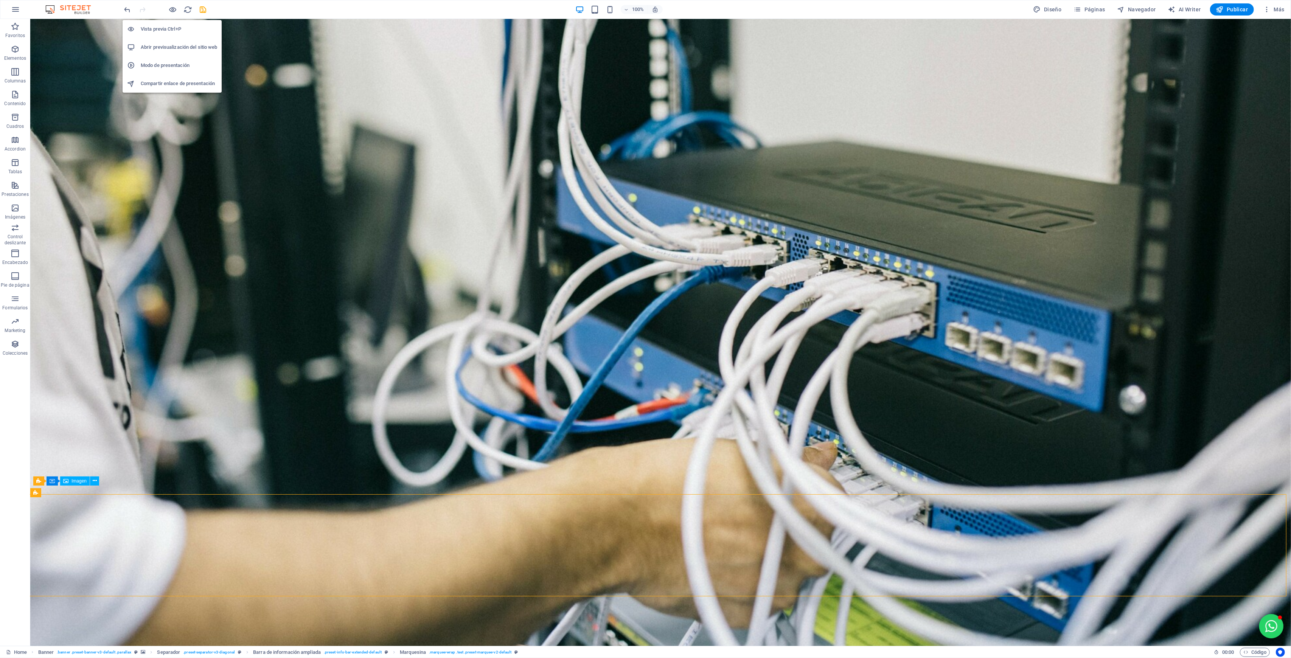
click at [172, 11] on icon "button" at bounding box center [173, 9] width 9 height 9
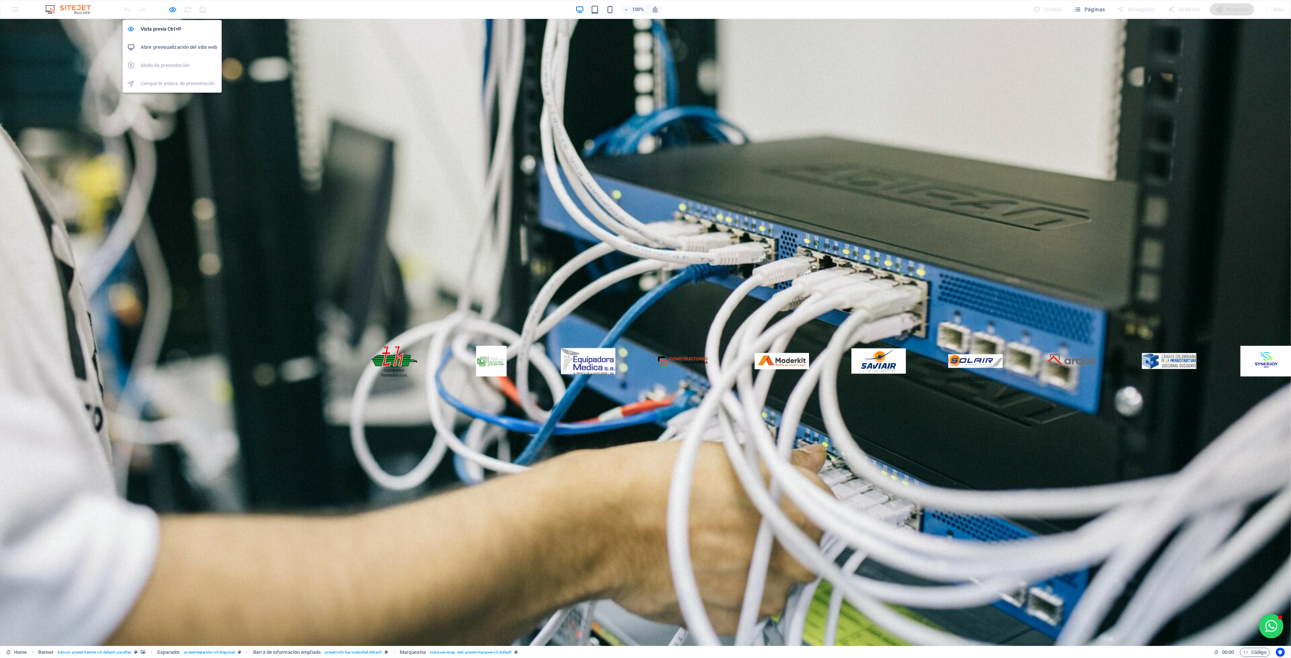
drag, startPoint x: 173, startPoint y: 5, endPoint x: 174, endPoint y: 16, distance: 11.8
click at [173, 5] on icon "button" at bounding box center [173, 9] width 9 height 9
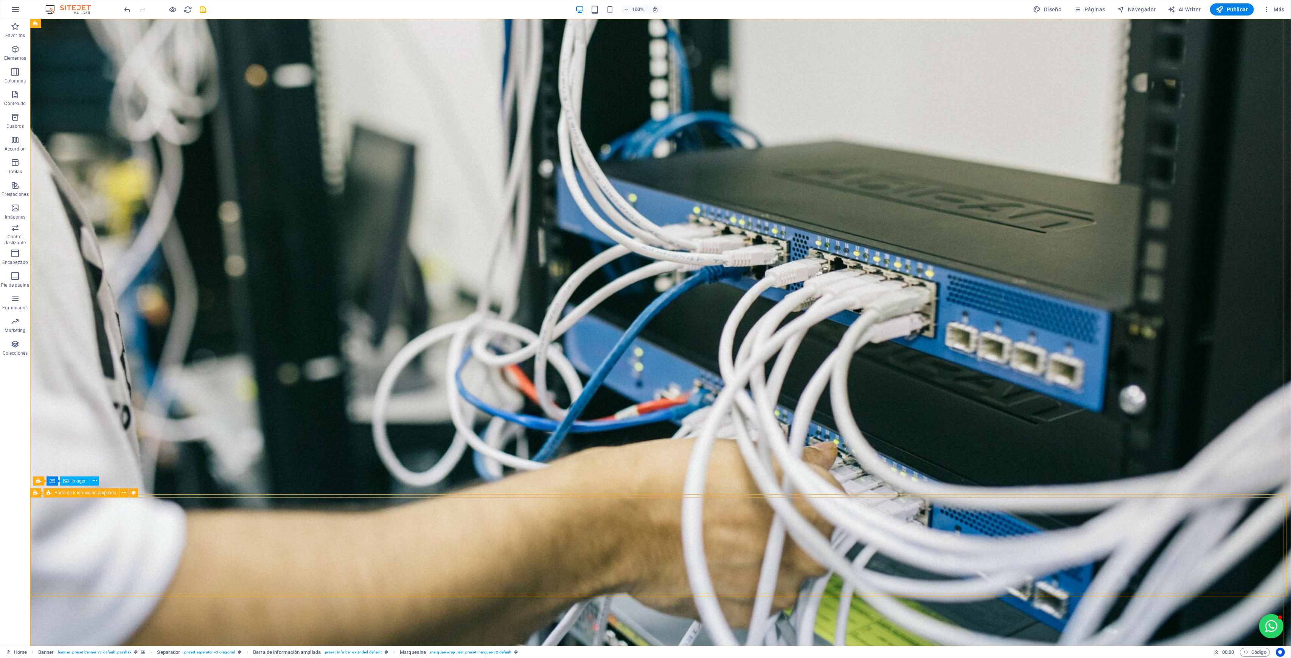
click at [123, 492] on icon at bounding box center [124, 493] width 4 height 8
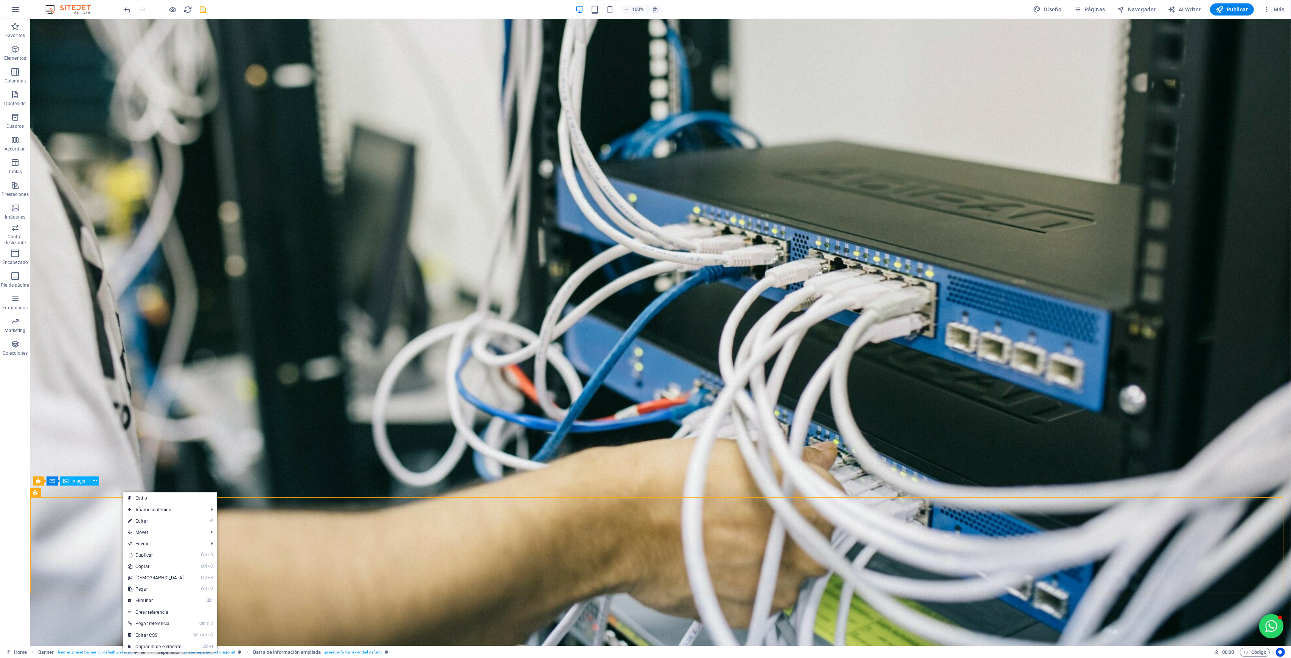
click at [135, 493] on link "⏎ Editar" at bounding box center [155, 521] width 65 height 11
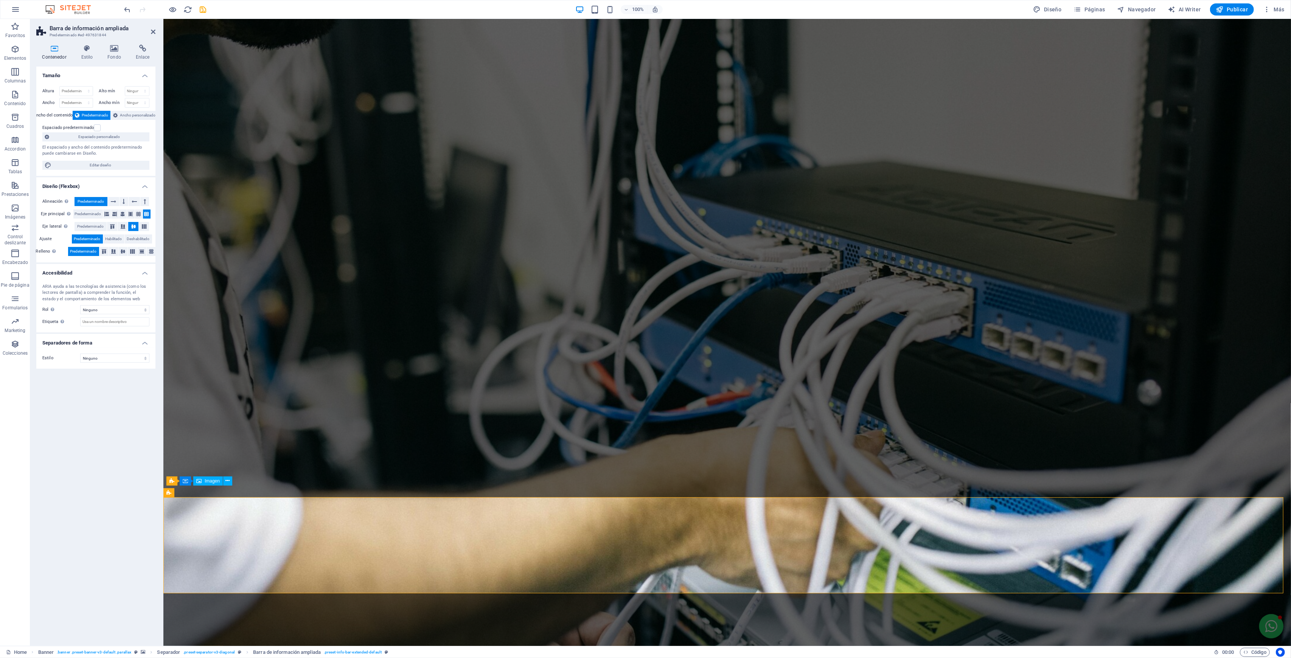
click at [87, 201] on span "Predeterminado" at bounding box center [91, 201] width 26 height 9
click at [95, 214] on span "Predeterminado" at bounding box center [88, 214] width 26 height 9
click at [93, 229] on span "Predeterminado" at bounding box center [91, 226] width 26 height 9
click at [170, 6] on icon "button" at bounding box center [173, 9] width 9 height 9
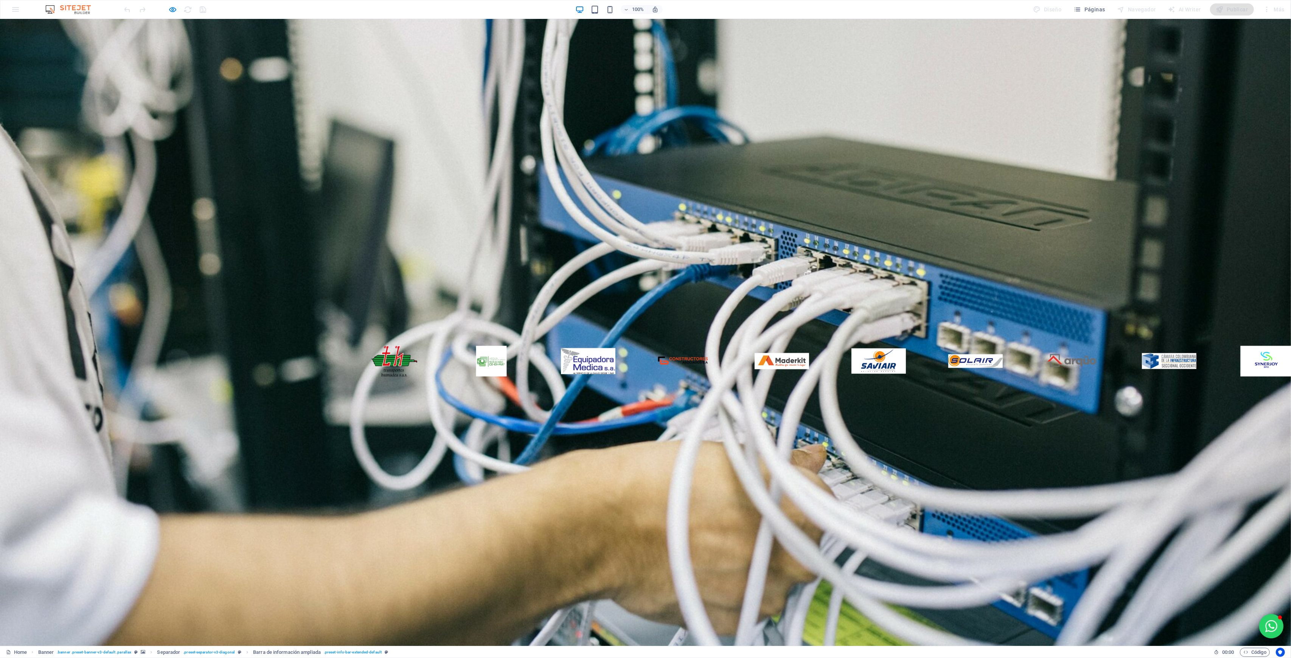
click at [171, 8] on icon "button" at bounding box center [173, 9] width 9 height 9
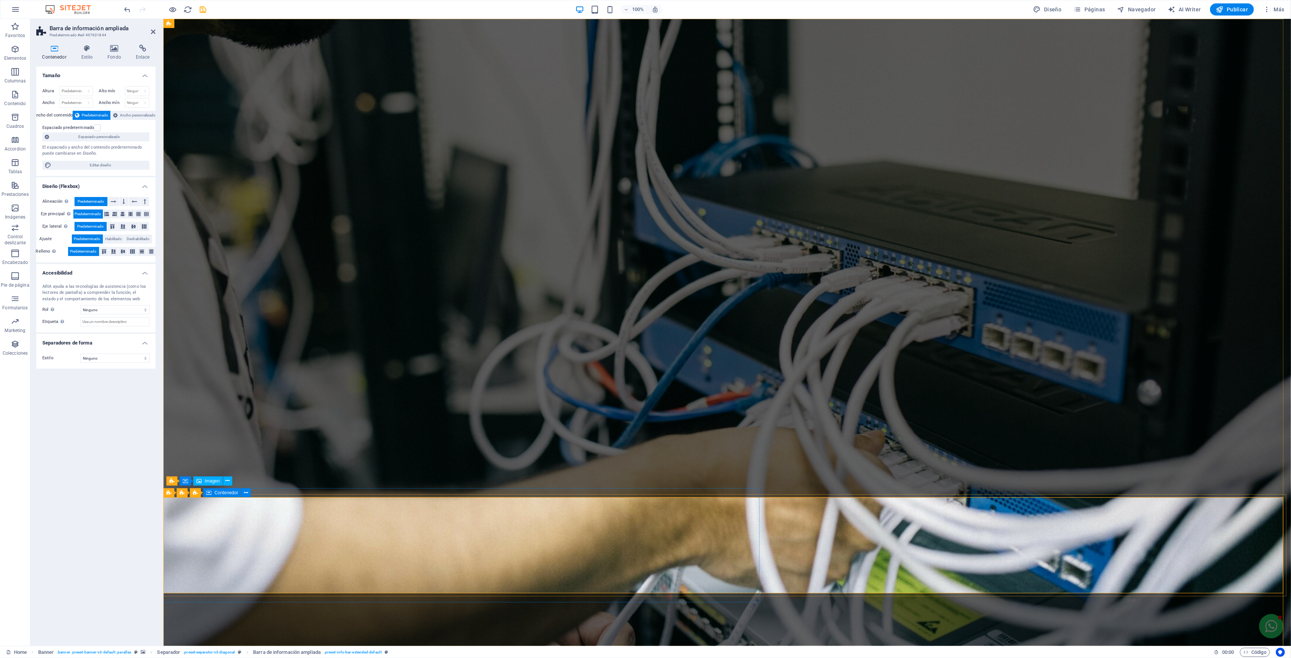
click at [247, 493] on icon at bounding box center [246, 493] width 4 height 8
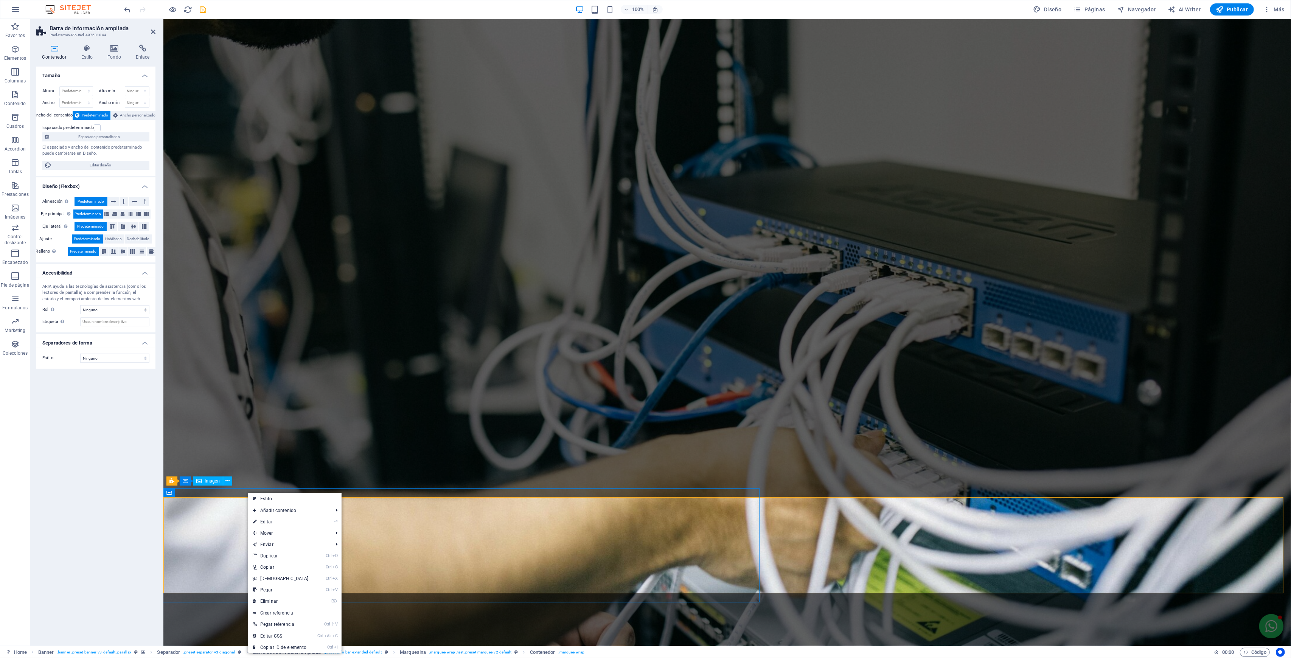
click at [254, 493] on icon at bounding box center [255, 521] width 4 height 11
select select "marquee"
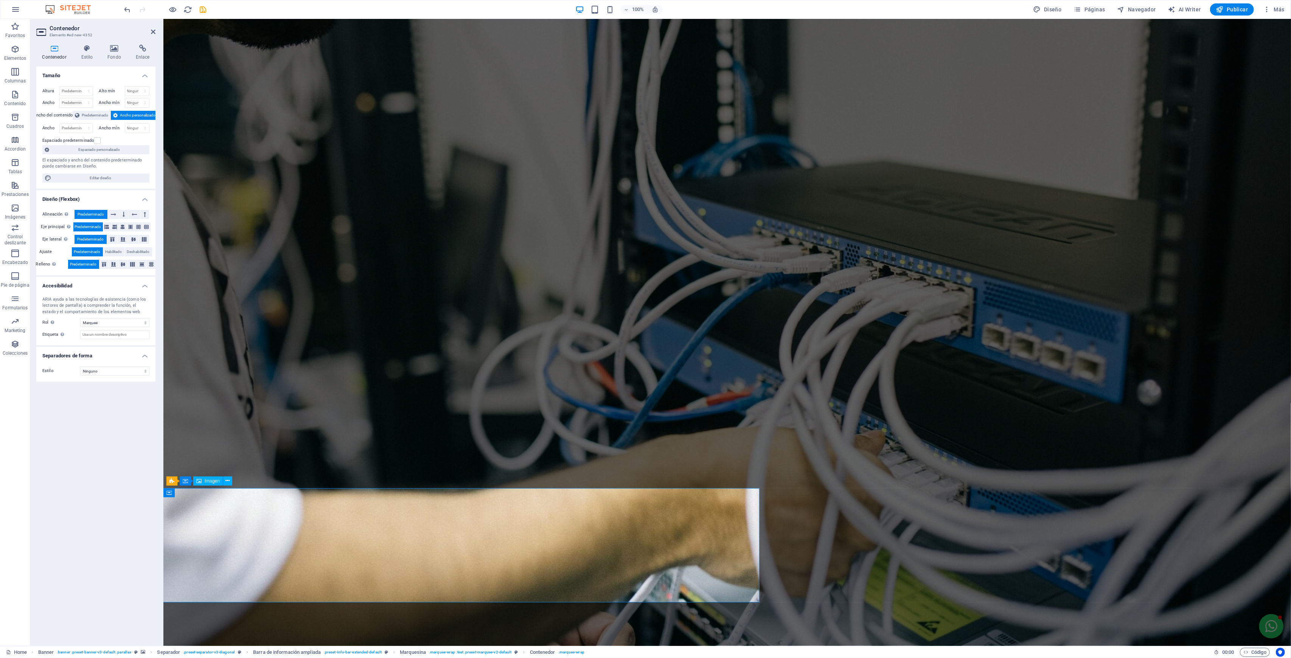
click at [100, 116] on span "Predeterminado" at bounding box center [95, 115] width 26 height 9
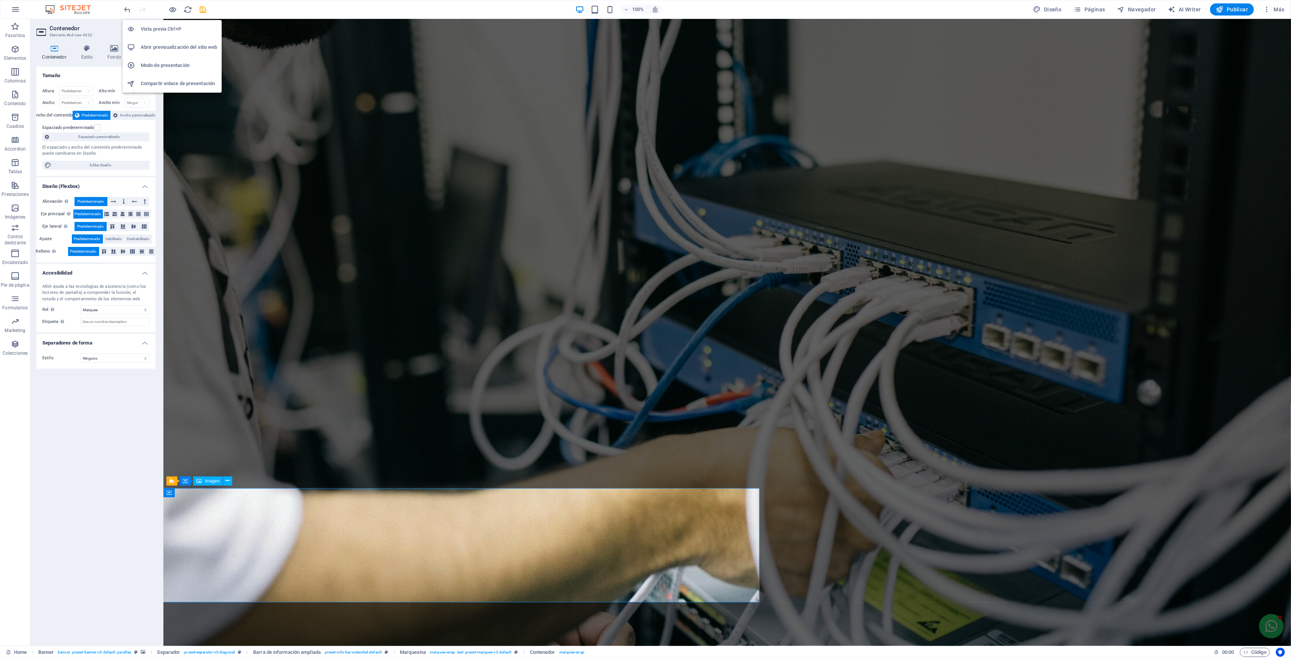
click at [171, 12] on icon "button" at bounding box center [173, 9] width 9 height 9
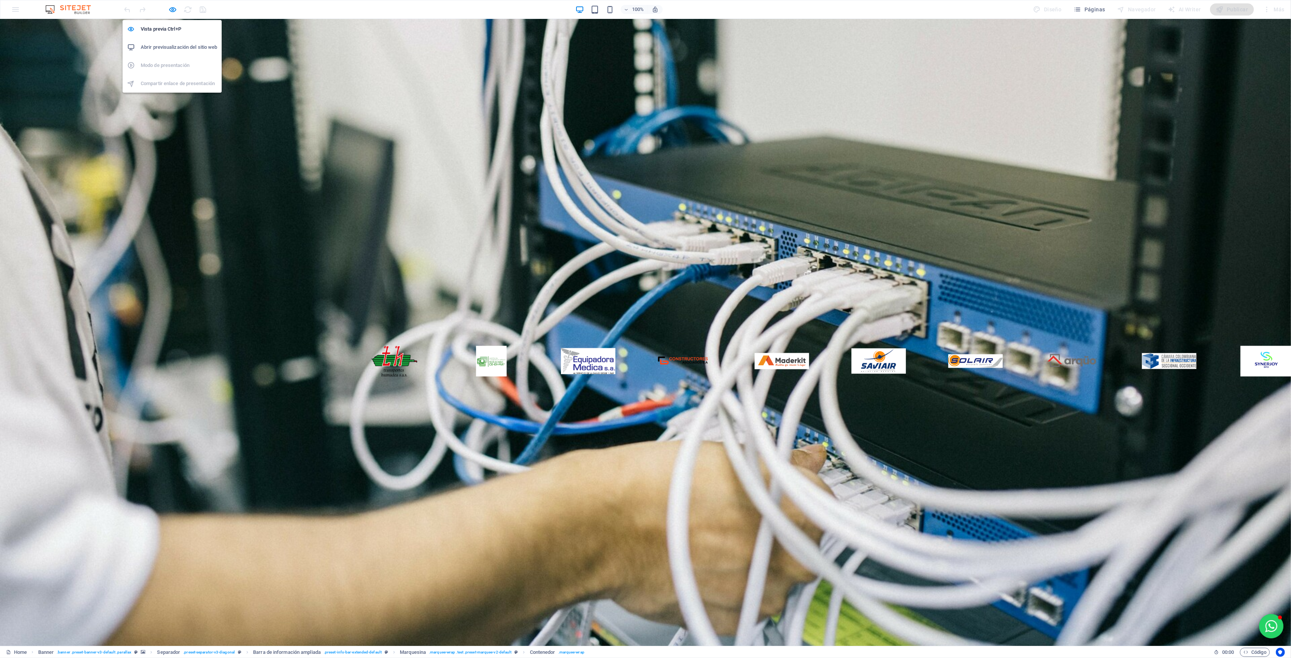
click at [177, 11] on span "button" at bounding box center [172, 9] width 9 height 9
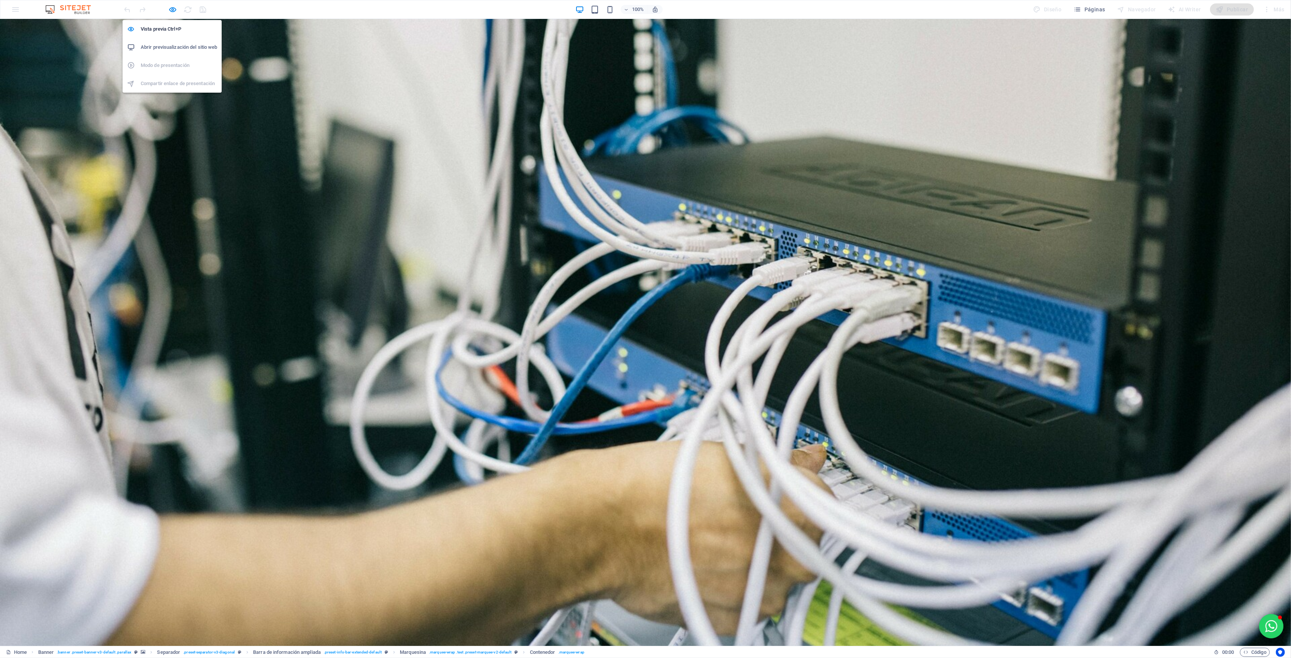
select select "marquee"
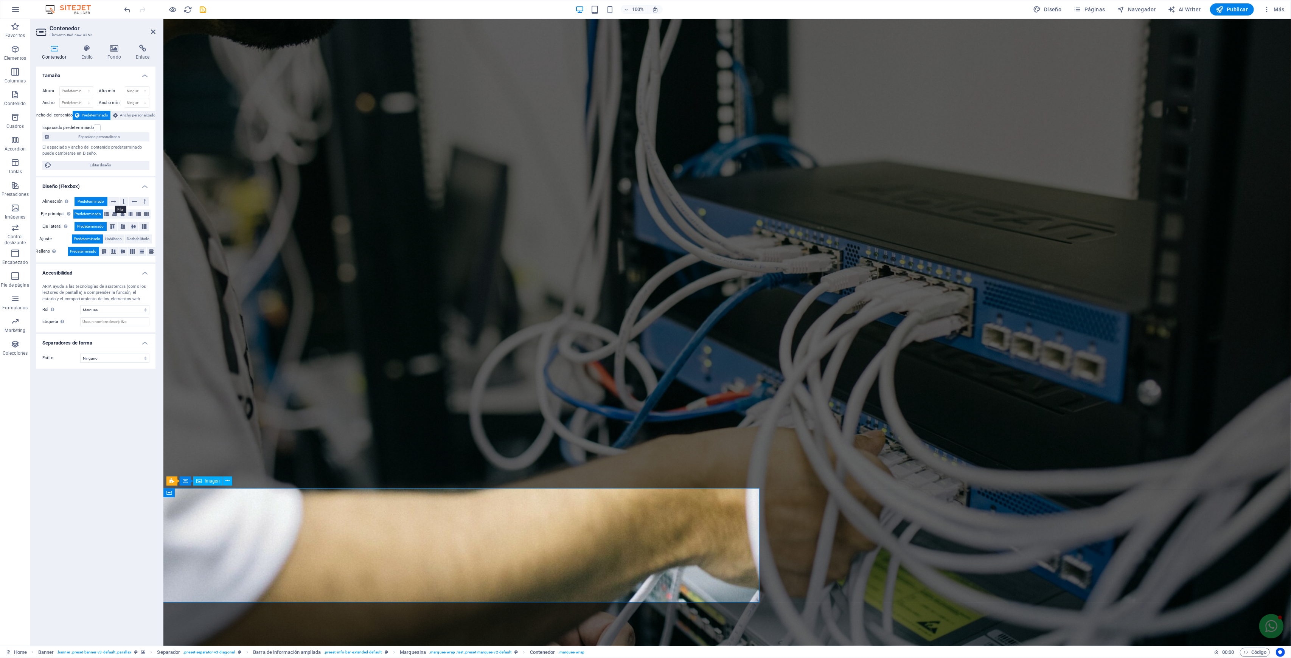
click at [112, 202] on icon at bounding box center [113, 201] width 5 height 9
click at [127, 114] on span "Ancho personalizado" at bounding box center [138, 115] width 36 height 9
click at [101, 211] on span "Predeterminado" at bounding box center [91, 214] width 26 height 9
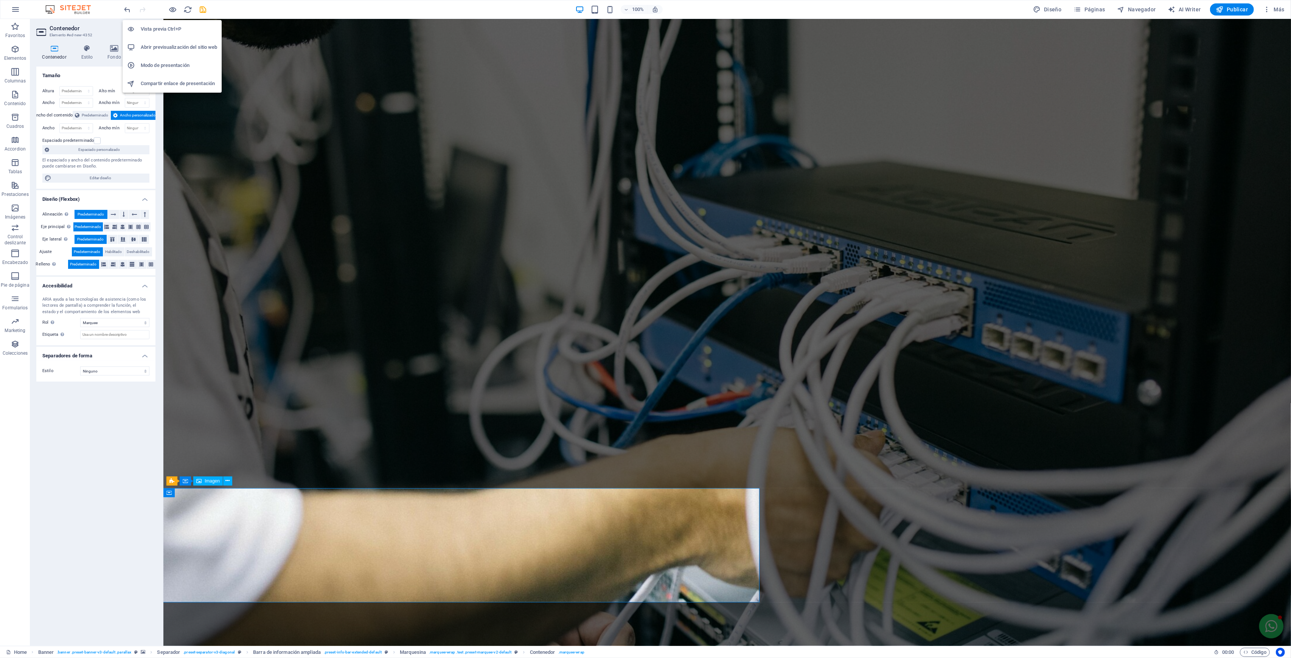
click at [171, 8] on icon "button" at bounding box center [173, 9] width 9 height 9
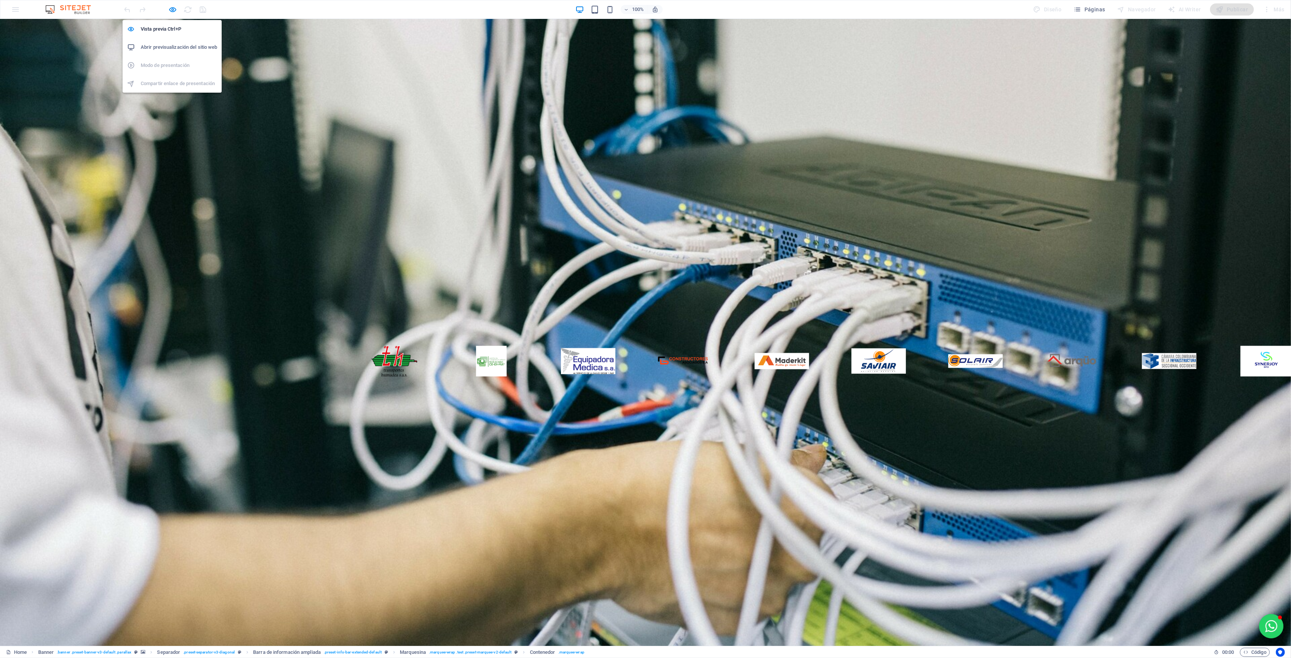
click at [168, 11] on span "button" at bounding box center [172, 9] width 9 height 9
select select "marquee"
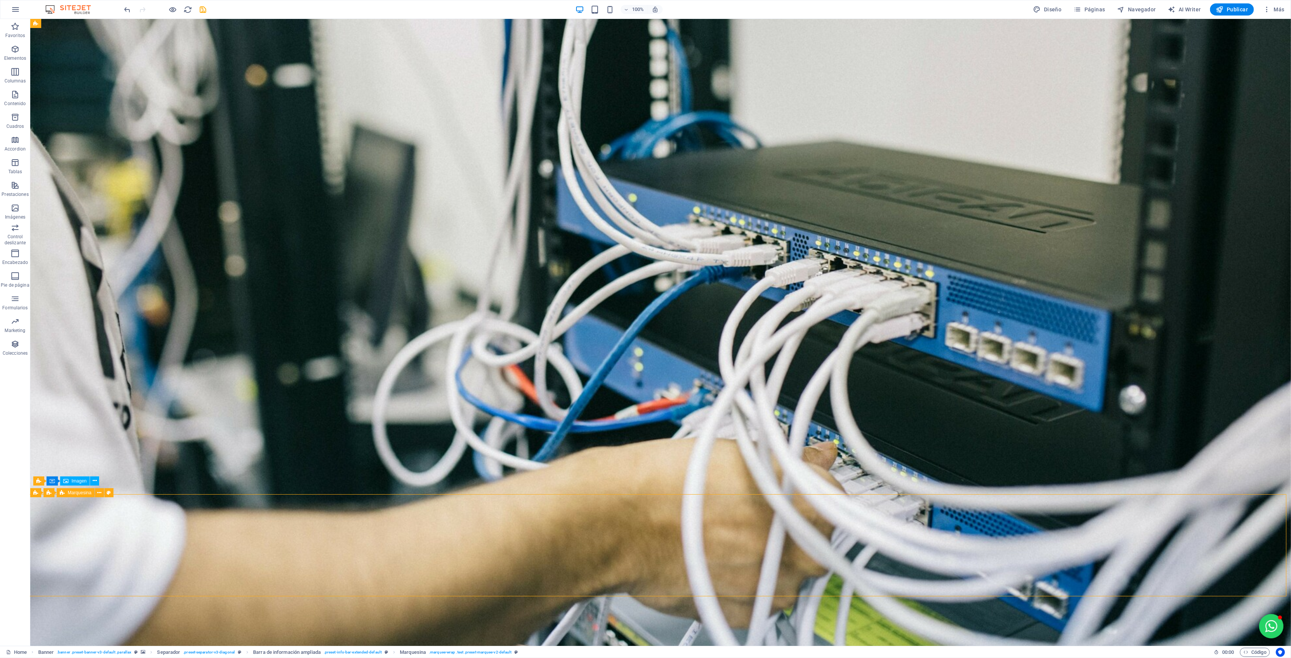
click at [116, 492] on icon at bounding box center [118, 493] width 4 height 8
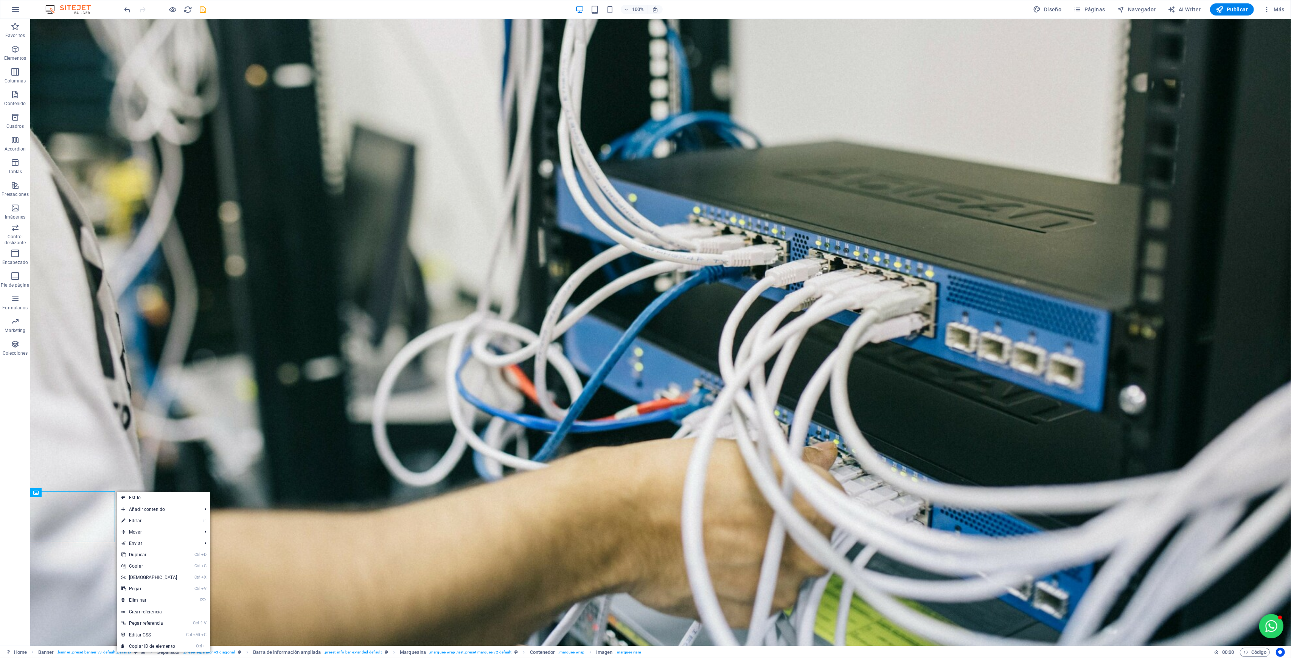
click at [150, 493] on link "⏎ Editar" at bounding box center [149, 520] width 65 height 11
select select "%"
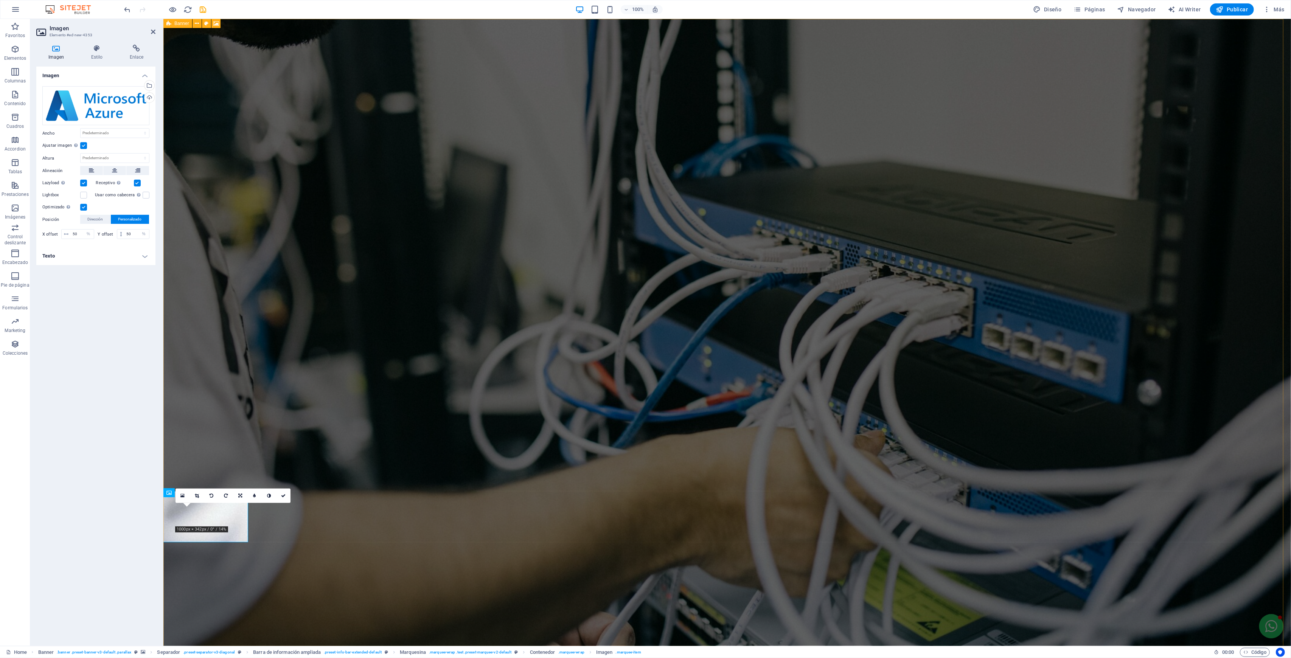
click at [245, 443] on figure at bounding box center [727, 333] width 1128 height 628
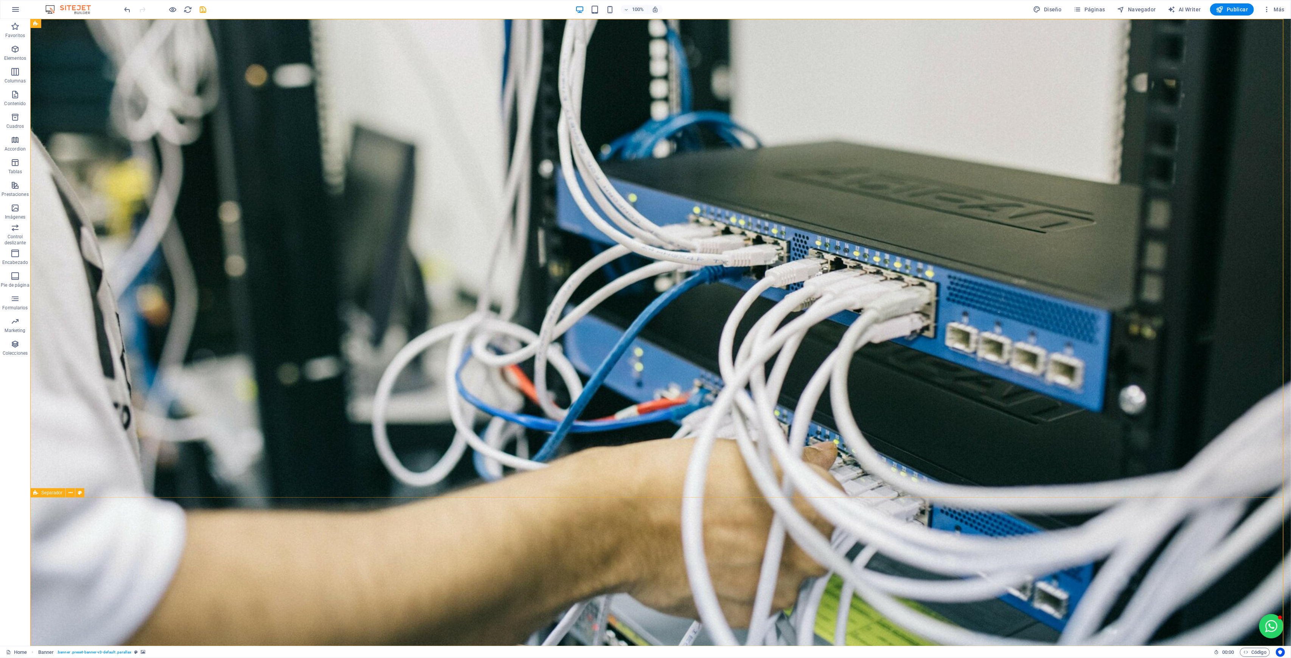
click at [72, 493] on icon at bounding box center [70, 493] width 4 height 8
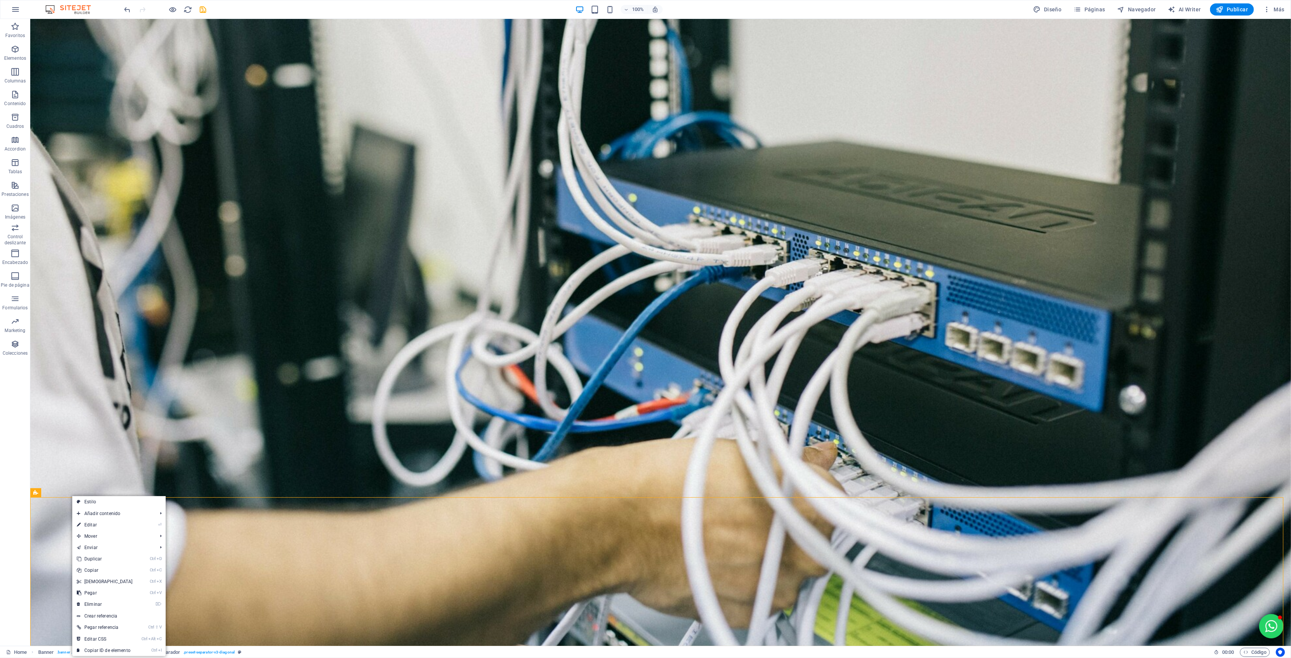
click at [77, 493] on icon at bounding box center [79, 525] width 4 height 11
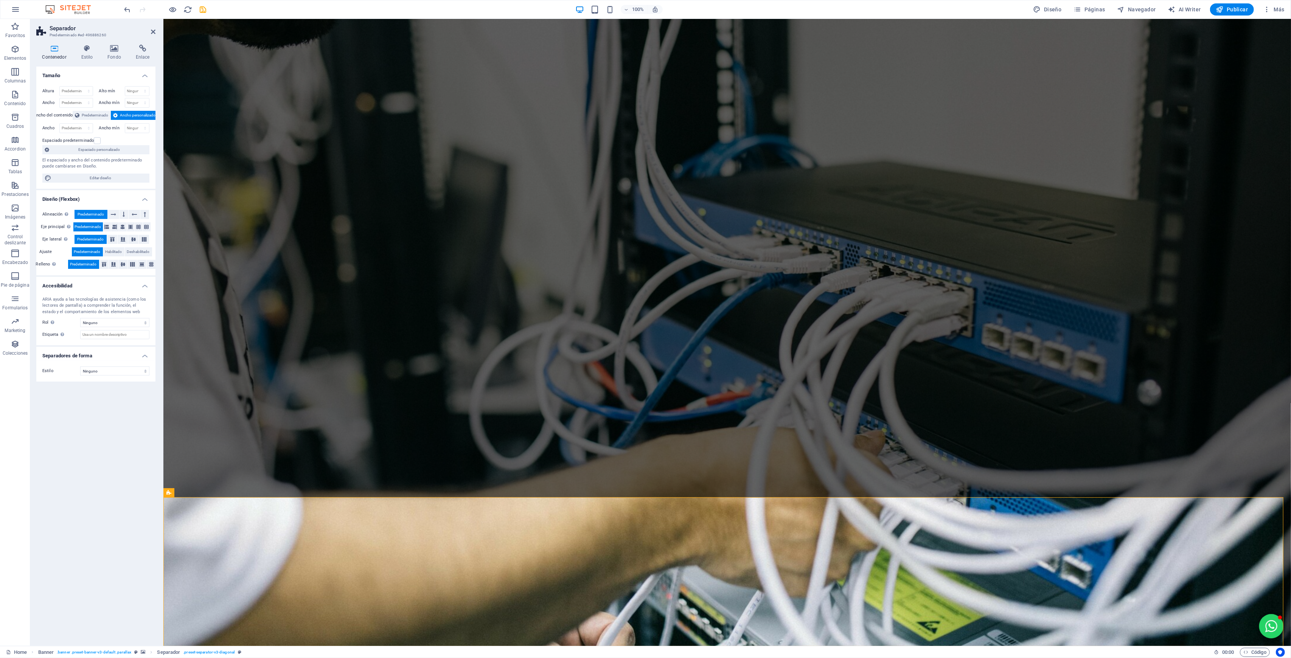
click at [100, 117] on span "Predeterminado" at bounding box center [95, 115] width 26 height 9
click at [98, 127] on label at bounding box center [97, 127] width 7 height 7
click at [0, 0] on input "Espaciado predeterminado" at bounding box center [0, 0] width 0 height 0
click at [126, 114] on span "Ancho personalizado" at bounding box center [138, 115] width 36 height 9
click at [176, 8] on icon "button" at bounding box center [173, 9] width 9 height 9
